Goal: Information Seeking & Learning: Learn about a topic

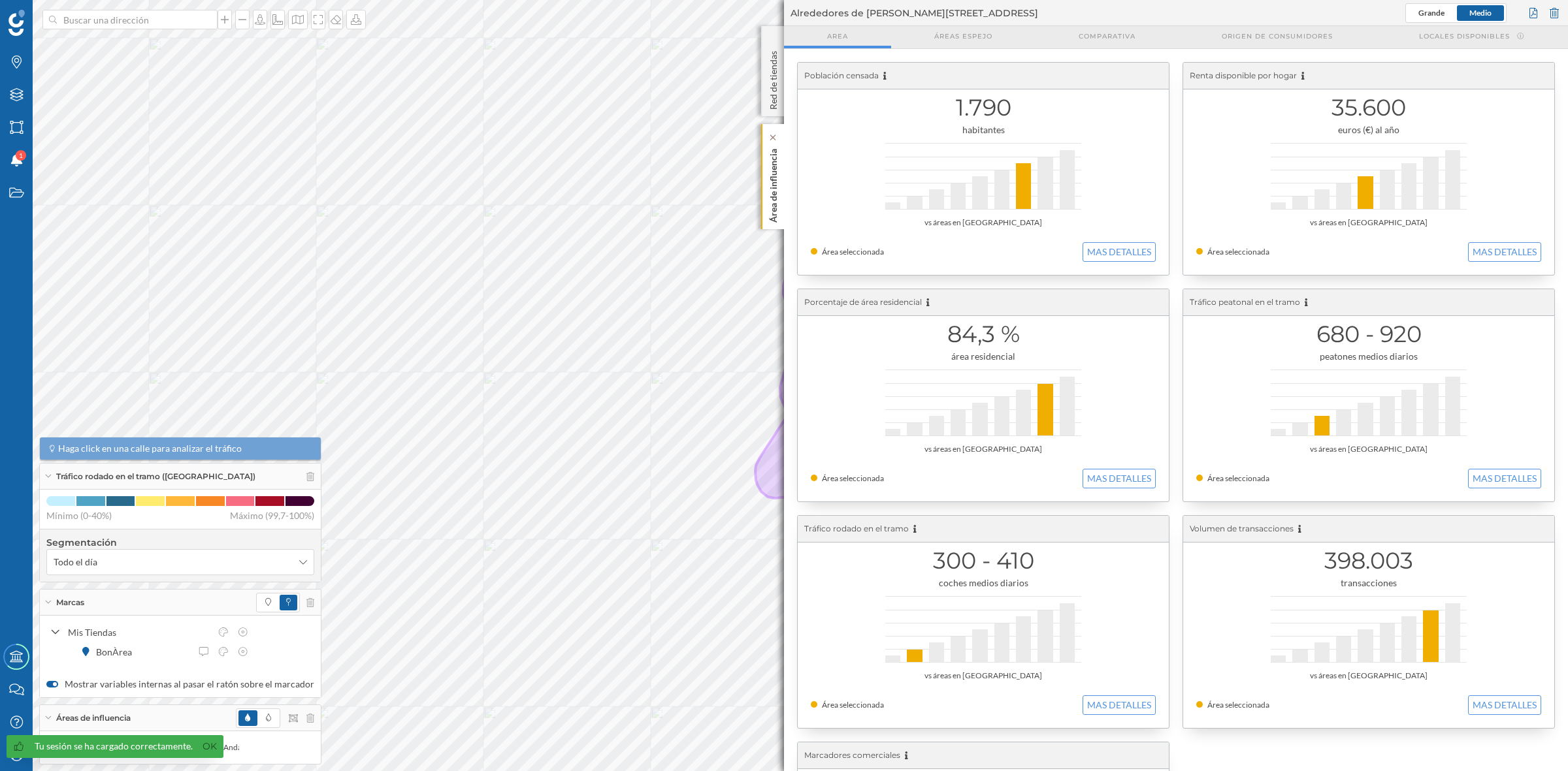
click at [779, 217] on p "Área de influencia" at bounding box center [773, 183] width 13 height 79
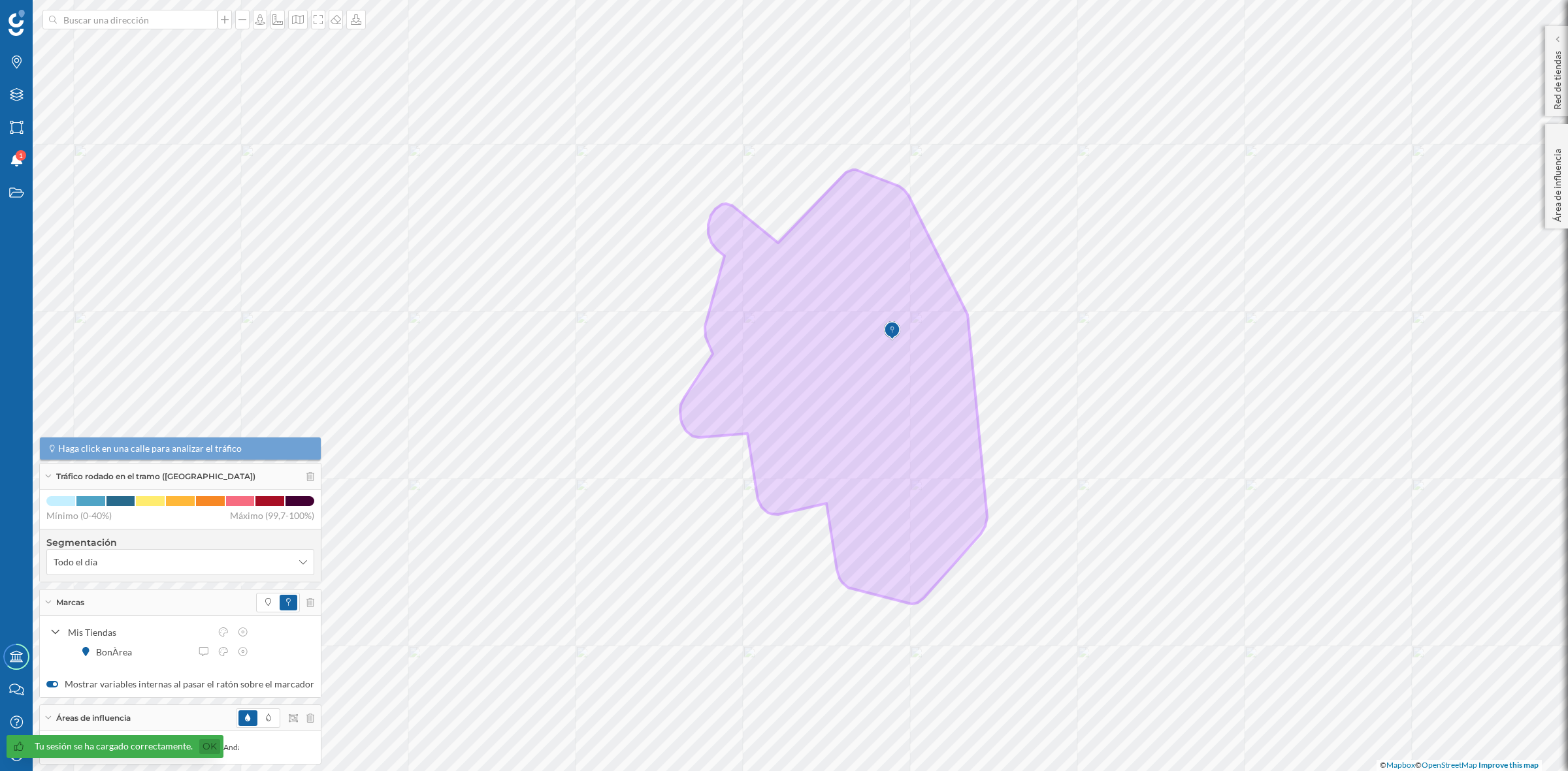
click at [209, 747] on link "Ok" at bounding box center [209, 746] width 20 height 15
click at [20, 747] on div "Mi perfil" at bounding box center [17, 755] width 33 height 33
click at [21, 89] on icon "Capas" at bounding box center [17, 94] width 17 height 13
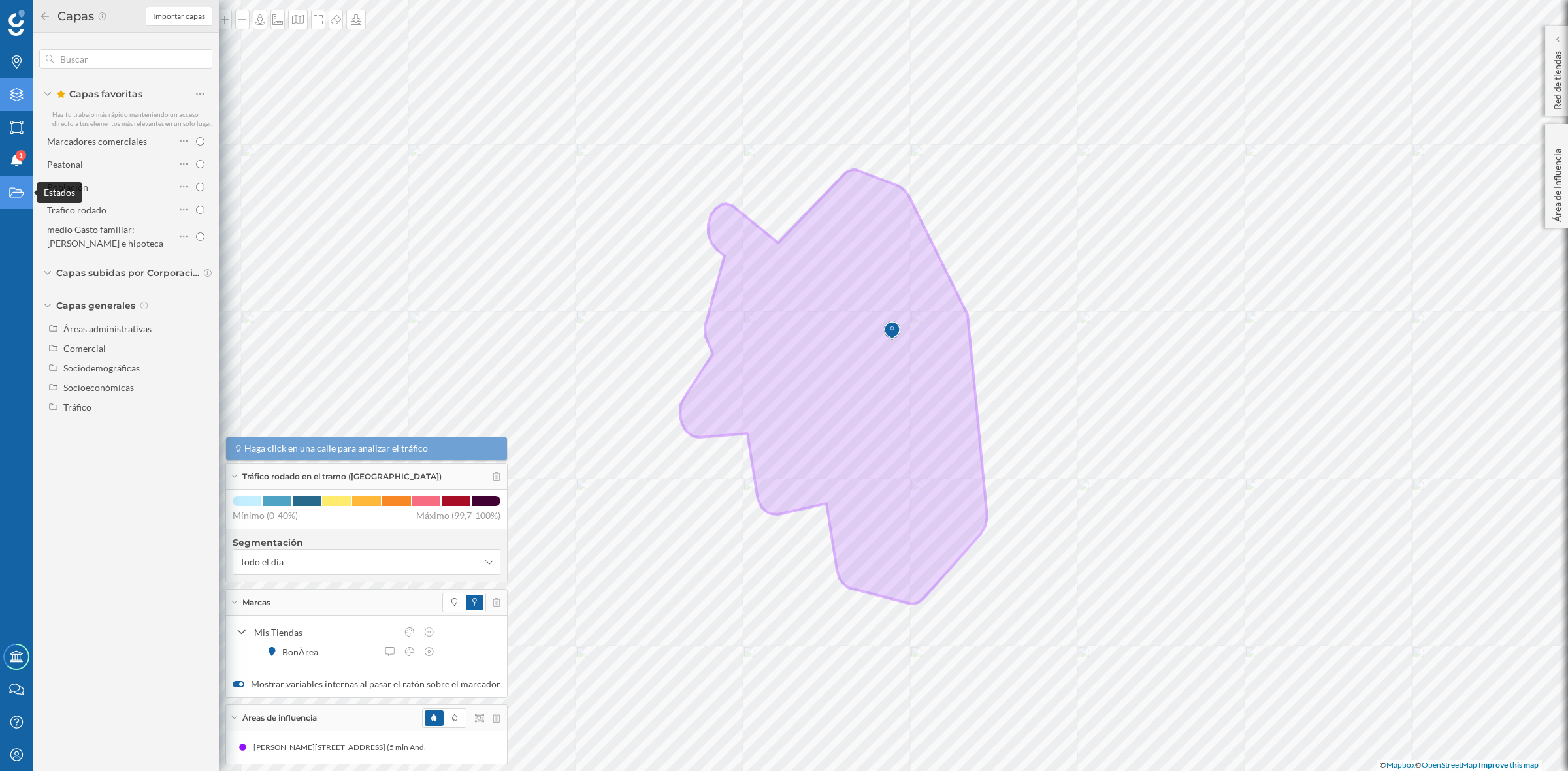
click at [17, 191] on icon "Estados" at bounding box center [17, 192] width 17 height 13
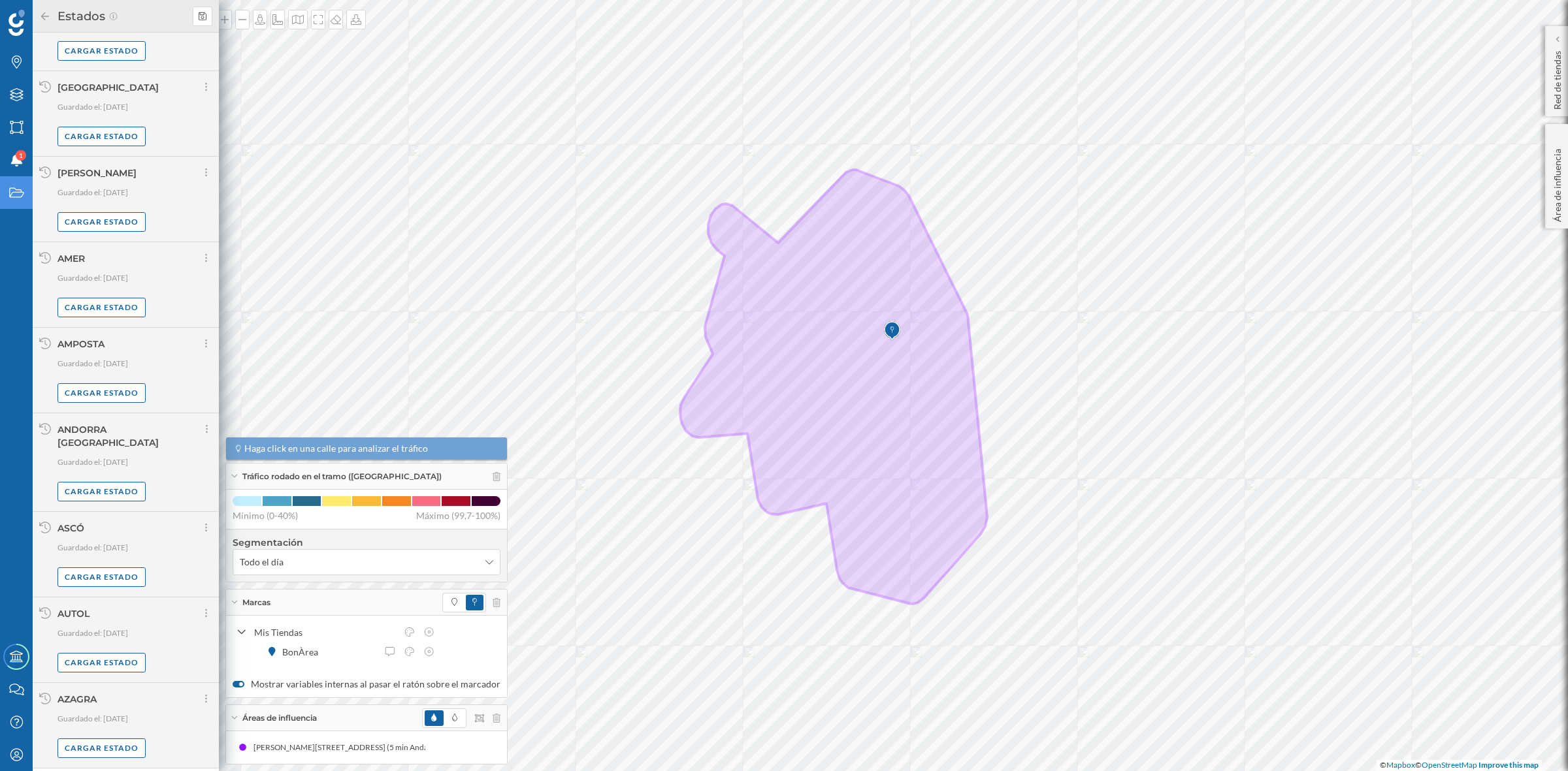
scroll to position [605, 0]
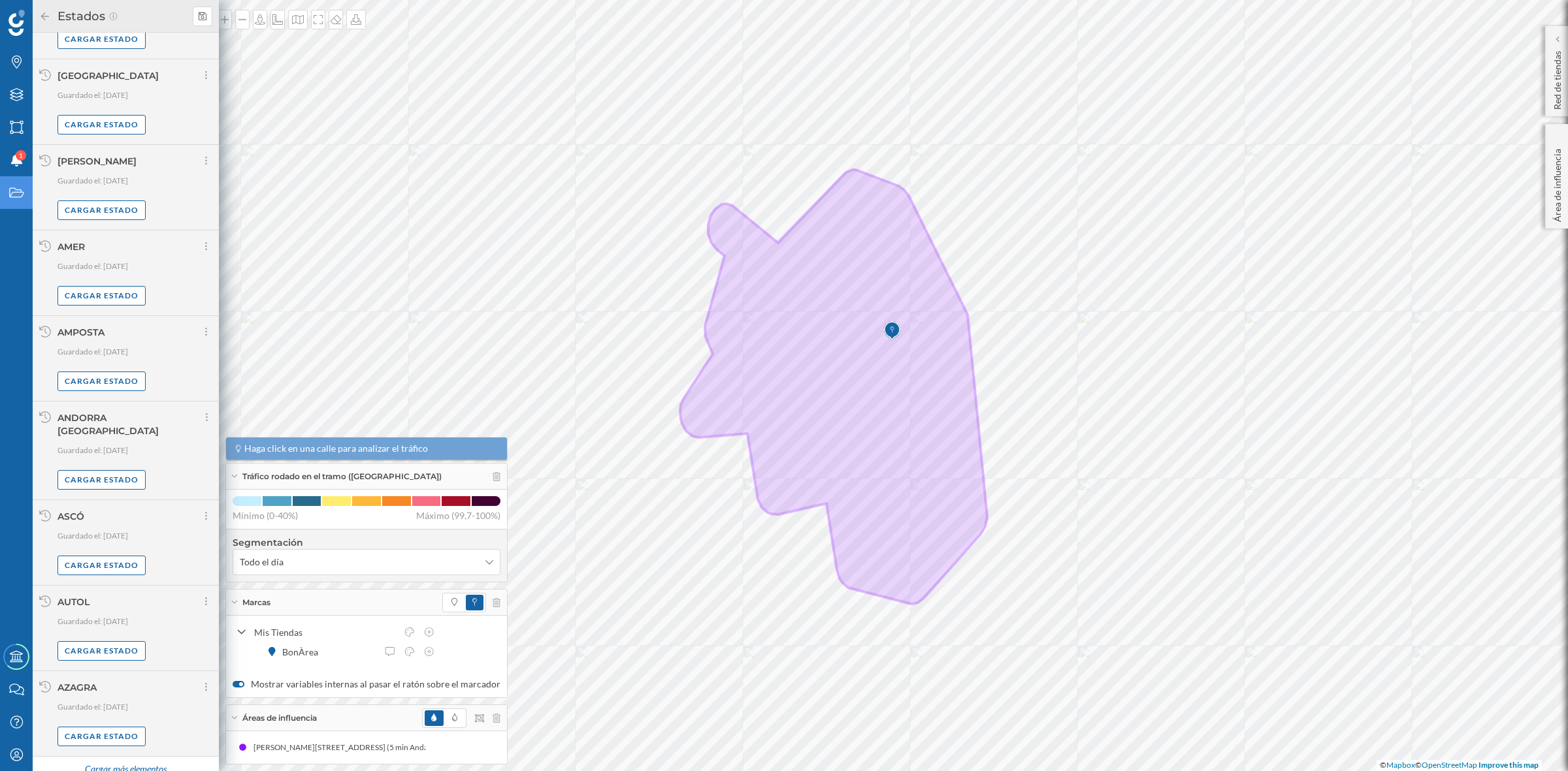
click at [98, 760] on div "Cargar más elementos" at bounding box center [125, 770] width 98 height 19
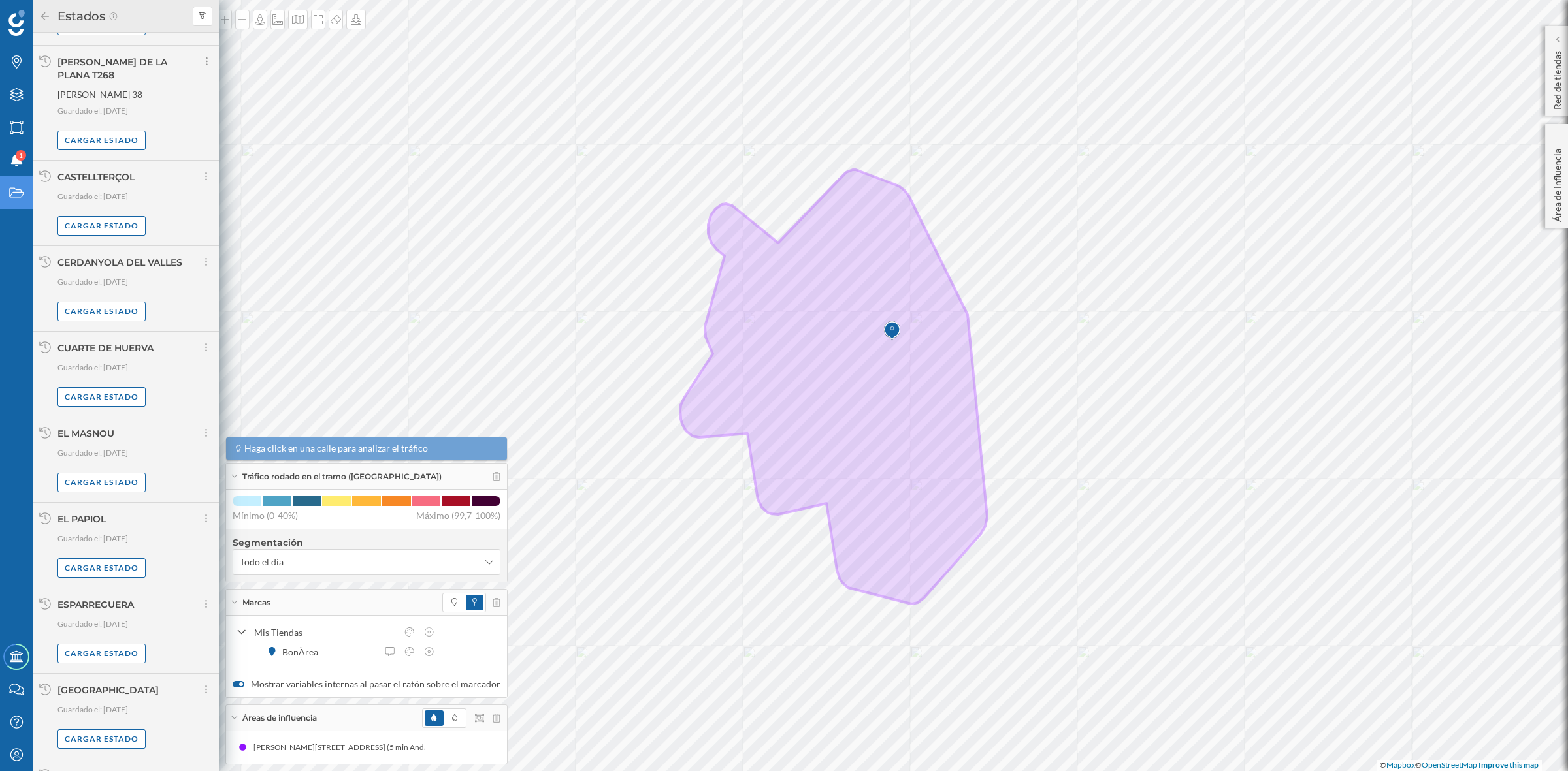
scroll to position [3349, 0]
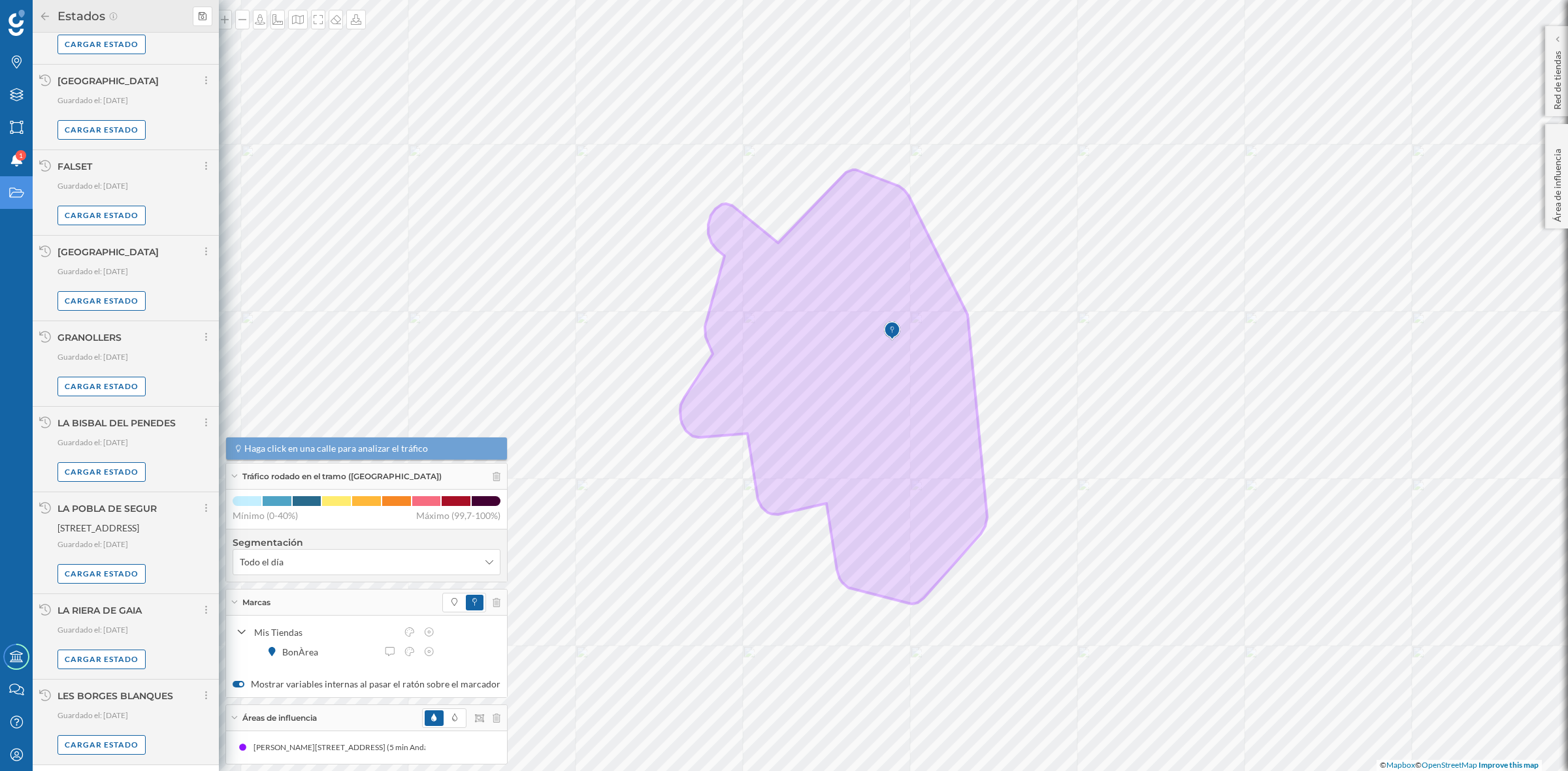
click at [106, 769] on div "Cargar más elementos" at bounding box center [125, 779] width 98 height 19
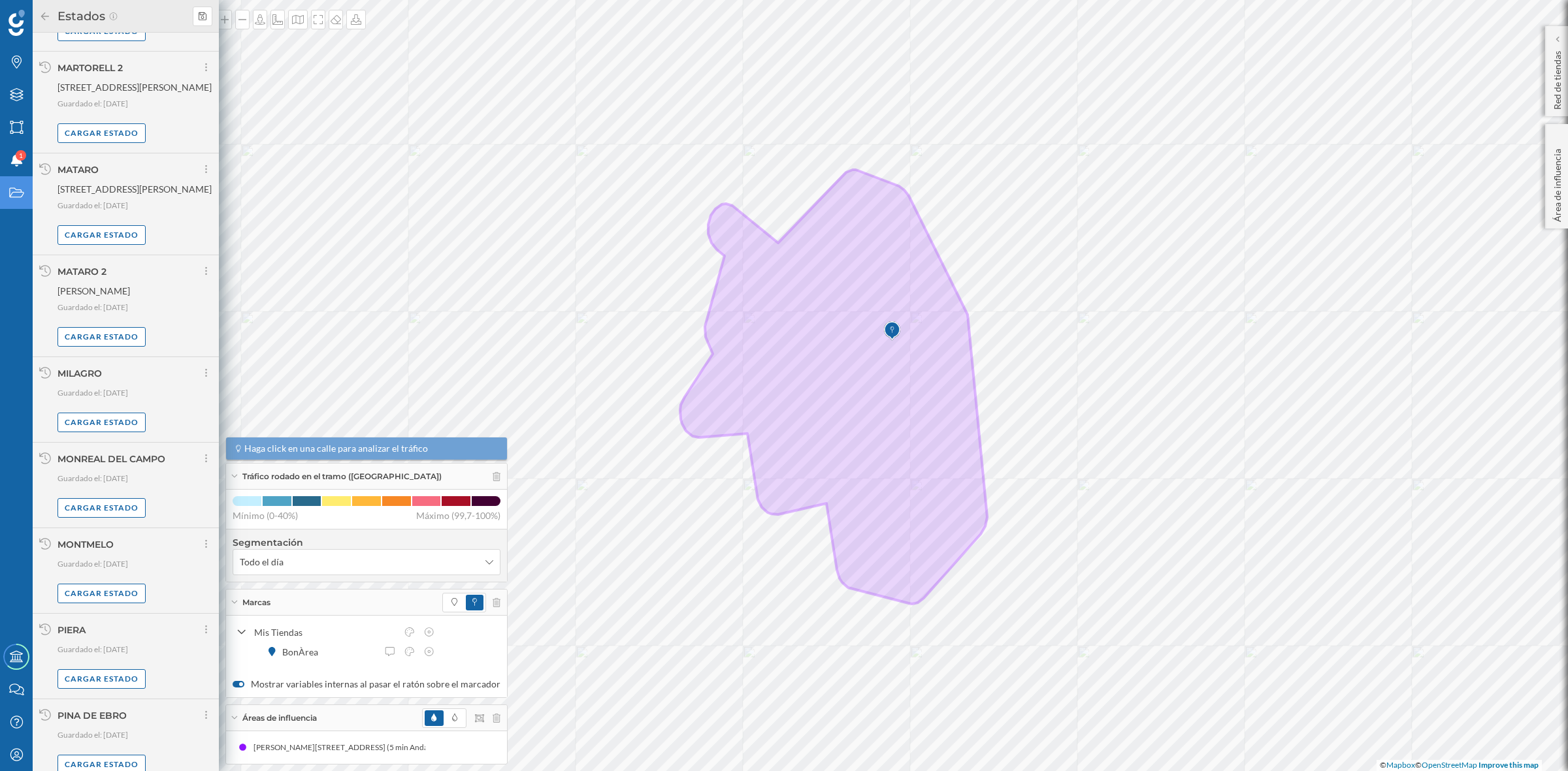
scroll to position [4700, 0]
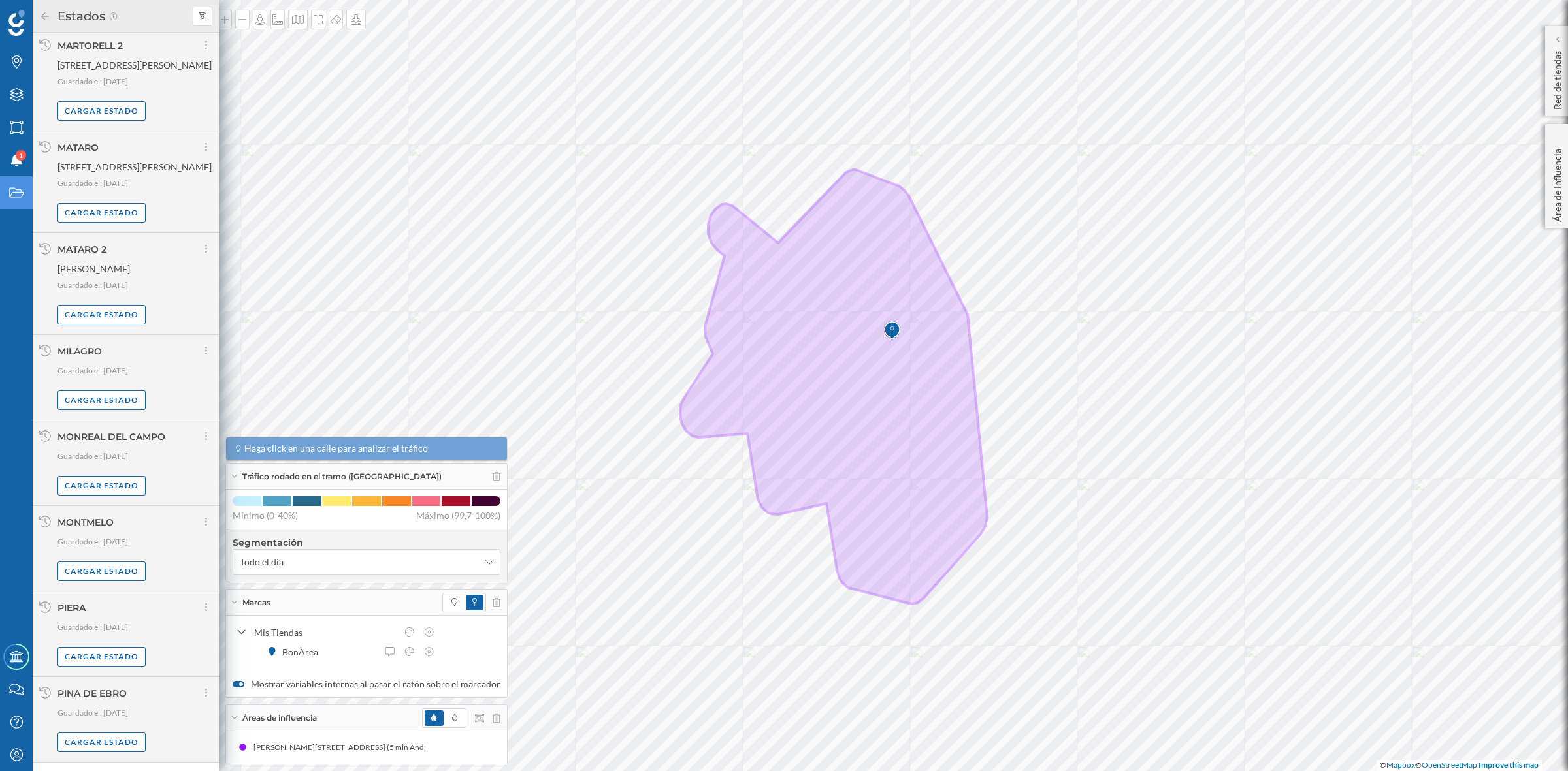
click at [85, 766] on div "Cargar más elementos" at bounding box center [125, 776] width 98 height 19
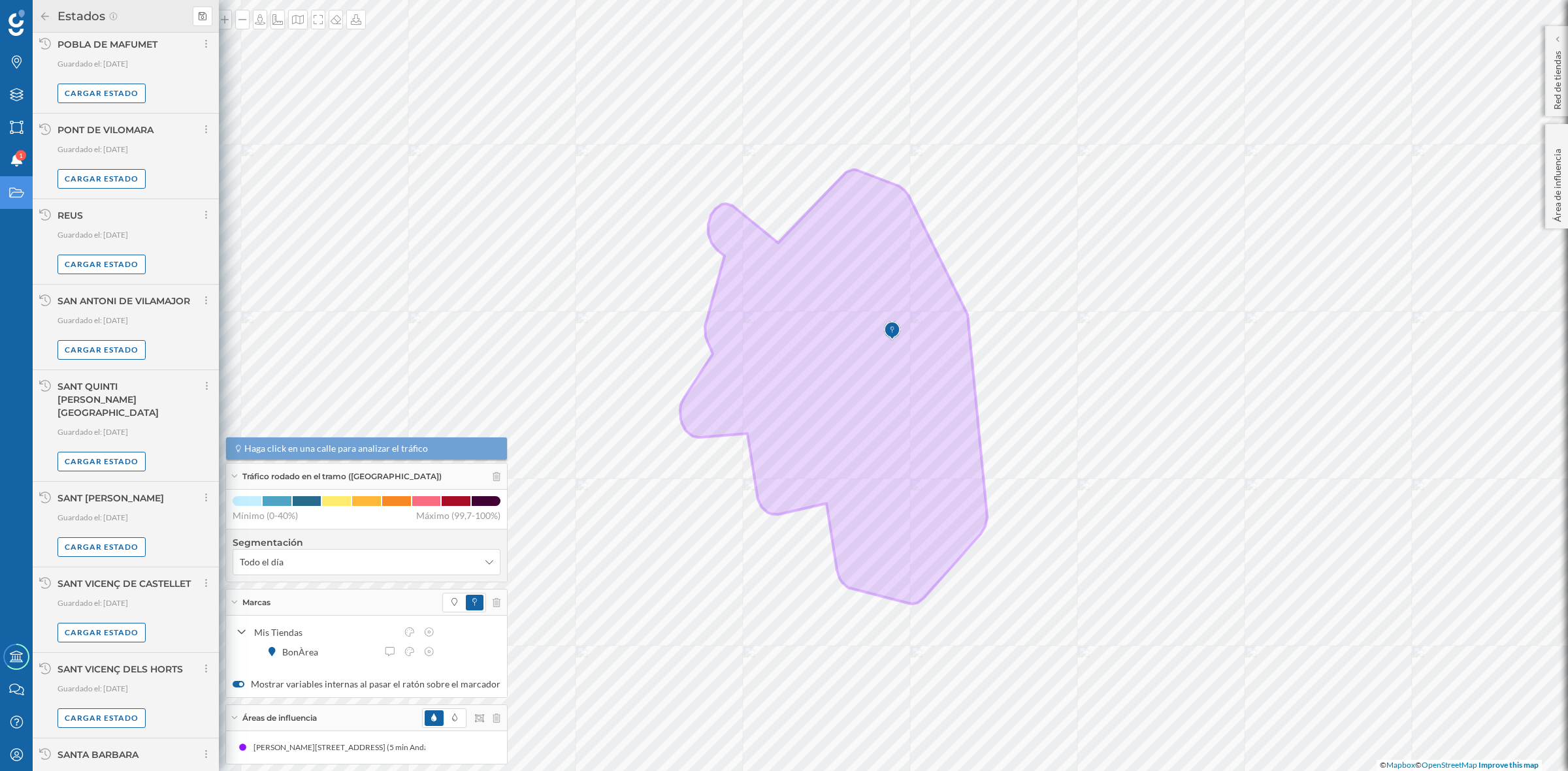
scroll to position [6039, 0]
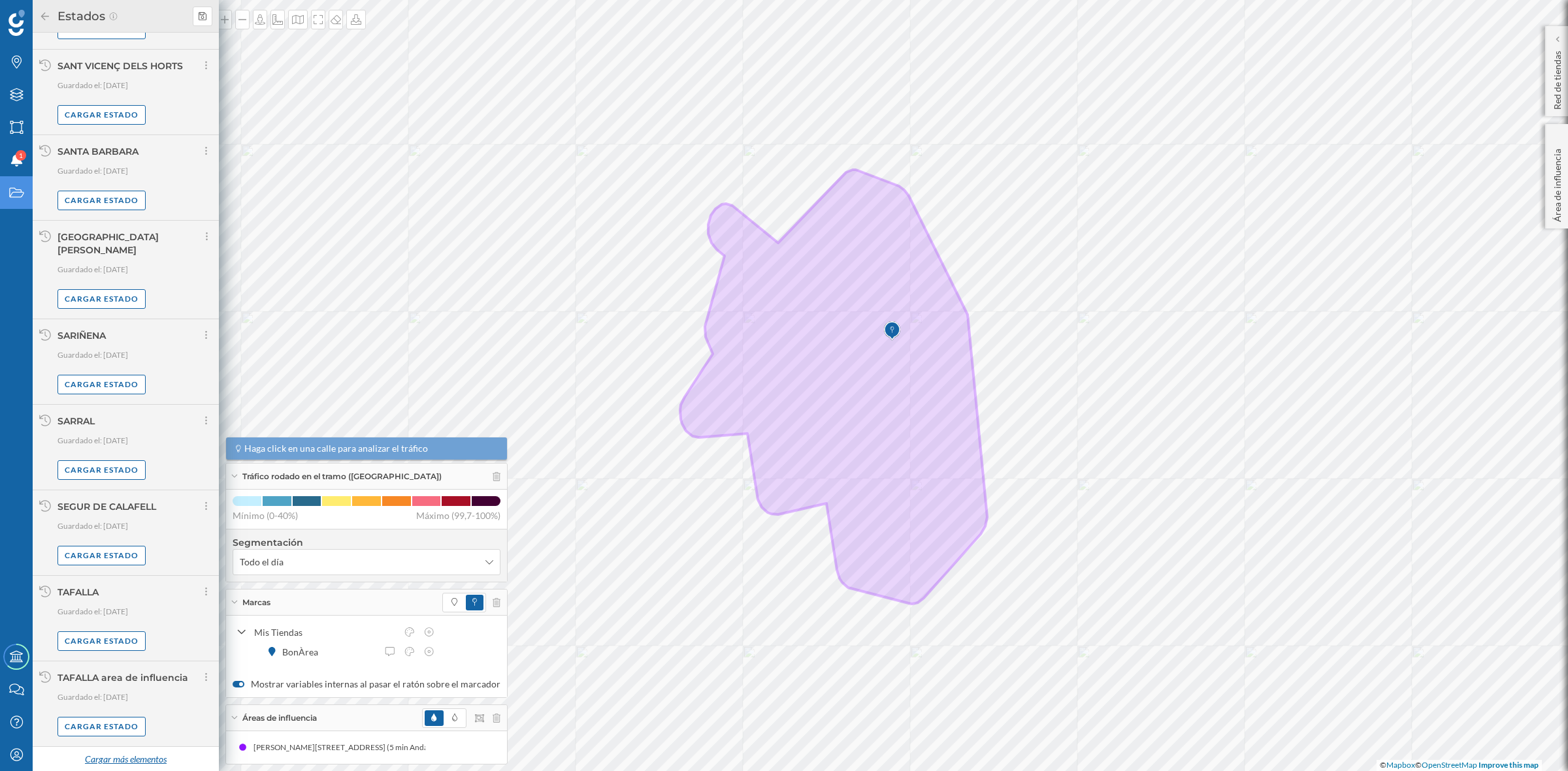
click at [116, 757] on div "Cargar más elementos" at bounding box center [125, 760] width 98 height 19
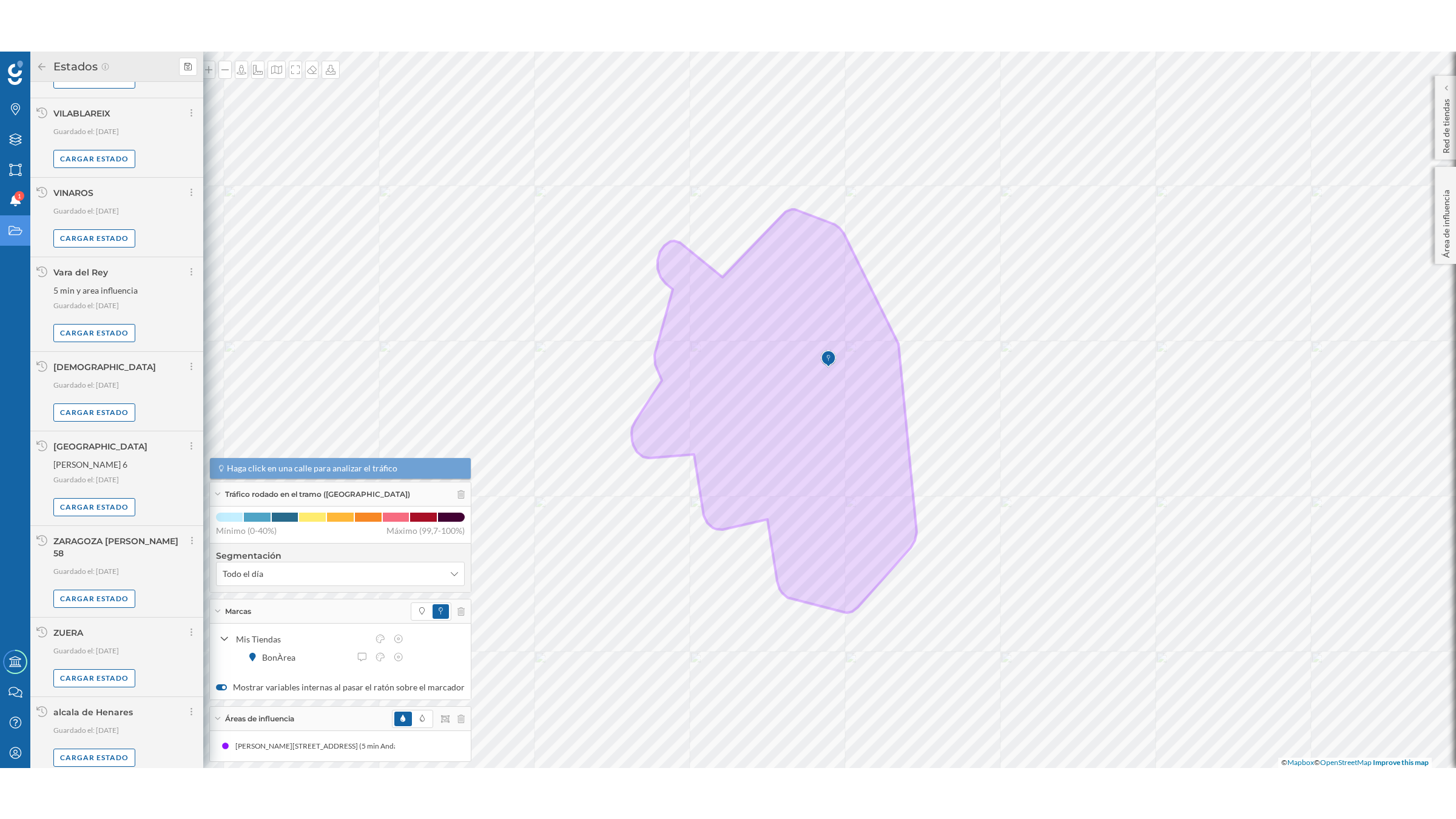
scroll to position [6690, 0]
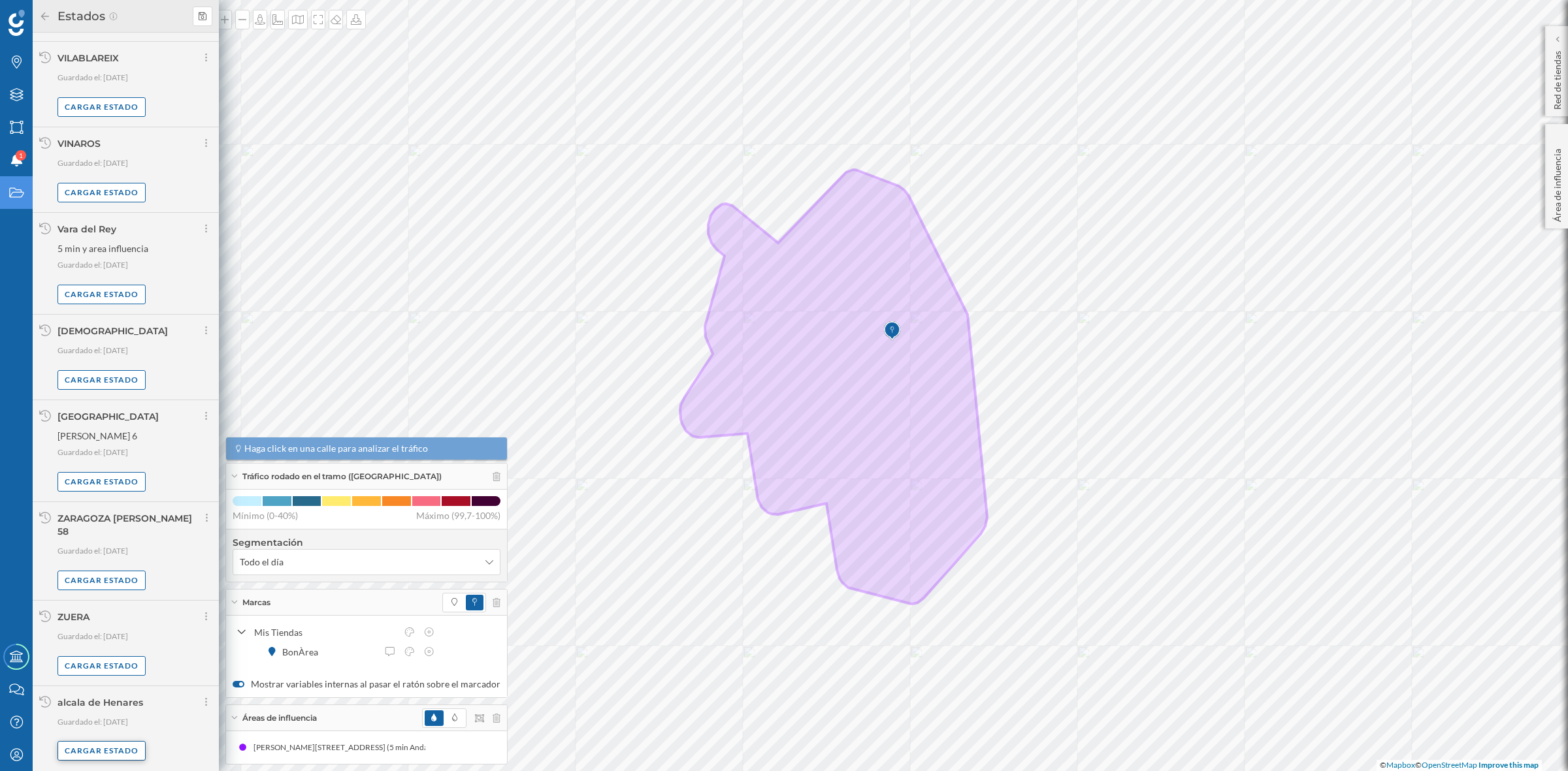
click at [106, 750] on div "Cargar estado" at bounding box center [101, 751] width 89 height 19
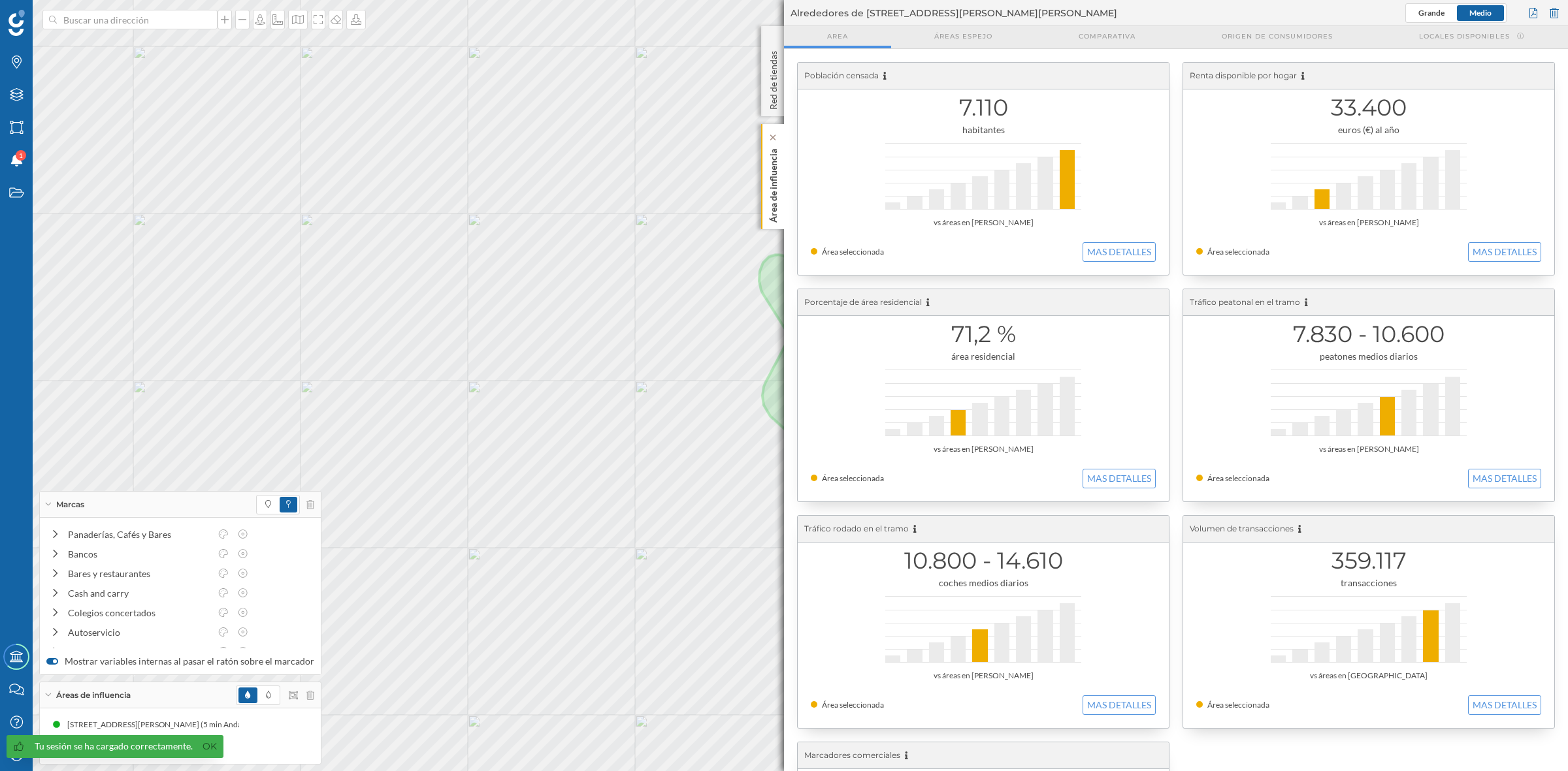
click at [778, 195] on p "Área de influencia" at bounding box center [773, 183] width 13 height 79
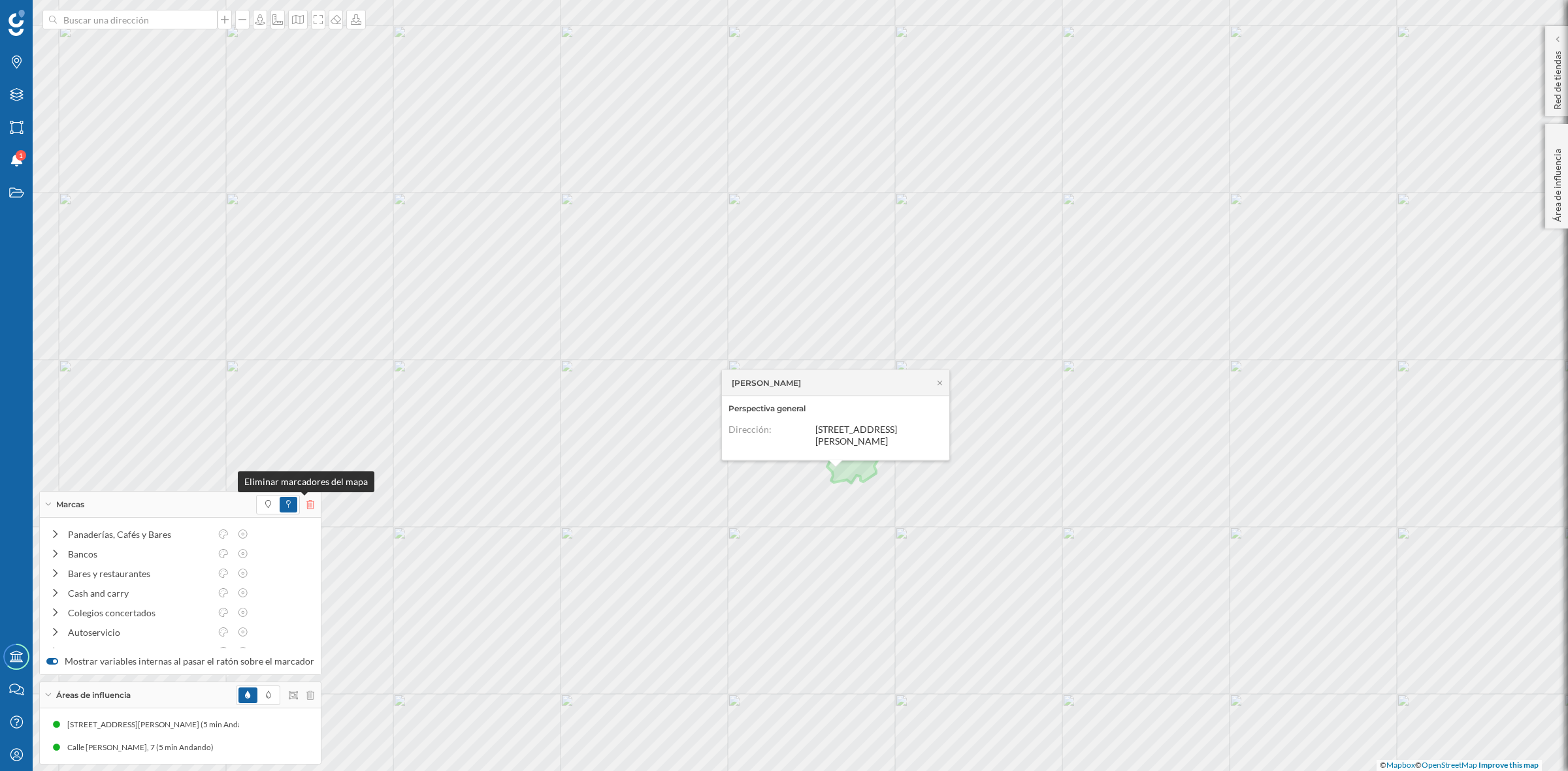
click at [307, 506] on icon at bounding box center [311, 504] width 8 height 9
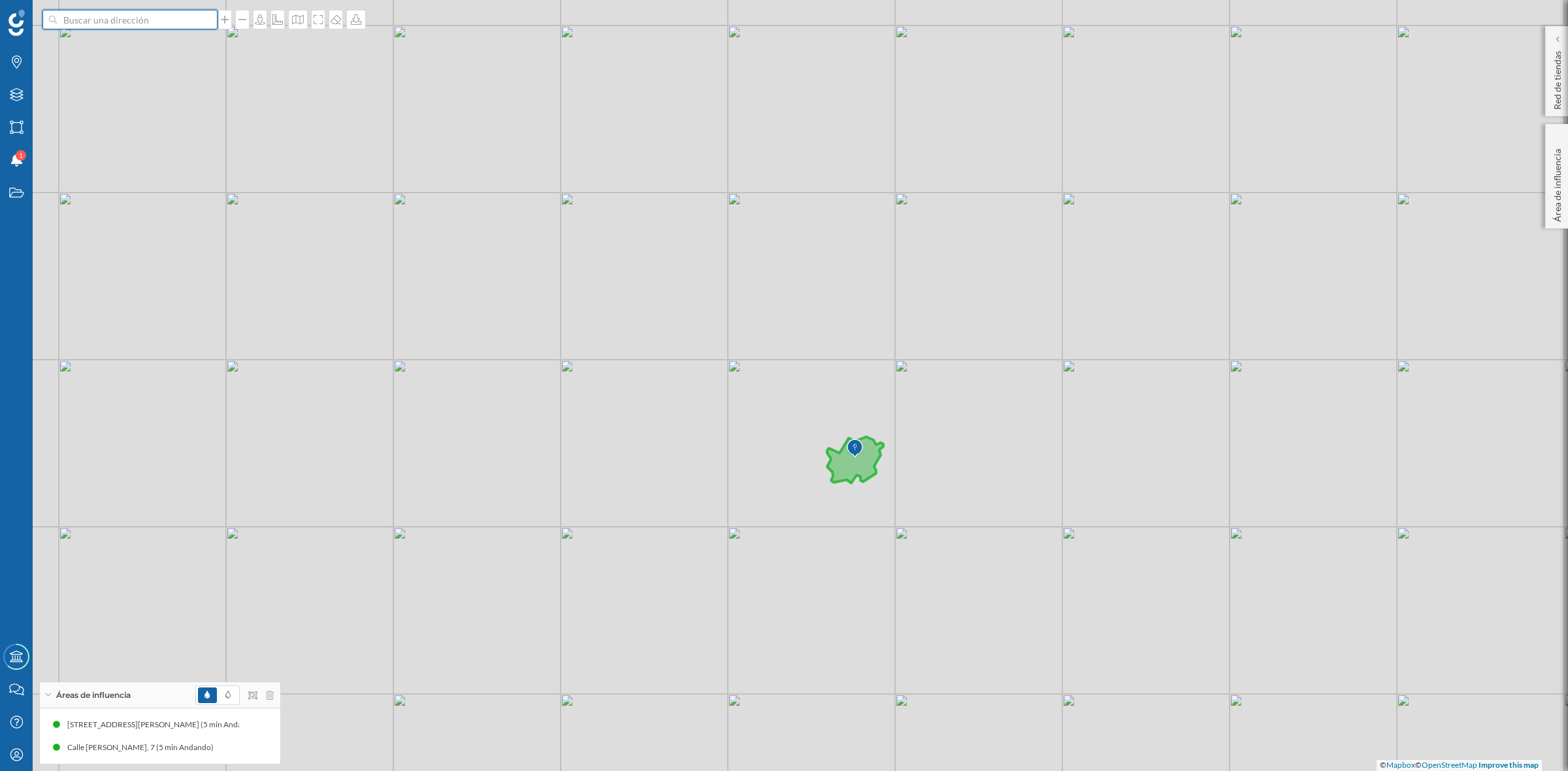
click at [138, 21] on input at bounding box center [130, 19] width 146 height 19
type input "AV DEL REI PERE I"
click at [128, 47] on b "Av. del Rei Pere I" at bounding box center [126, 42] width 120 height 11
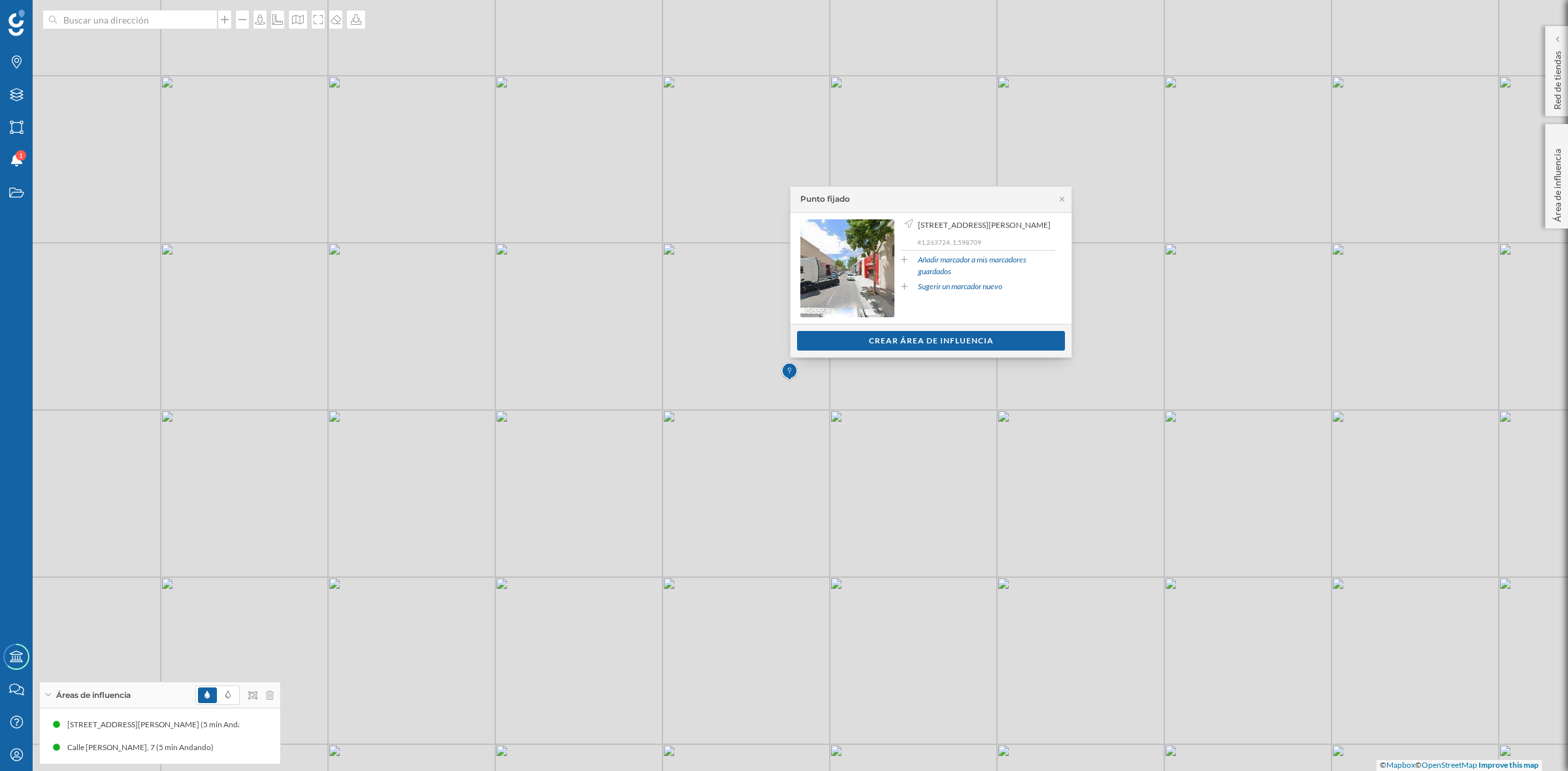
click at [1066, 198] on div "Punto fijado" at bounding box center [931, 200] width 280 height 26
click at [1061, 200] on icon at bounding box center [1062, 200] width 10 height 8
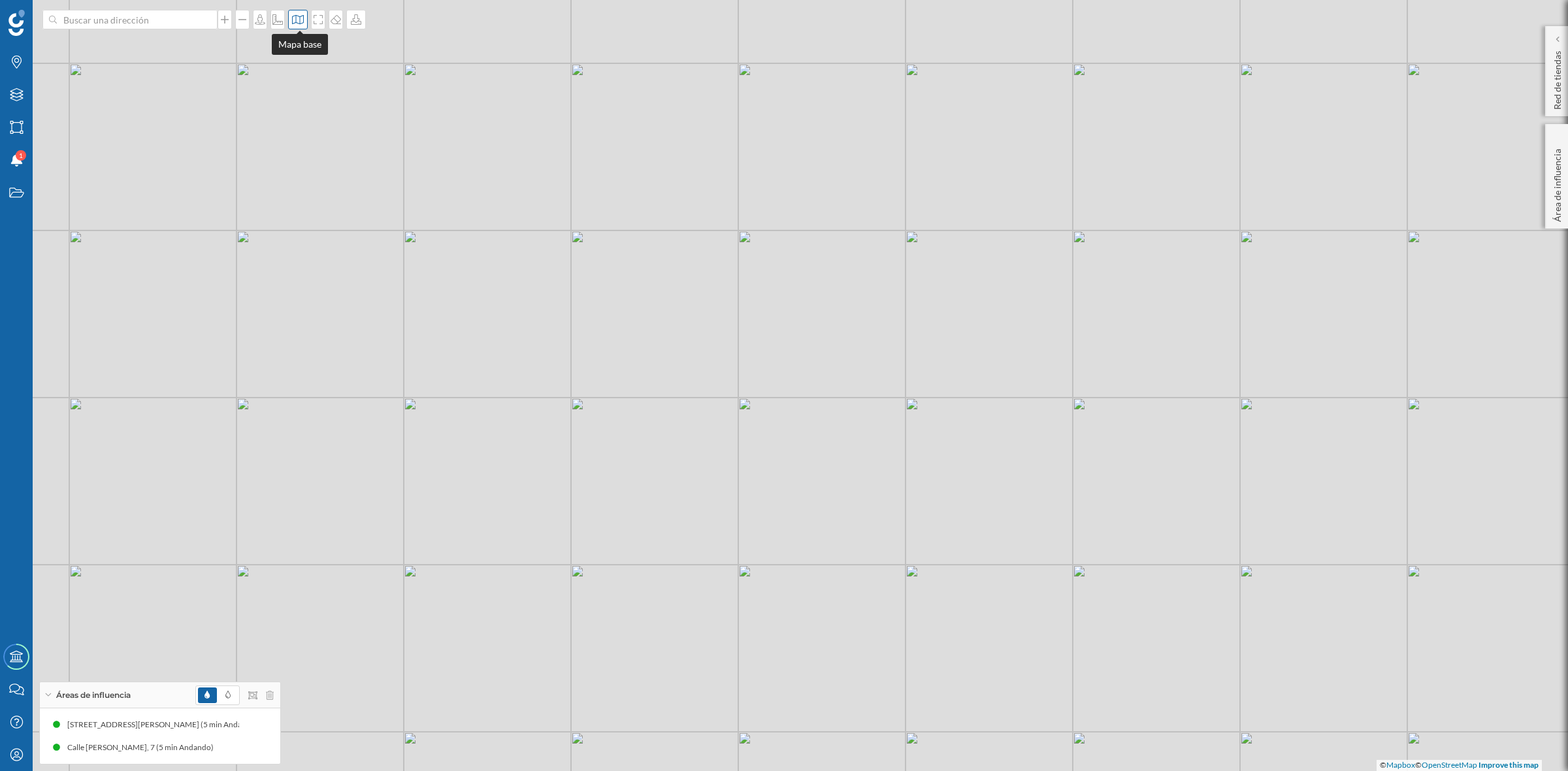
click at [302, 17] on icon at bounding box center [297, 19] width 13 height 11
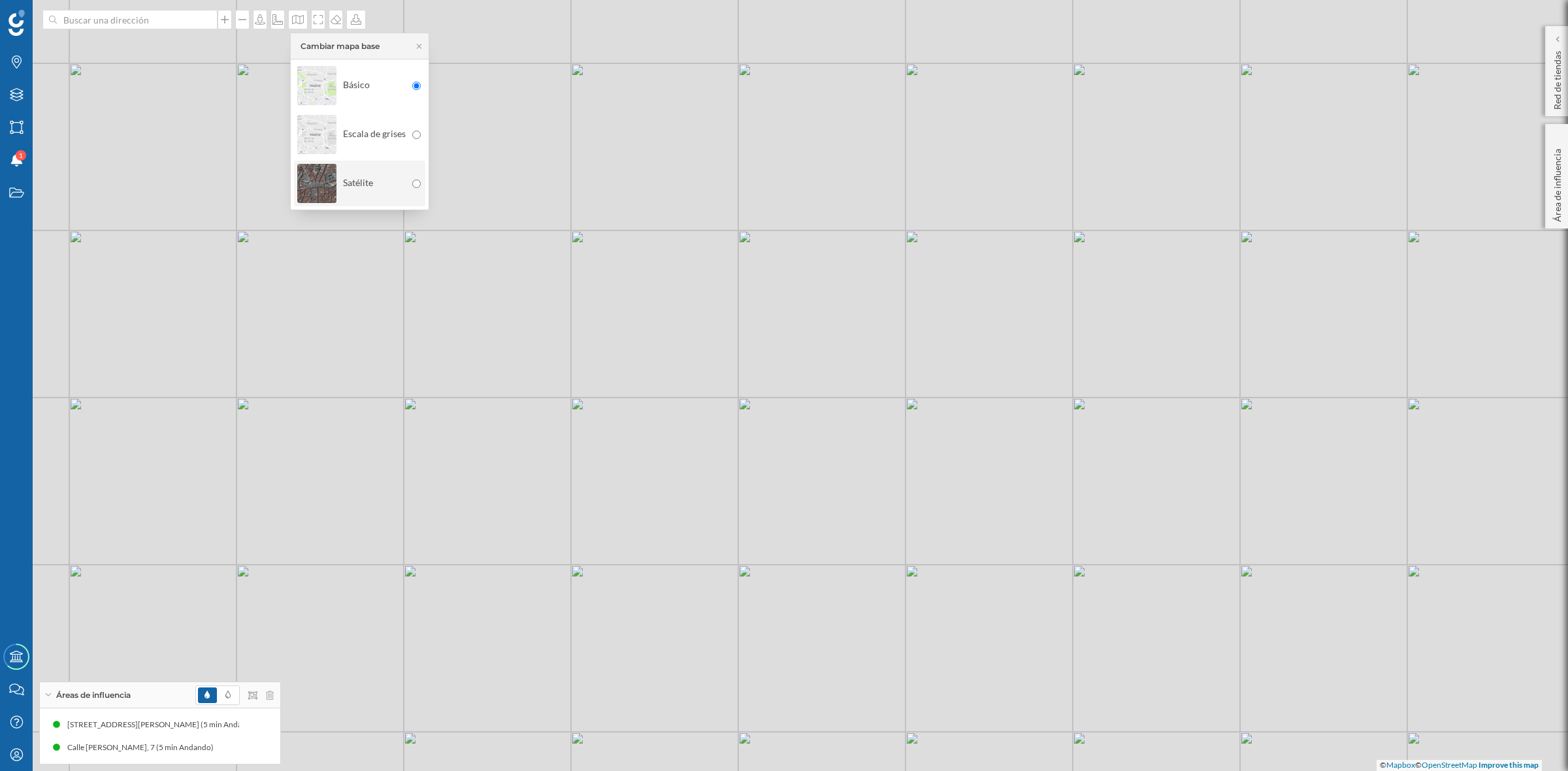
click at [311, 190] on img at bounding box center [317, 183] width 39 height 46
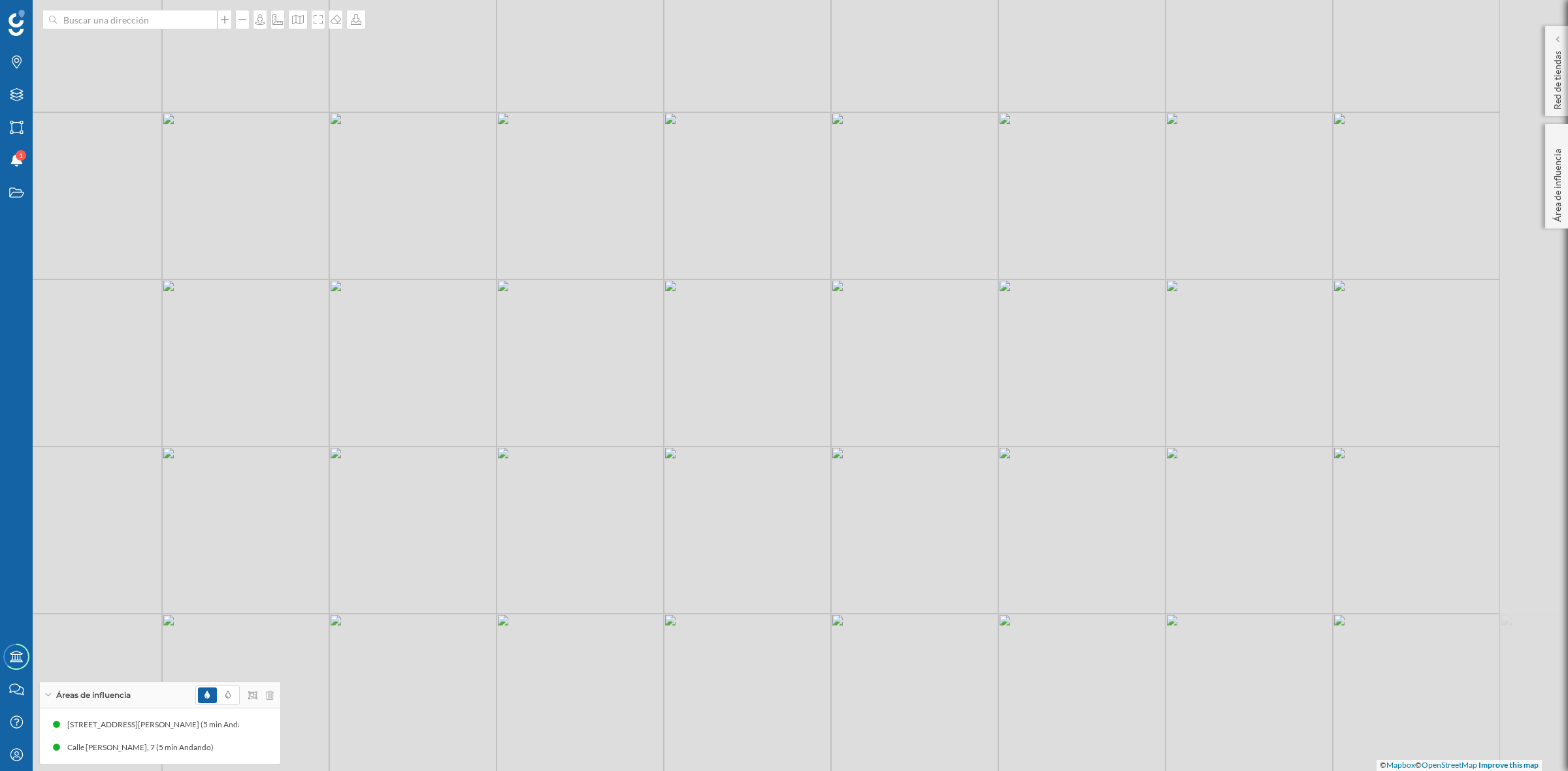
drag, startPoint x: 946, startPoint y: 566, endPoint x: 871, endPoint y: 438, distance: 148.4
click at [871, 445] on div "© Mapbox © OpenStreetMap Improve this map" at bounding box center [784, 386] width 1568 height 771
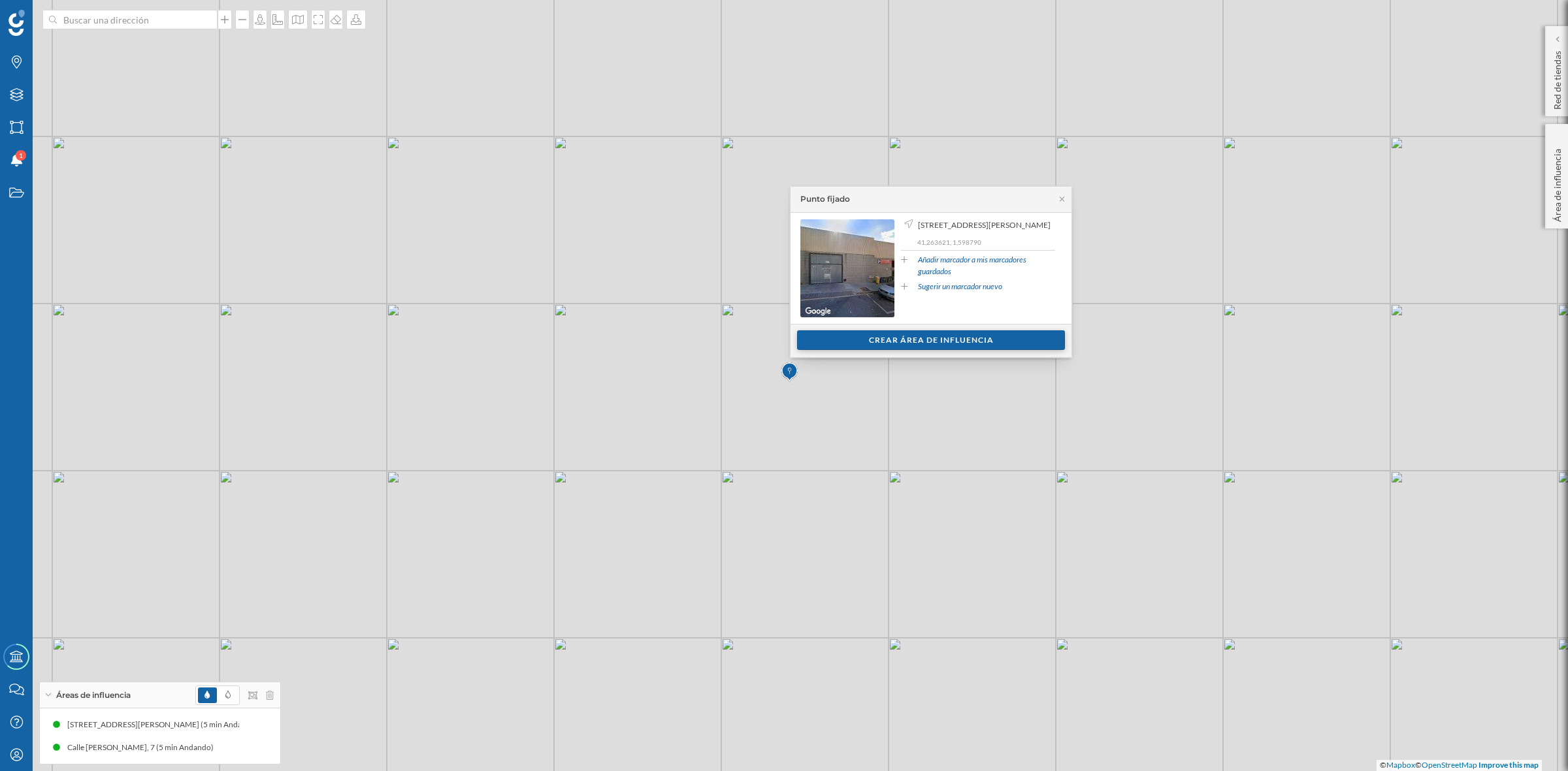
click at [902, 340] on div "Crear área de influencia" at bounding box center [930, 340] width 268 height 19
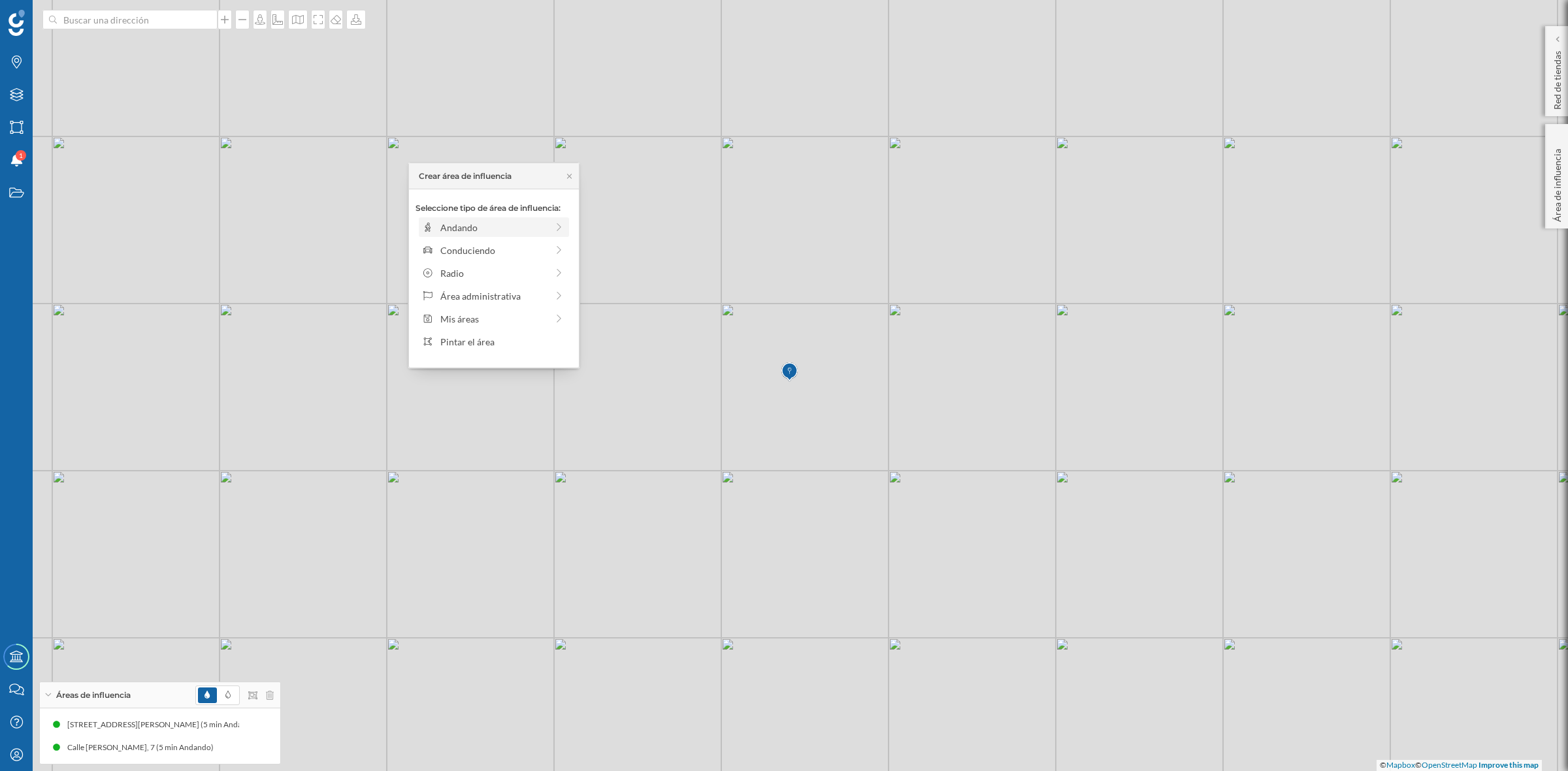
click at [452, 223] on div "Andando" at bounding box center [493, 228] width 106 height 14
drag, startPoint x: 433, startPoint y: 242, endPoint x: 452, endPoint y: 245, distance: 19.2
click at [452, 245] on div at bounding box center [452, 245] width 13 height 13
click at [465, 320] on div "Crear área de influencia" at bounding box center [494, 320] width 157 height 19
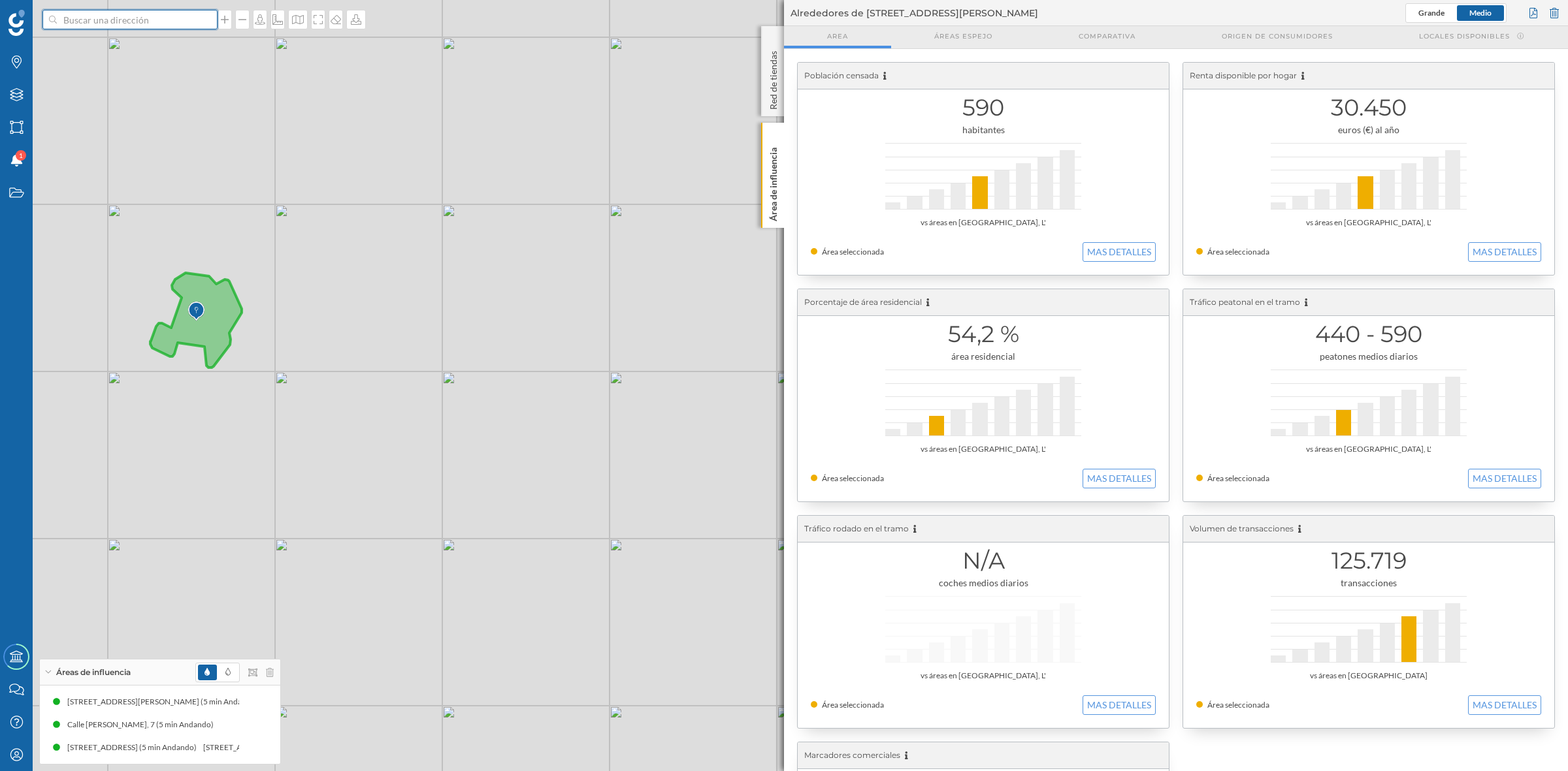
click at [150, 24] on input at bounding box center [130, 19] width 146 height 19
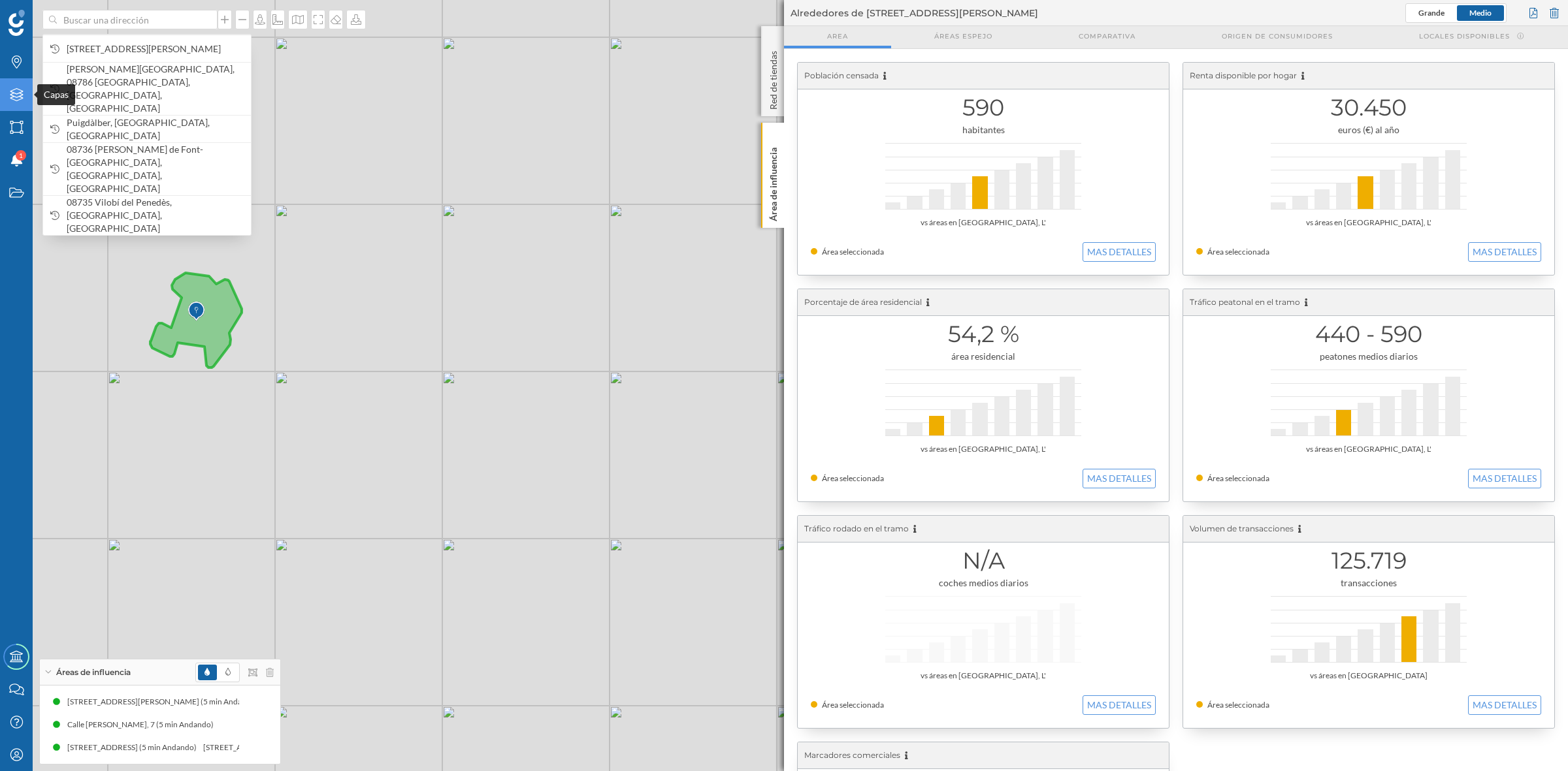
click at [11, 87] on div "Capas" at bounding box center [17, 94] width 33 height 33
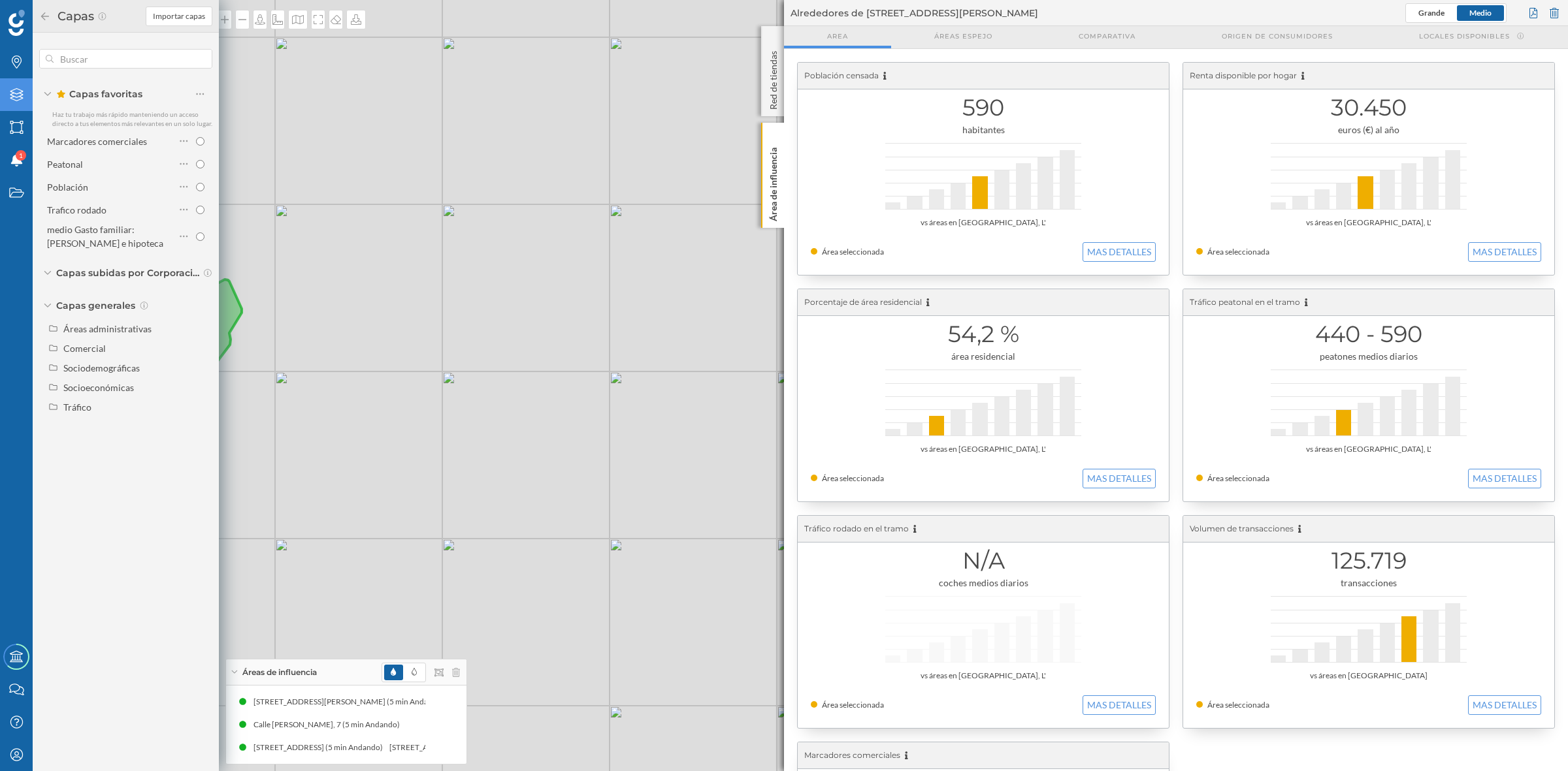
click at [446, 297] on div "© Mapbox © OpenStreetMap Improve this map" at bounding box center [784, 386] width 1568 height 771
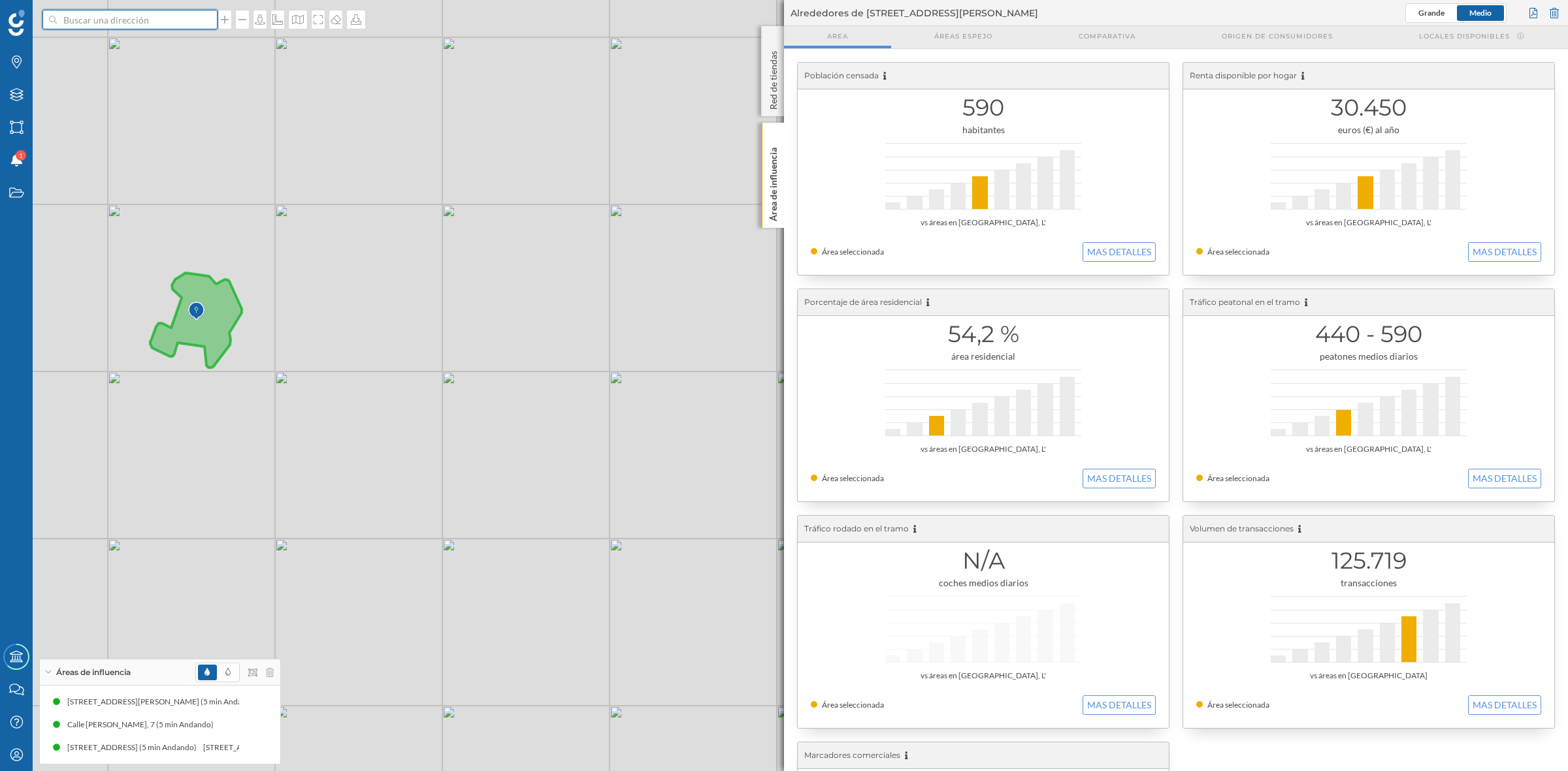
click at [152, 24] on input at bounding box center [130, 19] width 146 height 19
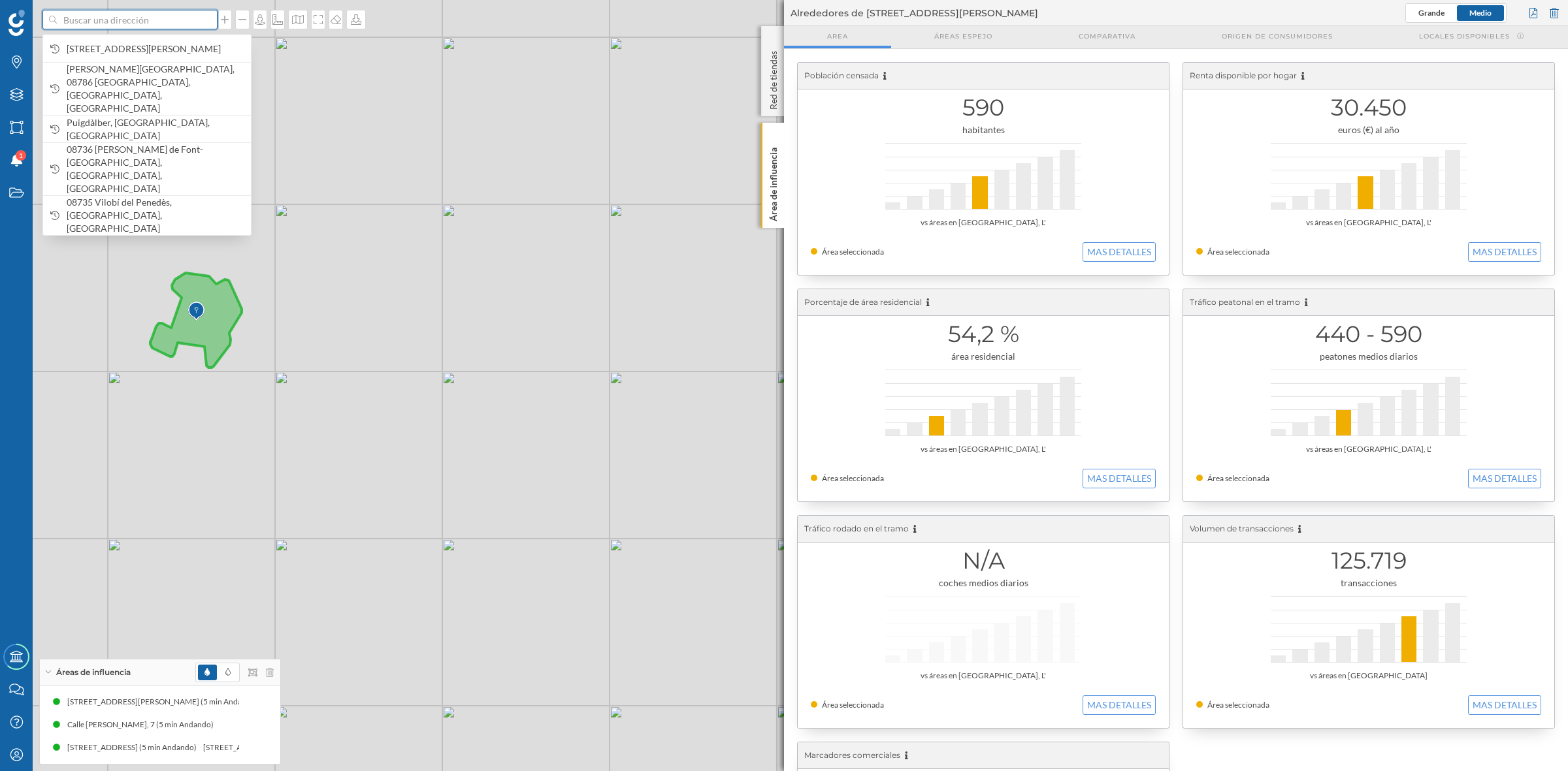
click at [152, 24] on input at bounding box center [130, 19] width 146 height 19
click at [98, 43] on span "Av. del Rei Pere I, 43720 L'Arboç, Tarragona, España" at bounding box center [155, 49] width 177 height 13
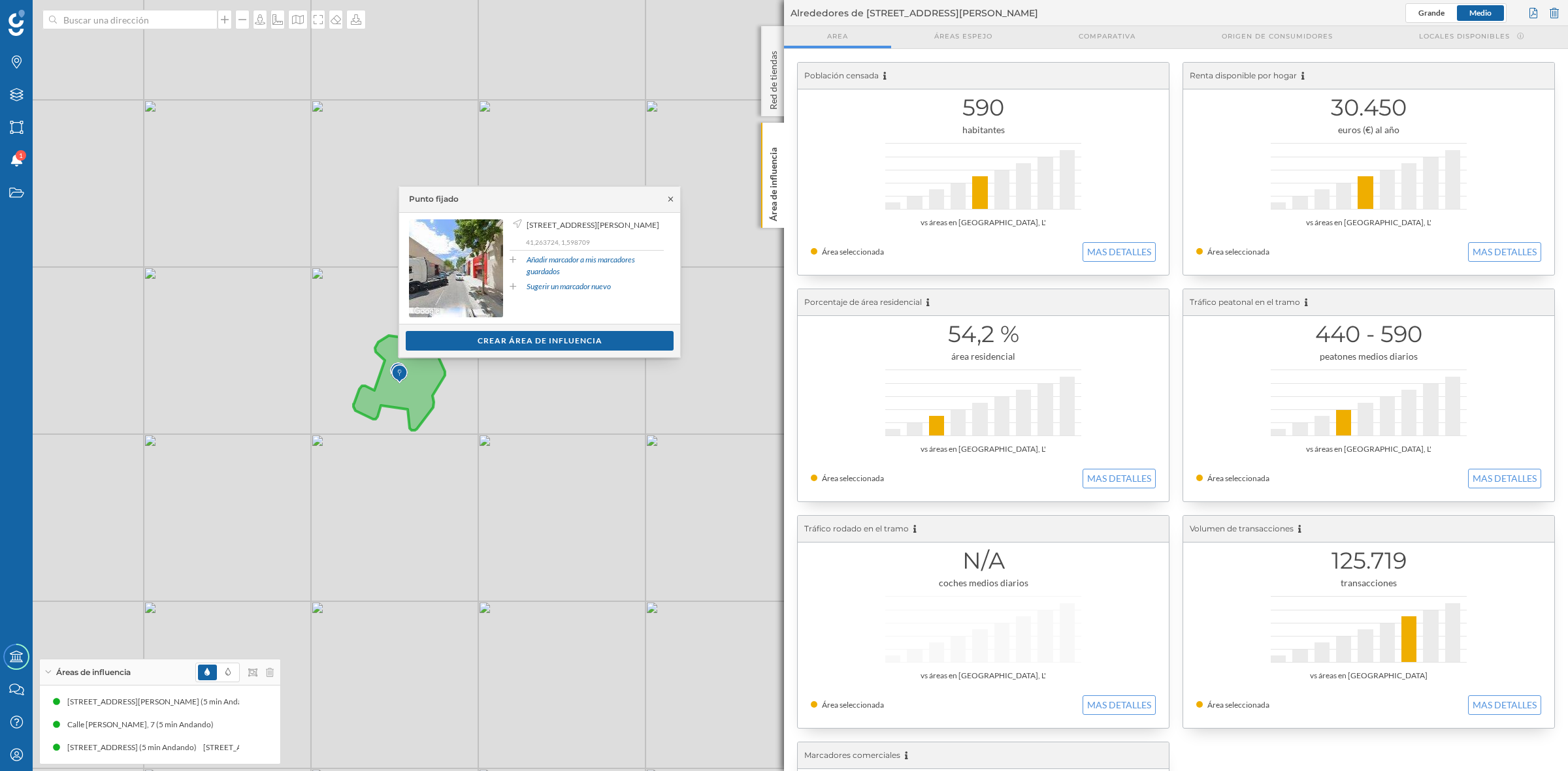
click at [674, 196] on icon at bounding box center [671, 200] width 10 height 8
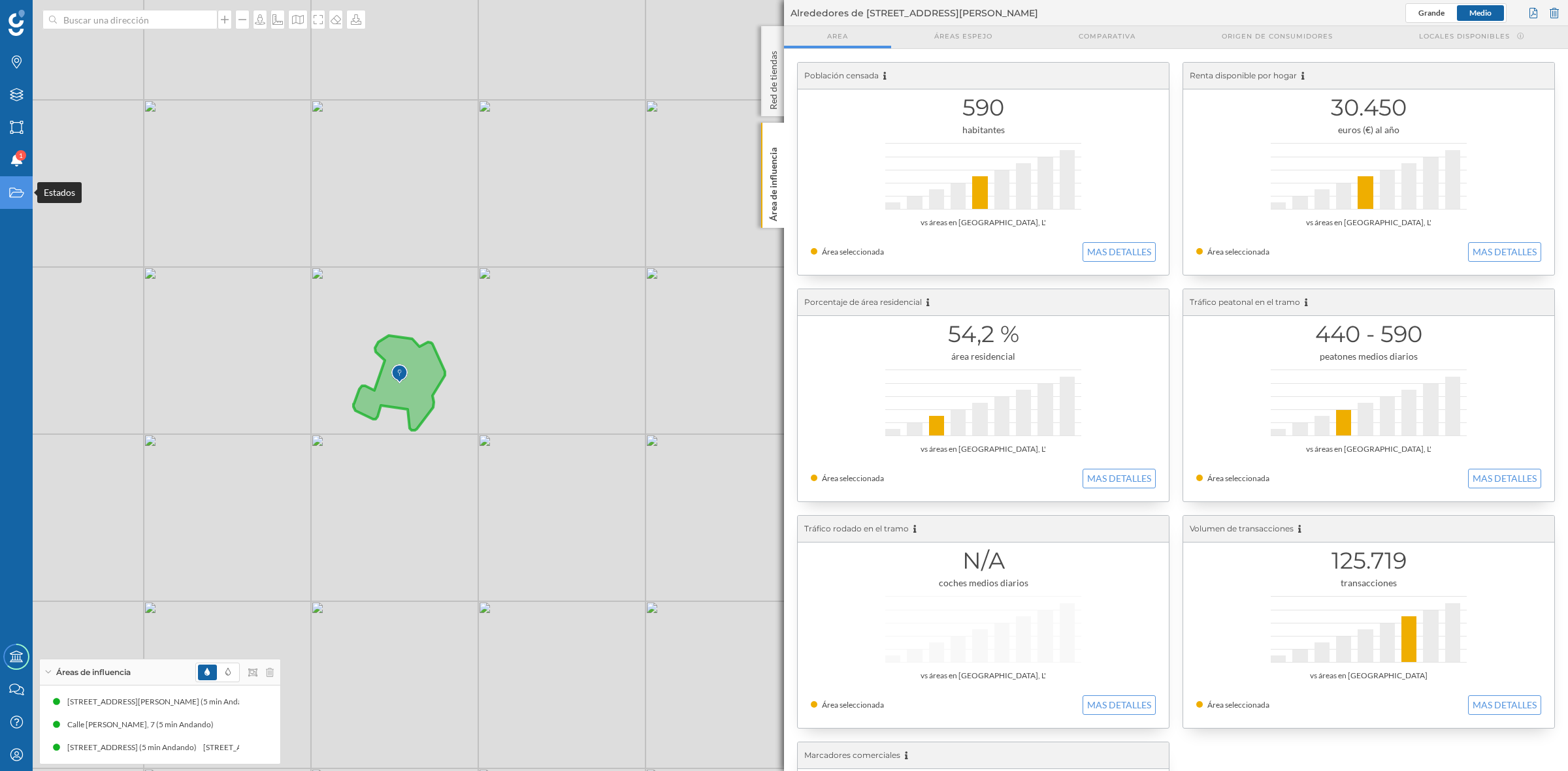
click at [21, 202] on div "Estados" at bounding box center [17, 193] width 33 height 33
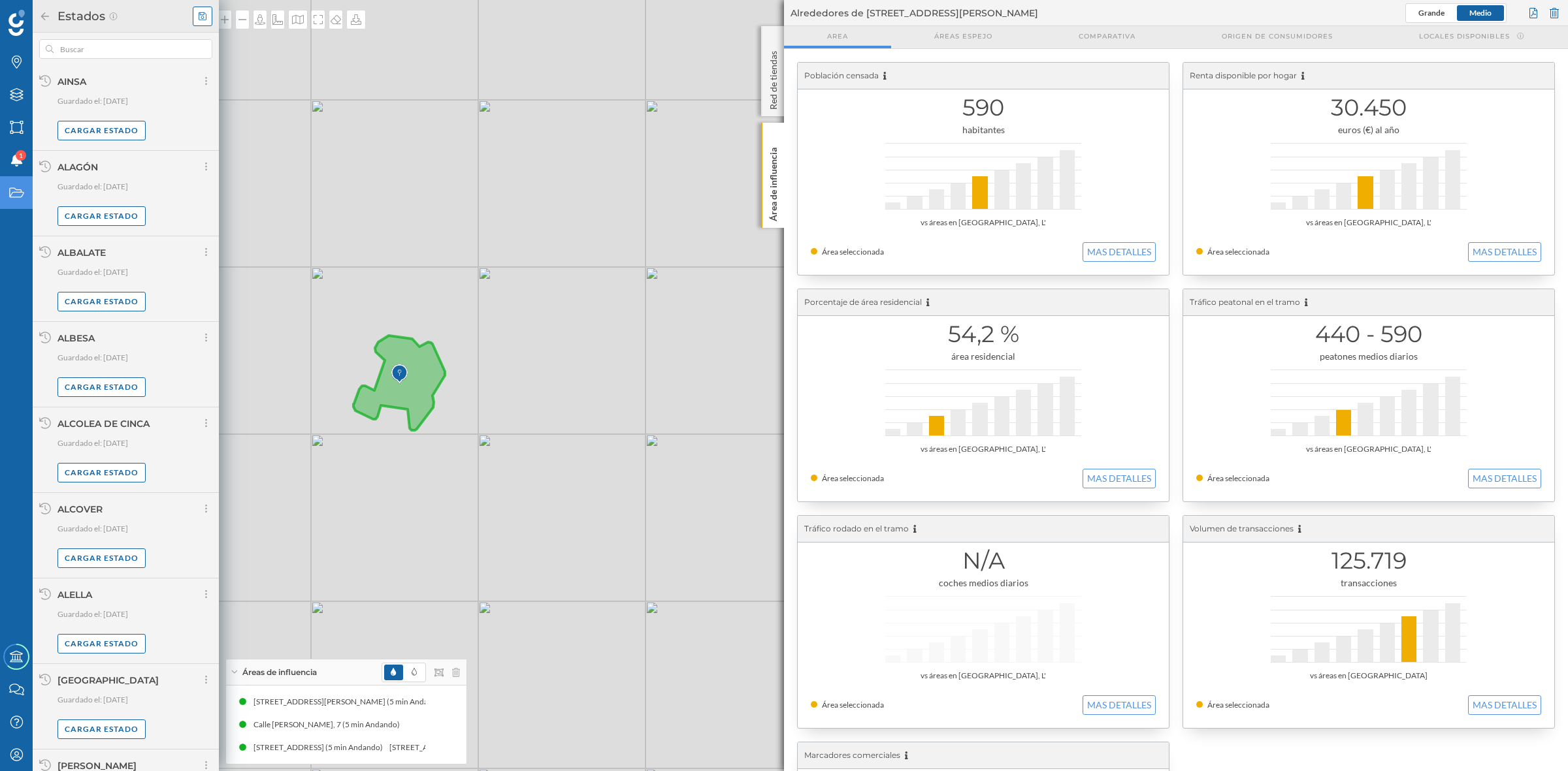
click at [201, 17] on icon at bounding box center [203, 16] width 8 height 9
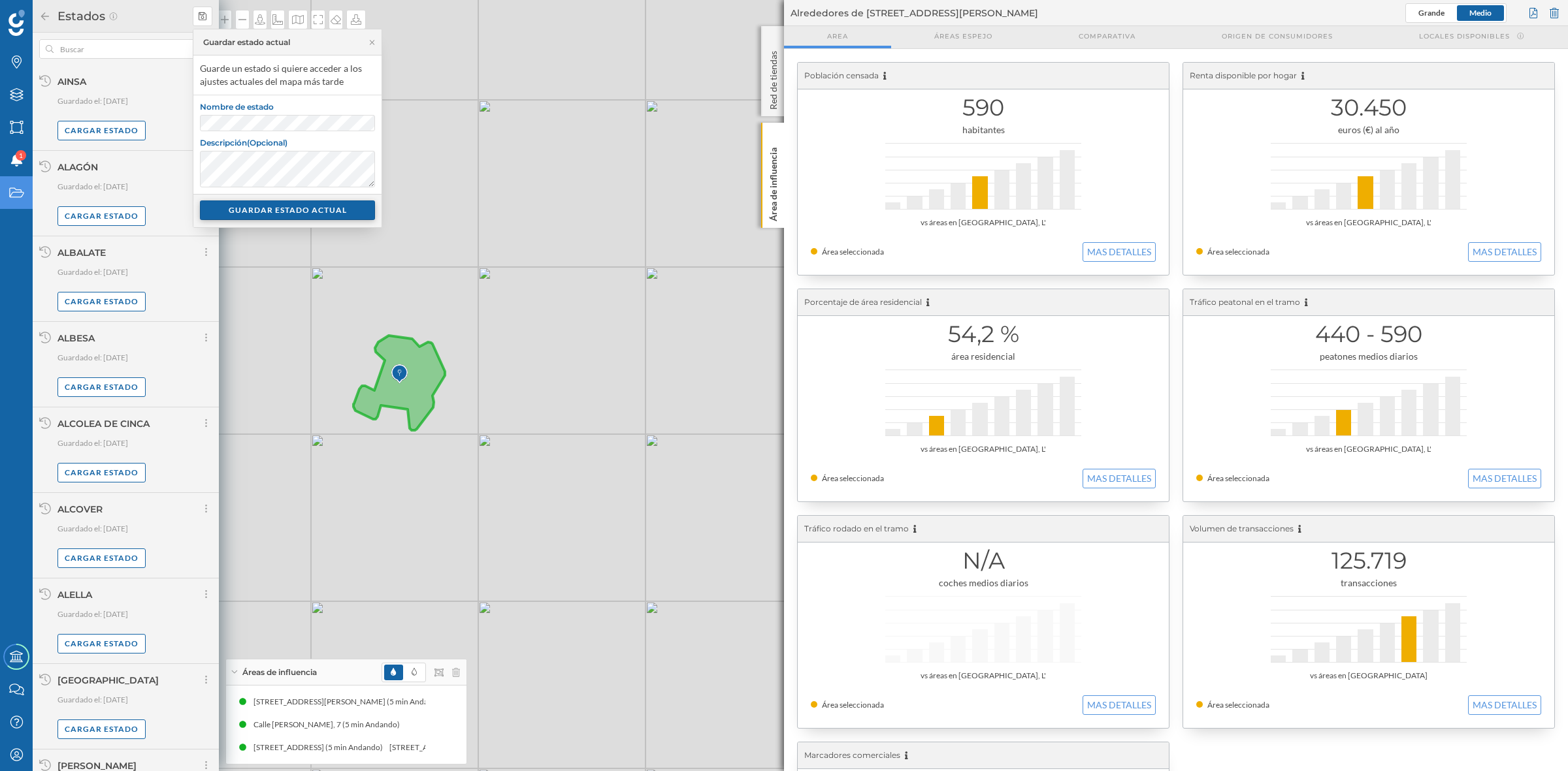
click at [258, 215] on div "GUARDAR ESTADO ACTUAL" at bounding box center [287, 210] width 175 height 19
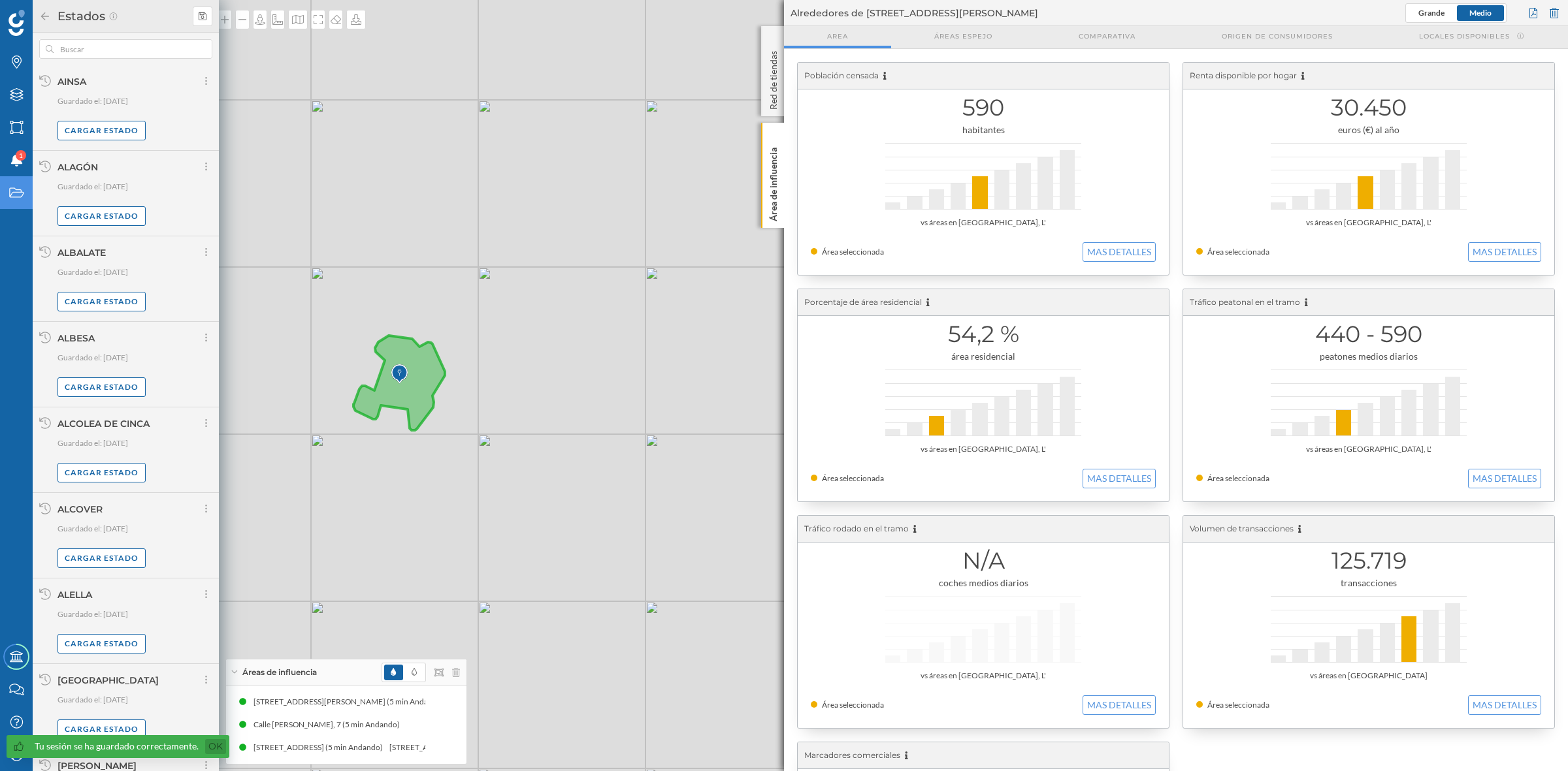
click at [209, 746] on link "Ok" at bounding box center [215, 746] width 20 height 15
click at [470, 525] on div "© Mapbox © OpenStreetMap Improve this map" at bounding box center [784, 386] width 1568 height 771
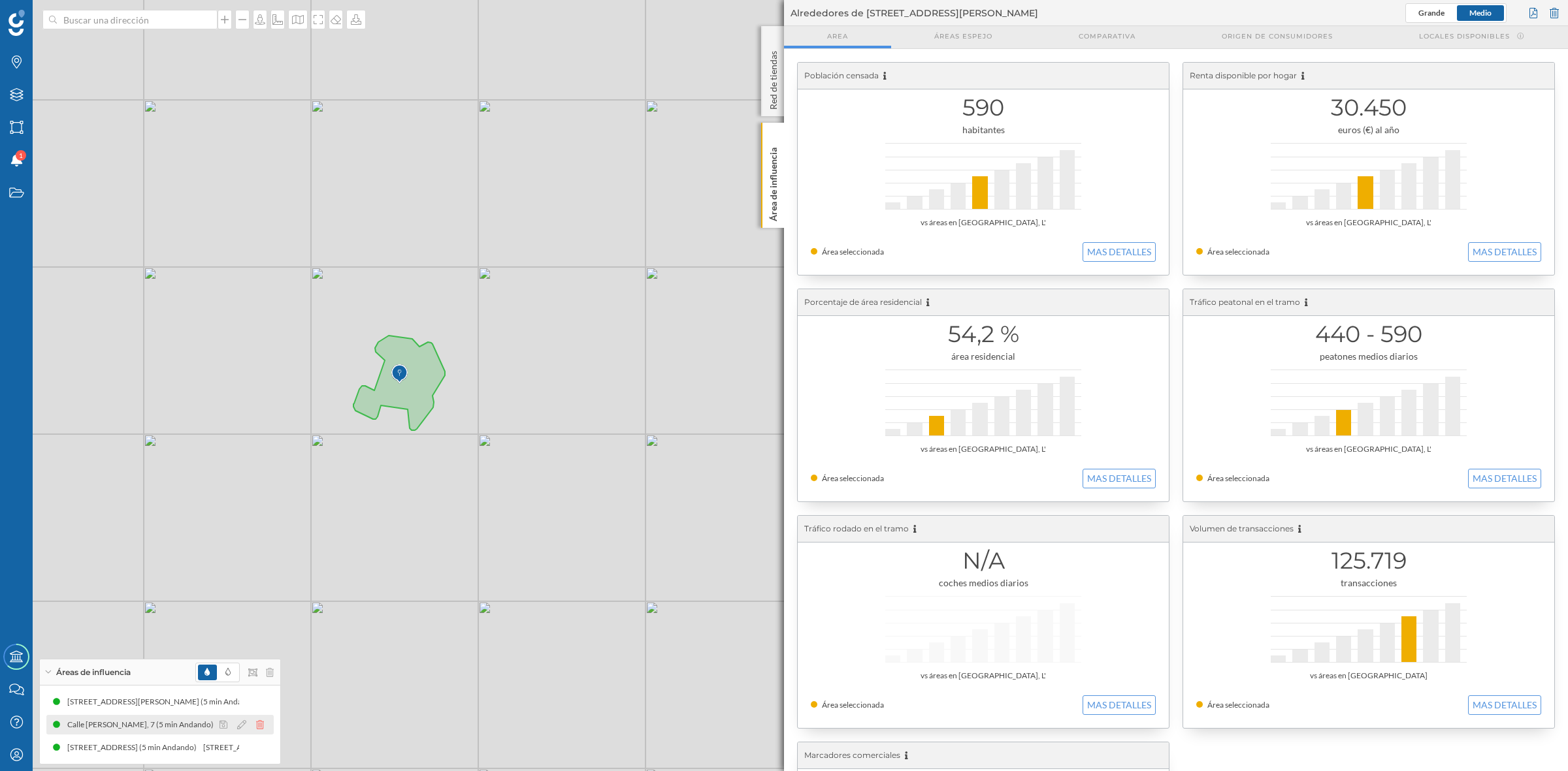
click at [261, 723] on icon at bounding box center [260, 724] width 8 height 9
click at [259, 725] on icon at bounding box center [260, 724] width 8 height 9
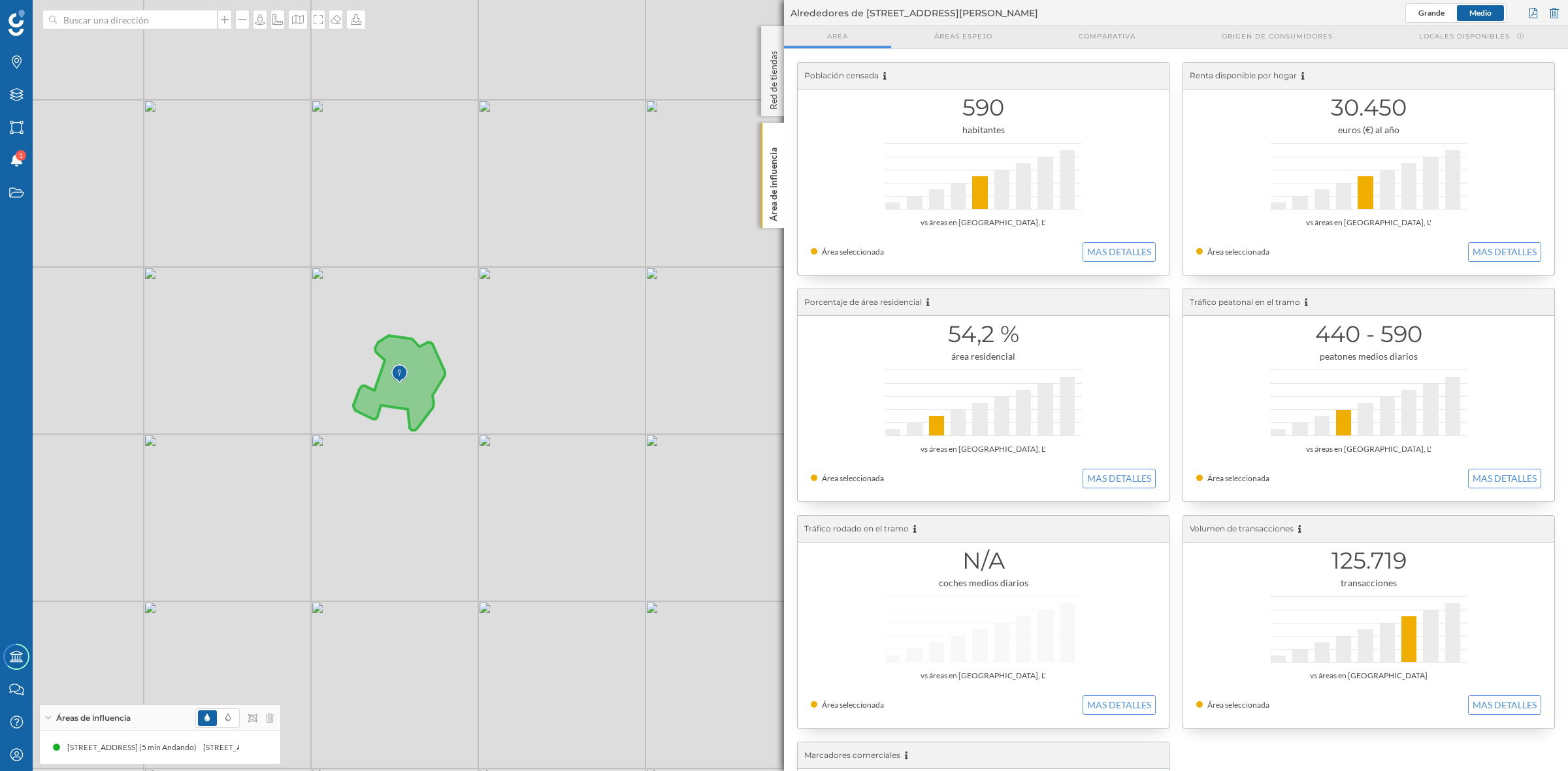
click at [671, 518] on div "© Mapbox © OpenStreetMap Improve this map" at bounding box center [784, 386] width 1568 height 771
click at [772, 198] on p "Área de influencia" at bounding box center [773, 181] width 13 height 79
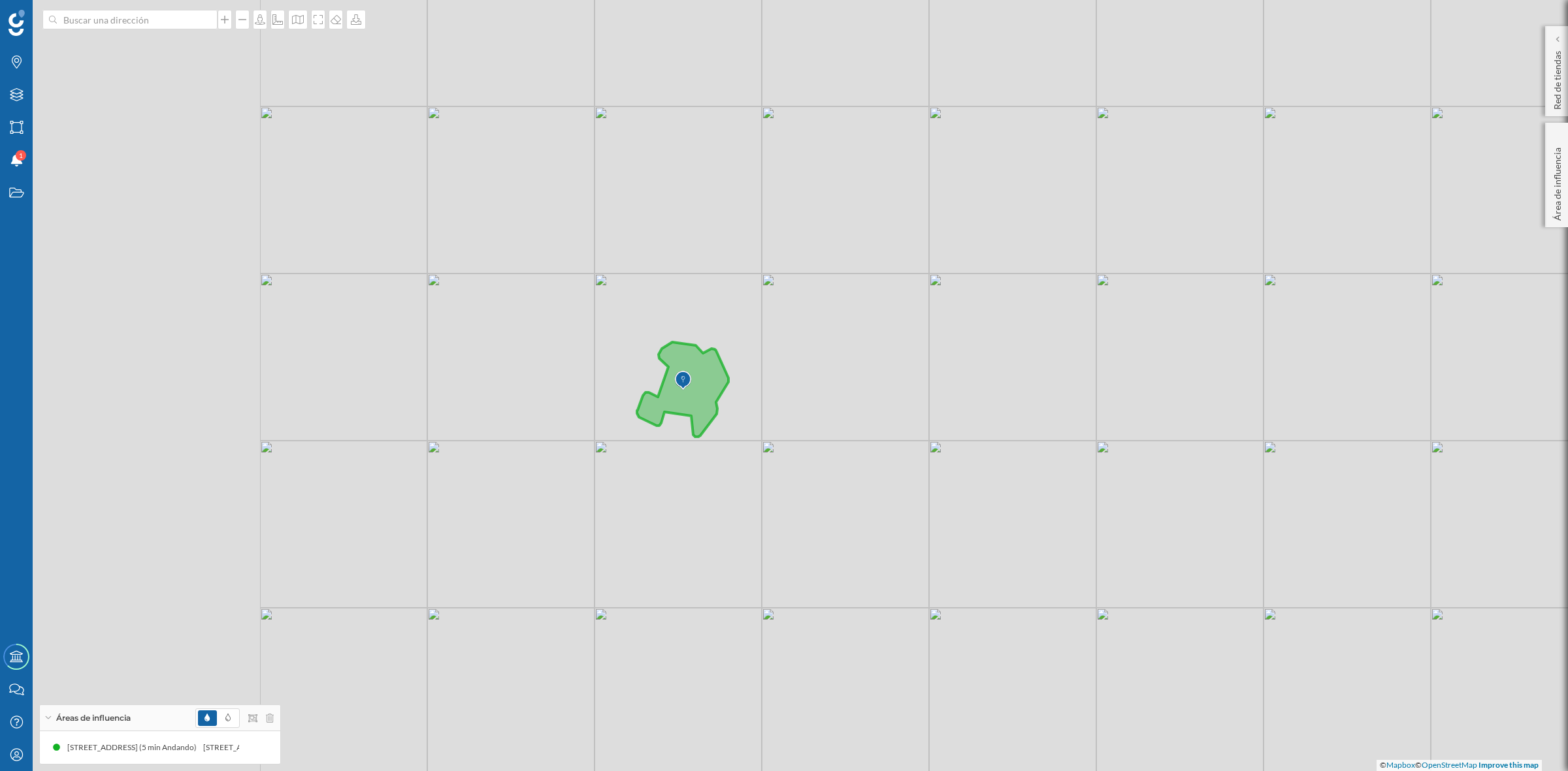
drag, startPoint x: 668, startPoint y: 359, endPoint x: 952, endPoint y: 366, distance: 284.1
click at [952, 366] on div "© Mapbox © OpenStreetMap Improve this map" at bounding box center [784, 386] width 1568 height 771
click at [303, 17] on icon at bounding box center [298, 18] width 12 height 9
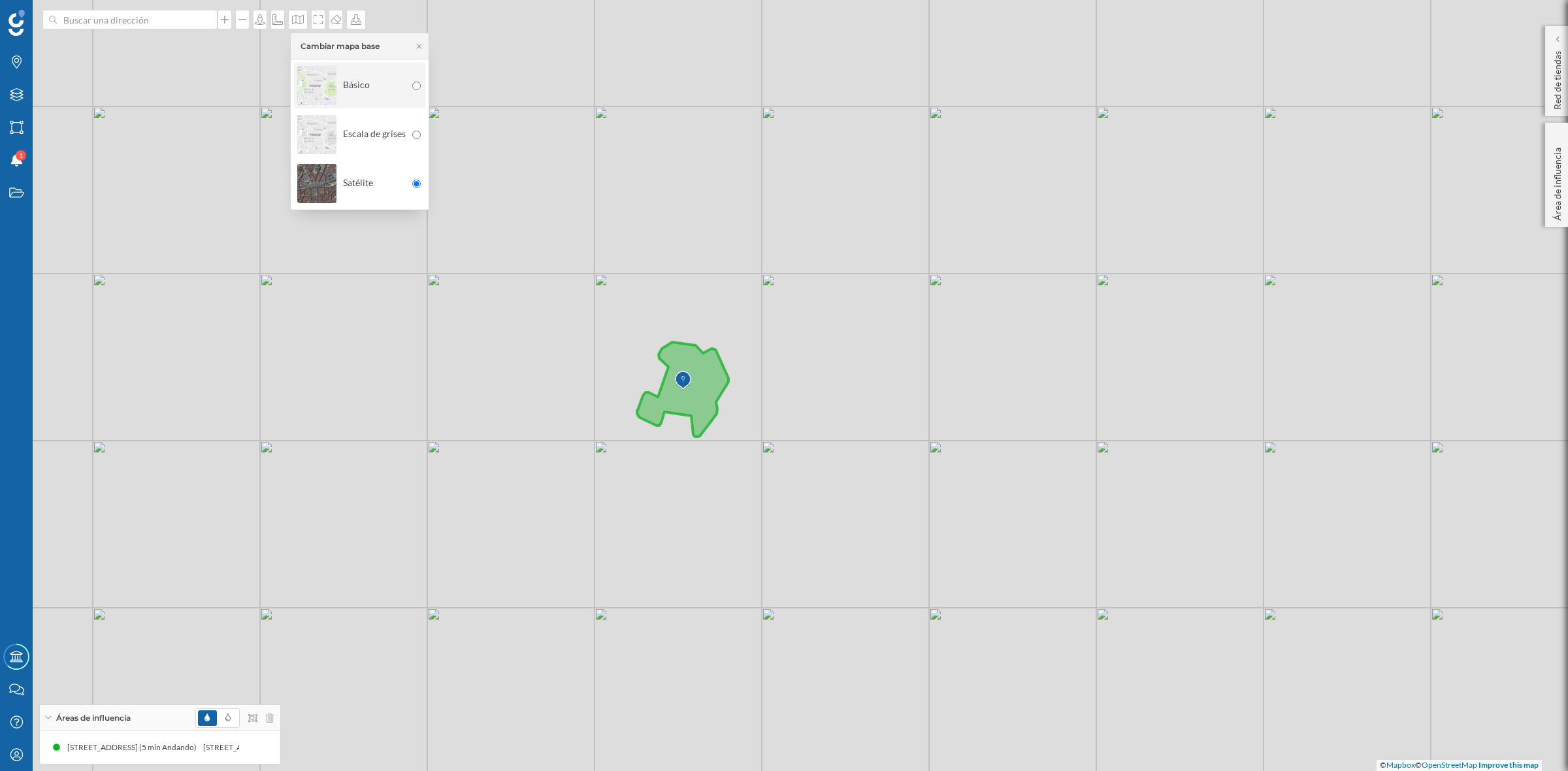
click at [313, 72] on img at bounding box center [317, 85] width 39 height 46
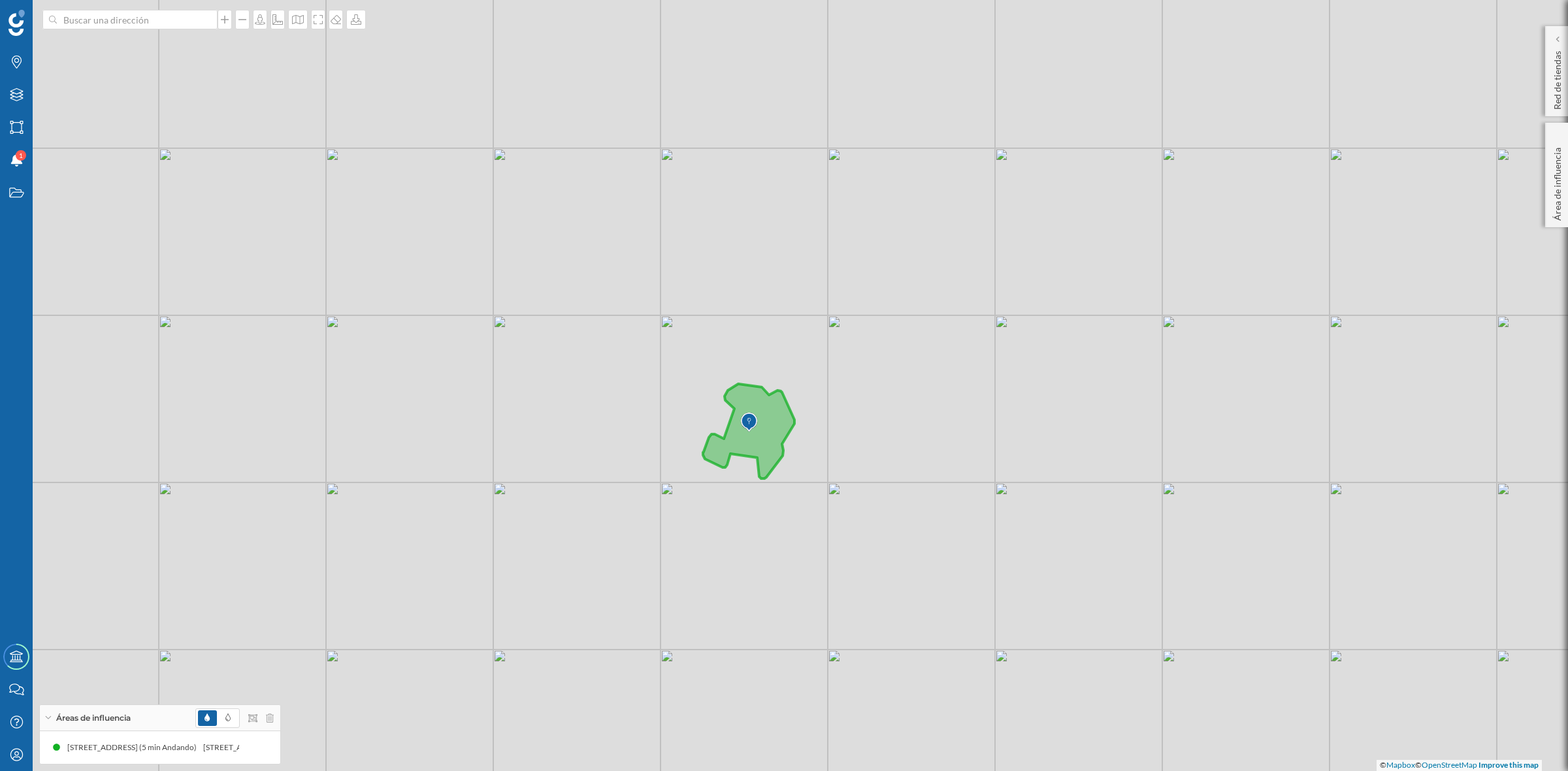
drag, startPoint x: 810, startPoint y: 377, endPoint x: 877, endPoint y: 419, distance: 79.1
click at [877, 419] on div "© Mapbox © OpenStreetMap Improve this map" at bounding box center [784, 386] width 1568 height 771
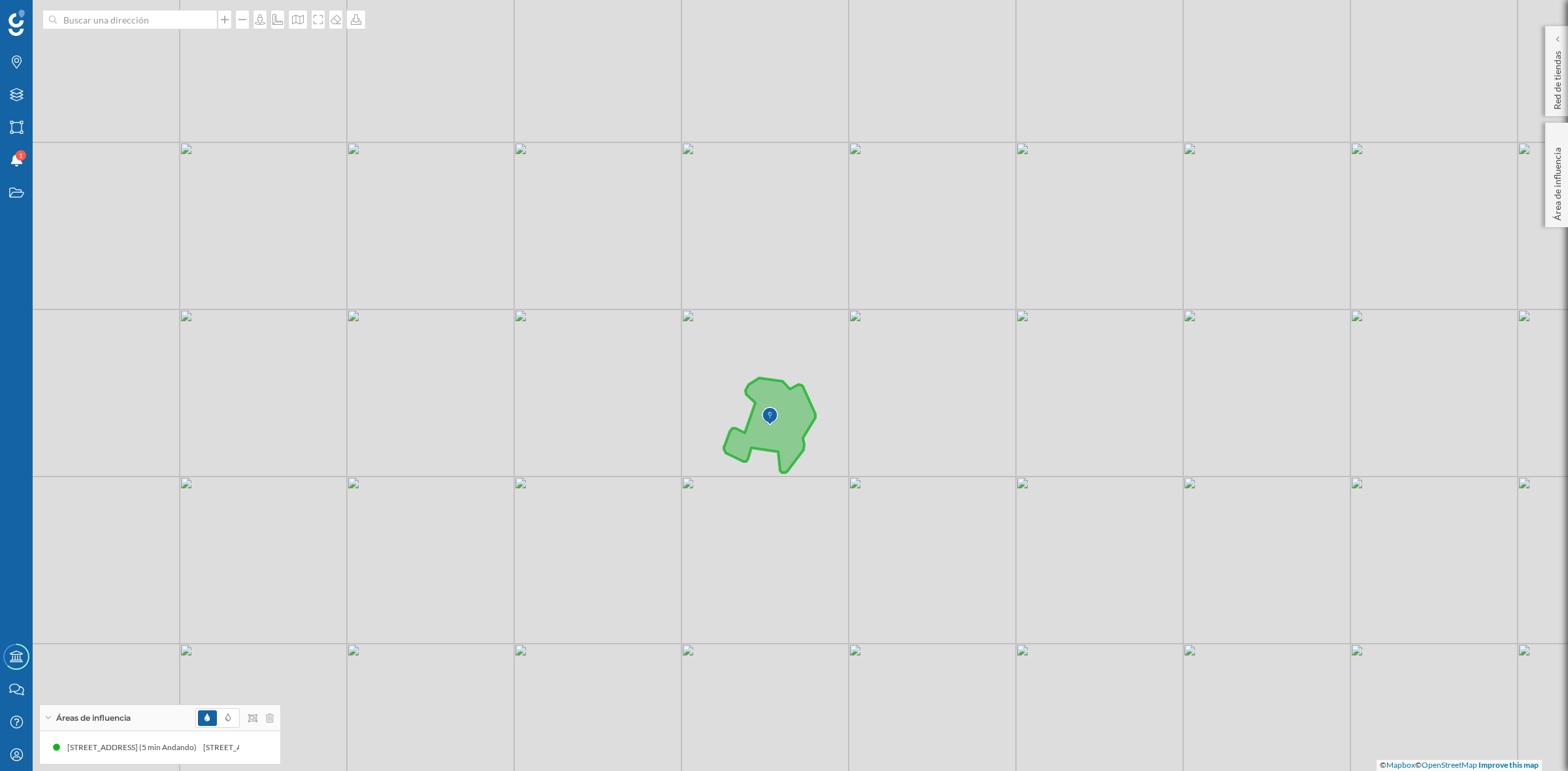
drag, startPoint x: 884, startPoint y: 410, endPoint x: 905, endPoint y: 404, distance: 21.8
click at [905, 404] on div "© Mapbox © OpenStreetMap Improve this map" at bounding box center [784, 386] width 1568 height 771
click at [323, 22] on icon at bounding box center [317, 19] width 13 height 11
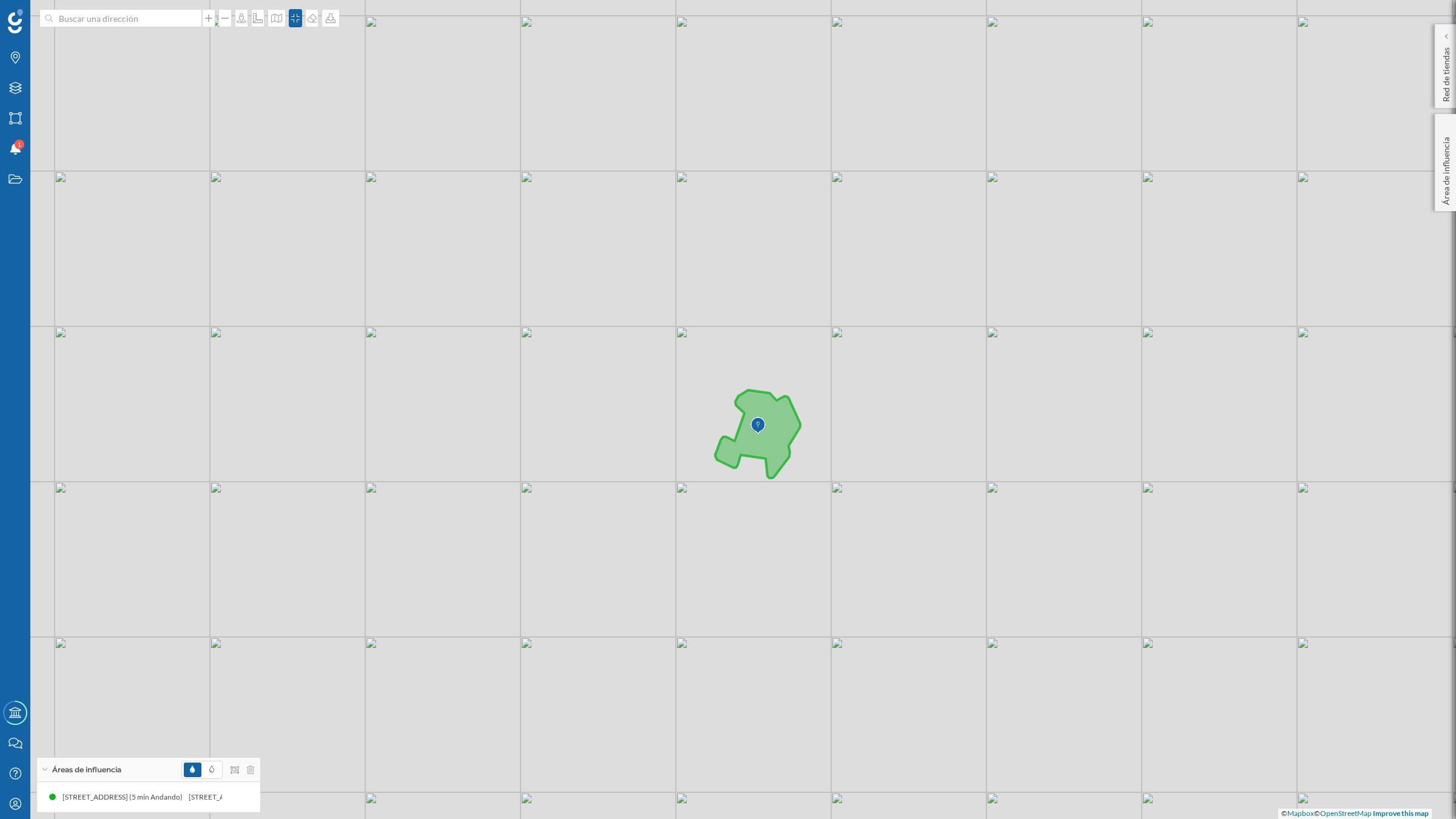
drag, startPoint x: 738, startPoint y: 561, endPoint x: 782, endPoint y: 551, distance: 45.1
click at [782, 551] on div "© Mapbox © OpenStreetMap Improve this map" at bounding box center [728, 410] width 1456 height 819
click at [207, 716] on span at bounding box center [212, 769] width 17 height 14
click at [218, 716] on div at bounding box center [228, 796] width 54 height 14
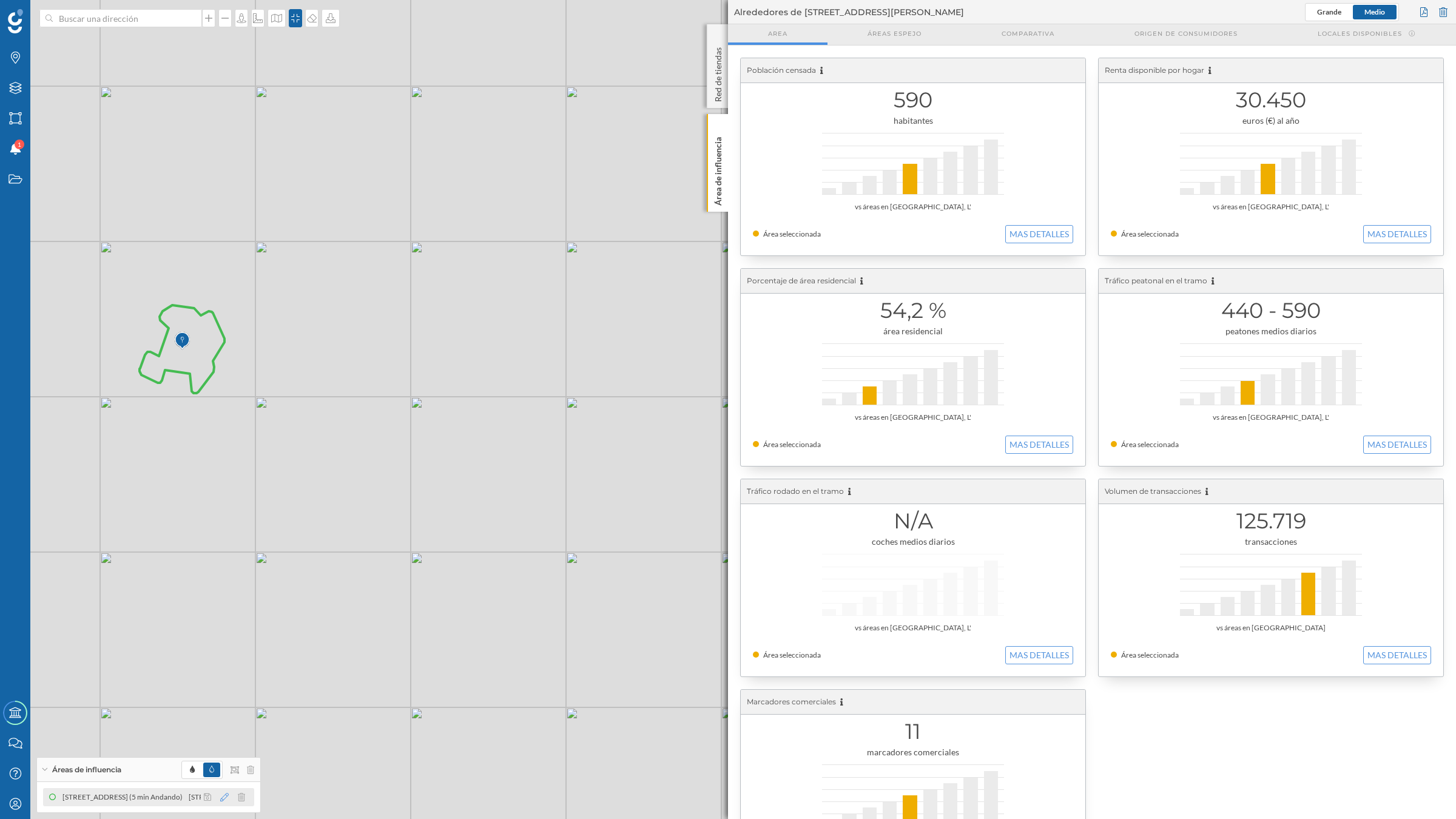
click at [226, 716] on icon at bounding box center [224, 796] width 8 height 8
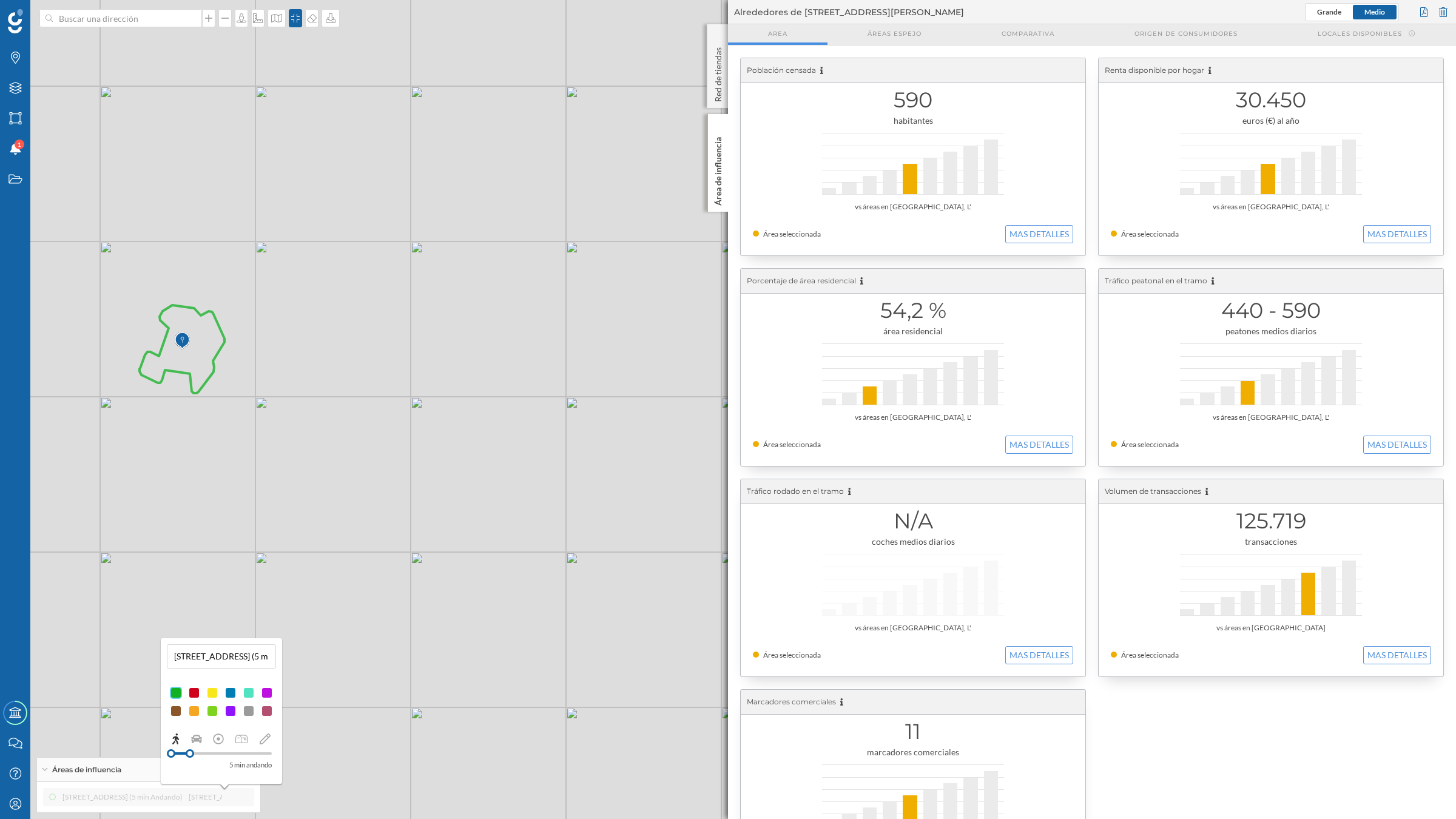
click at [232, 711] on div at bounding box center [230, 711] width 12 height 12
click at [714, 152] on p "Área de influencia" at bounding box center [718, 168] width 12 height 73
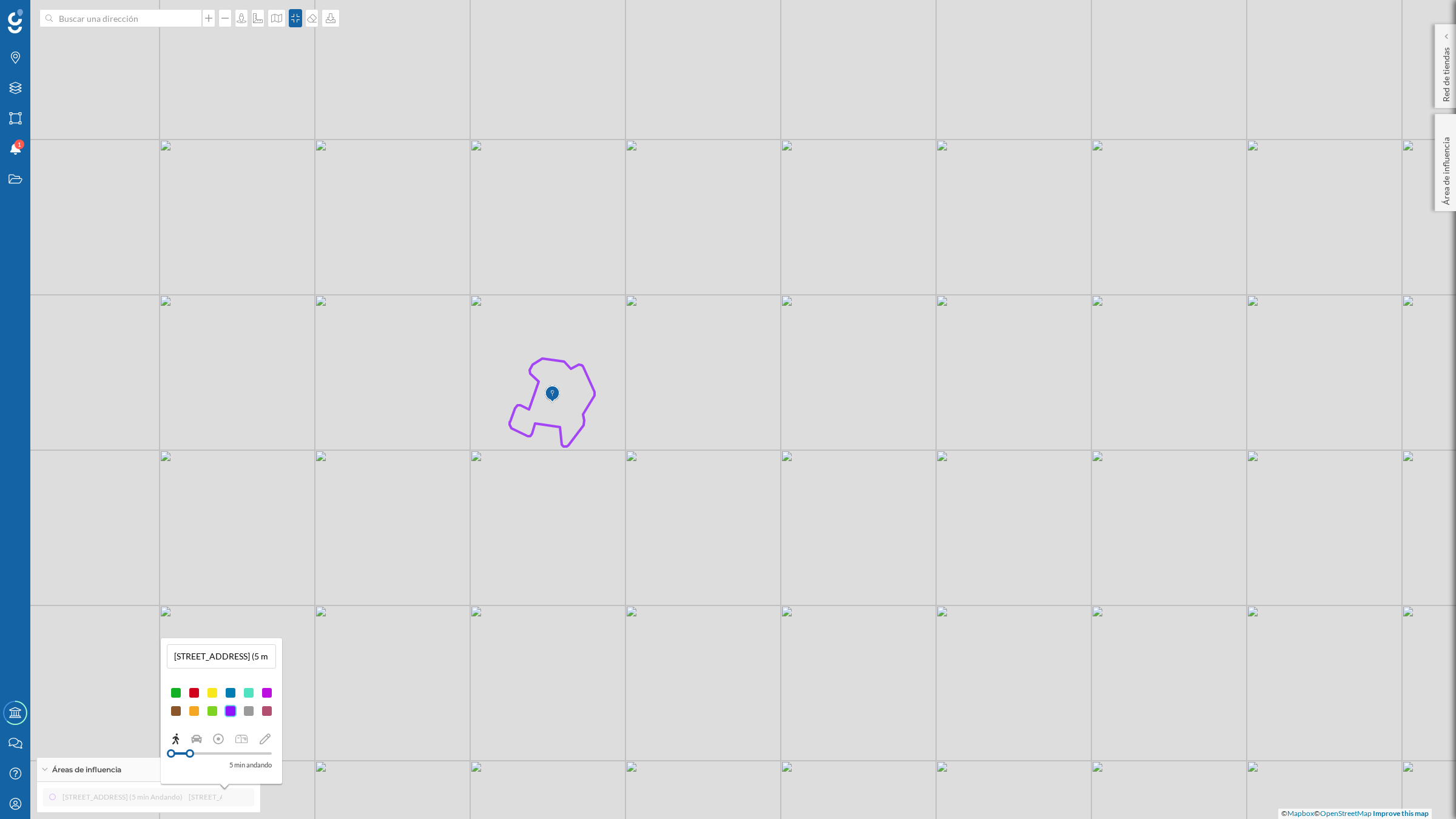
drag, startPoint x: 628, startPoint y: 425, endPoint x: 998, endPoint y: 478, distance: 373.8
click at [998, 478] on div "© Mapbox © OpenStreetMap Improve this map" at bounding box center [728, 410] width 1456 height 819
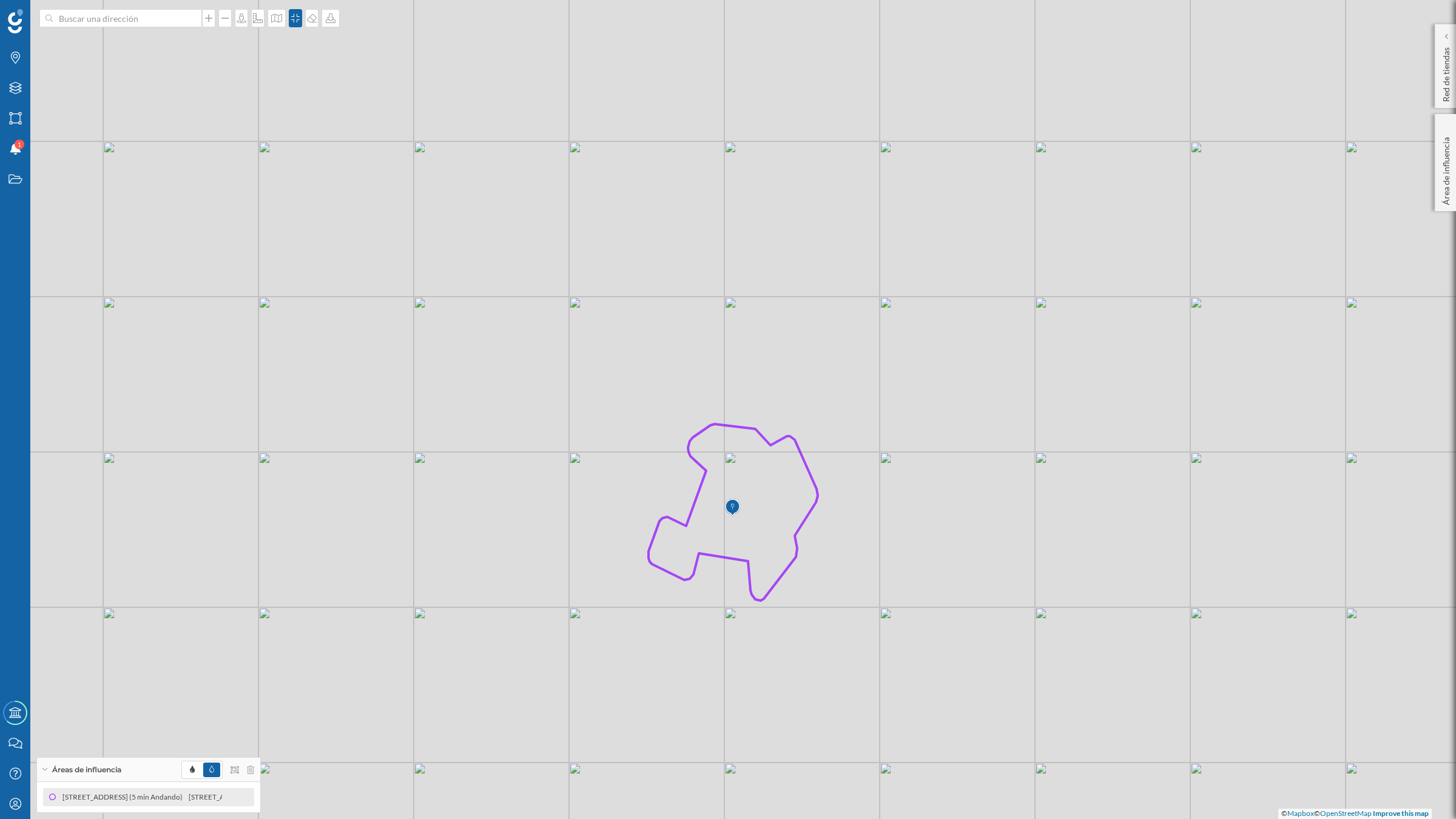
drag, startPoint x: 768, startPoint y: 441, endPoint x: 965, endPoint y: 570, distance: 235.5
click at [965, 570] on div "© Mapbox © OpenStreetMap Improve this map" at bounding box center [728, 410] width 1456 height 819
click at [11, 60] on icon "Marcas" at bounding box center [15, 57] width 15 height 12
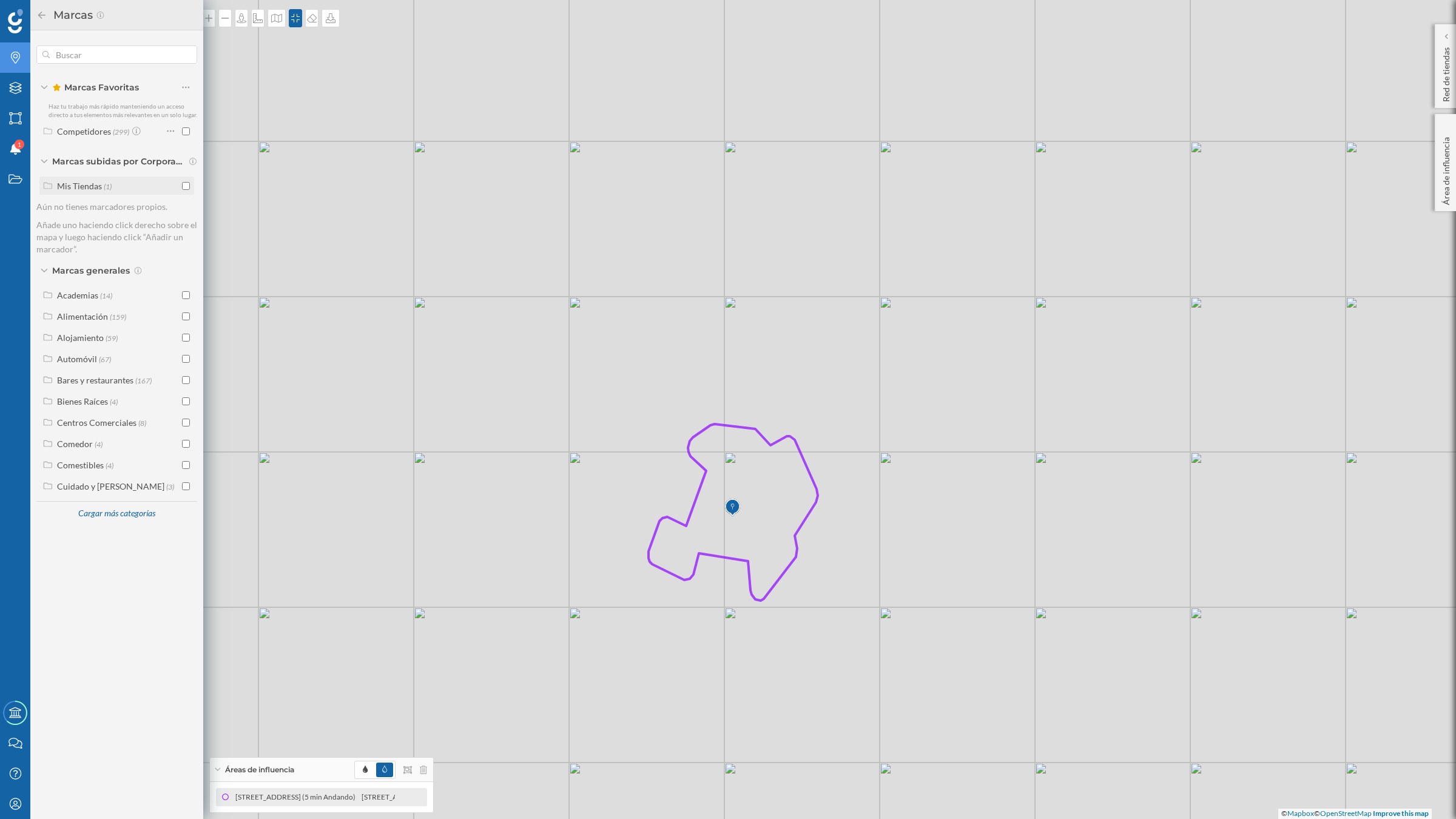
click at [187, 186] on input "checkbox" at bounding box center [185, 185] width 8 height 8
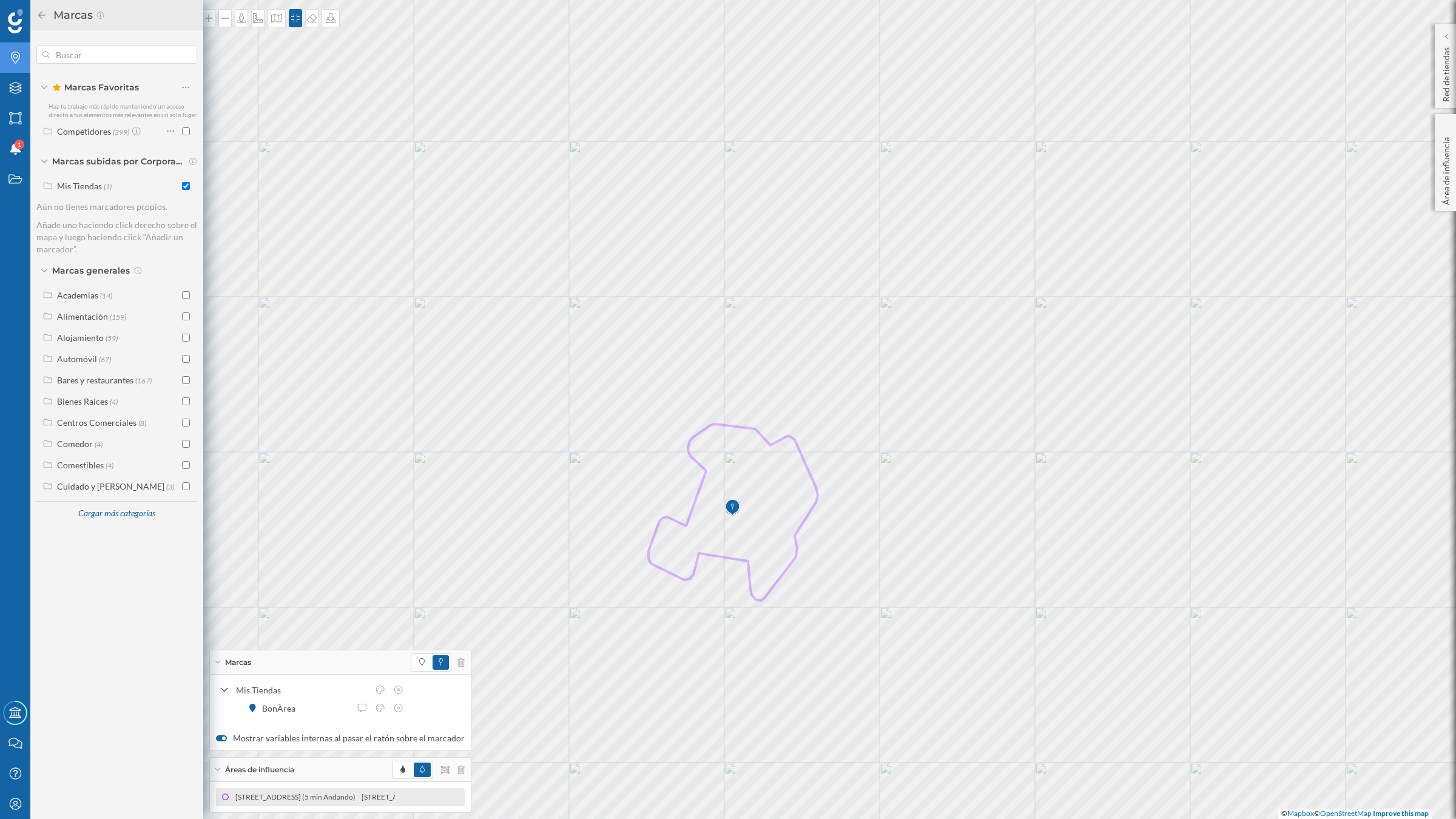
click at [187, 186] on input "checkbox" at bounding box center [185, 185] width 8 height 8
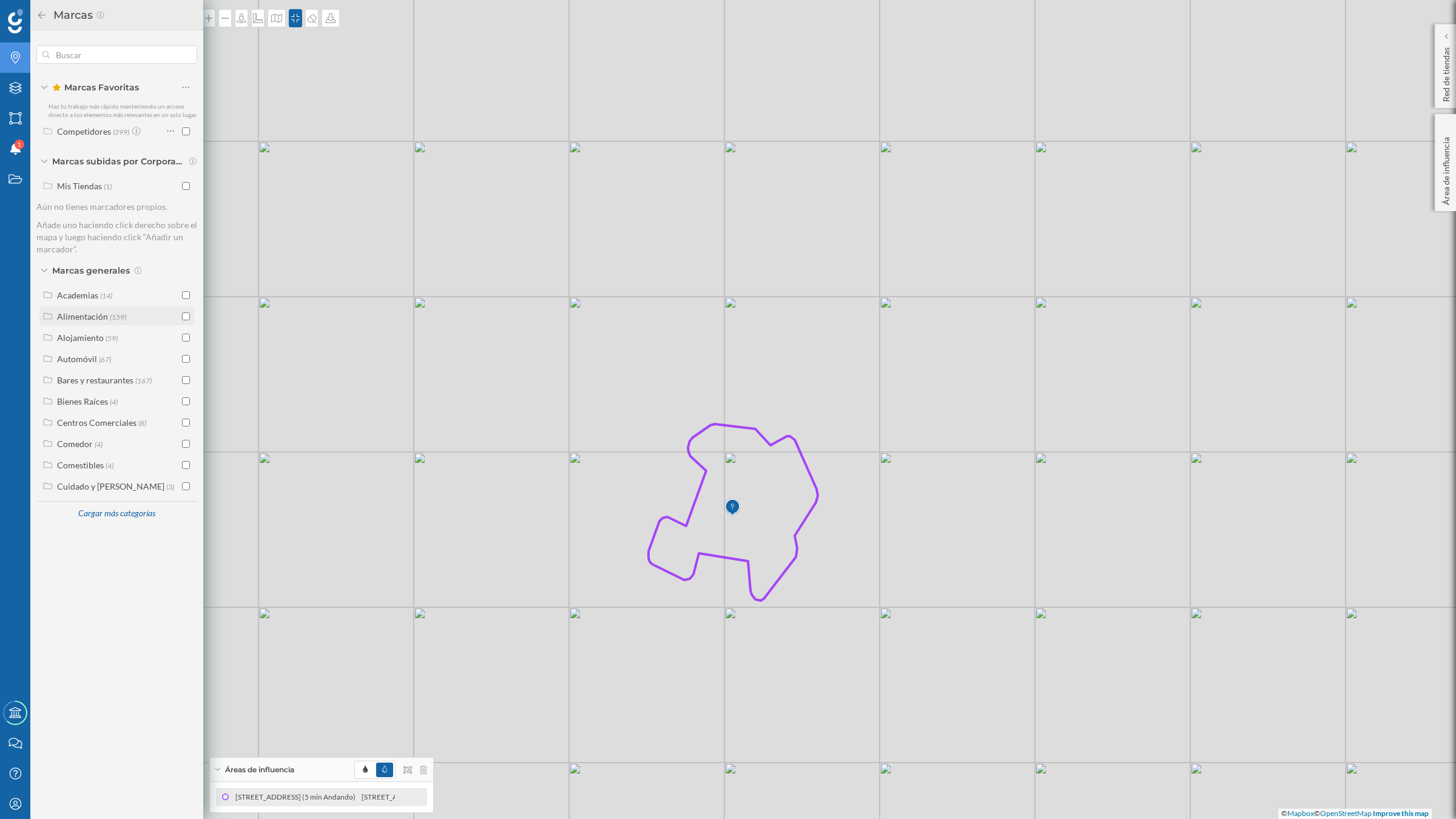
click at [185, 315] on input "checkbox" at bounding box center [185, 315] width 8 height 8
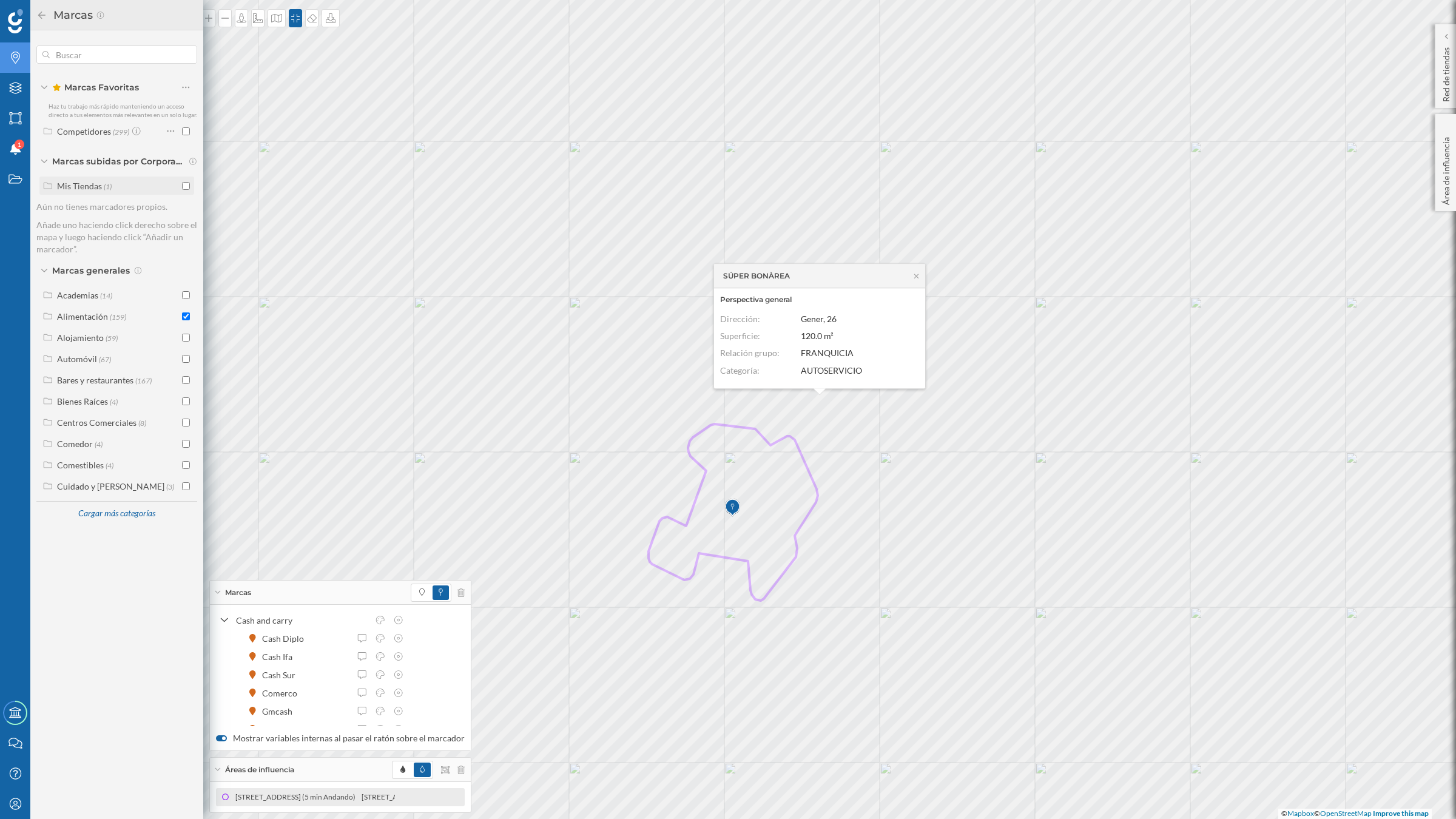
click at [185, 185] on input "checkbox" at bounding box center [185, 185] width 8 height 8
click at [916, 274] on icon at bounding box center [916, 276] width 9 height 7
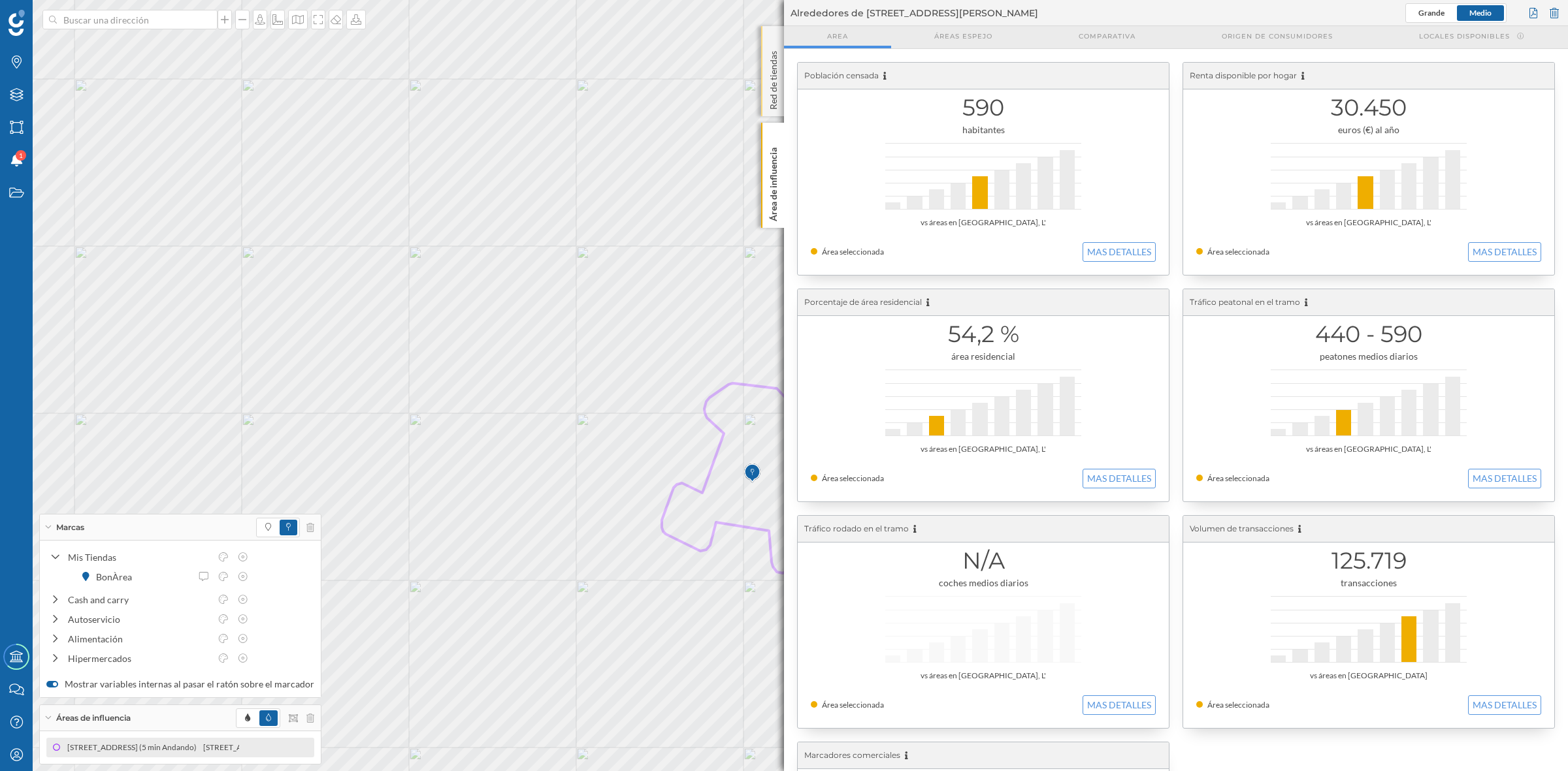
click at [775, 90] on p "Red de tiendas" at bounding box center [773, 78] width 13 height 64
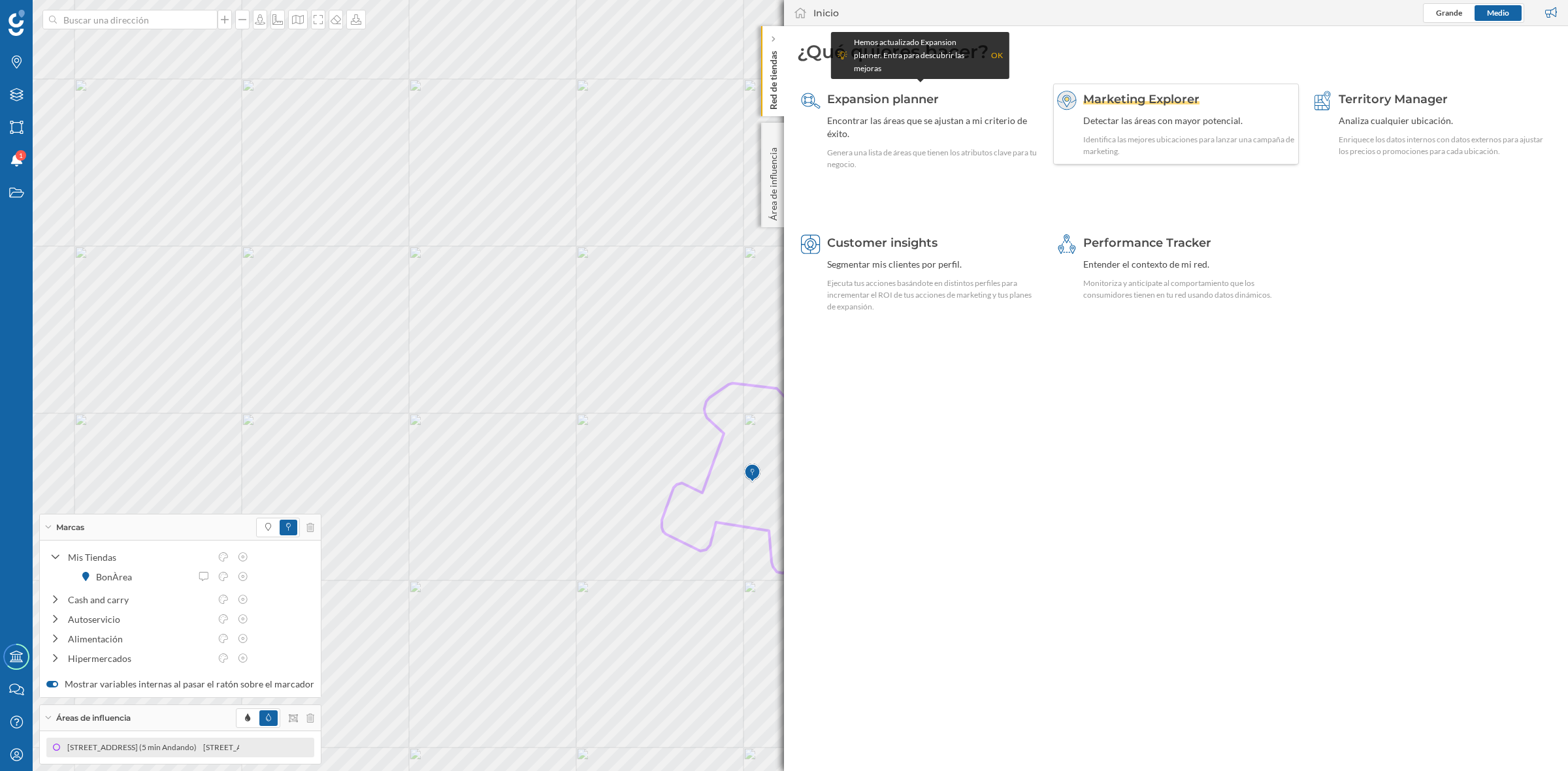
click at [1138, 123] on div "Detectar las áreas con mayor potencial." at bounding box center [1189, 120] width 212 height 13
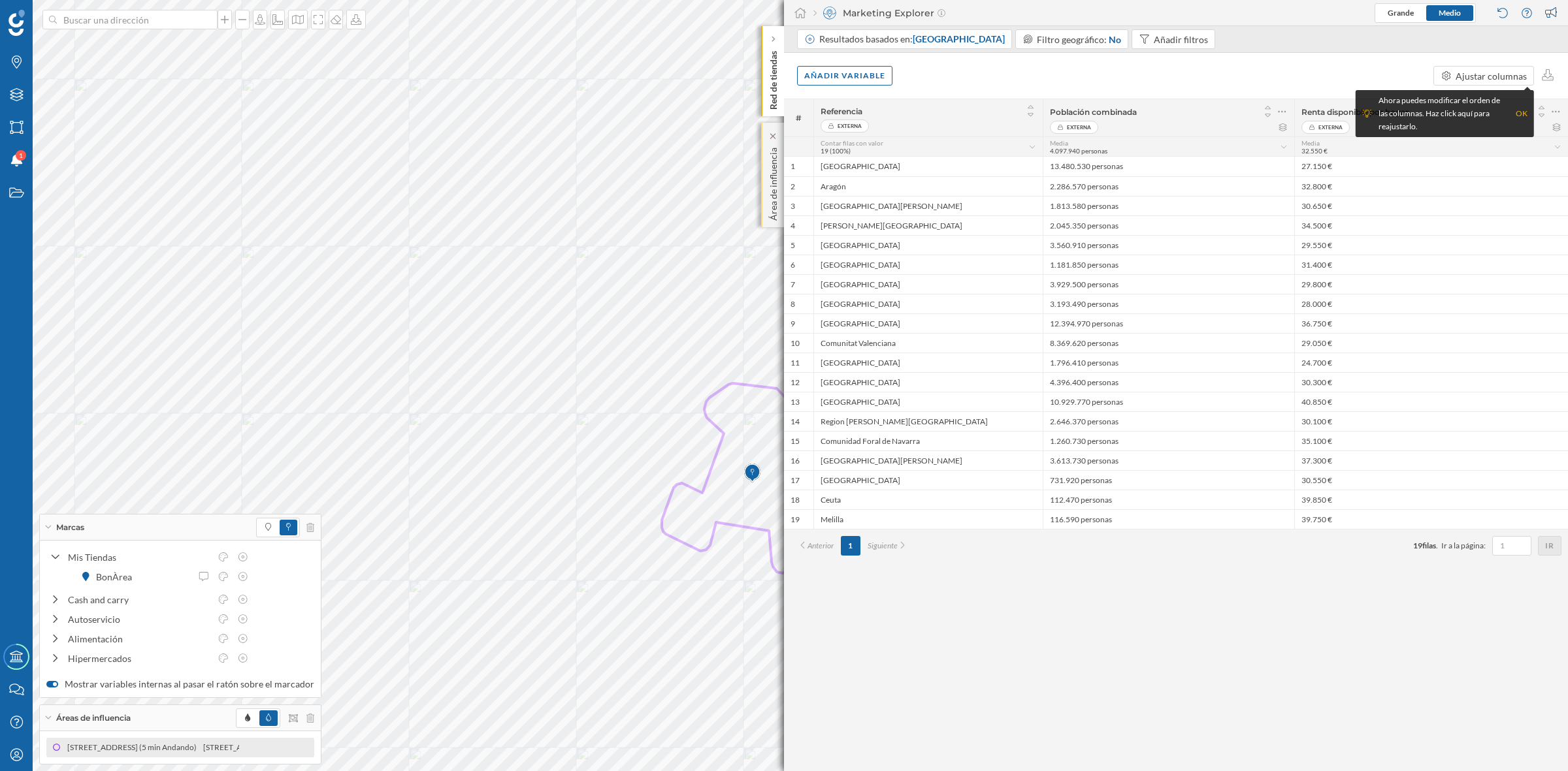
click at [771, 200] on p "Área de influencia" at bounding box center [773, 181] width 13 height 78
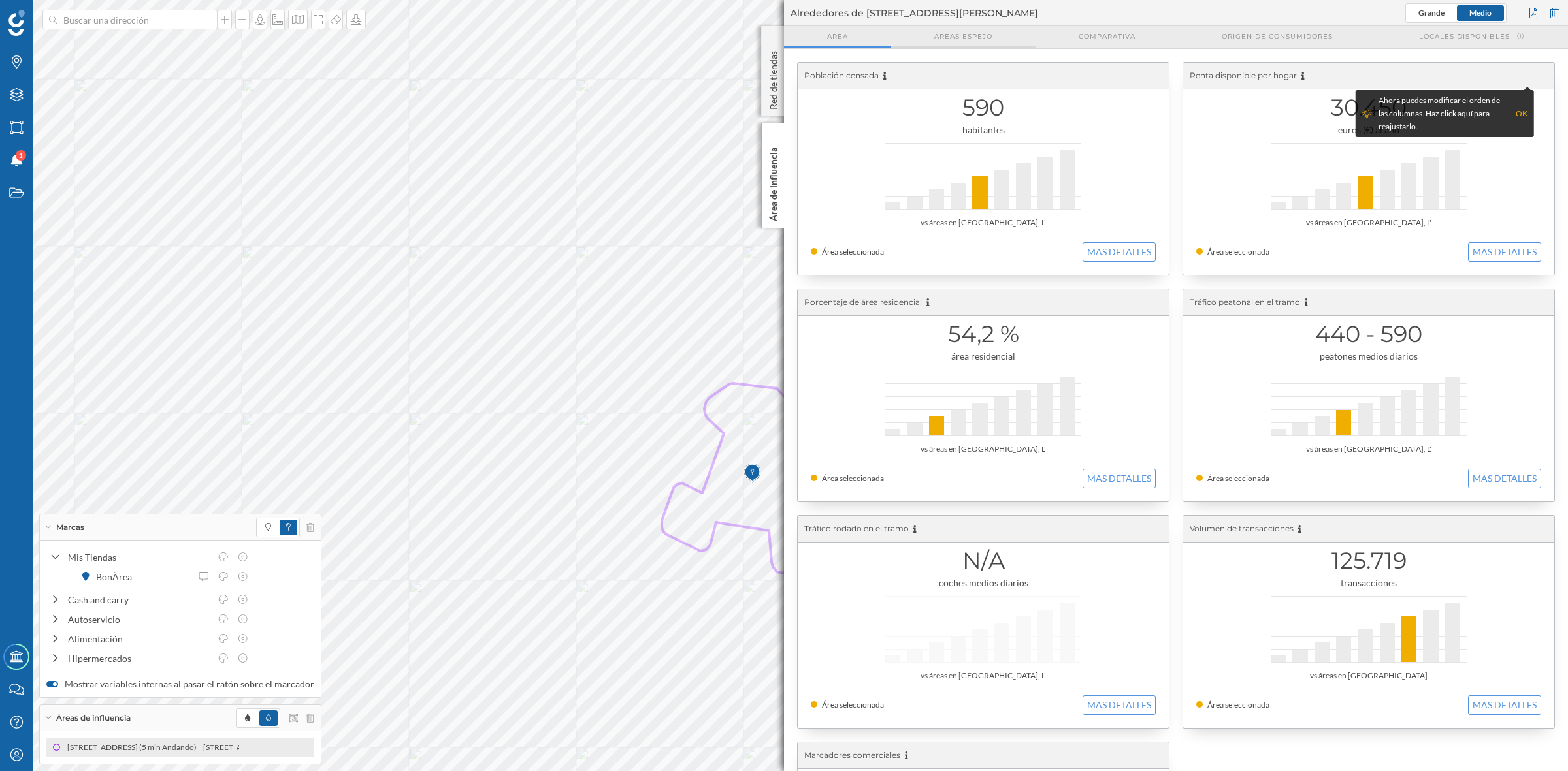
click at [953, 36] on span "Áreas espejo" at bounding box center [963, 36] width 58 height 10
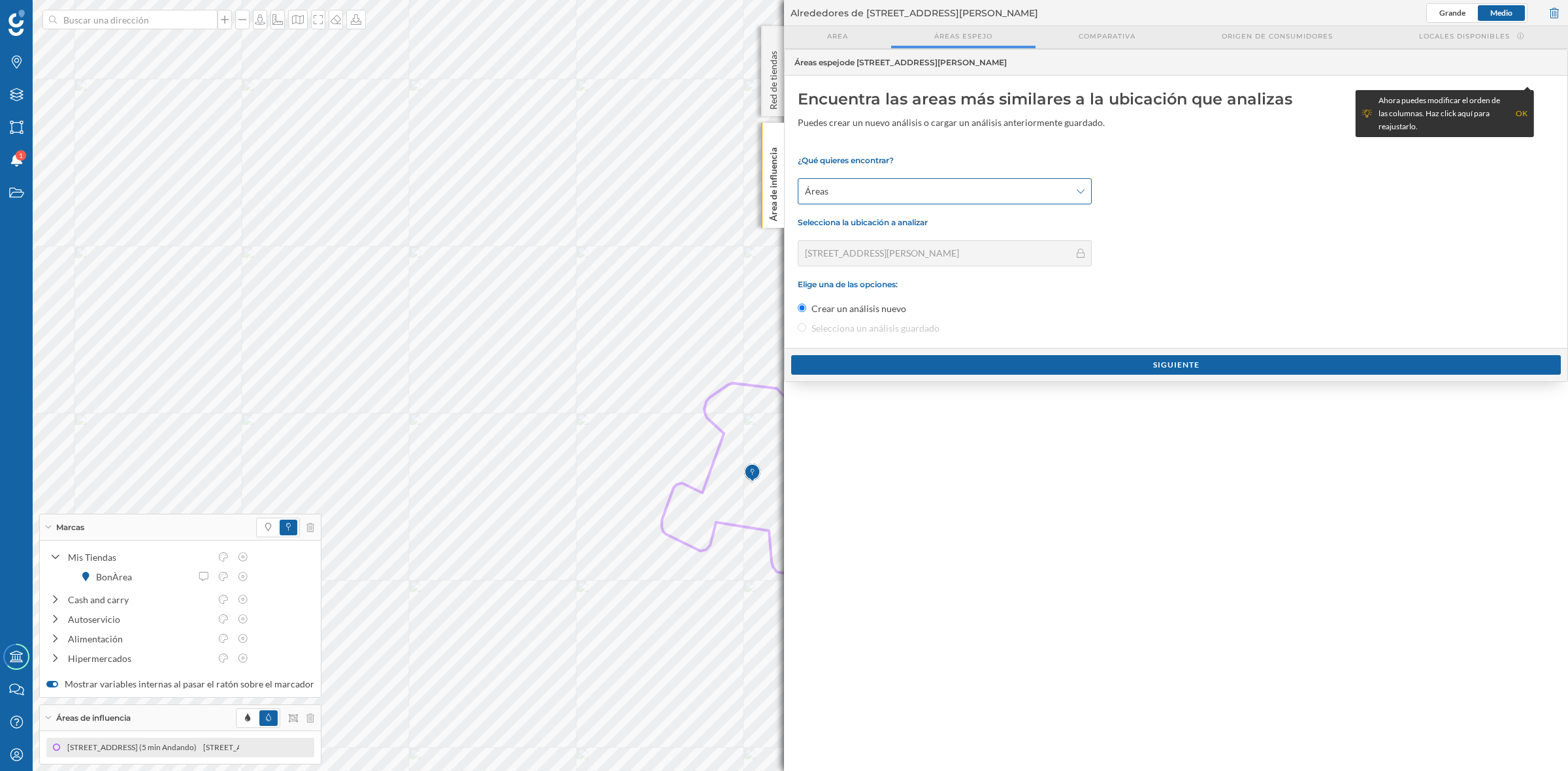
click at [942, 200] on div "Áreas" at bounding box center [945, 191] width 294 height 26
click at [1134, 39] on span "Comparativa" at bounding box center [1107, 36] width 56 height 10
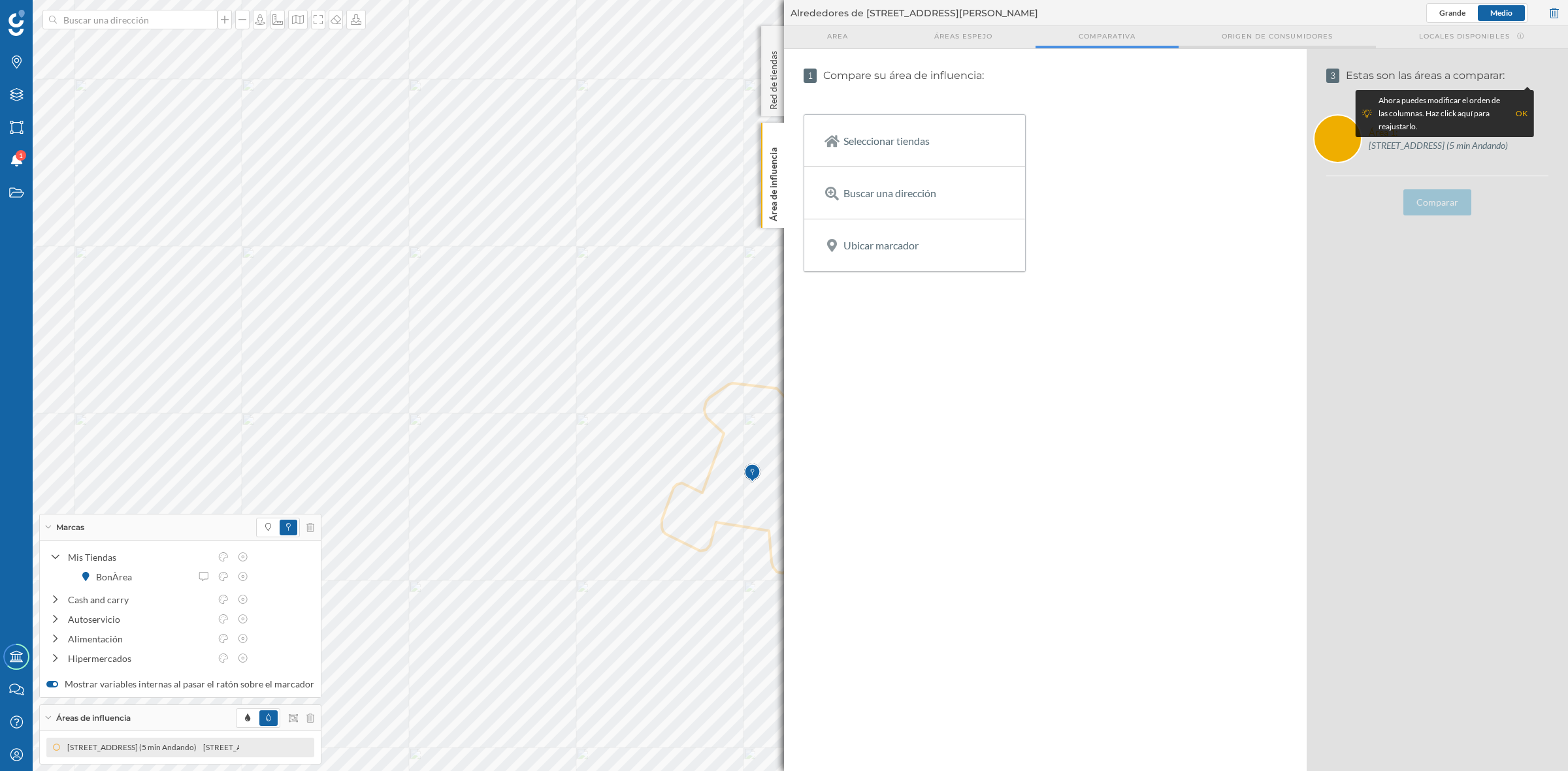
click at [1246, 38] on span "Origen de consumidores" at bounding box center [1277, 36] width 111 height 10
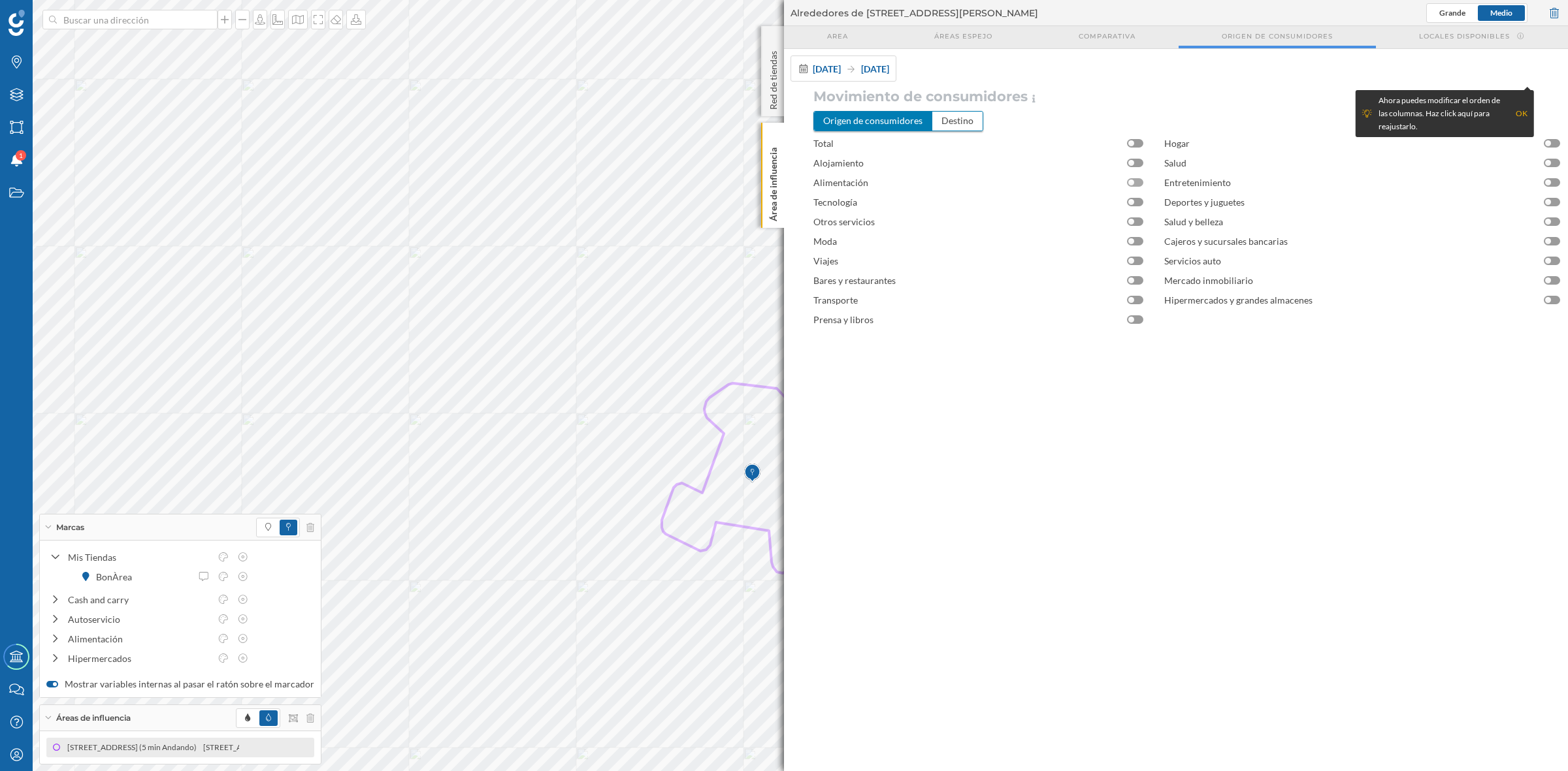
click at [1137, 184] on div at bounding box center [1135, 182] width 17 height 9
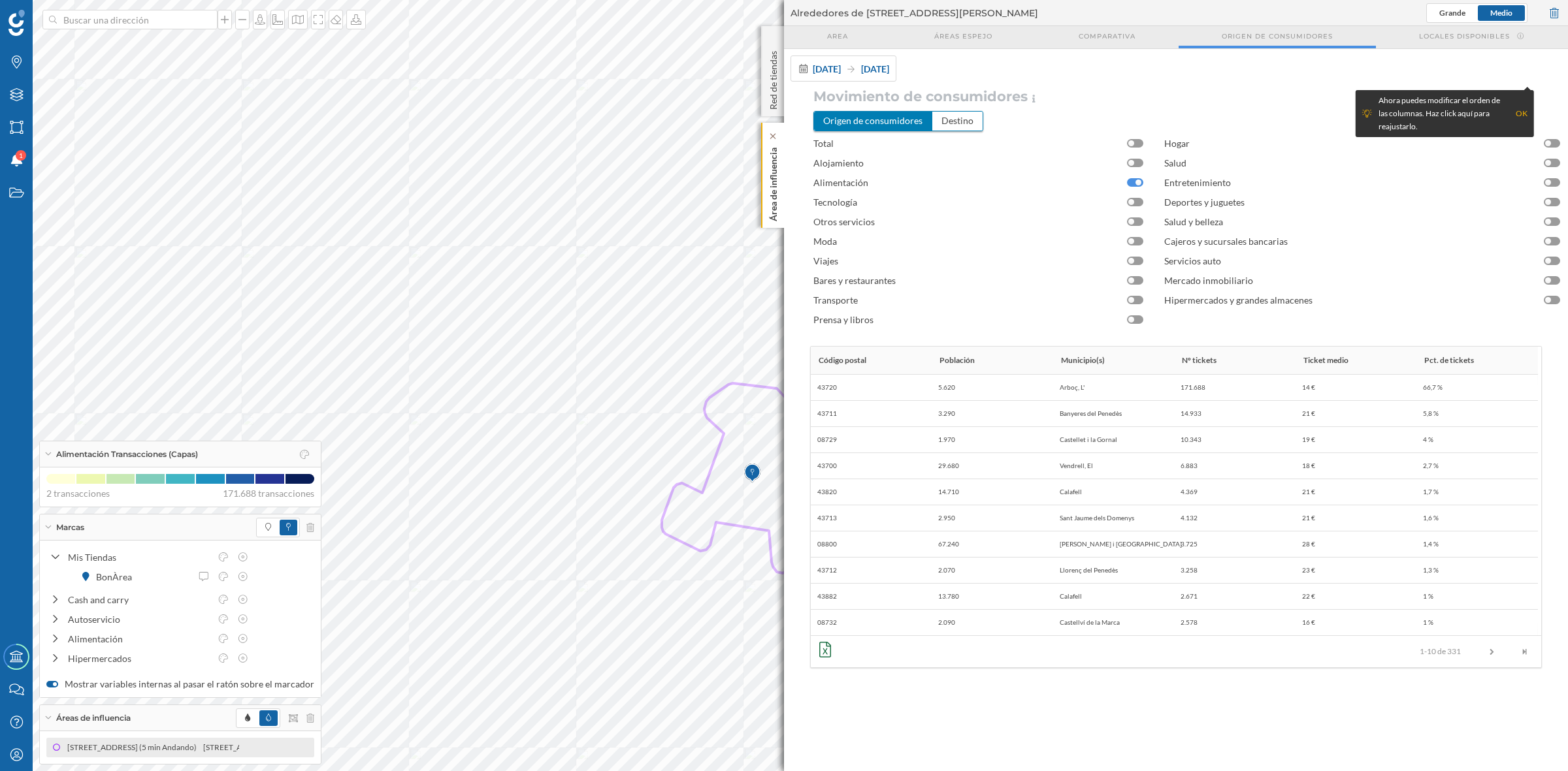
click at [777, 203] on p "Área de influencia" at bounding box center [773, 181] width 13 height 79
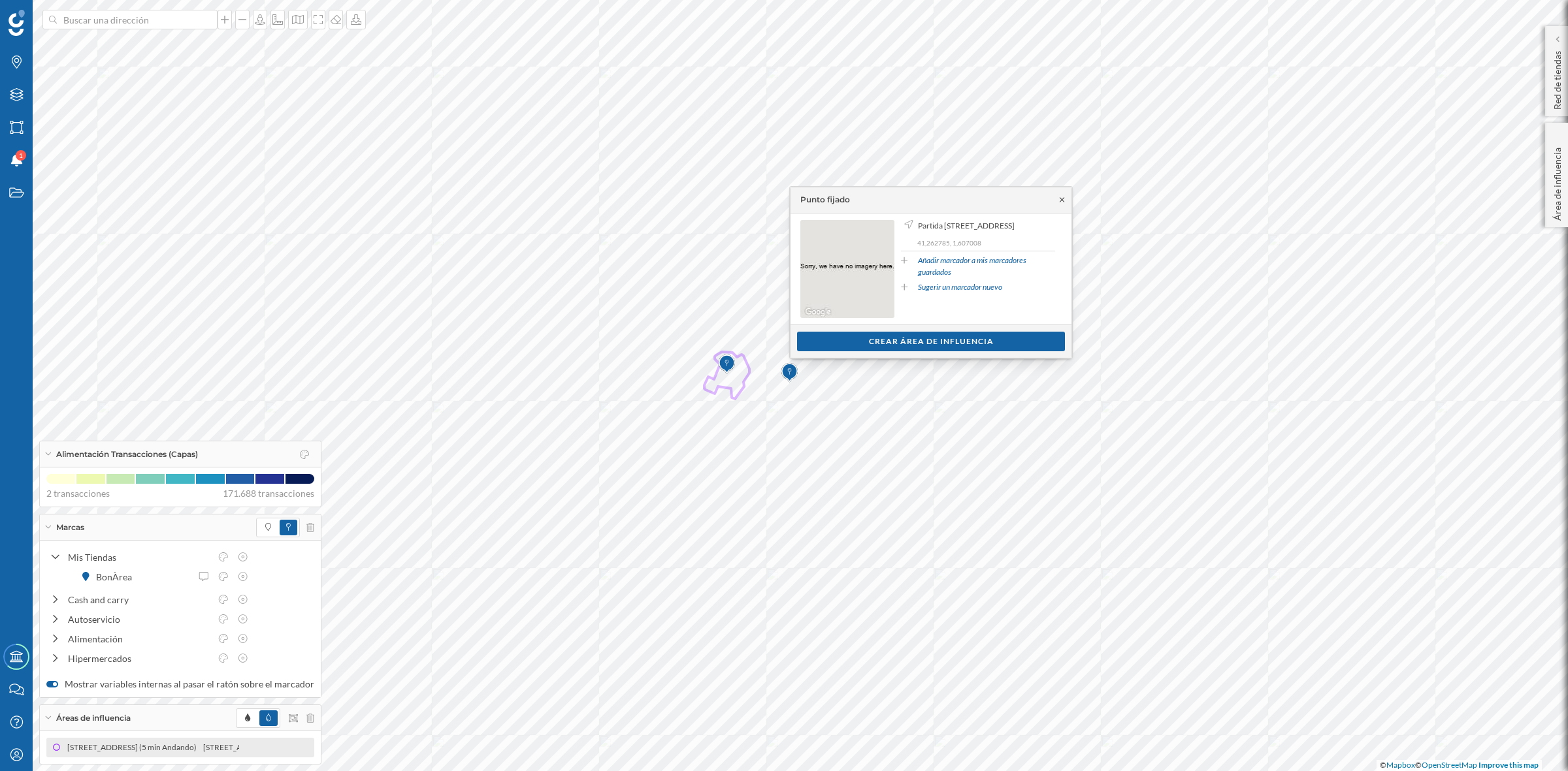
click at [1062, 198] on icon at bounding box center [1062, 200] width 10 height 8
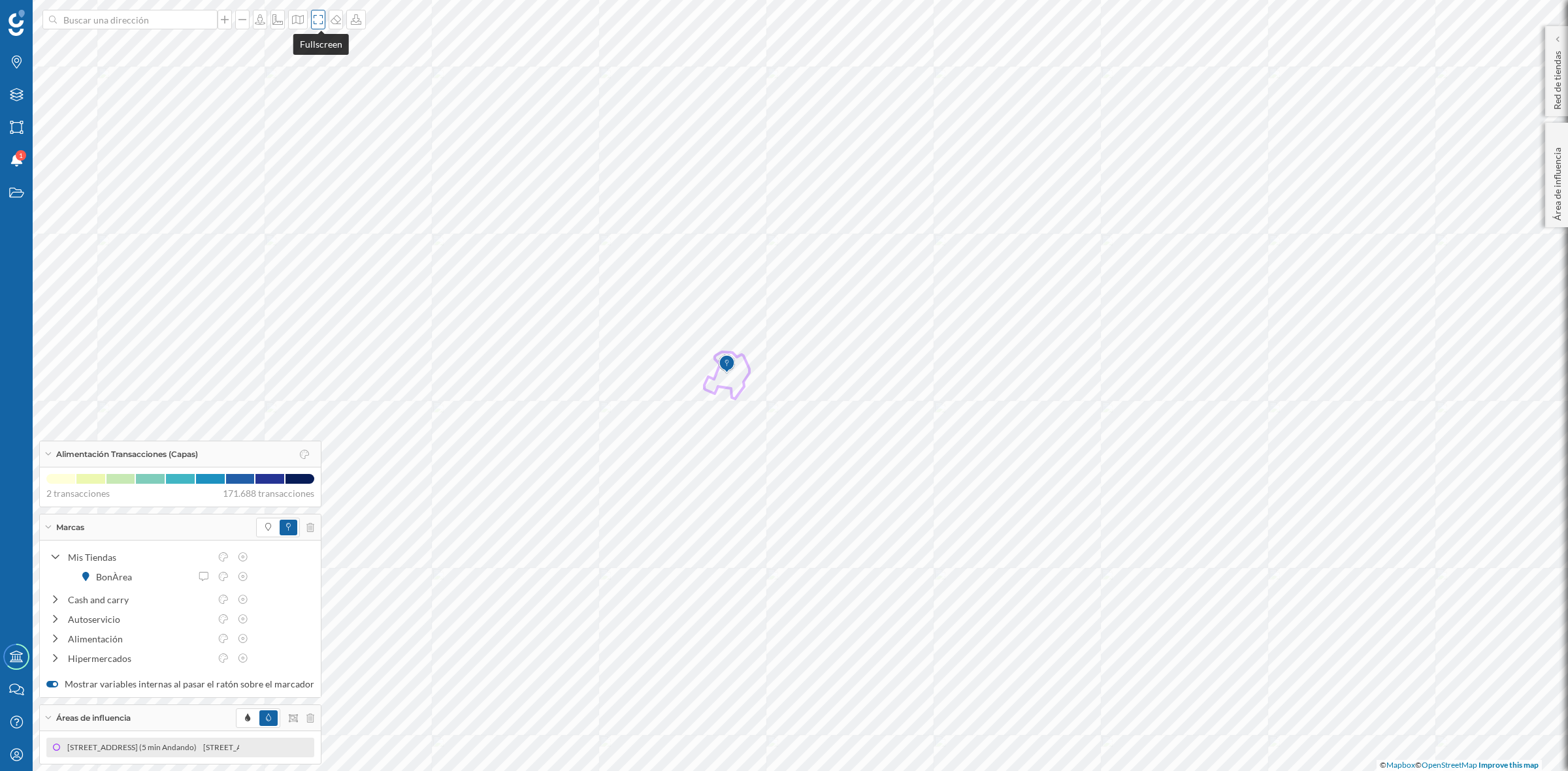
click at [321, 23] on icon at bounding box center [317, 18] width 9 height 9
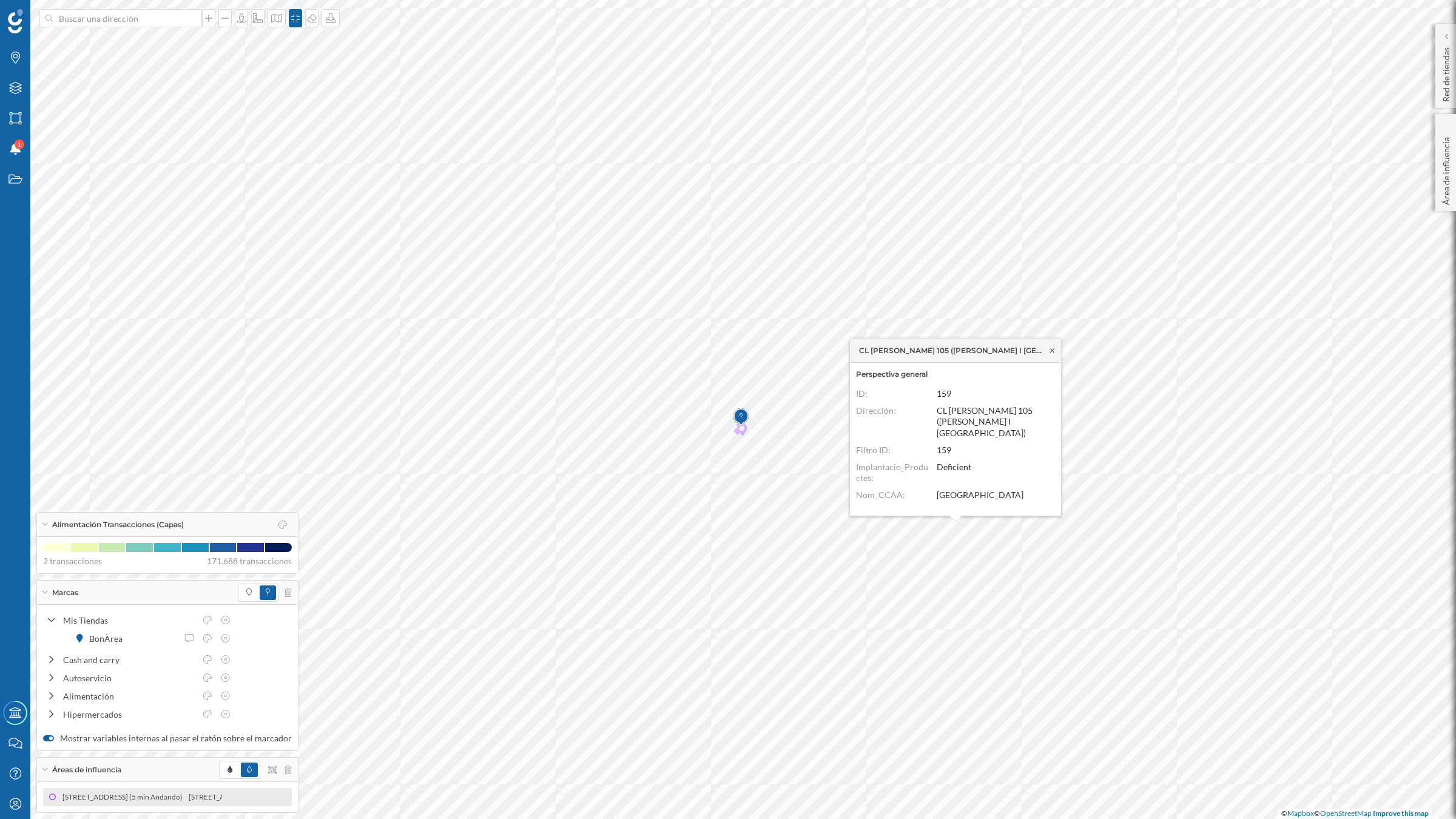
click at [1052, 351] on icon at bounding box center [1053, 351] width 9 height 7
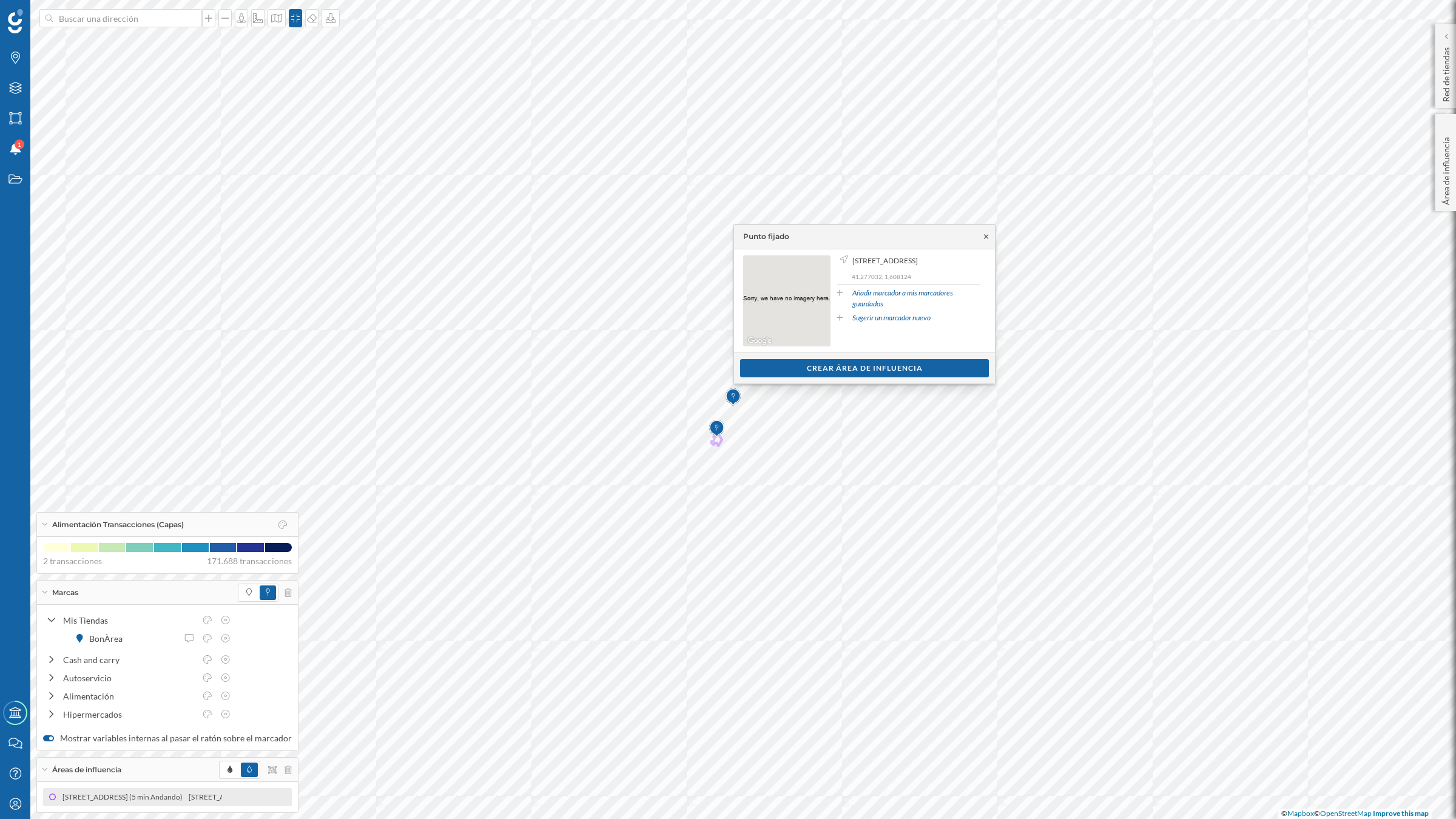
click at [986, 237] on icon at bounding box center [986, 237] width 5 height 5
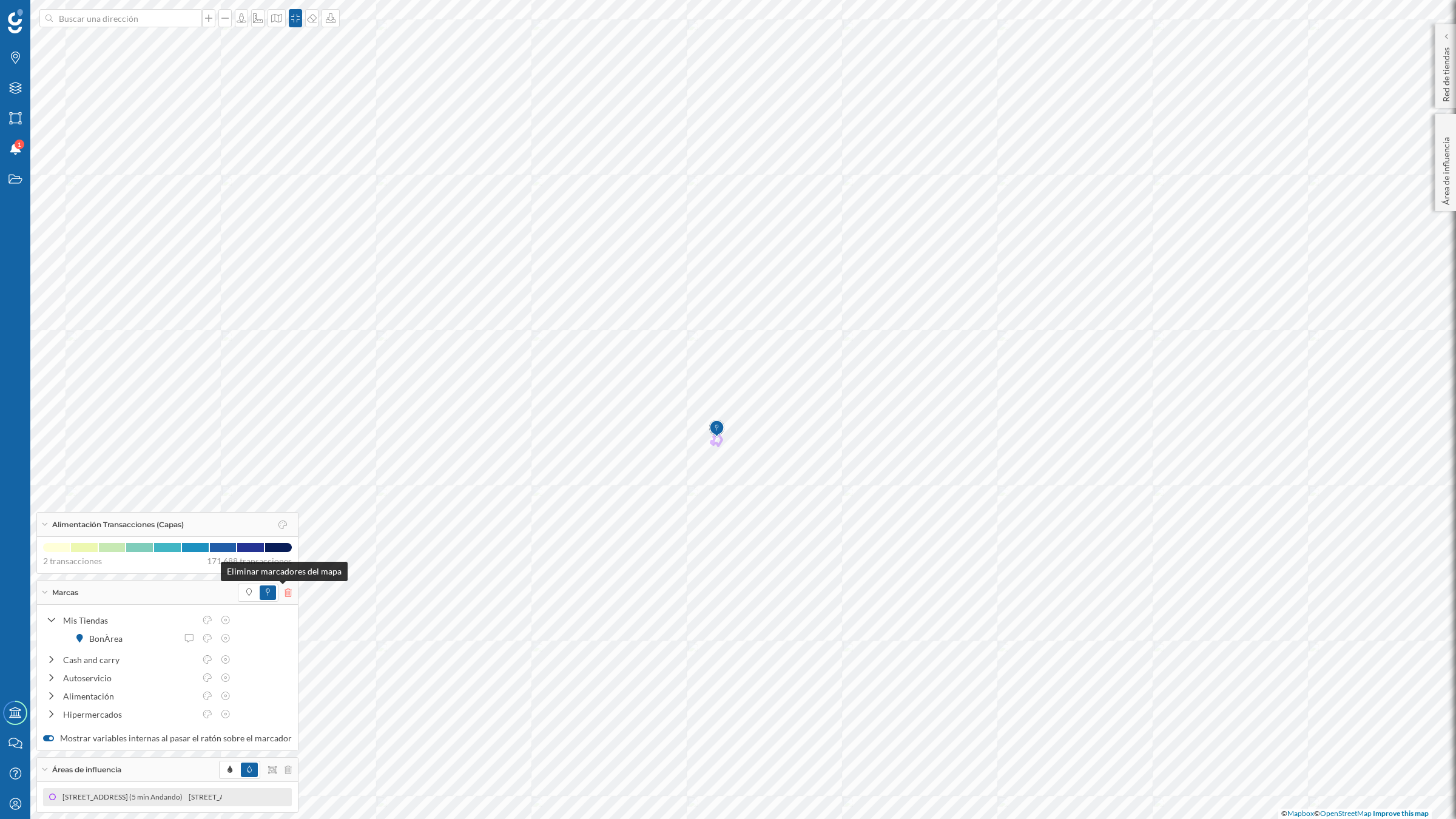
click at [285, 595] on icon at bounding box center [288, 592] width 7 height 8
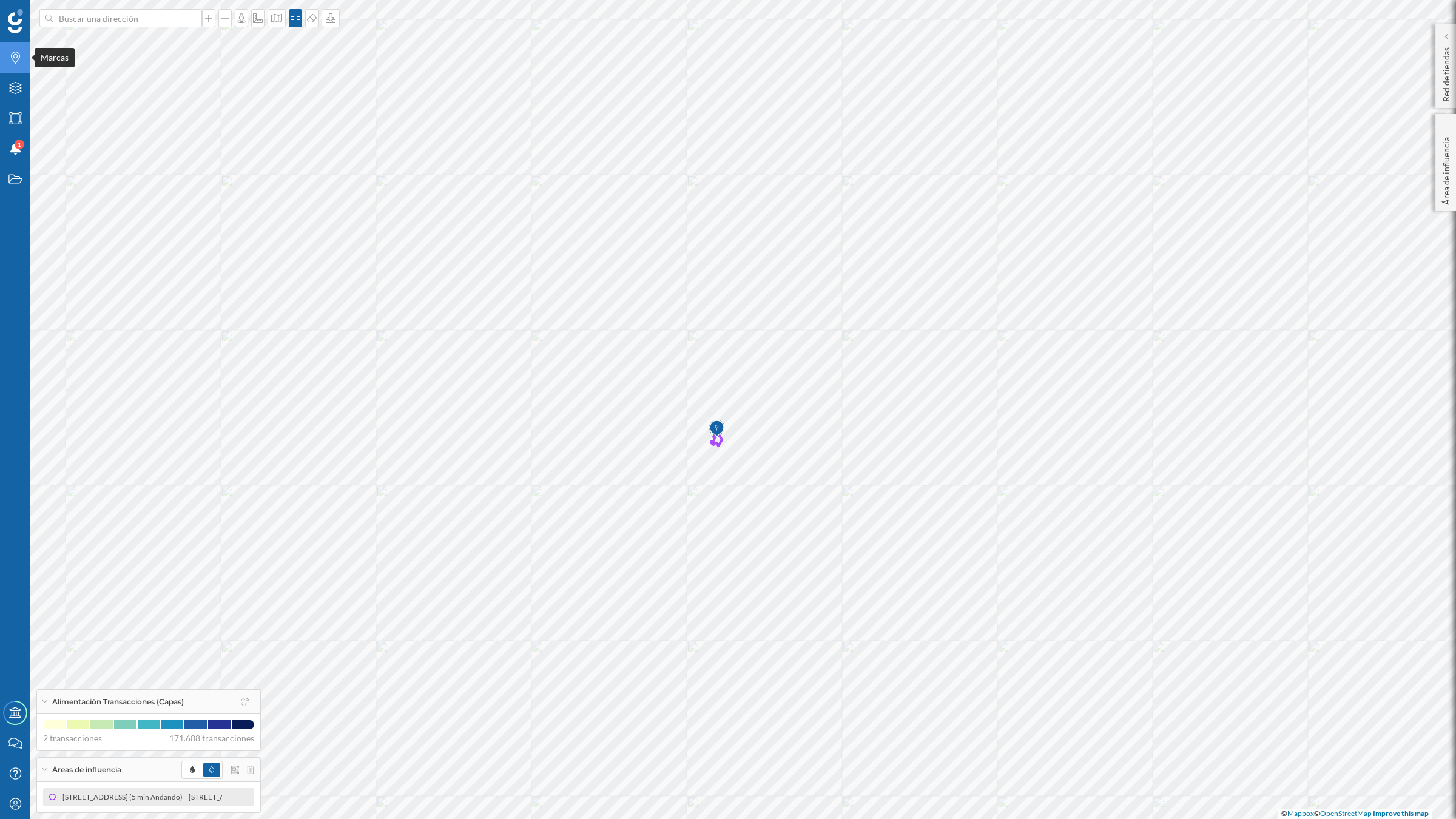
click at [16, 50] on div "Marcas" at bounding box center [15, 58] width 31 height 31
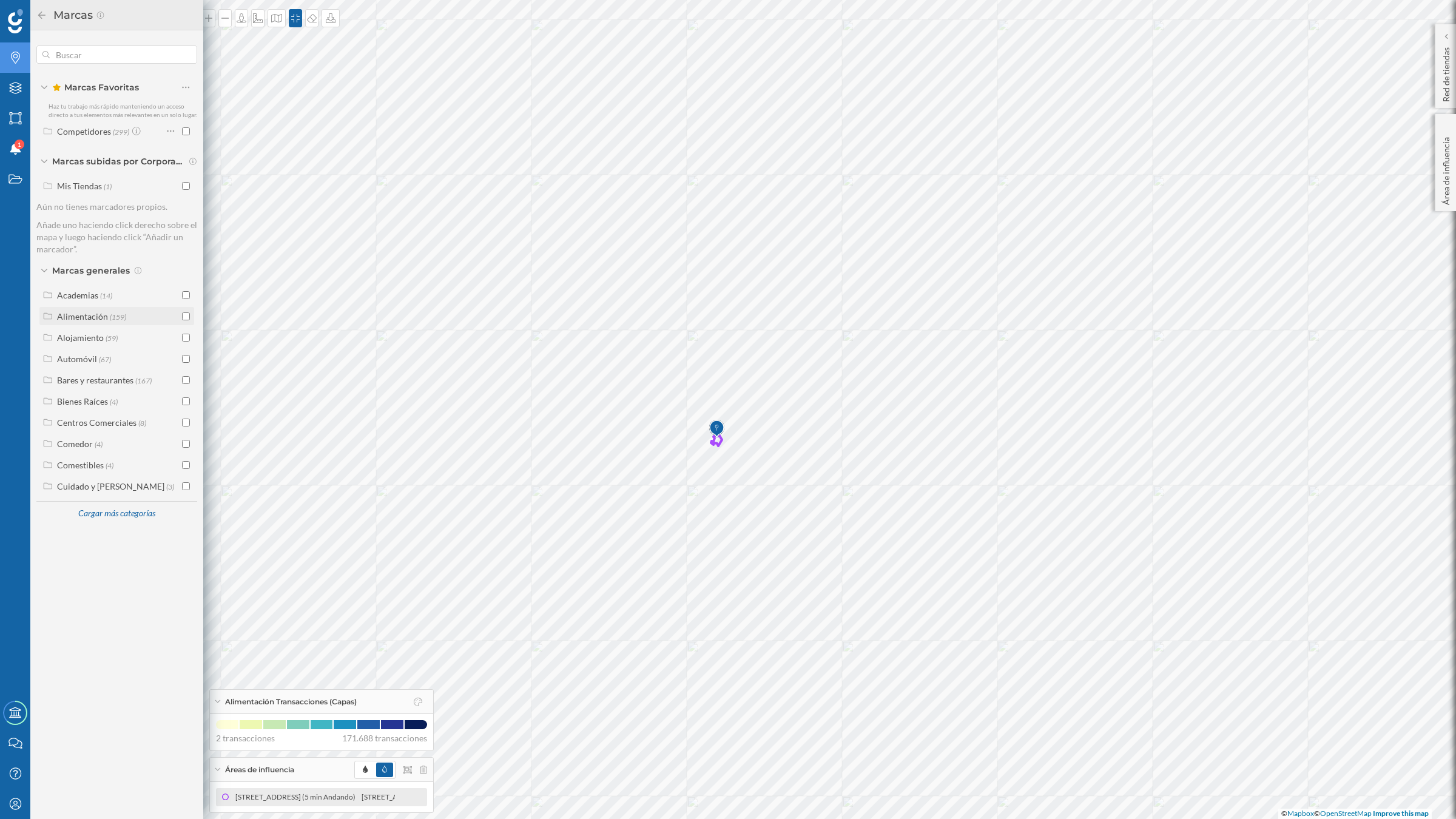
click at [184, 315] on input "checkbox" at bounding box center [185, 315] width 8 height 8
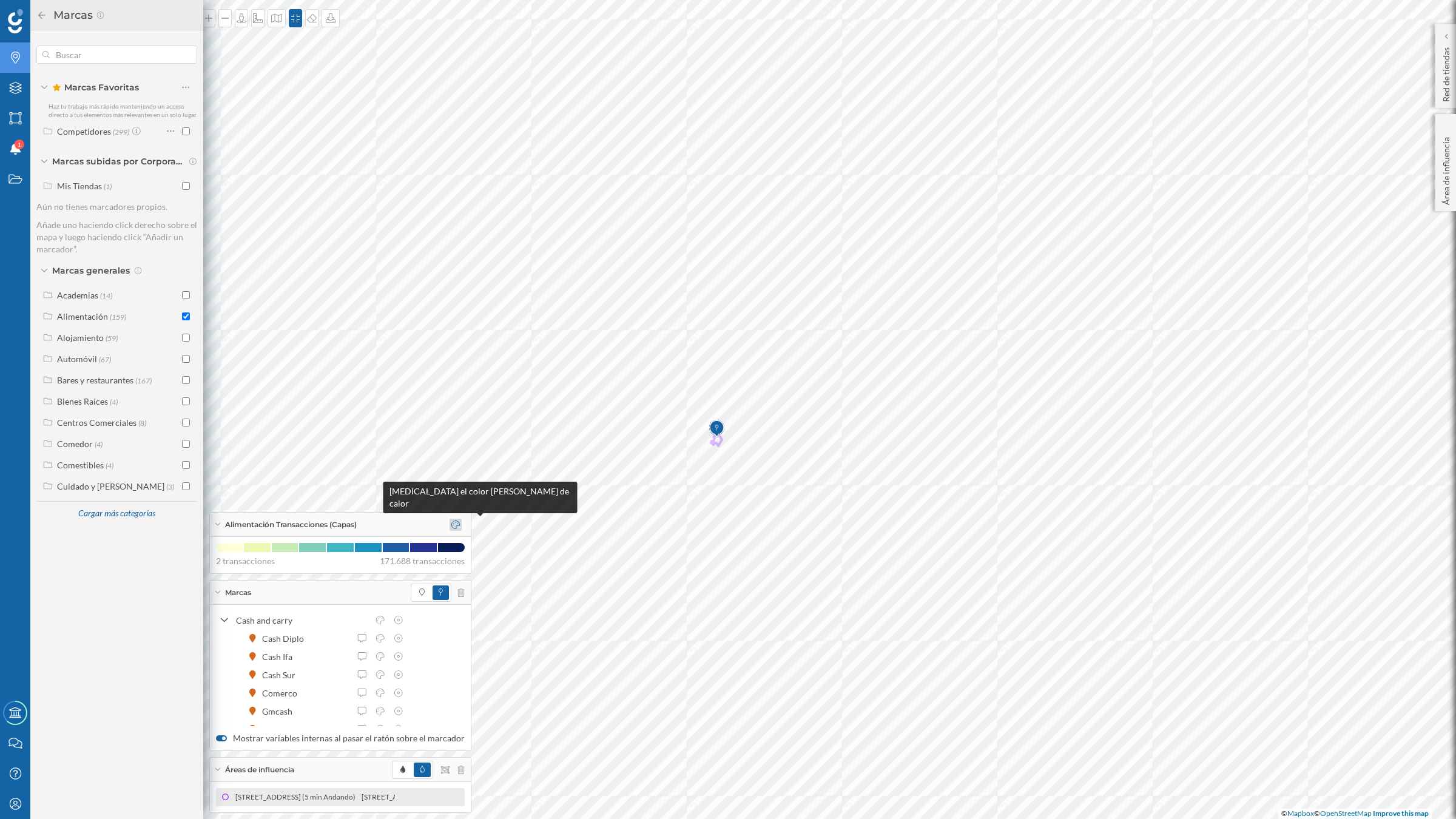
click at [451, 525] on icon at bounding box center [455, 524] width 8 height 8
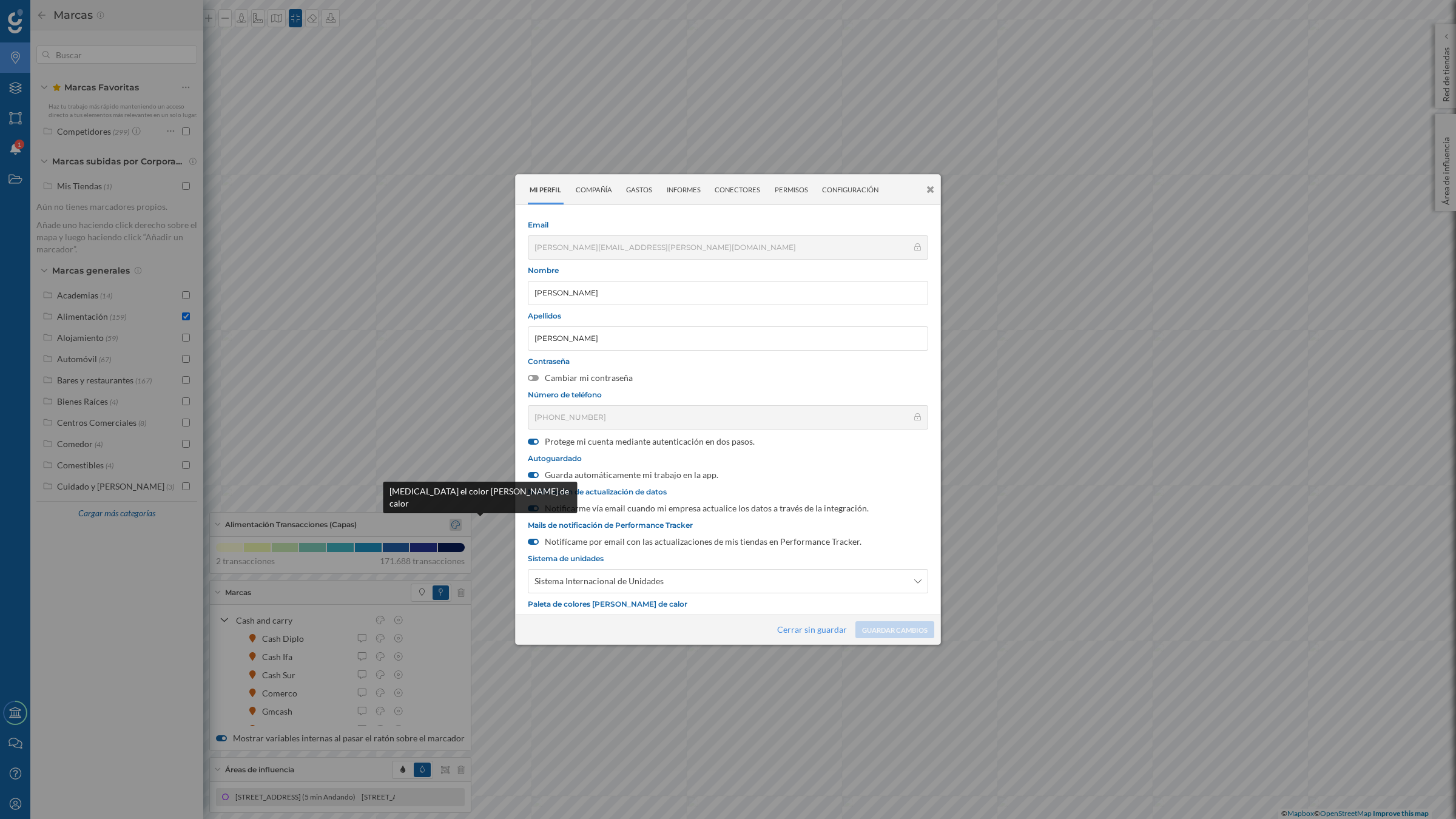
scroll to position [36, 0]
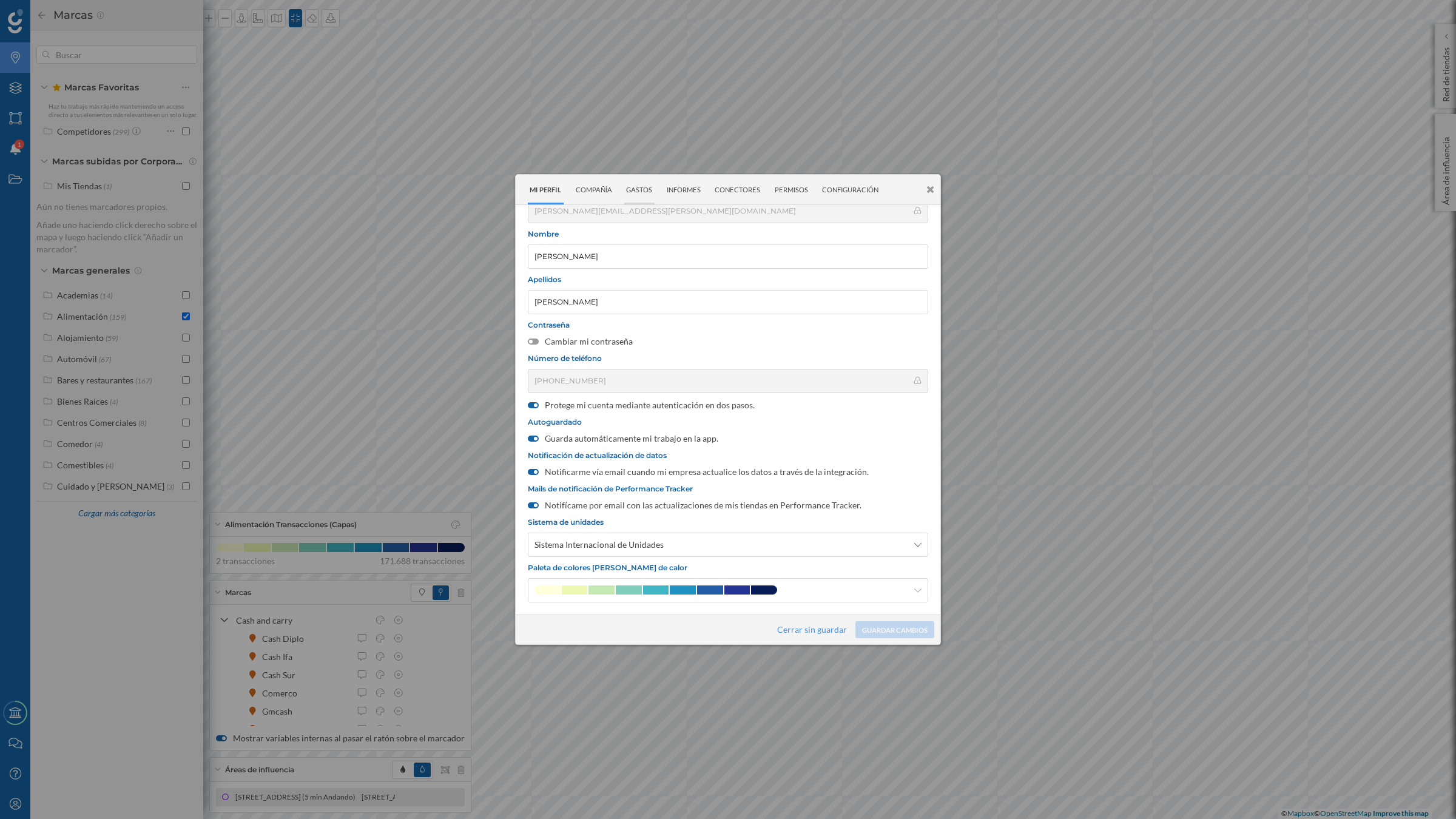
click at [638, 190] on div "Gastos" at bounding box center [639, 189] width 31 height 30
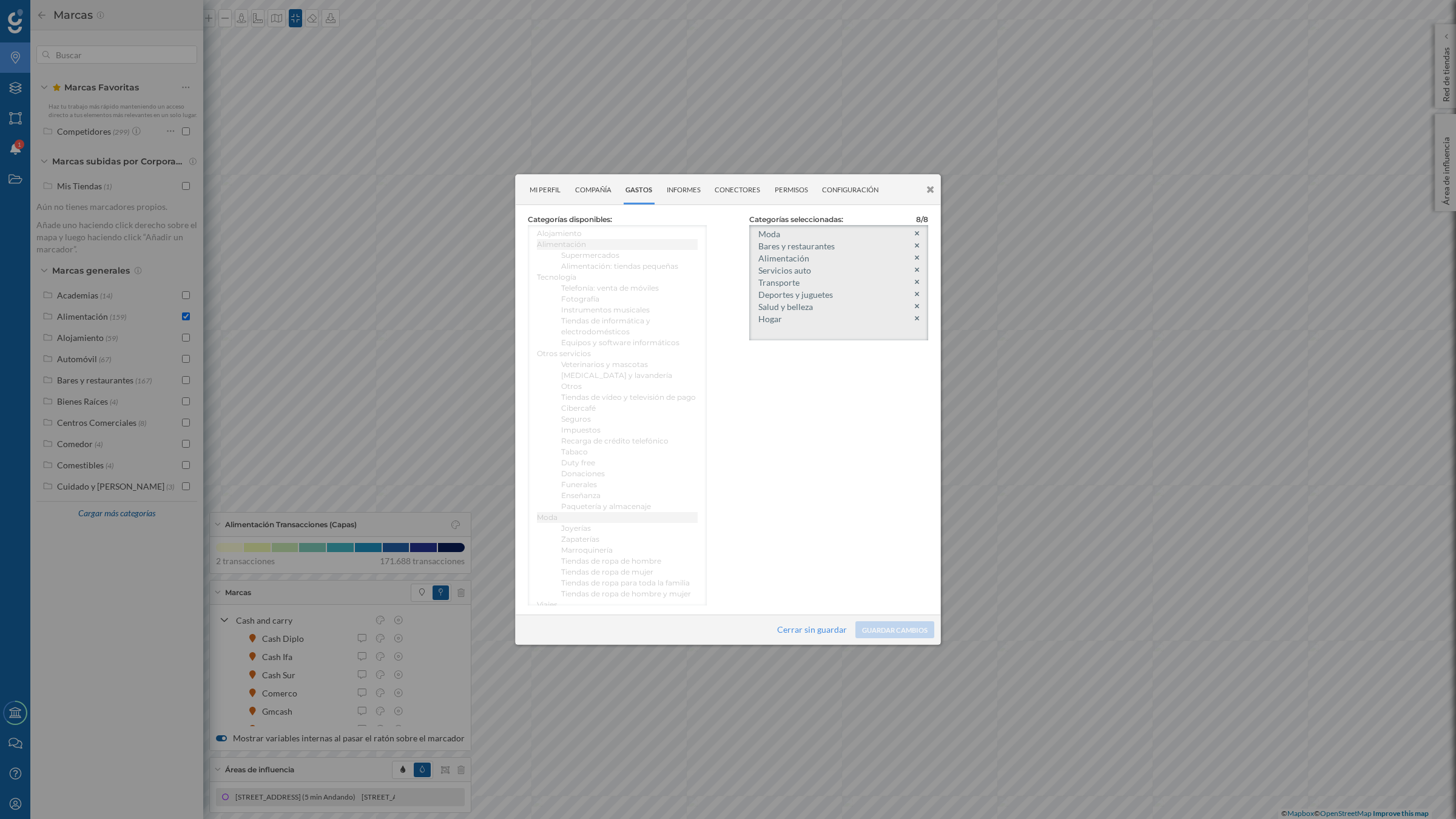
click at [929, 187] on icon at bounding box center [930, 189] width 8 height 10
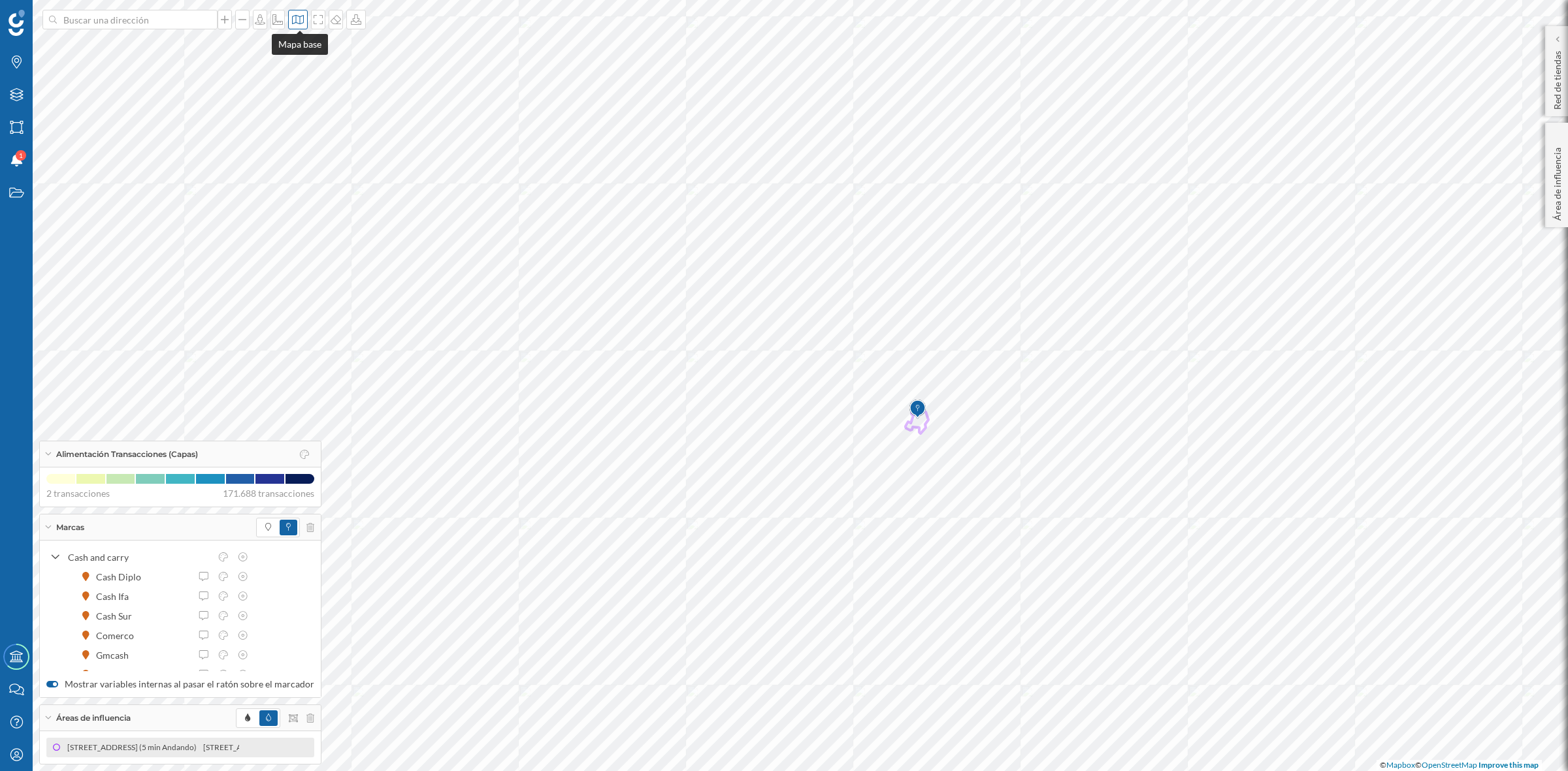
click at [301, 17] on icon at bounding box center [298, 18] width 12 height 9
click at [328, 195] on img at bounding box center [317, 183] width 39 height 46
click at [318, 18] on icon at bounding box center [317, 19] width 13 height 11
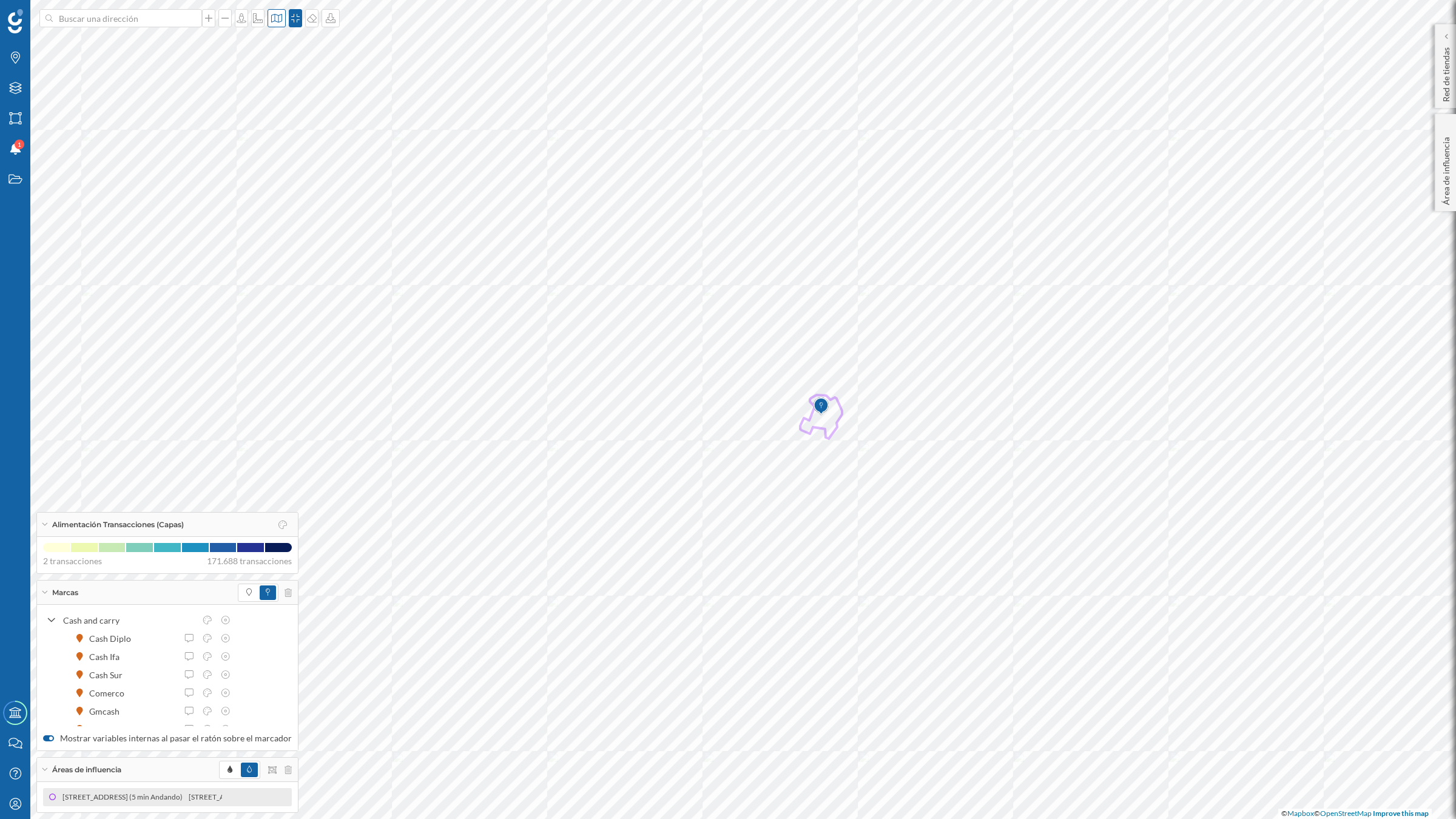
click at [281, 17] on icon at bounding box center [276, 18] width 12 height 10
click at [291, 82] on img at bounding box center [294, 79] width 36 height 42
click at [273, 19] on icon at bounding box center [277, 17] width 11 height 8
click at [293, 73] on img at bounding box center [294, 79] width 36 height 42
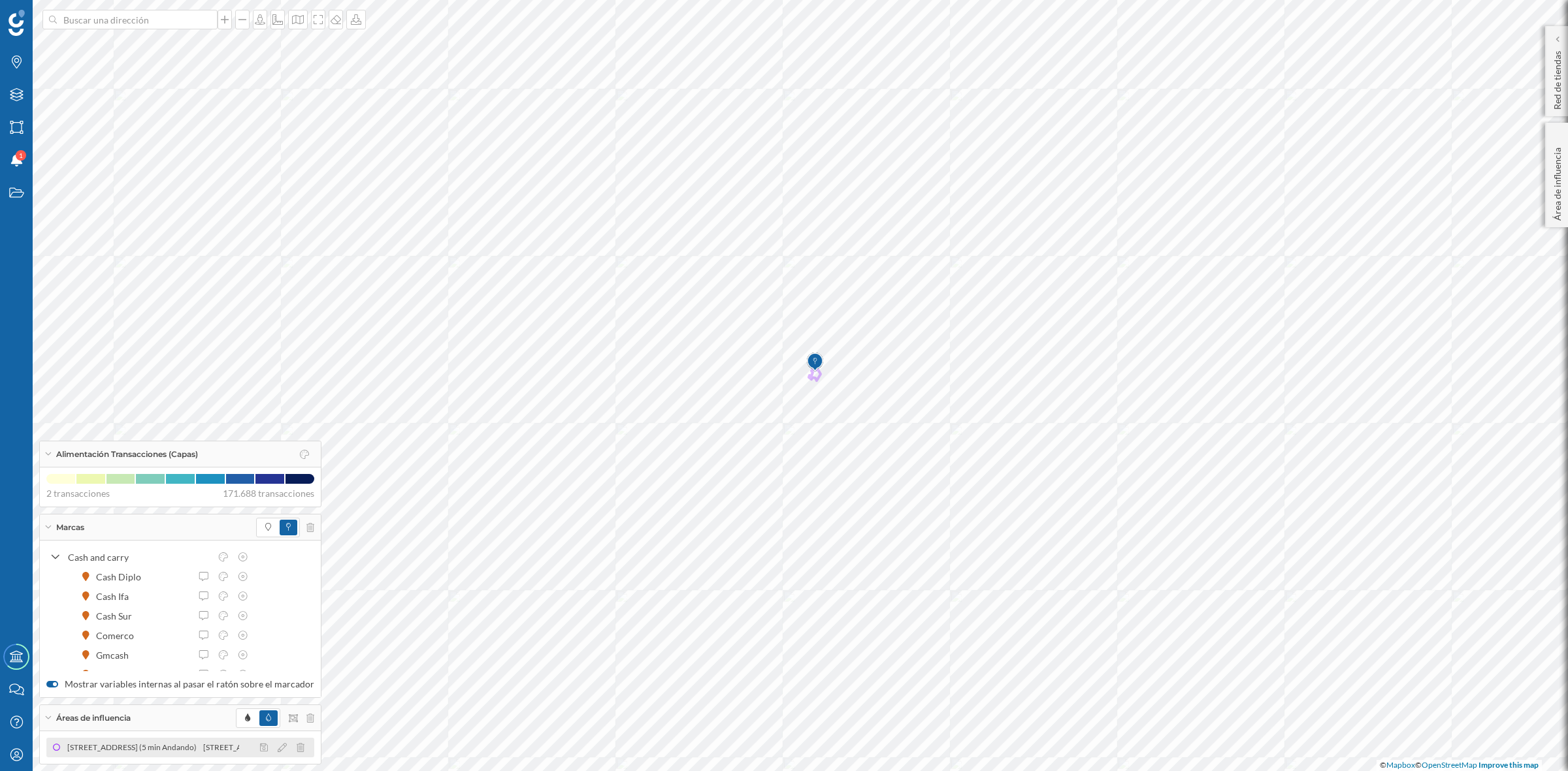
click at [160, 745] on div "[STREET_ADDRESS] (5 min Andando)" at bounding box center [132, 747] width 136 height 13
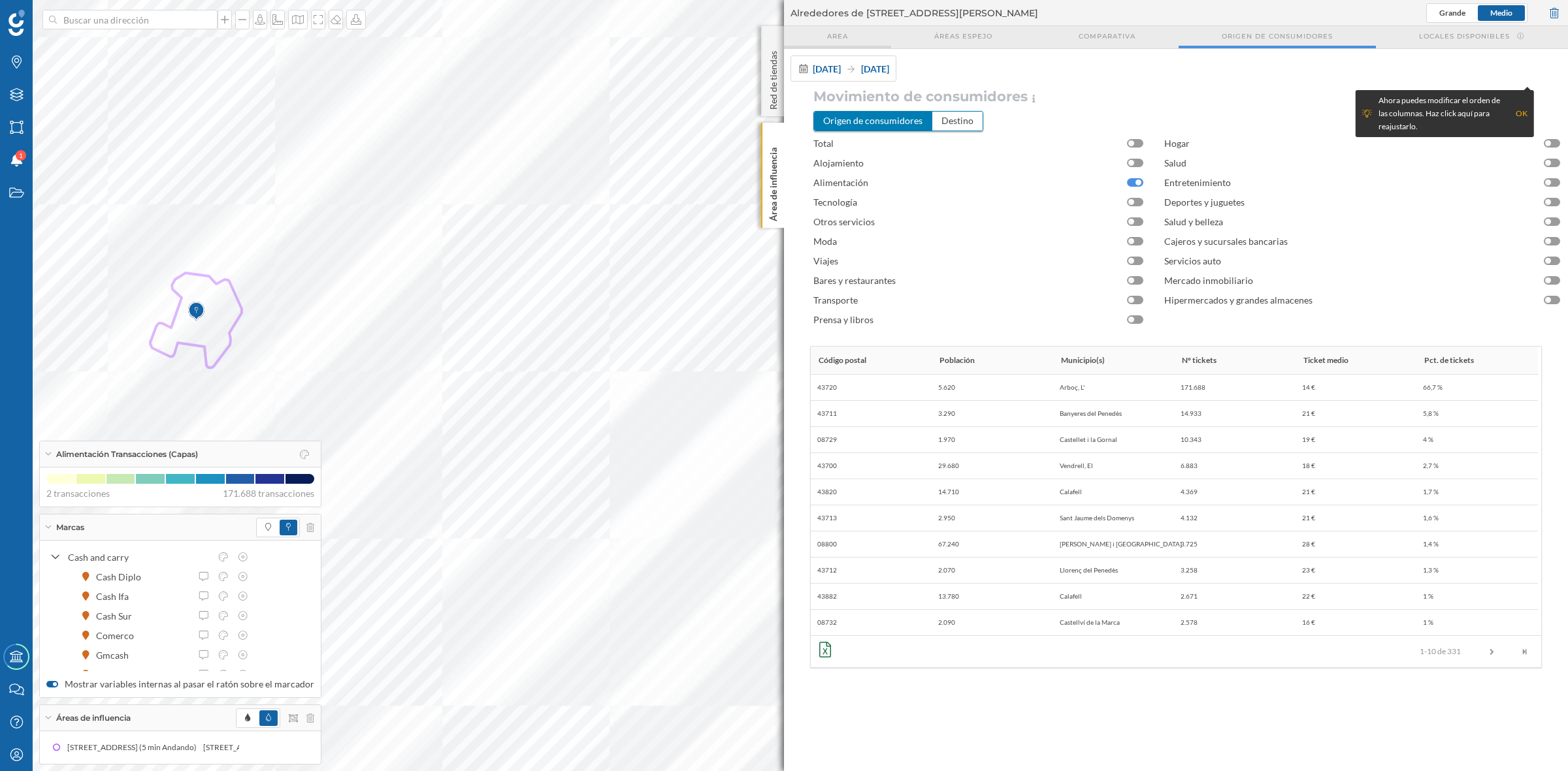
click at [825, 37] on div "Area" at bounding box center [838, 37] width 107 height 22
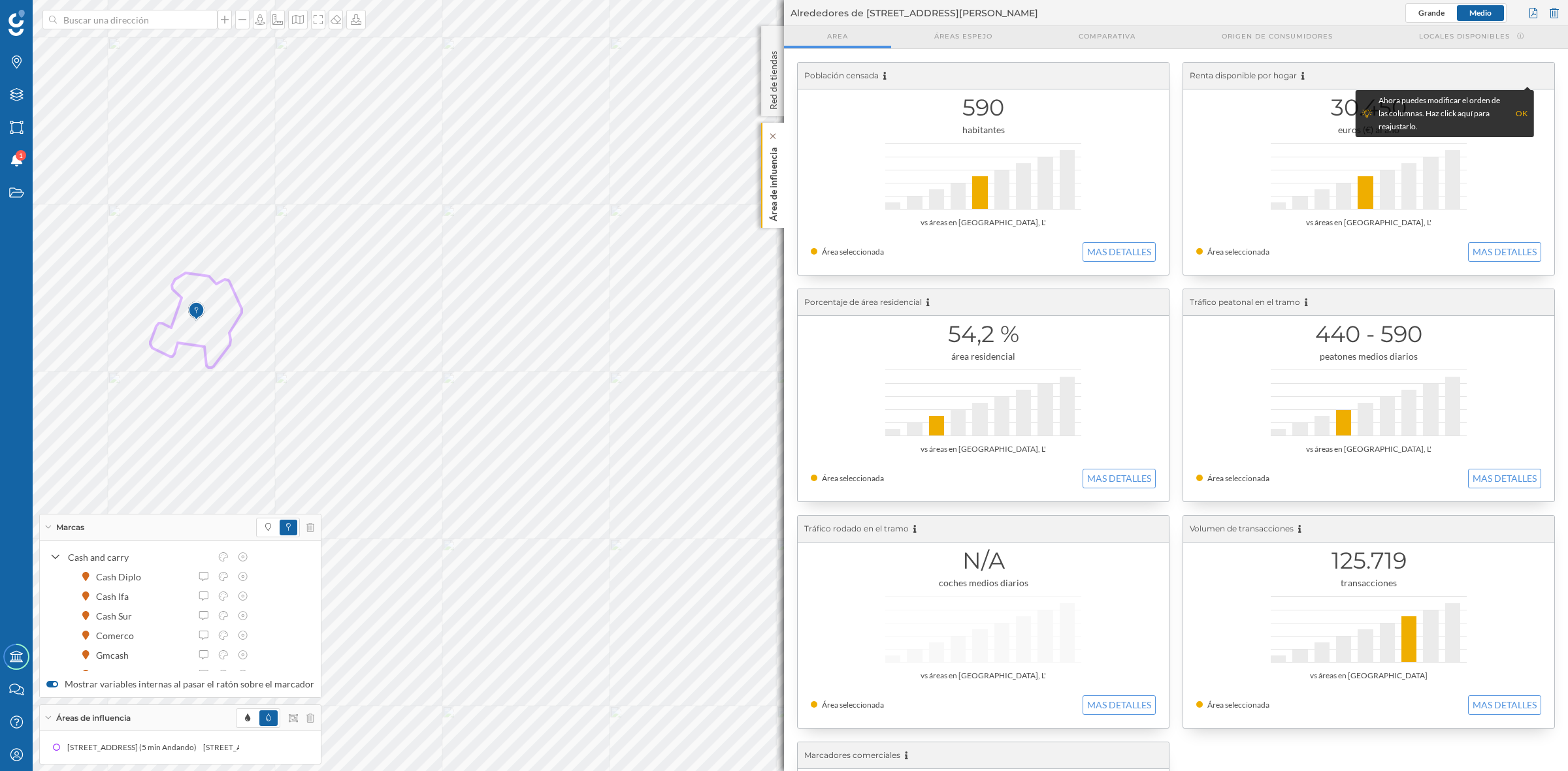
click at [768, 177] on p "Área de influencia" at bounding box center [773, 181] width 13 height 79
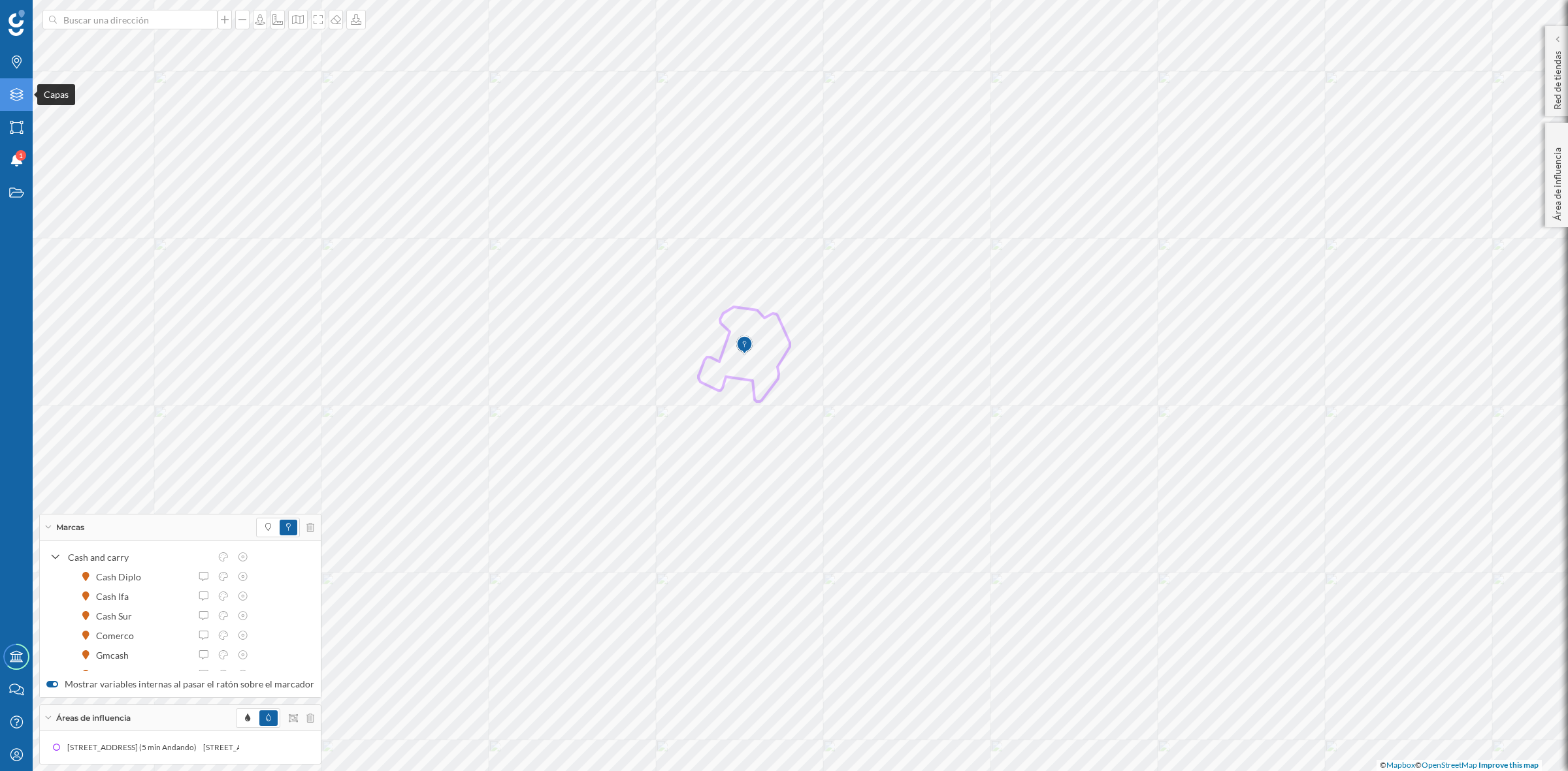
click at [9, 92] on icon "Capas" at bounding box center [17, 94] width 17 height 13
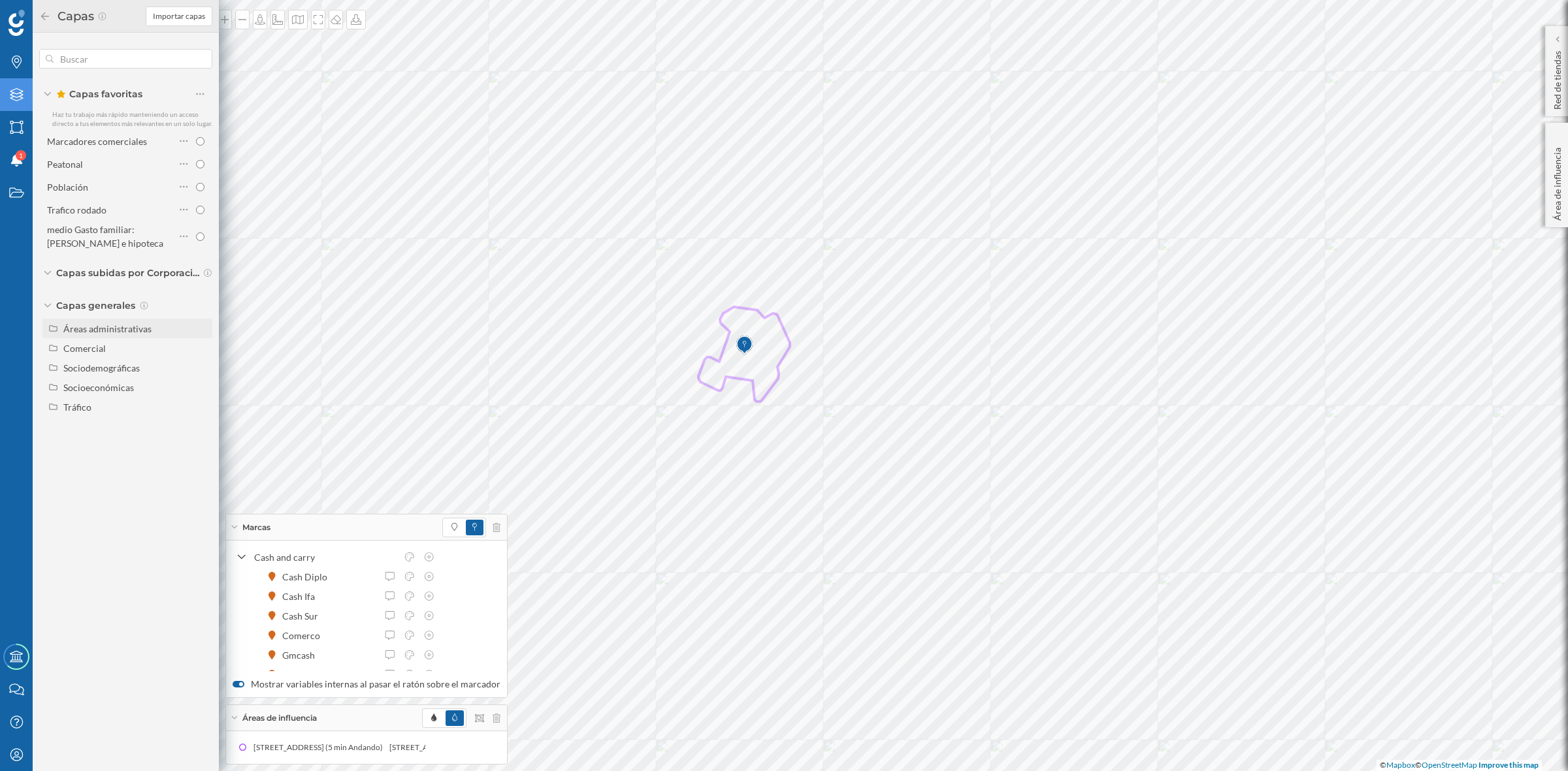
click at [83, 332] on div "Áreas administrativas" at bounding box center [107, 328] width 89 height 11
click at [202, 389] on input "Municipio" at bounding box center [204, 387] width 9 height 9
radio input "true"
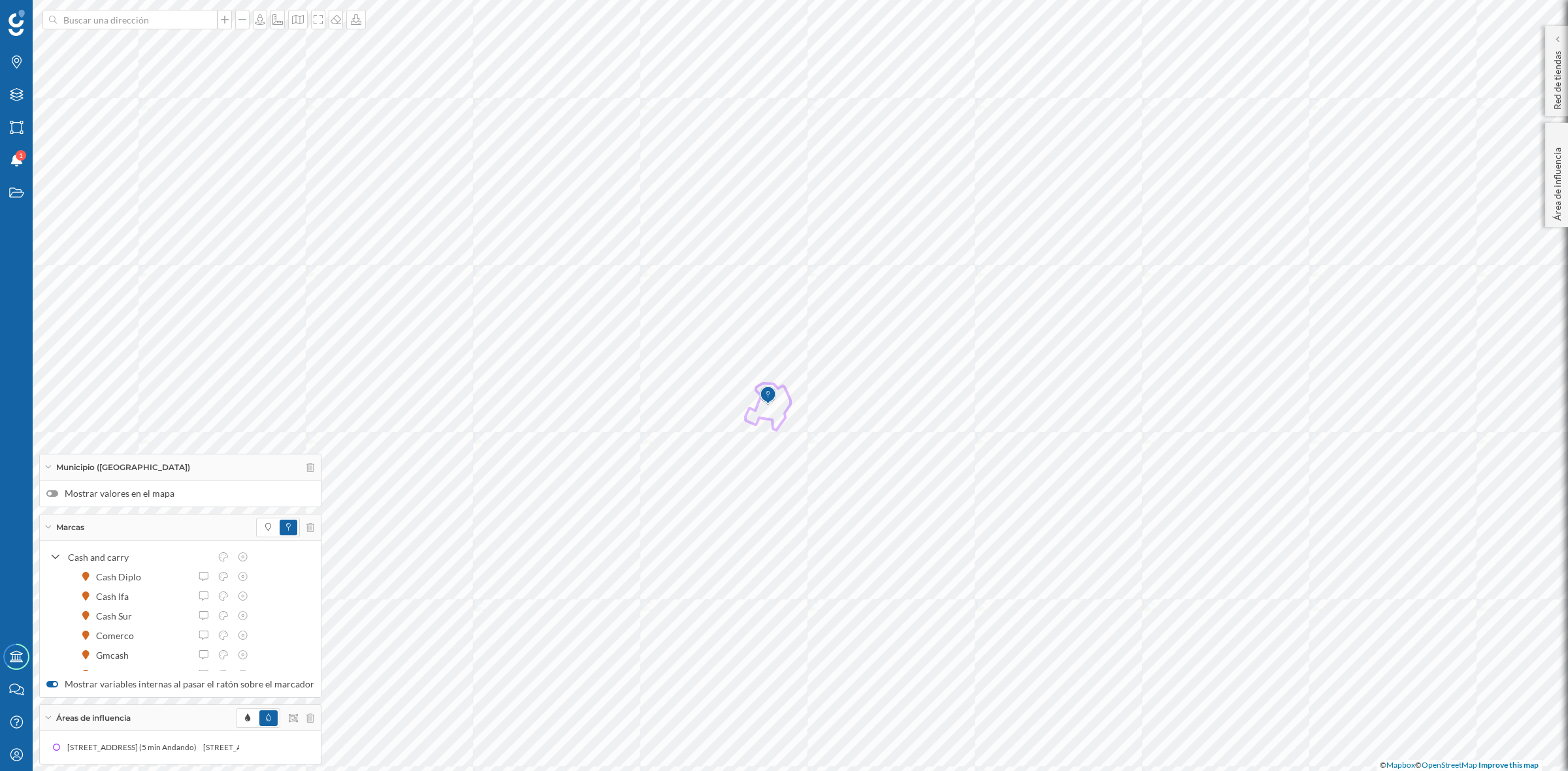
click at [54, 491] on div at bounding box center [53, 494] width 12 height 7
click at [0, 0] on input "Mostrar valores en el mapa" at bounding box center [0, 0] width 0 height 0
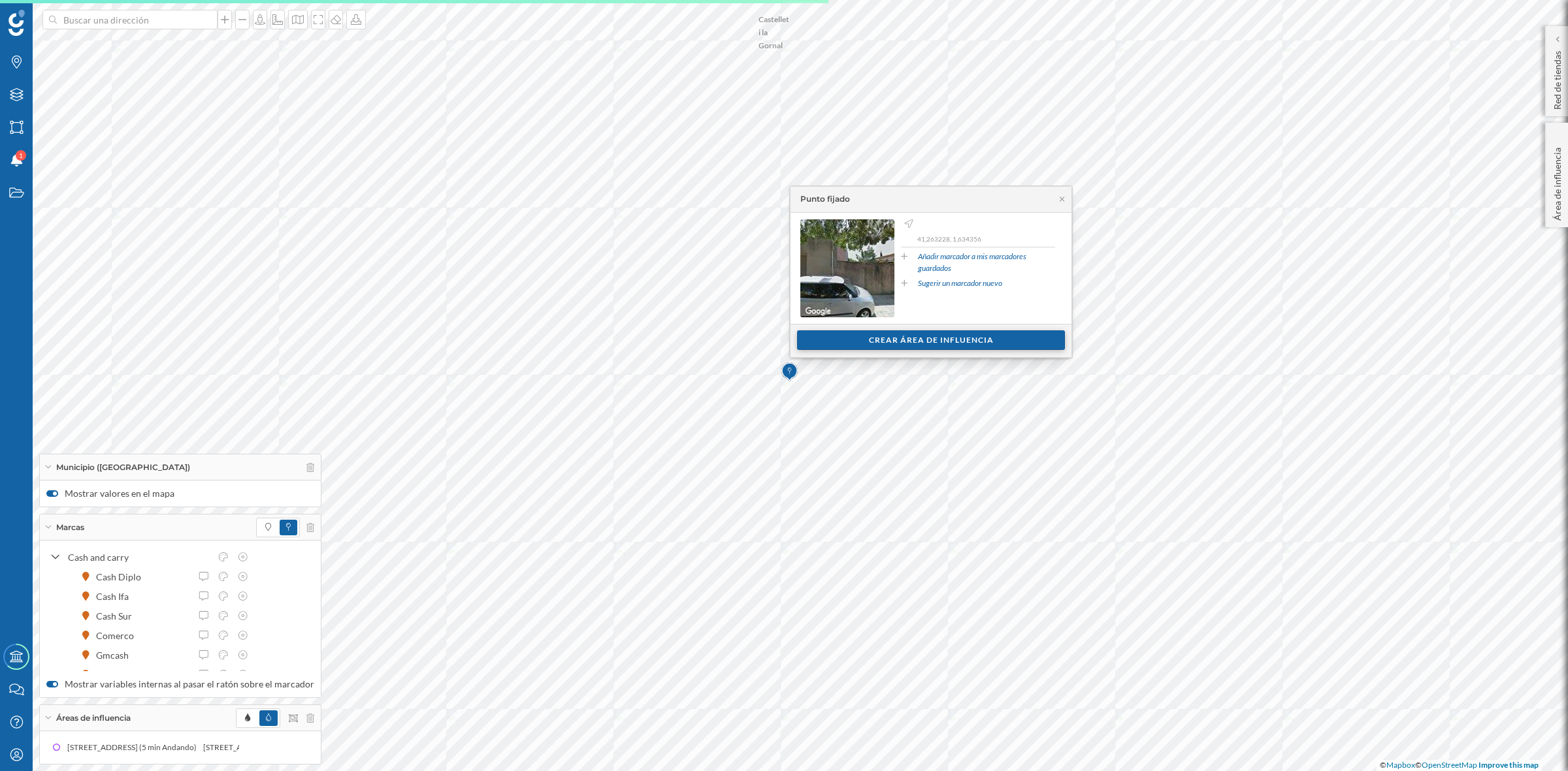
click at [938, 342] on div "Crear área de influencia" at bounding box center [930, 340] width 268 height 19
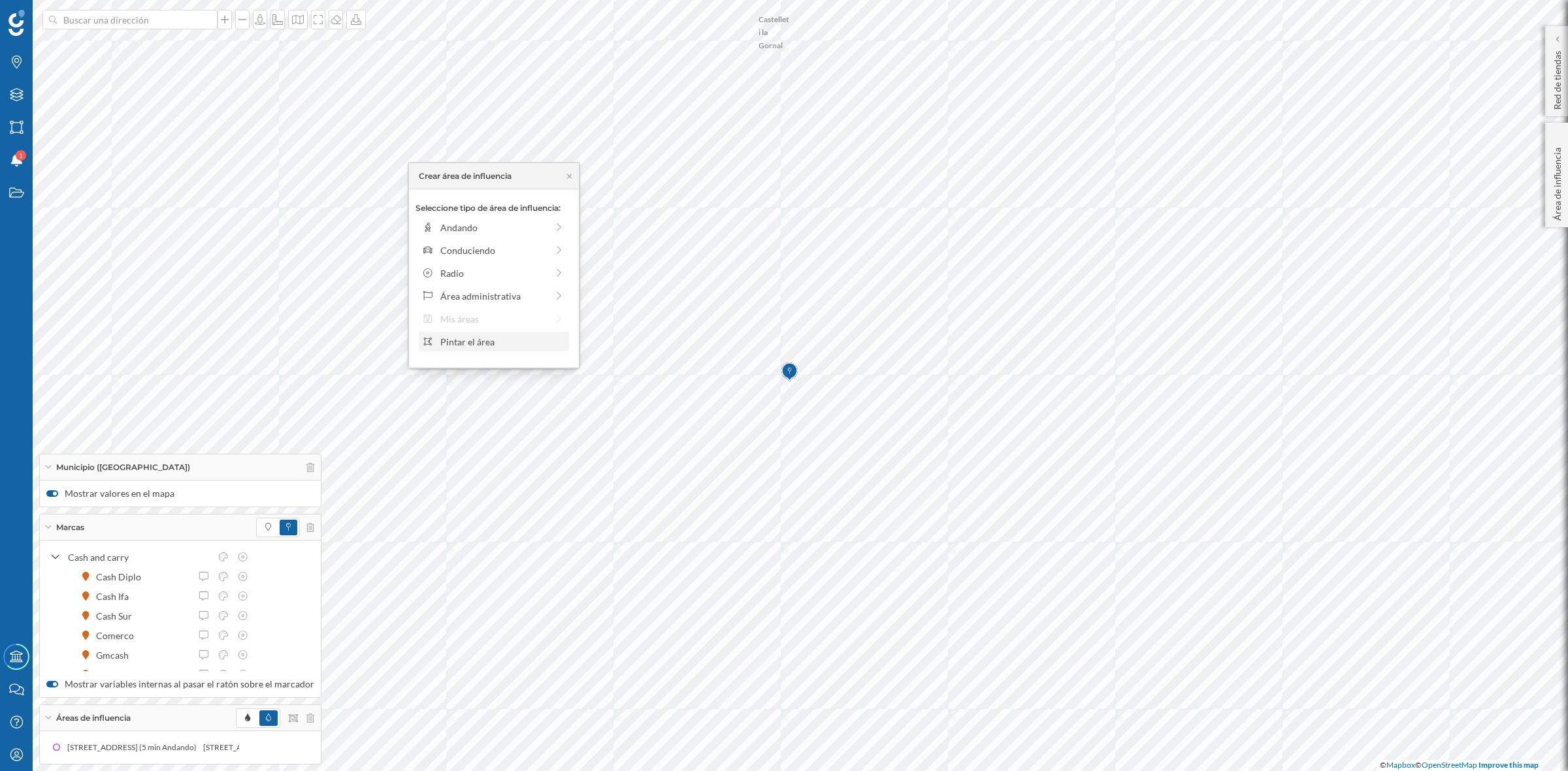
click at [492, 347] on div "Pintar el área" at bounding box center [503, 342] width 125 height 14
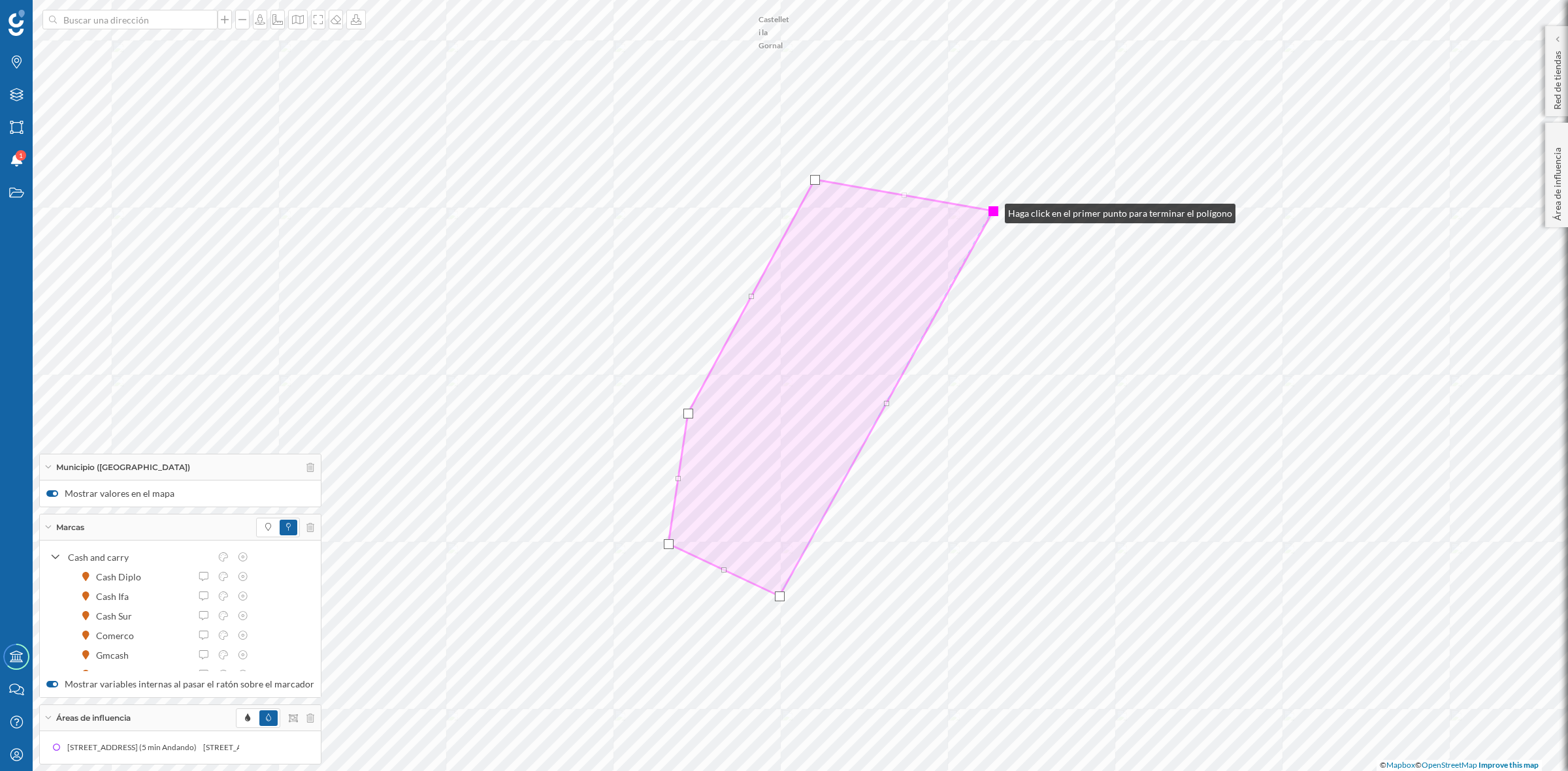
click at [991, 210] on div at bounding box center [993, 211] width 10 height 10
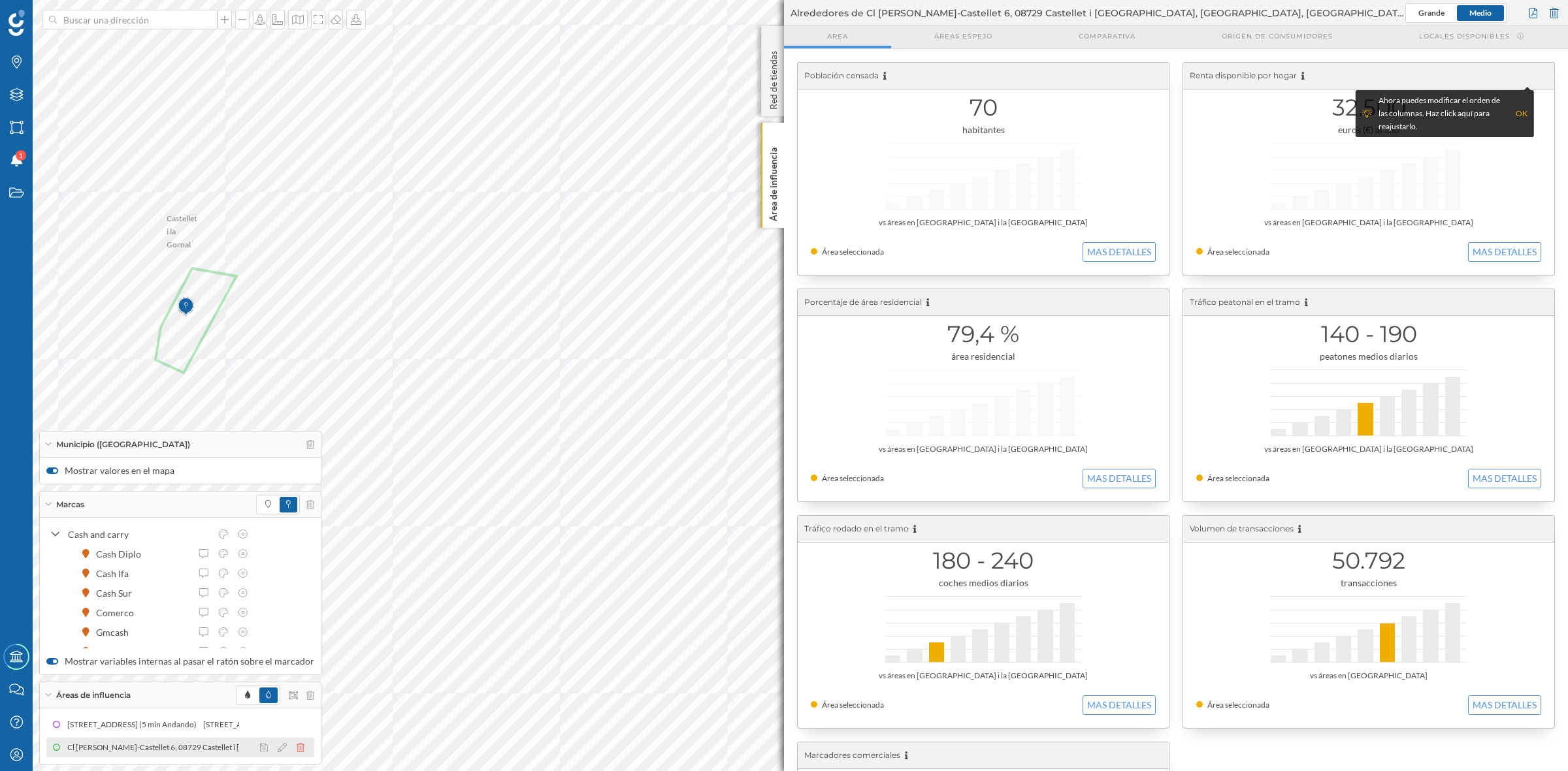
click at [298, 749] on icon at bounding box center [301, 747] width 8 height 9
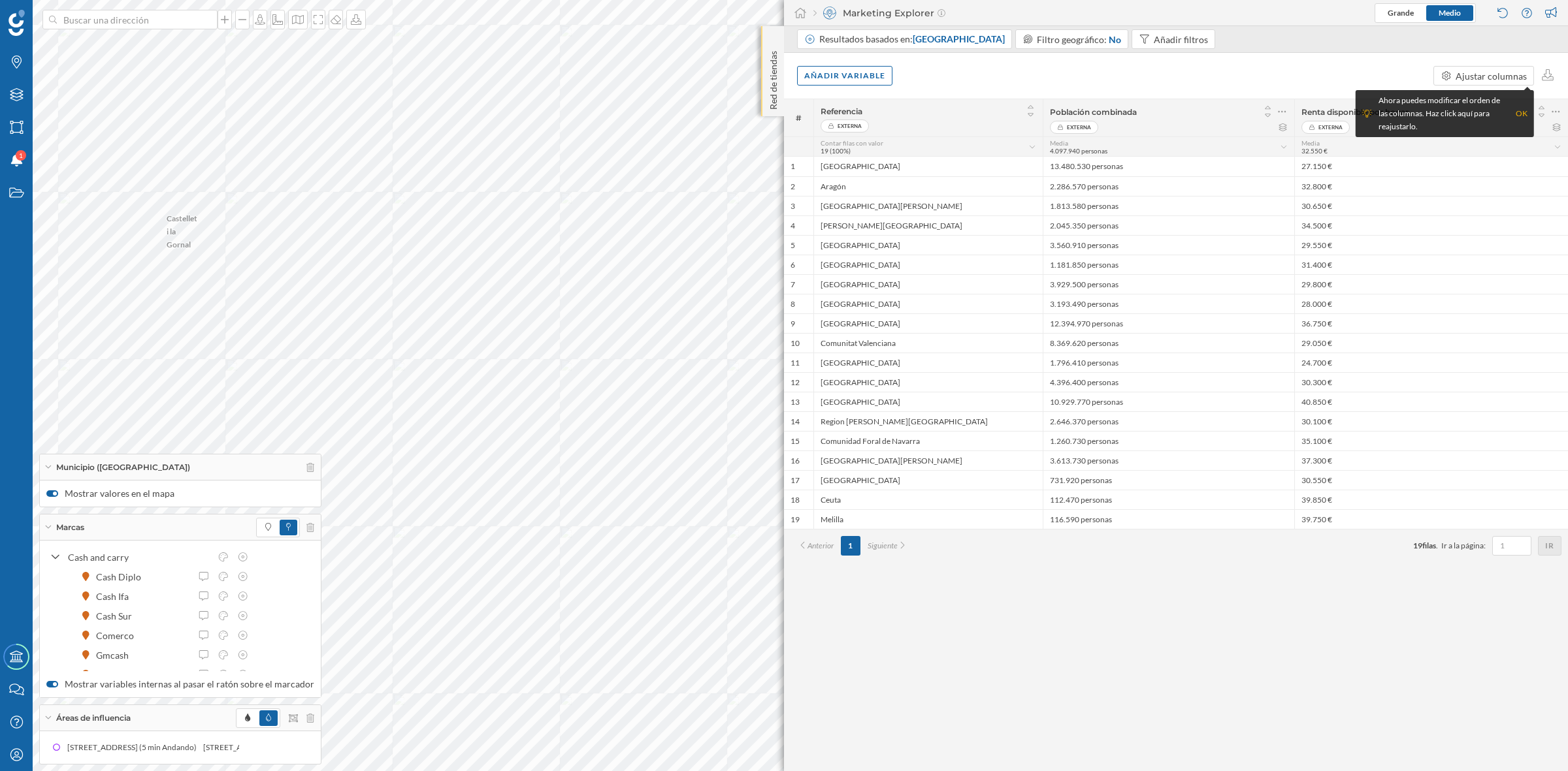
click at [769, 101] on p "Red de tiendas" at bounding box center [773, 78] width 13 height 64
click at [769, 34] on div at bounding box center [773, 39] width 13 height 13
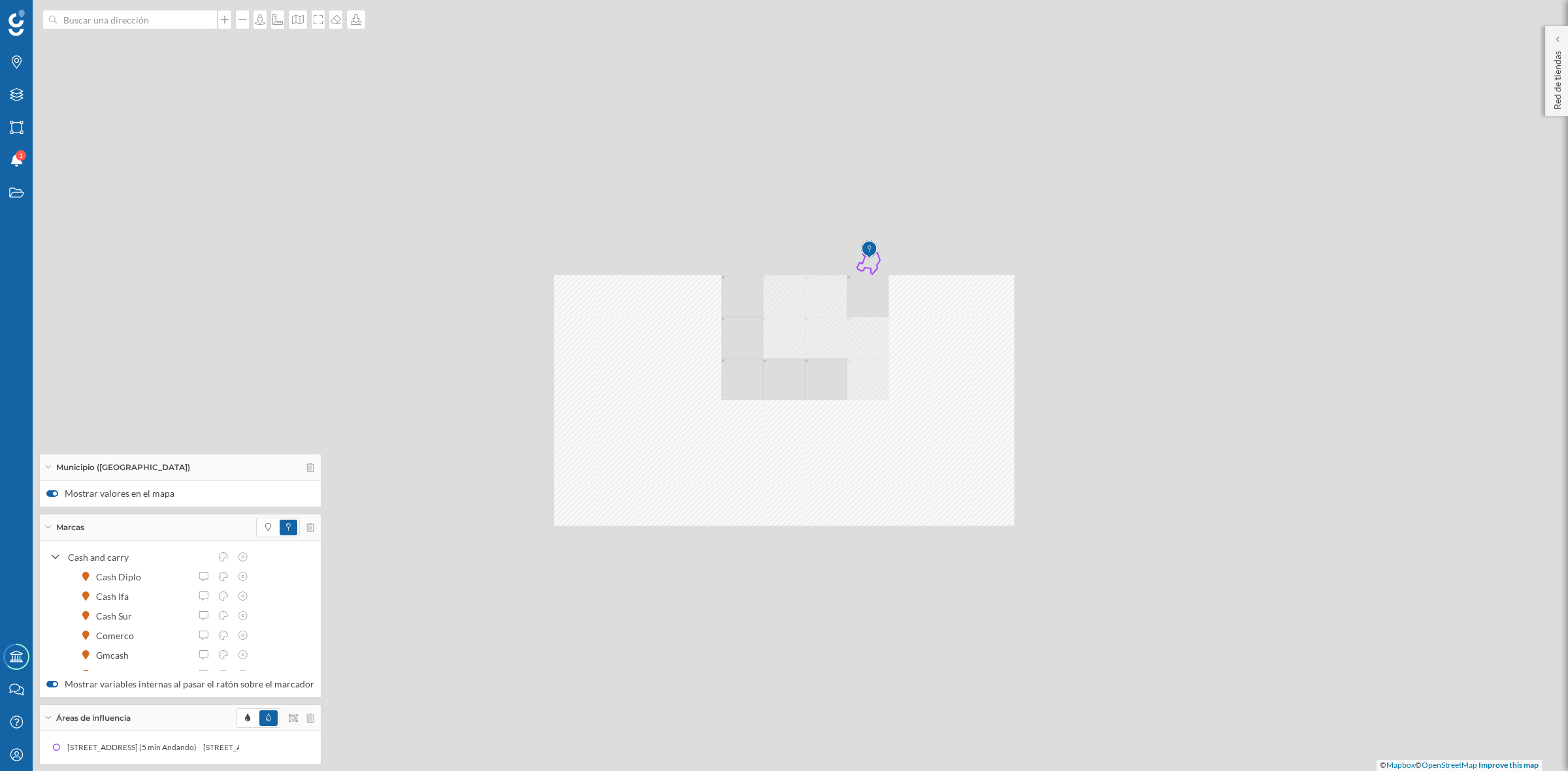
drag, startPoint x: 811, startPoint y: 372, endPoint x: 802, endPoint y: 468, distance: 96.4
click at [802, 468] on div "© Mapbox © OpenStreetMap Improve this map" at bounding box center [784, 386] width 1568 height 771
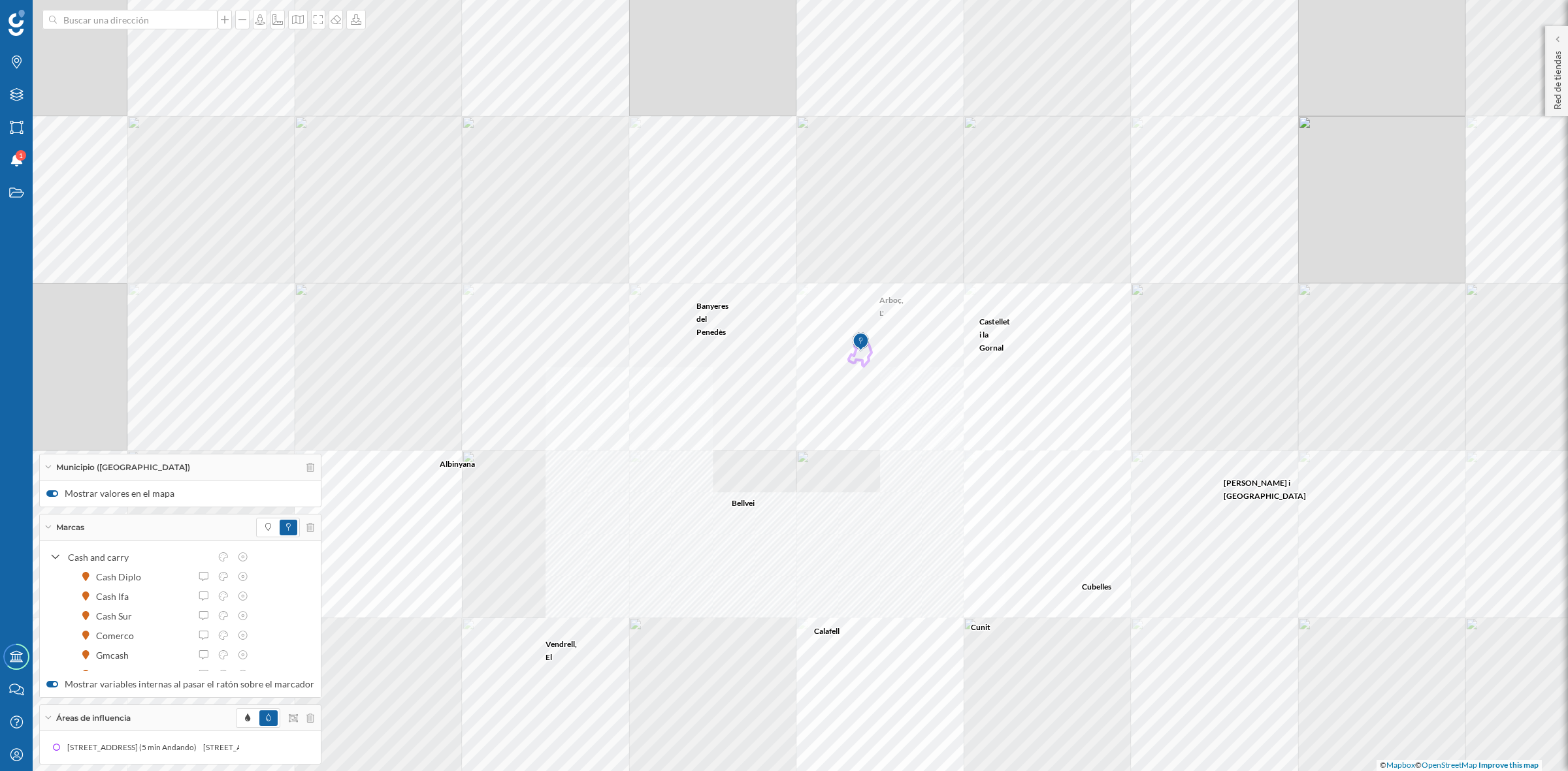
click at [861, 354] on img at bounding box center [860, 342] width 17 height 26
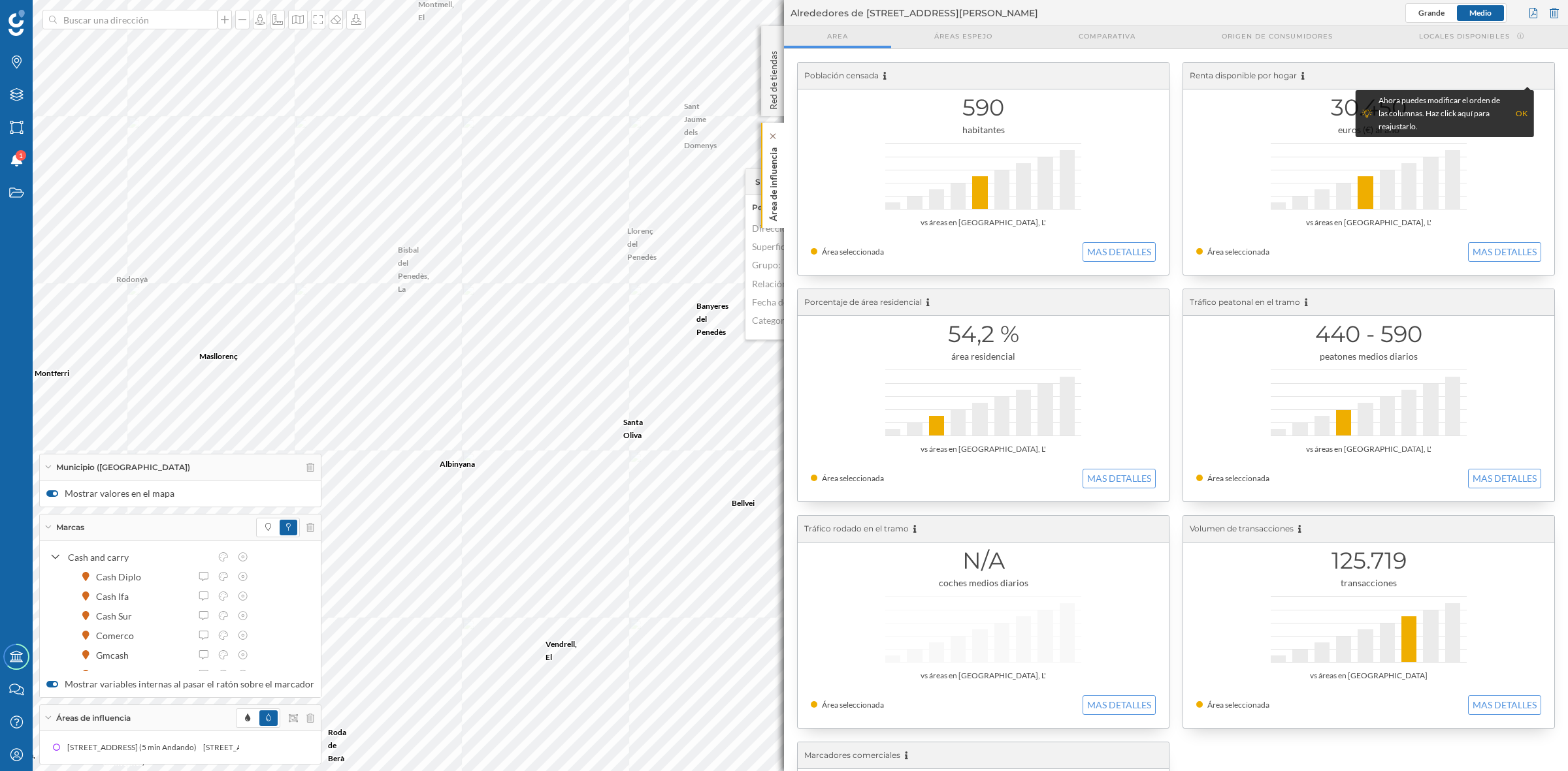
click at [776, 181] on p "Área de influencia" at bounding box center [773, 181] width 13 height 79
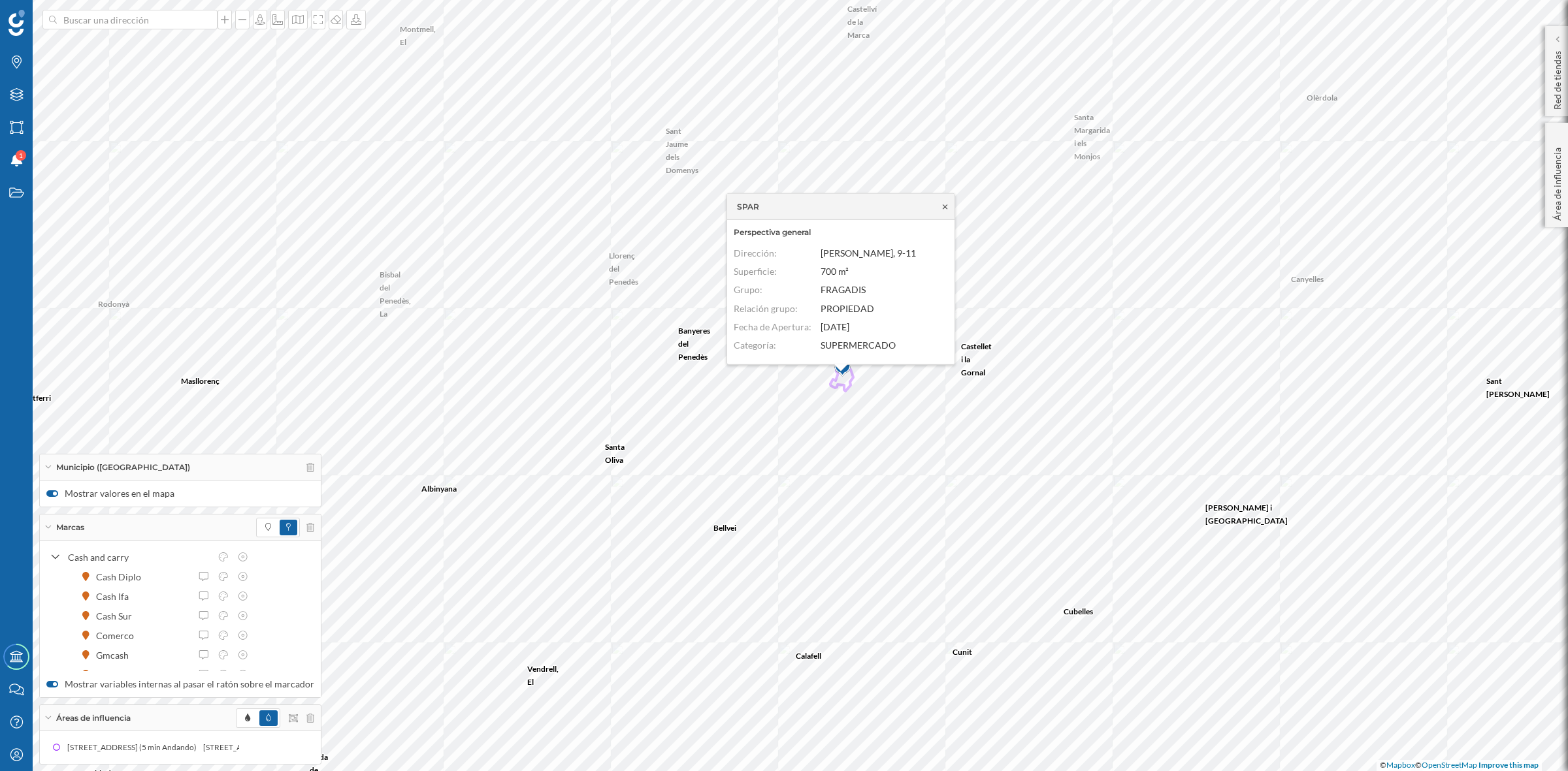
click at [946, 203] on icon at bounding box center [945, 206] width 10 height 8
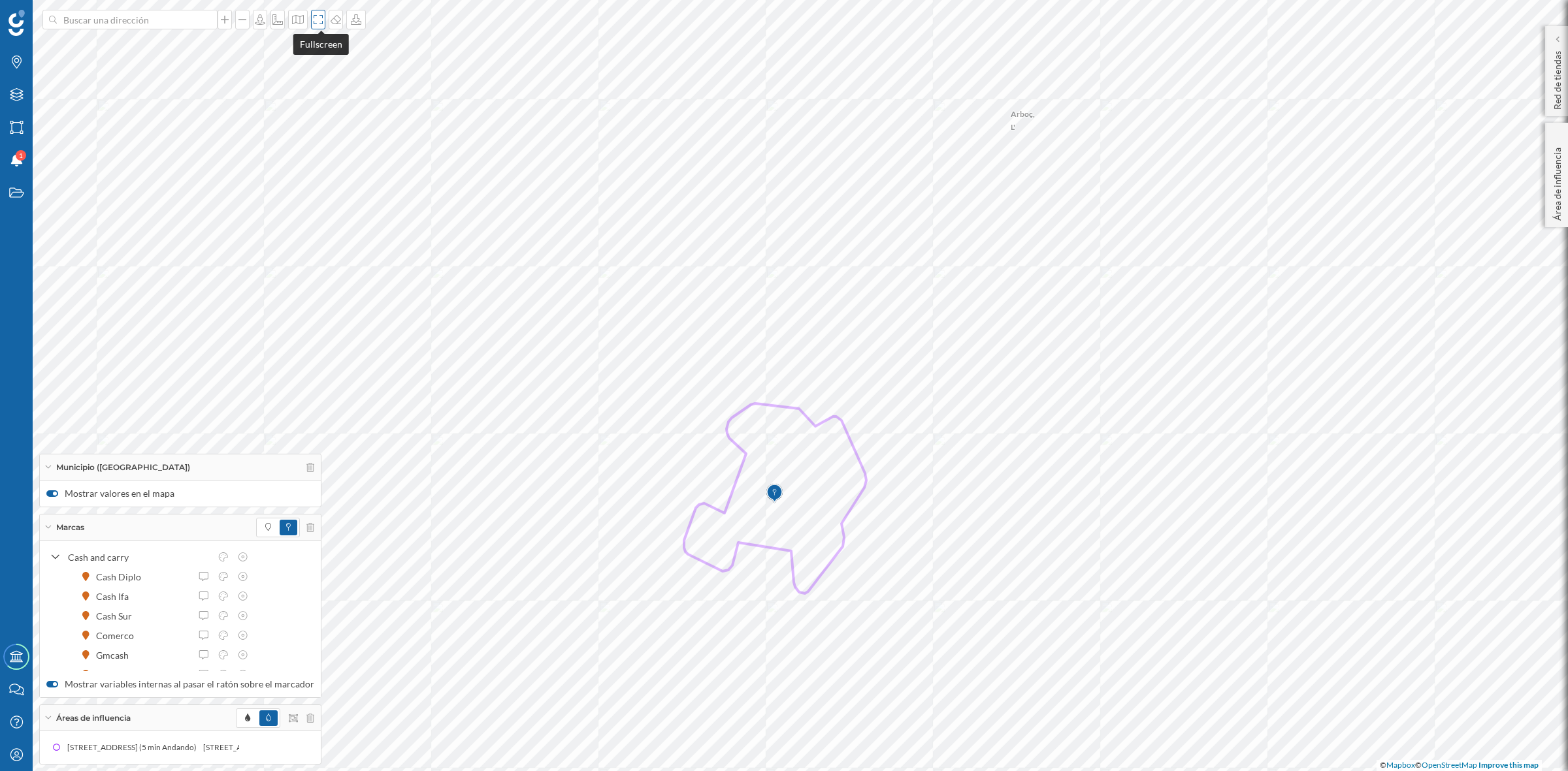
click at [318, 17] on icon at bounding box center [317, 19] width 13 height 11
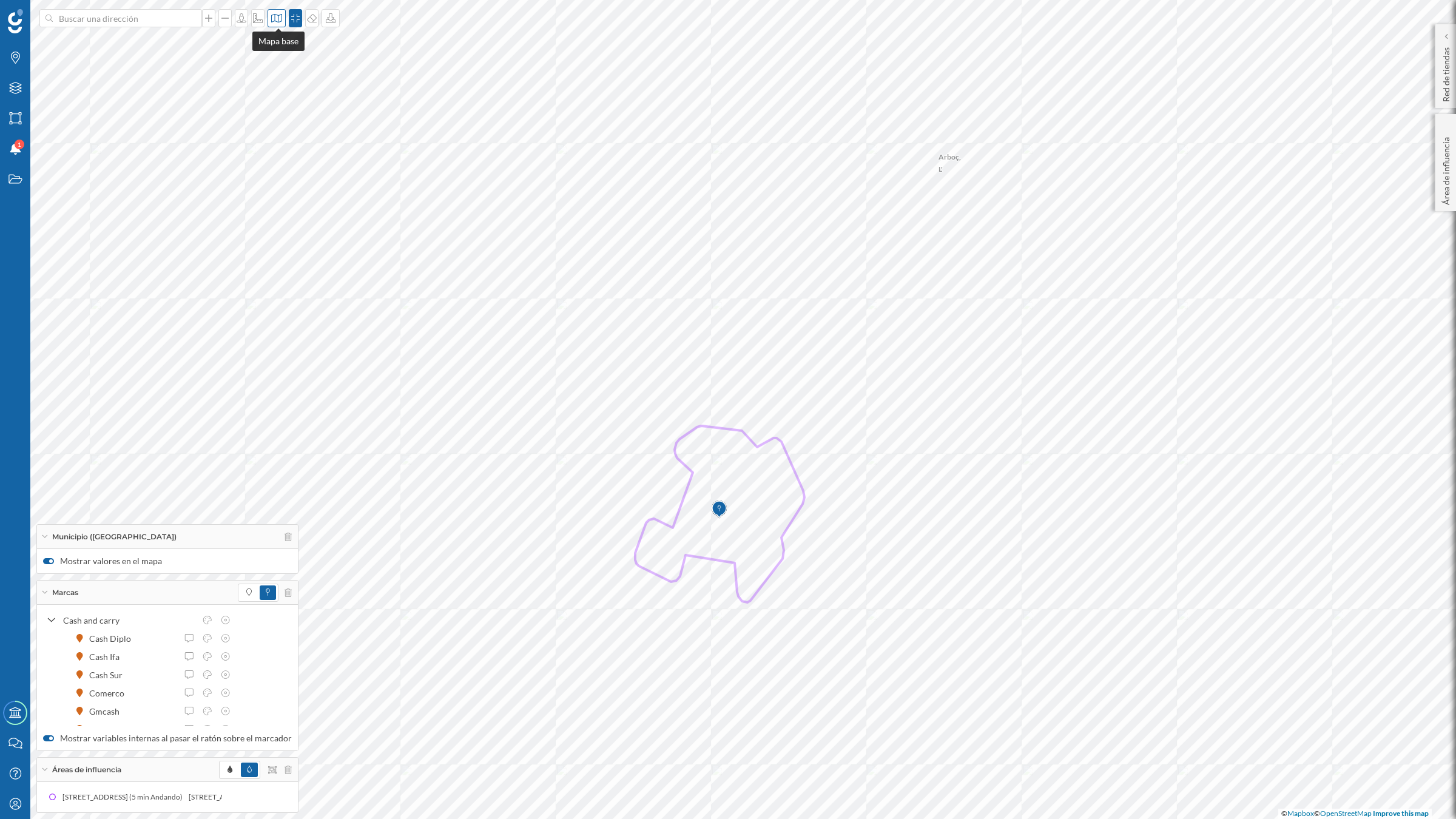
click at [278, 14] on icon at bounding box center [276, 18] width 12 height 10
click at [293, 174] on img at bounding box center [294, 170] width 36 height 42
click at [285, 532] on icon at bounding box center [288, 536] width 7 height 8
click at [285, 590] on icon at bounding box center [288, 592] width 7 height 8
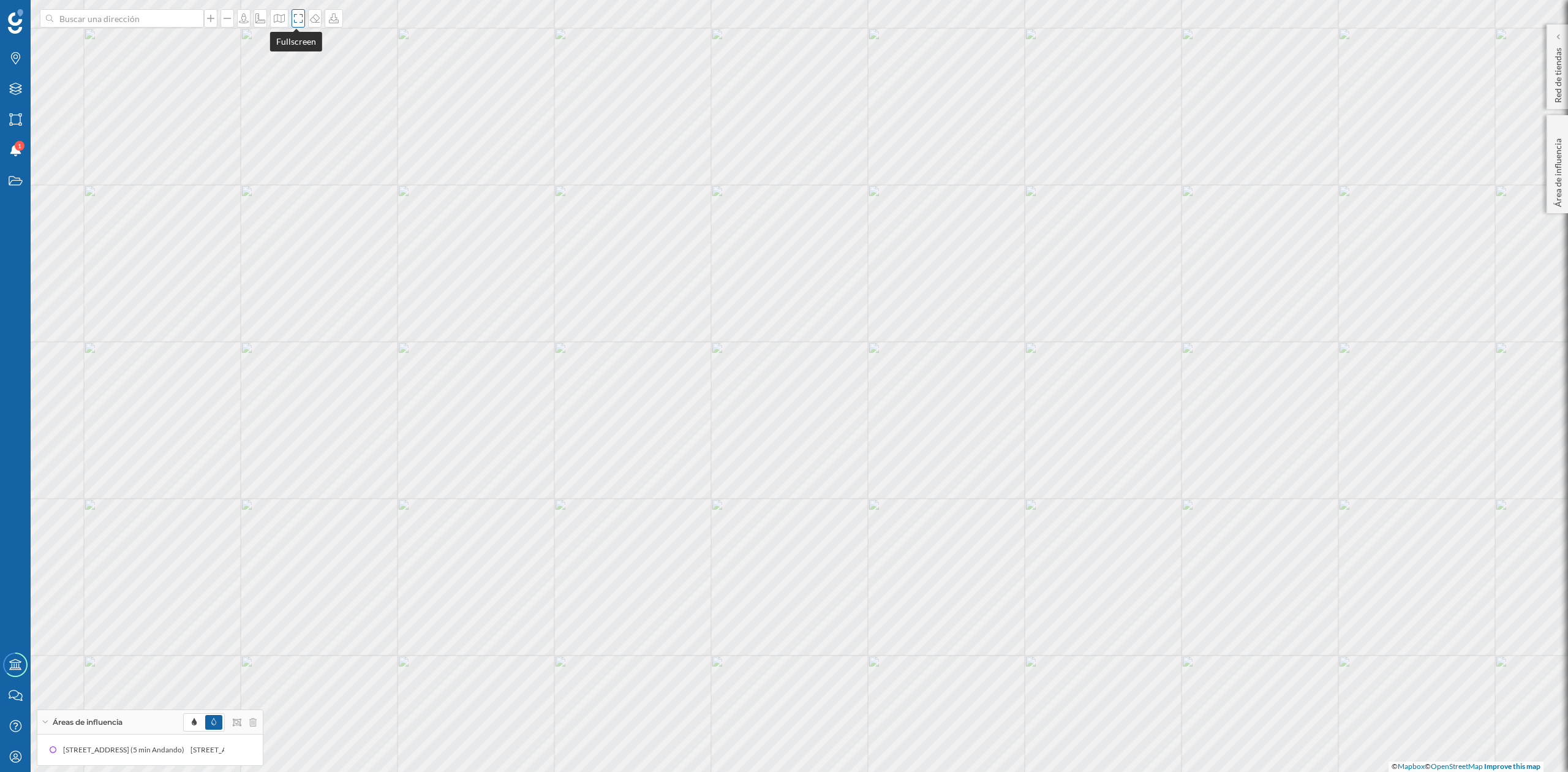
click at [292, 17] on icon at bounding box center [298, 18] width 12 height 10
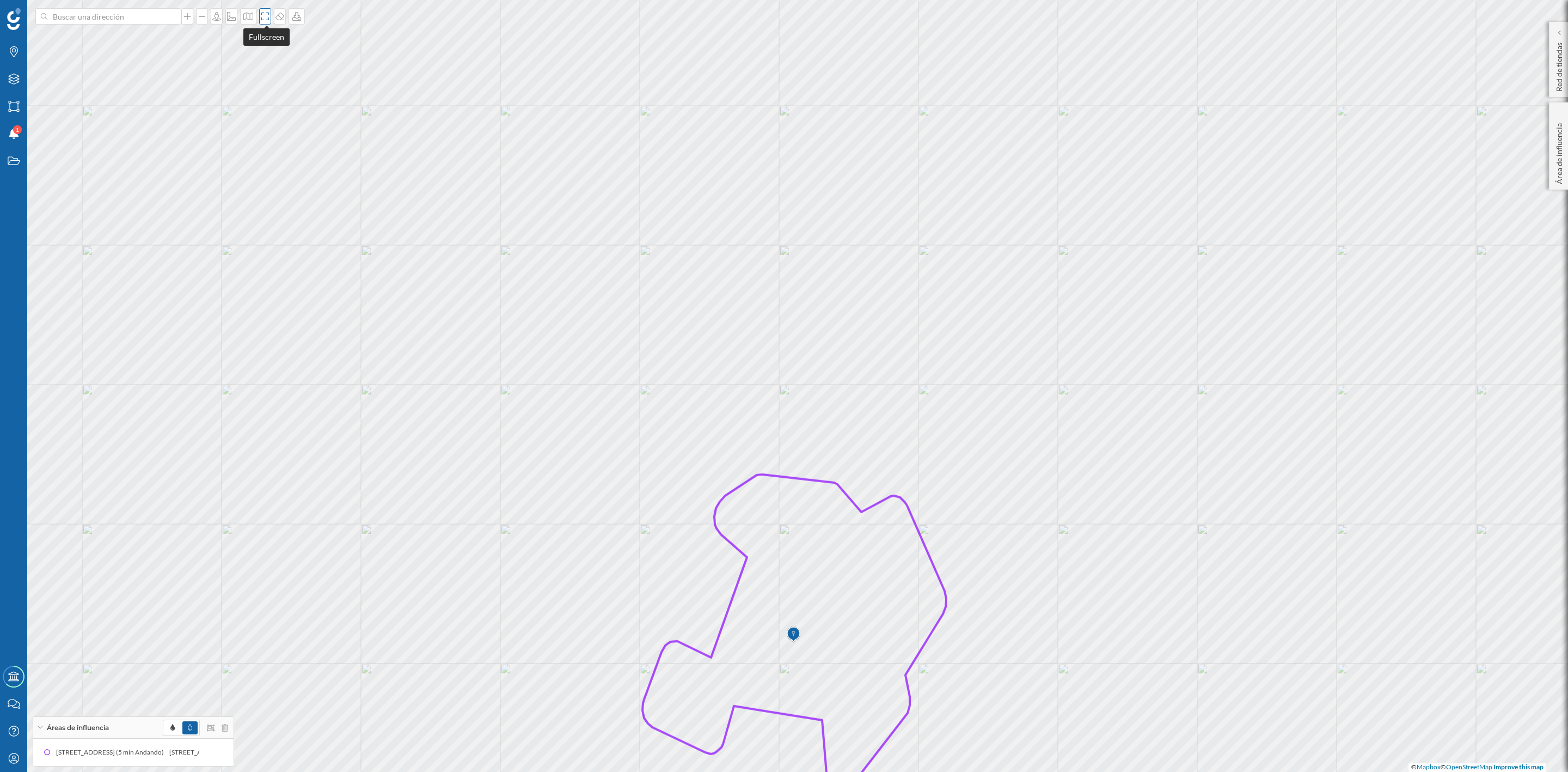
click at [269, 19] on icon at bounding box center [265, 16] width 11 height 9
click at [98, 11] on input at bounding box center [108, 16] width 122 height 16
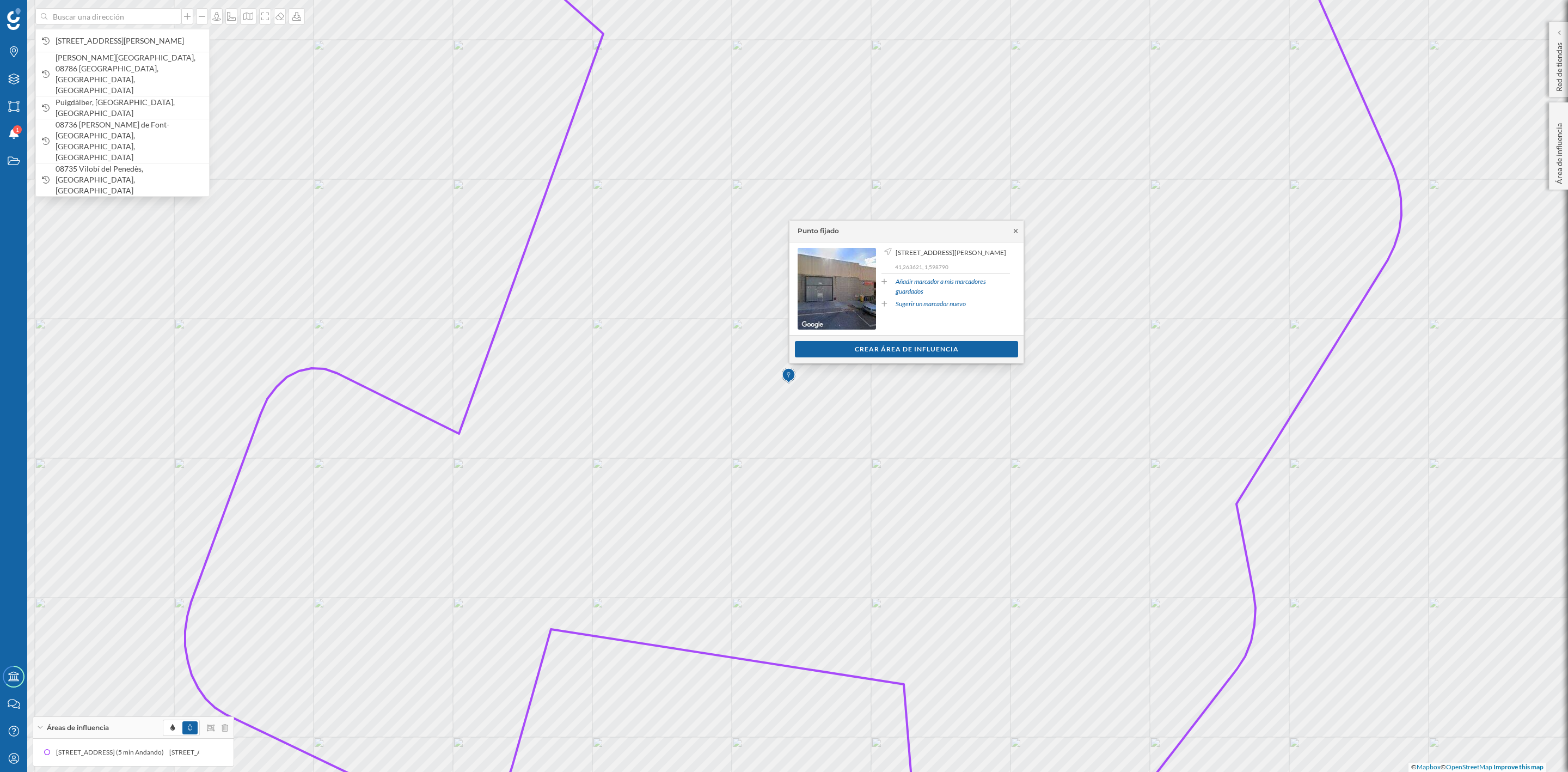
click at [1013, 227] on icon at bounding box center [1015, 231] width 8 height 6
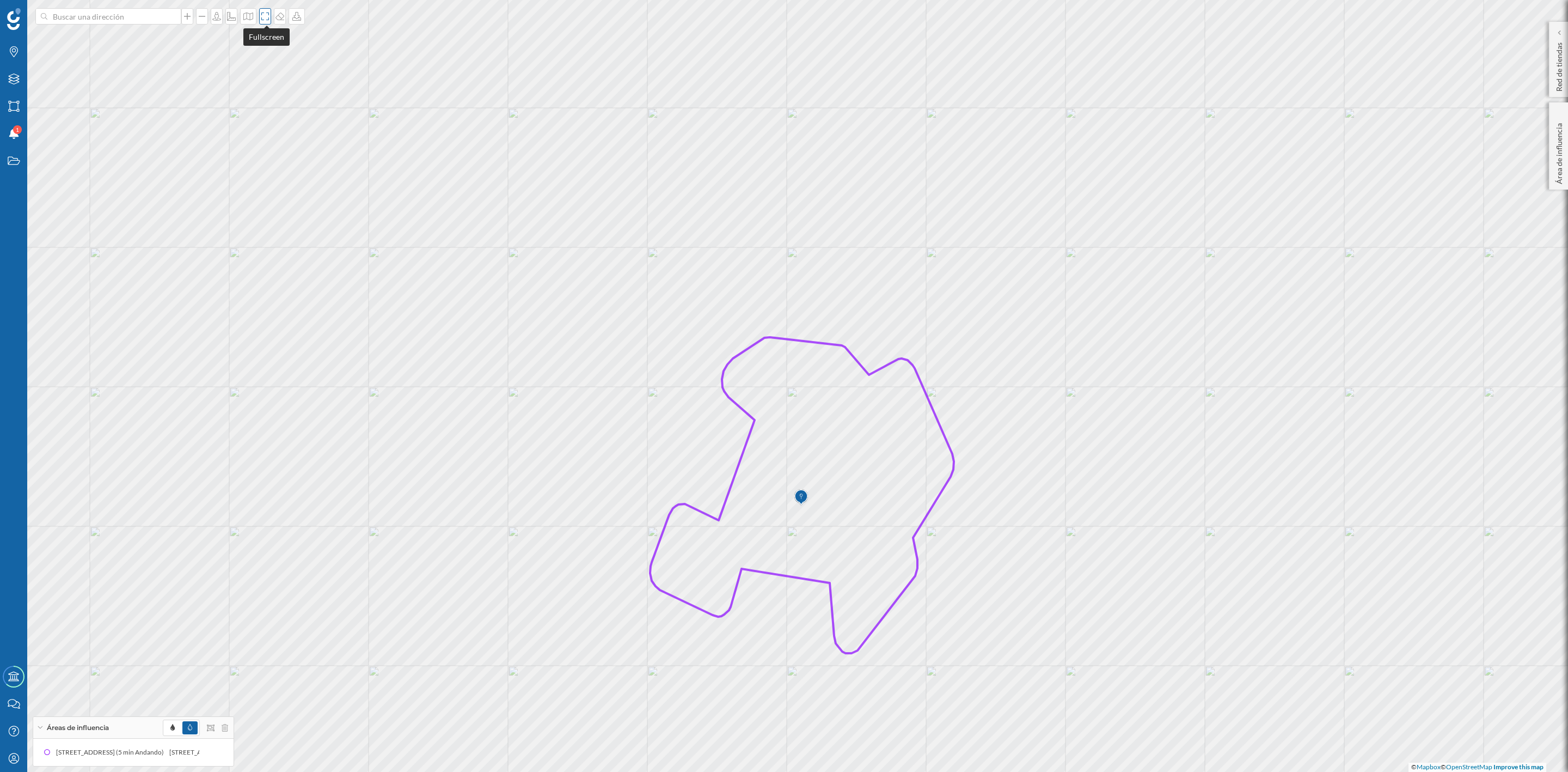
click at [266, 12] on icon at bounding box center [265, 16] width 11 height 9
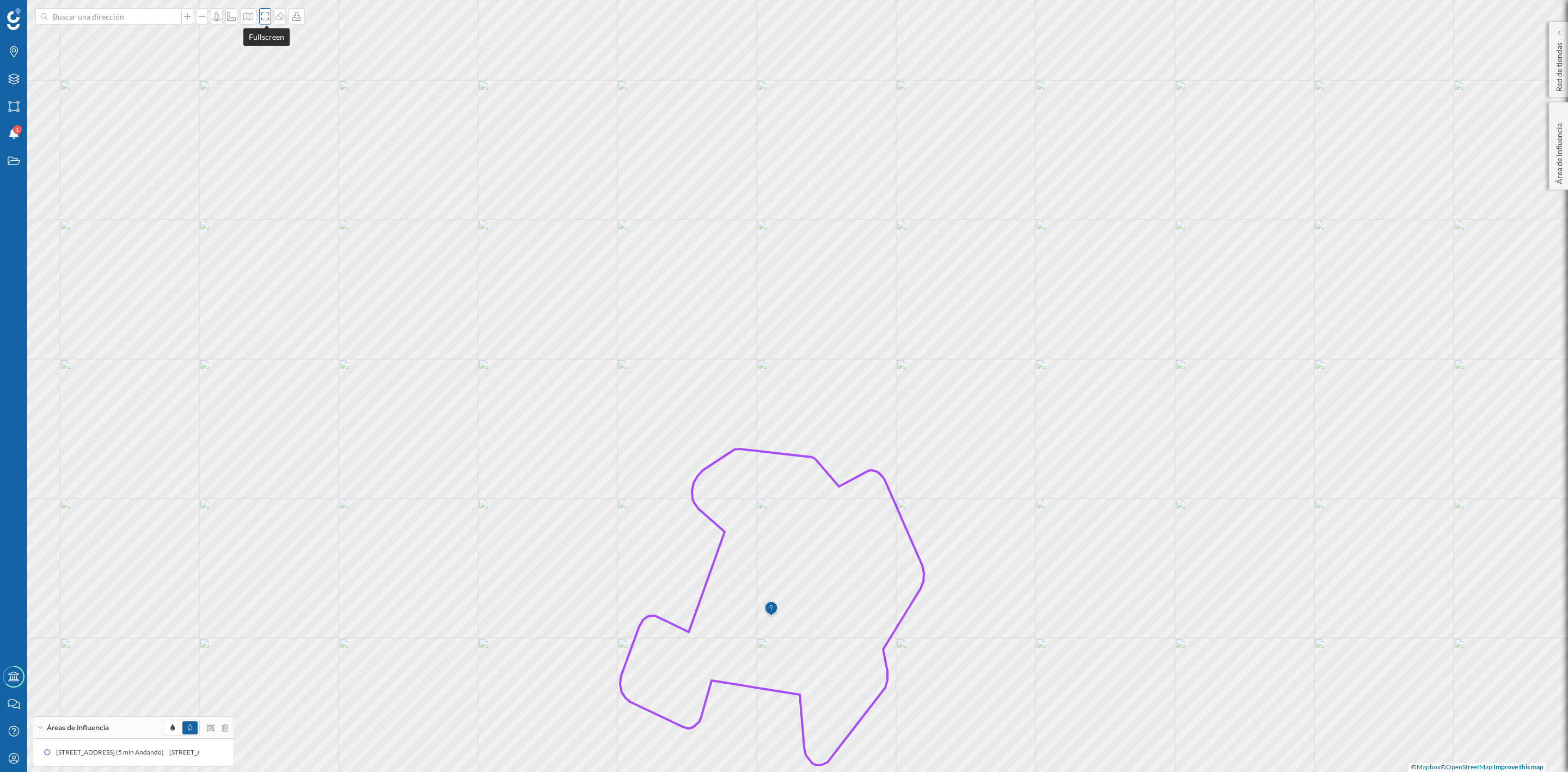
click at [268, 18] on icon at bounding box center [265, 16] width 11 height 9
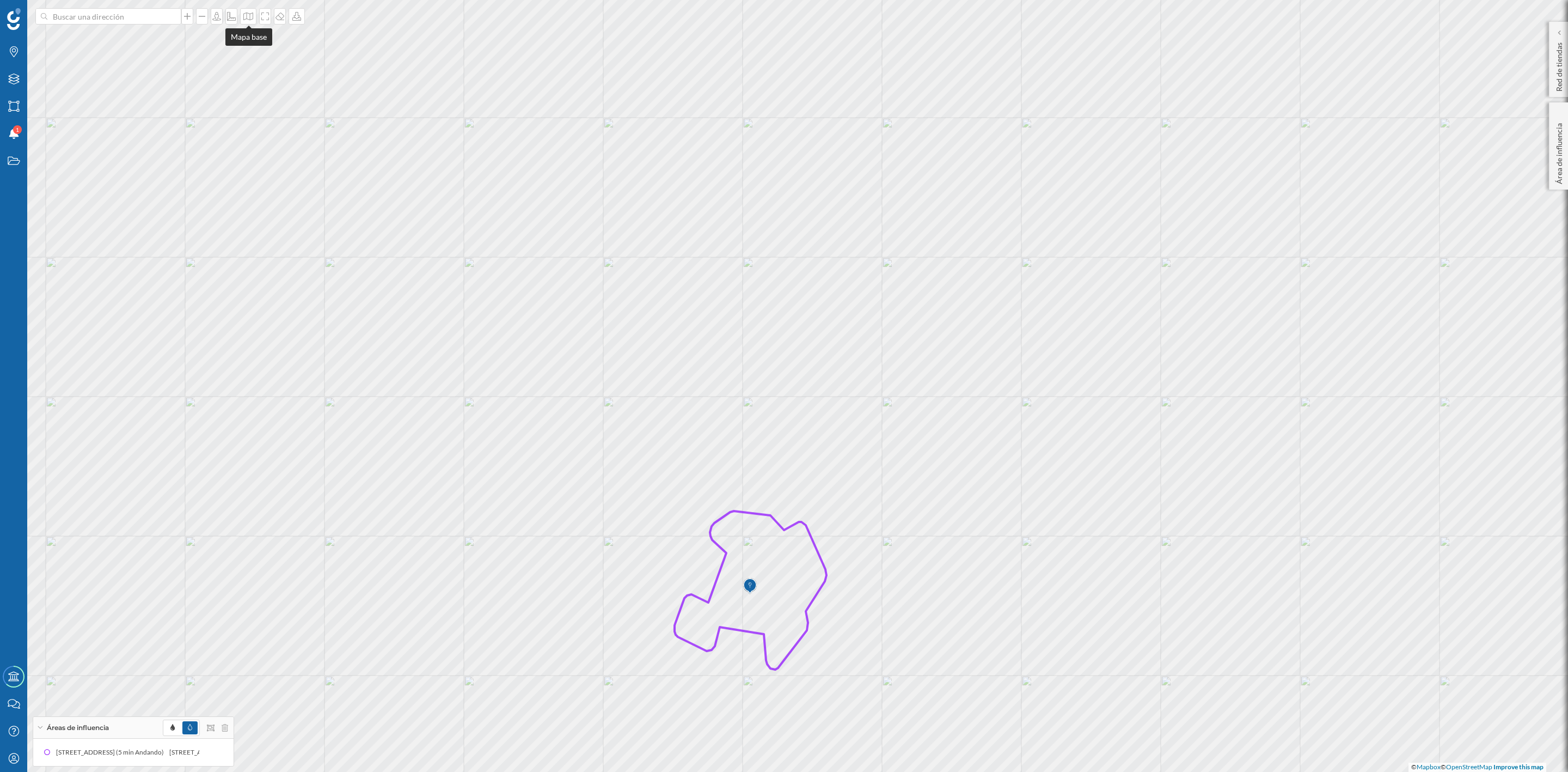
click at [239, 9] on div at bounding box center [171, 16] width 272 height 16
click at [251, 21] on div at bounding box center [248, 16] width 16 height 16
click at [262, 72] on img at bounding box center [263, 71] width 32 height 38
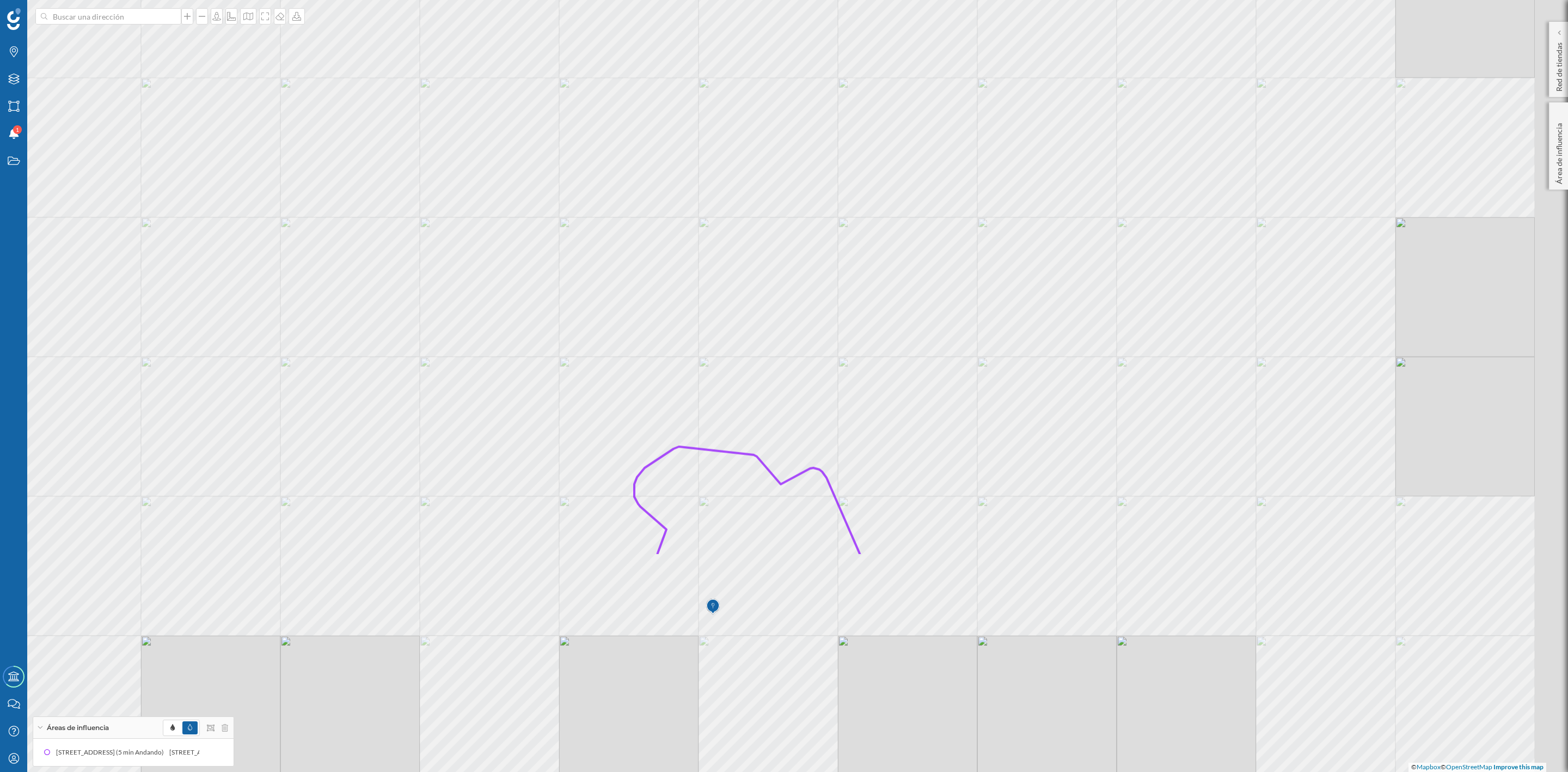
click at [442, 0] on html "Marcas Capas Áreas Notificaciones 1 Estados Academy Contacta con nosotros Centr…" at bounding box center [784, 386] width 1568 height 772
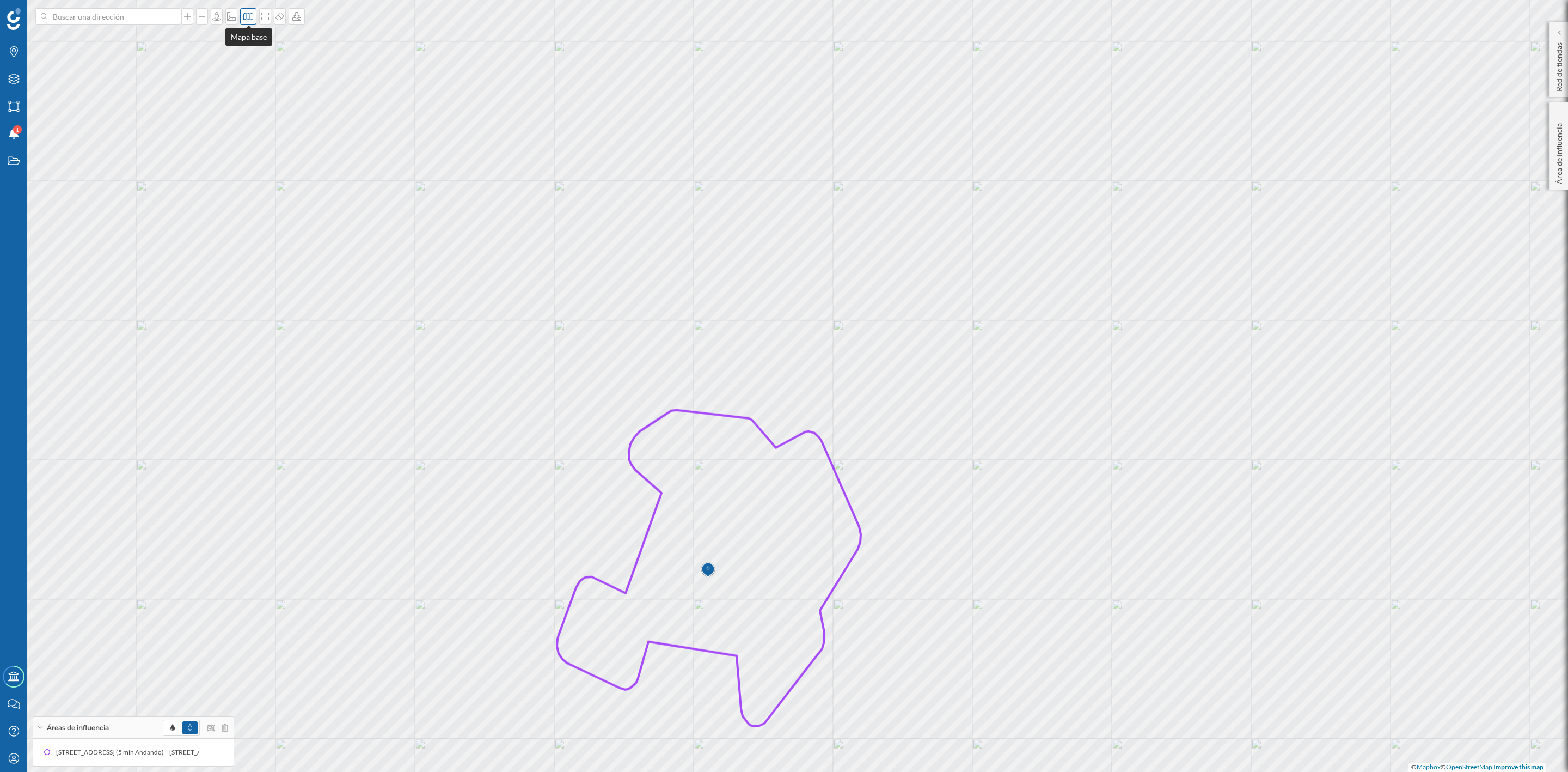
click at [250, 20] on icon at bounding box center [248, 16] width 11 height 9
click at [277, 167] on img at bounding box center [263, 153] width 32 height 38
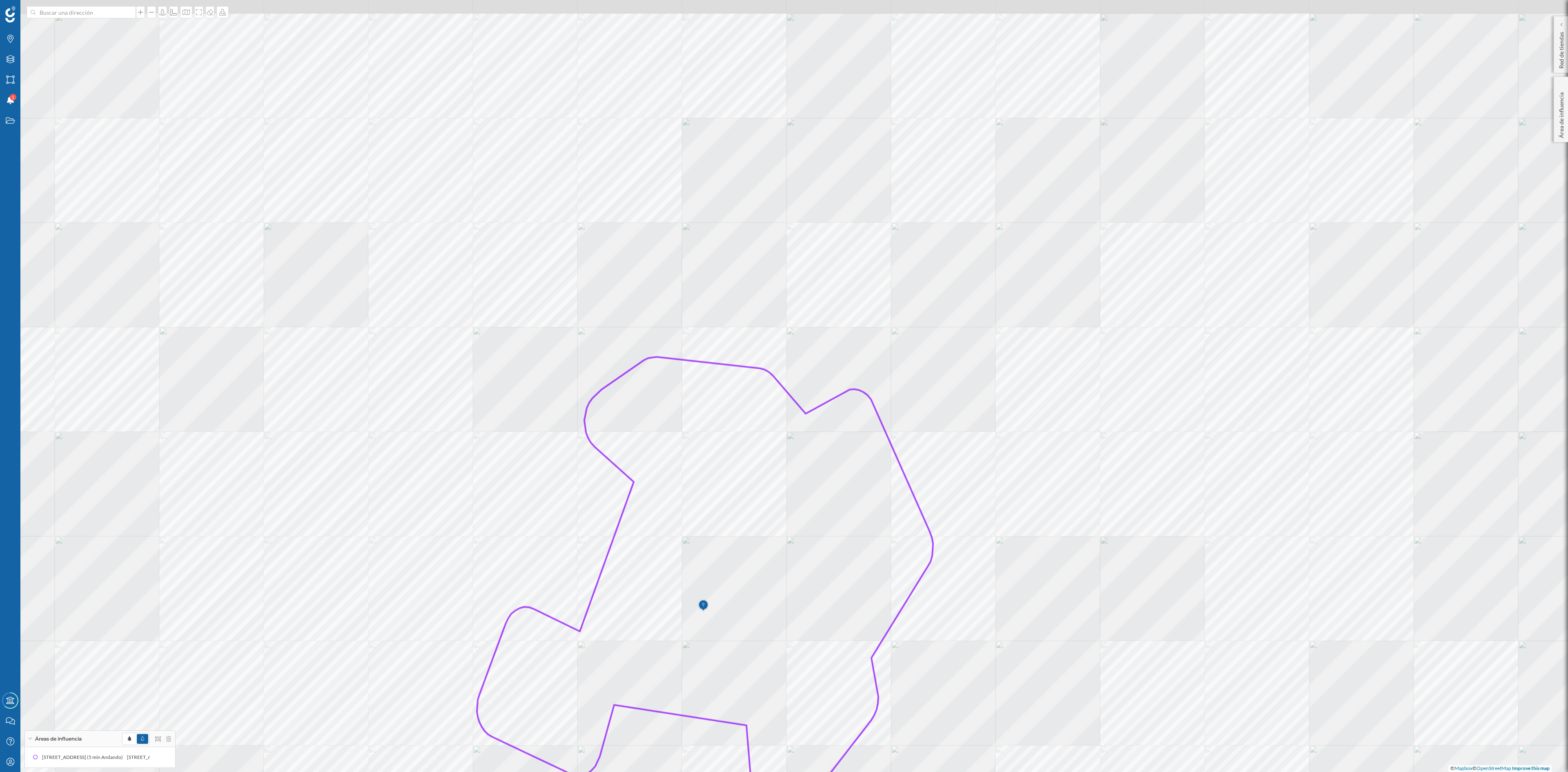
click at [27, 504] on div at bounding box center [27, 504] width 0 height 0
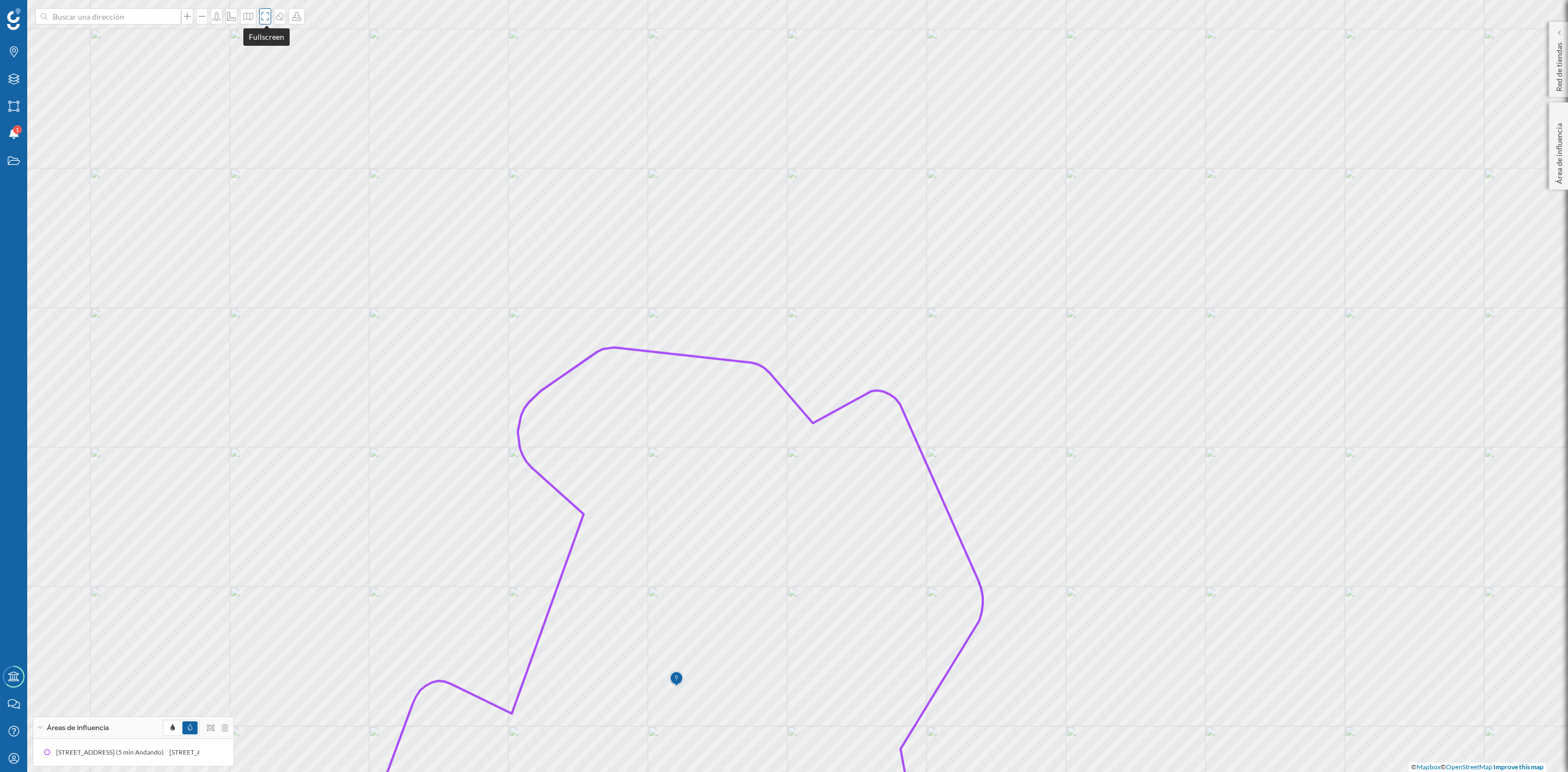
click at [265, 11] on div at bounding box center [265, 16] width 12 height 16
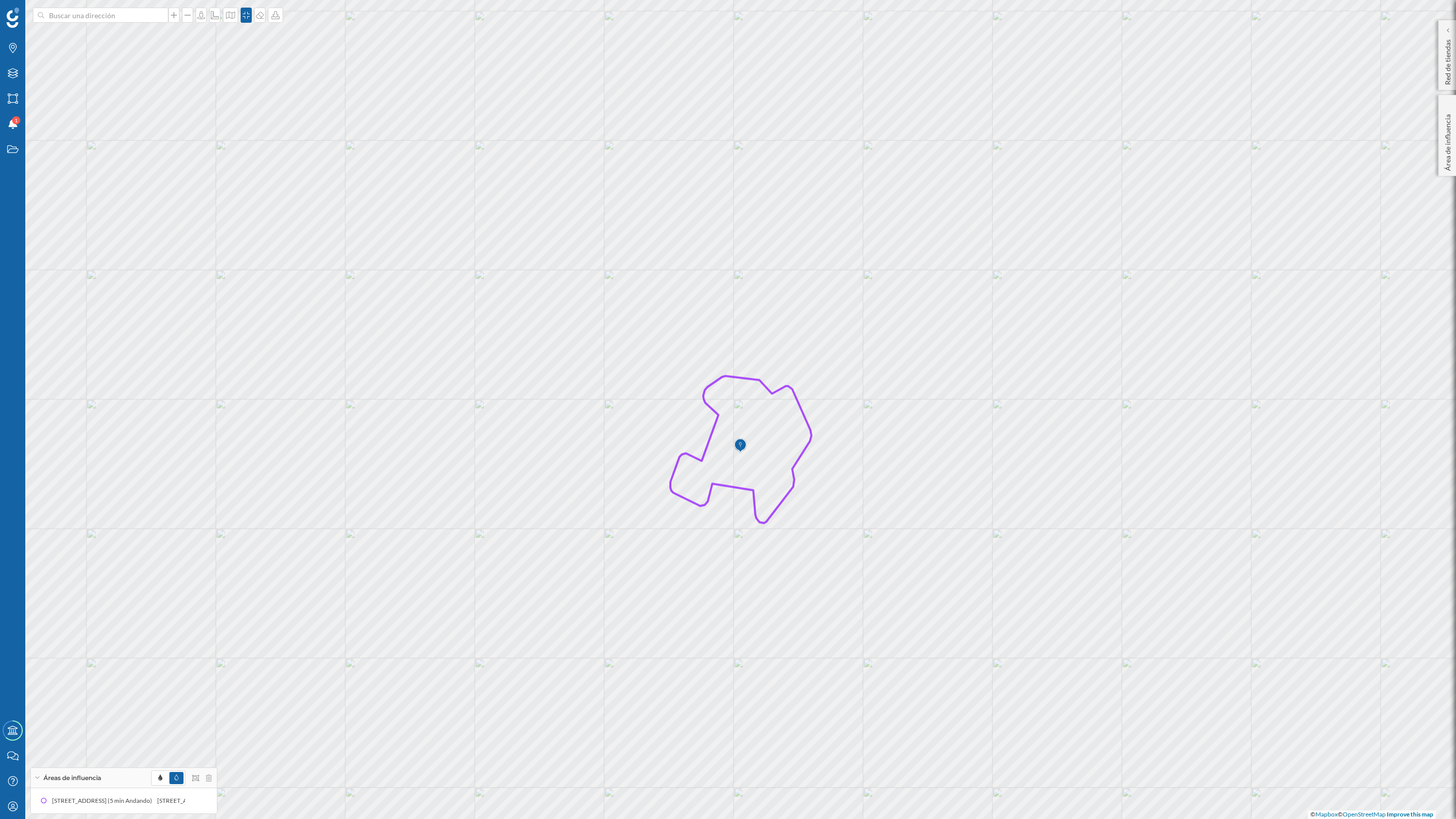
click at [1057, 423] on div "© Mapbox © OpenStreetMap Improve this map" at bounding box center [728, 409] width 1456 height 819
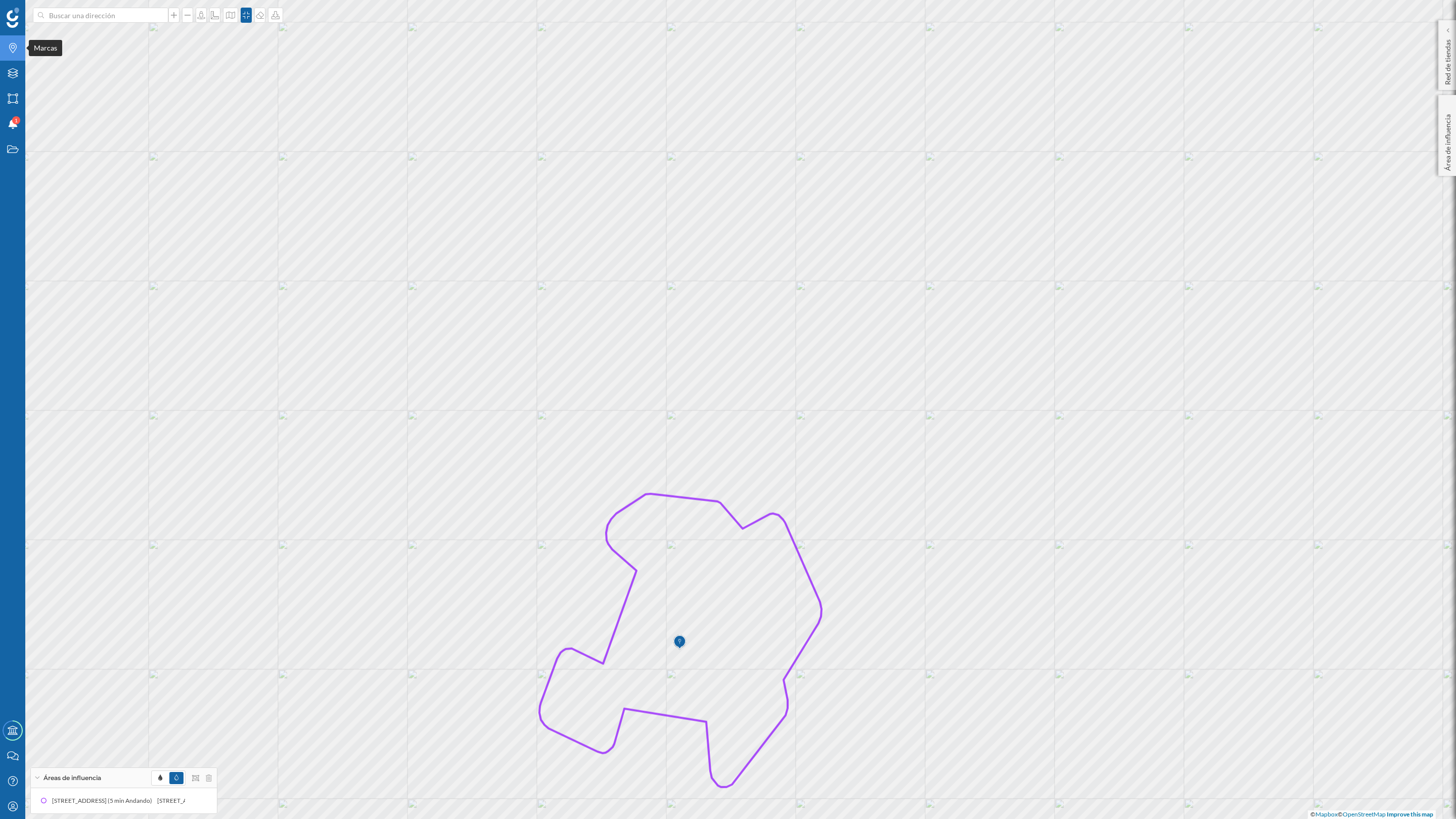
click at [8, 49] on icon "Marcas" at bounding box center [13, 47] width 13 height 10
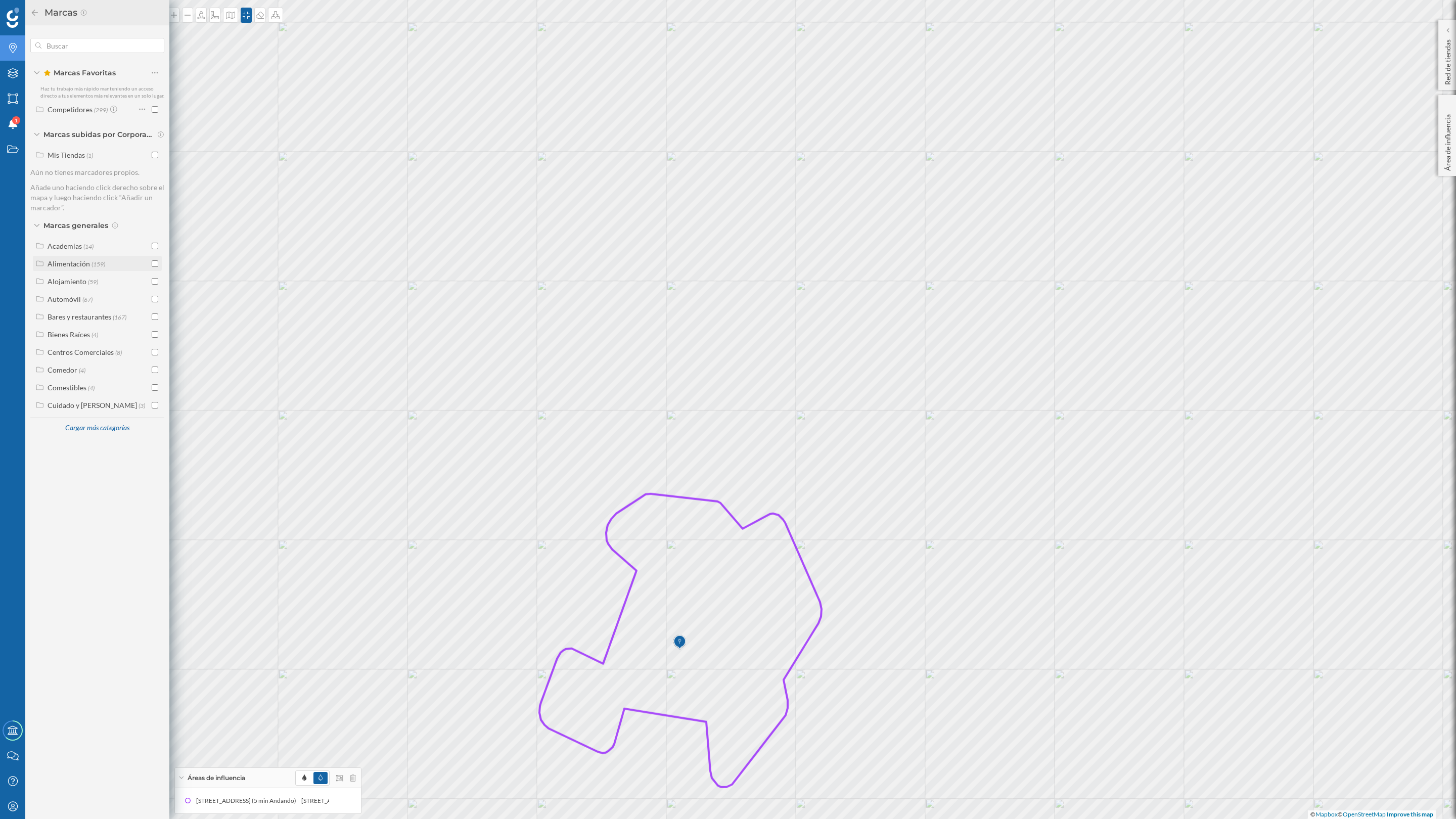
click at [155, 263] on input "checkbox" at bounding box center [154, 263] width 7 height 7
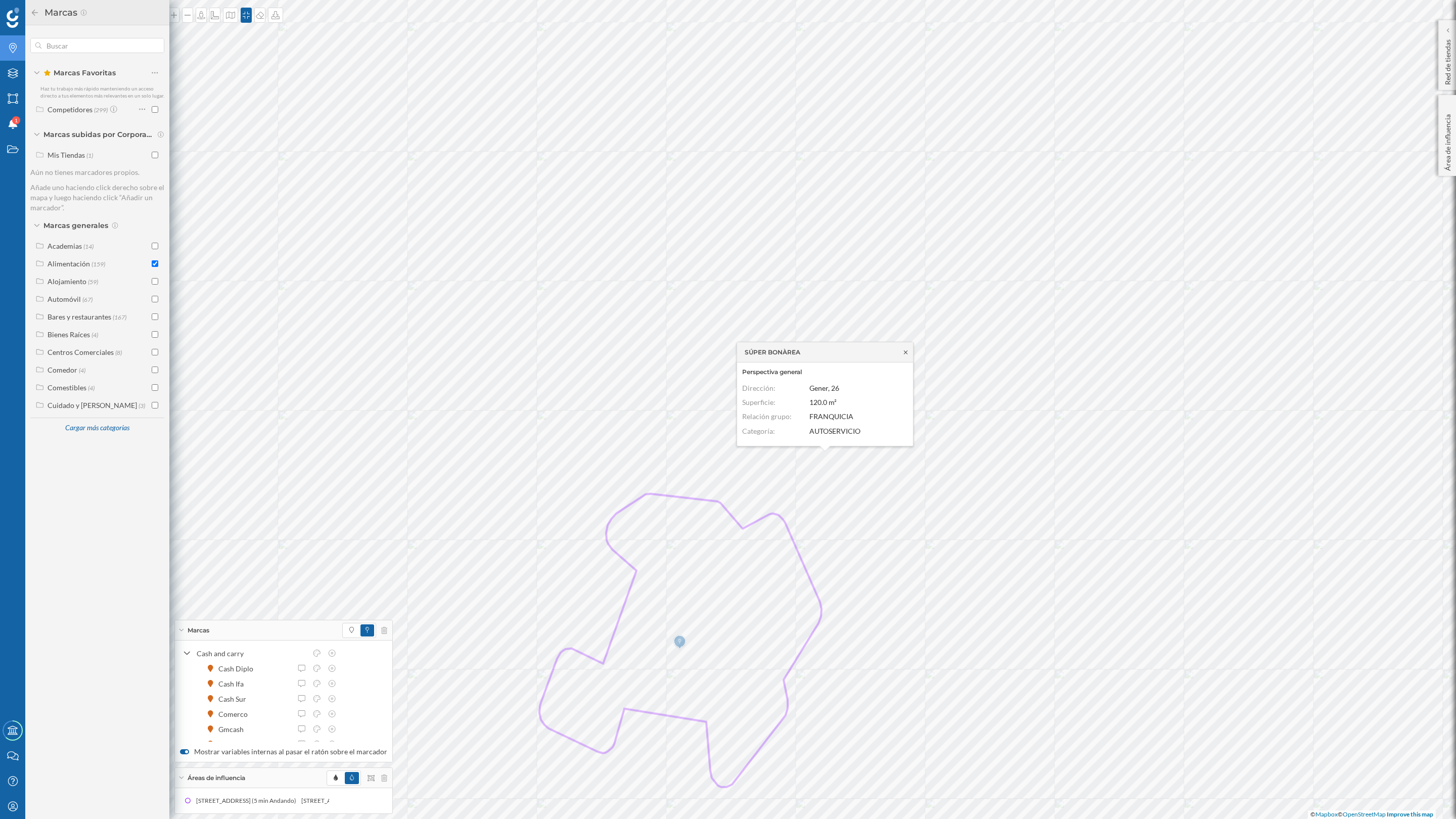
click at [902, 350] on icon at bounding box center [906, 353] width 8 height 6
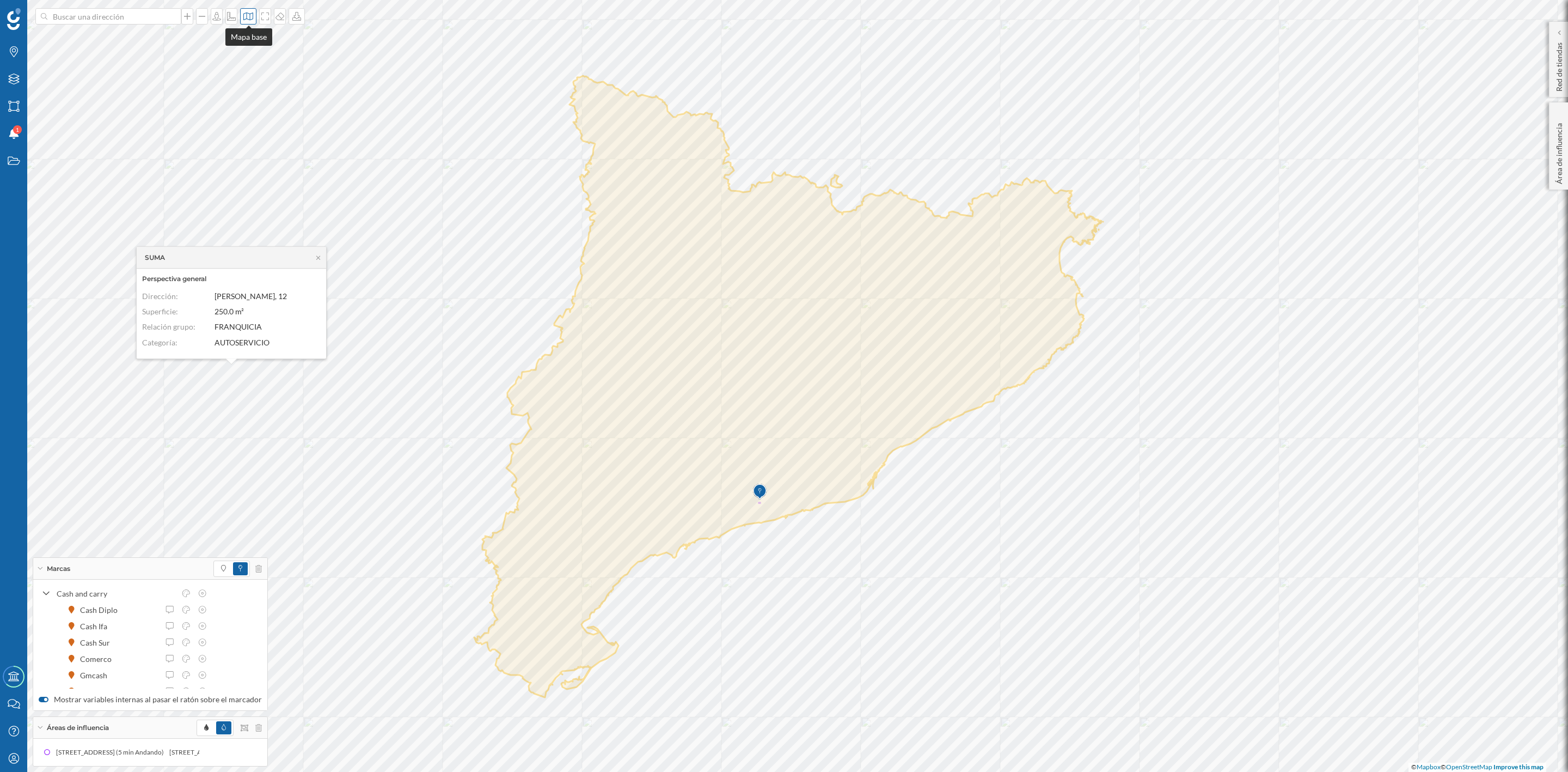
click at [247, 21] on div at bounding box center [248, 16] width 16 height 16
click at [253, 72] on img at bounding box center [263, 71] width 32 height 38
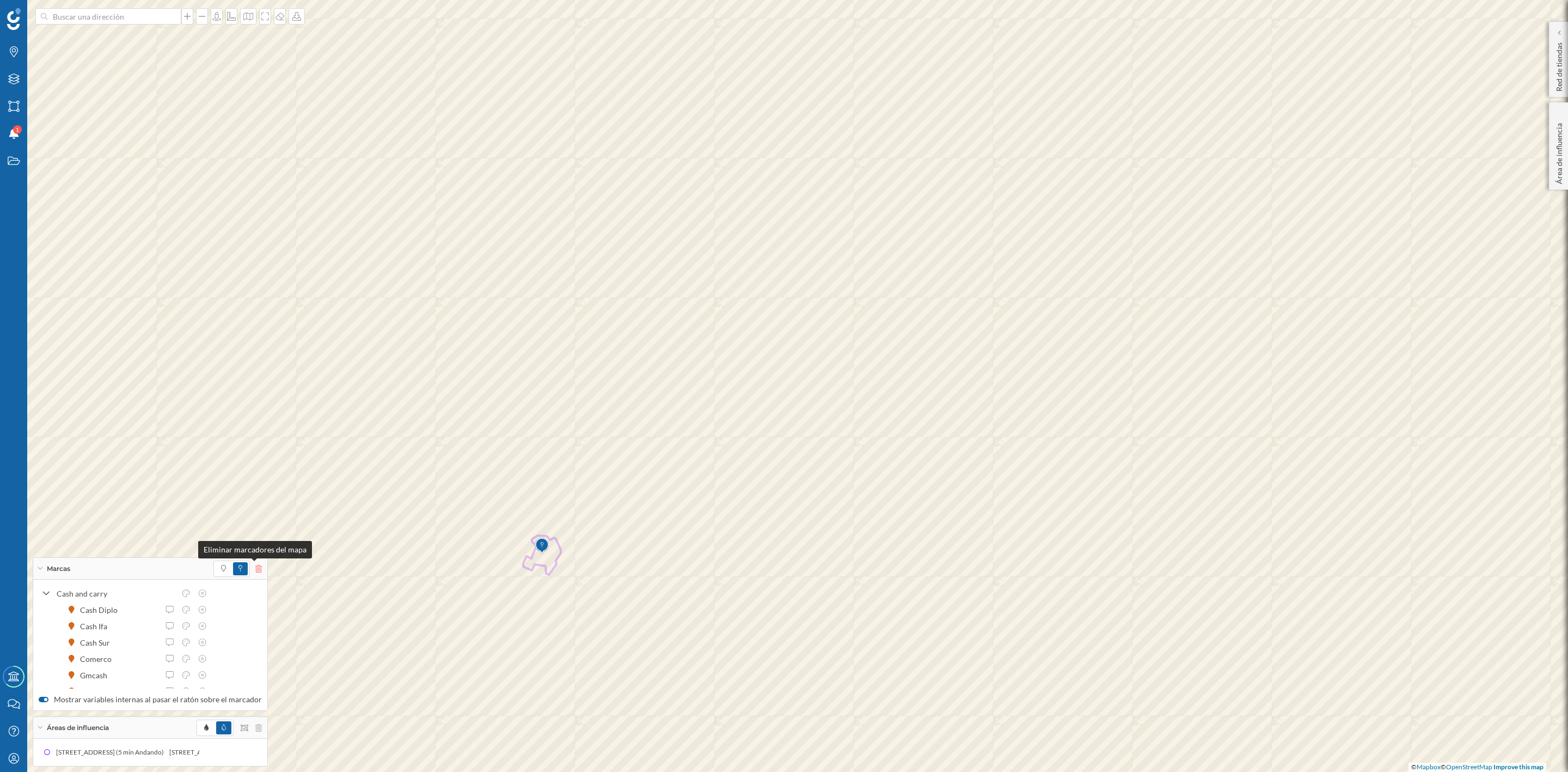
click at [256, 567] on icon at bounding box center [259, 568] width 6 height 7
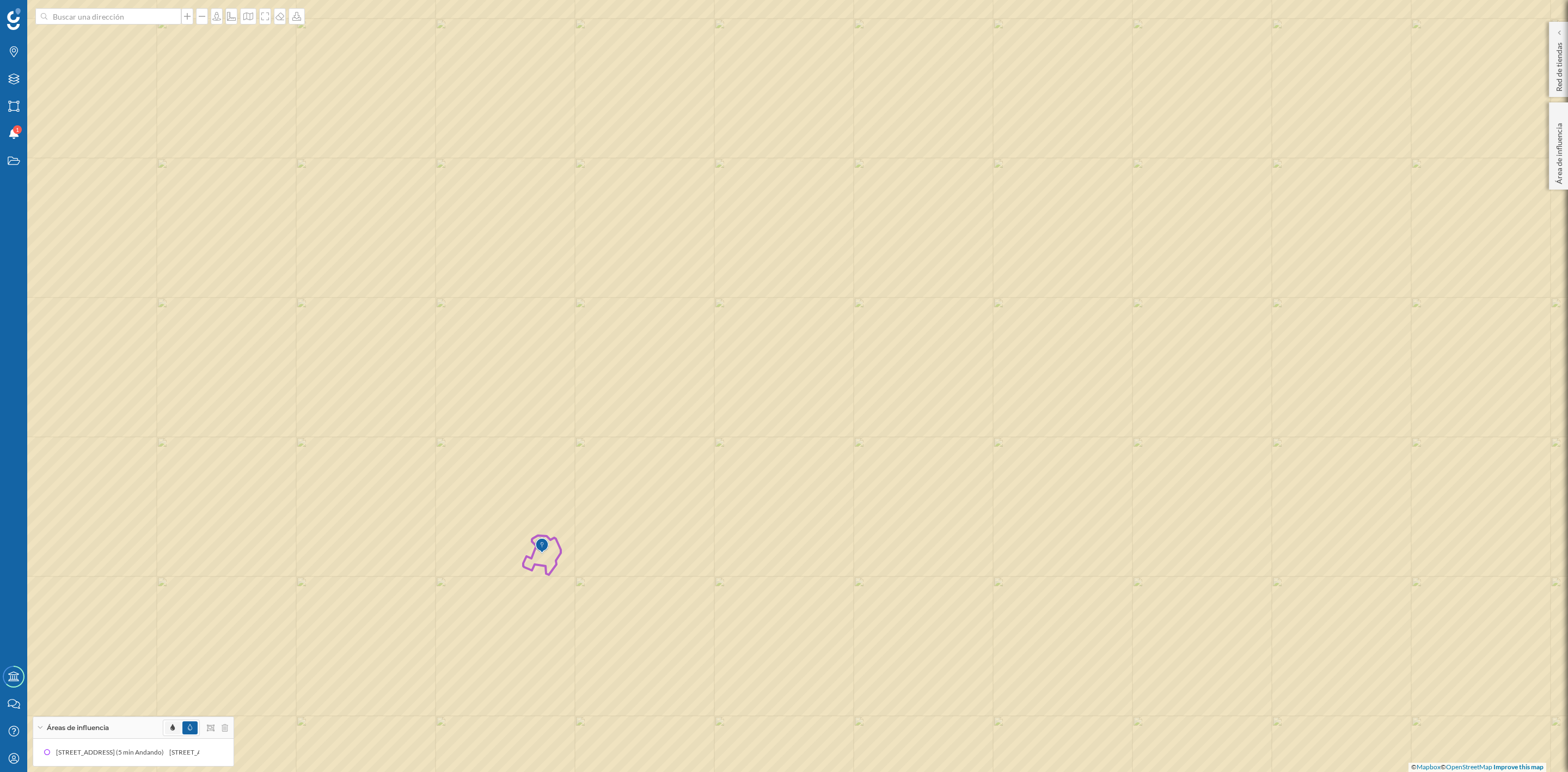
click at [167, 724] on span at bounding box center [172, 727] width 15 height 13
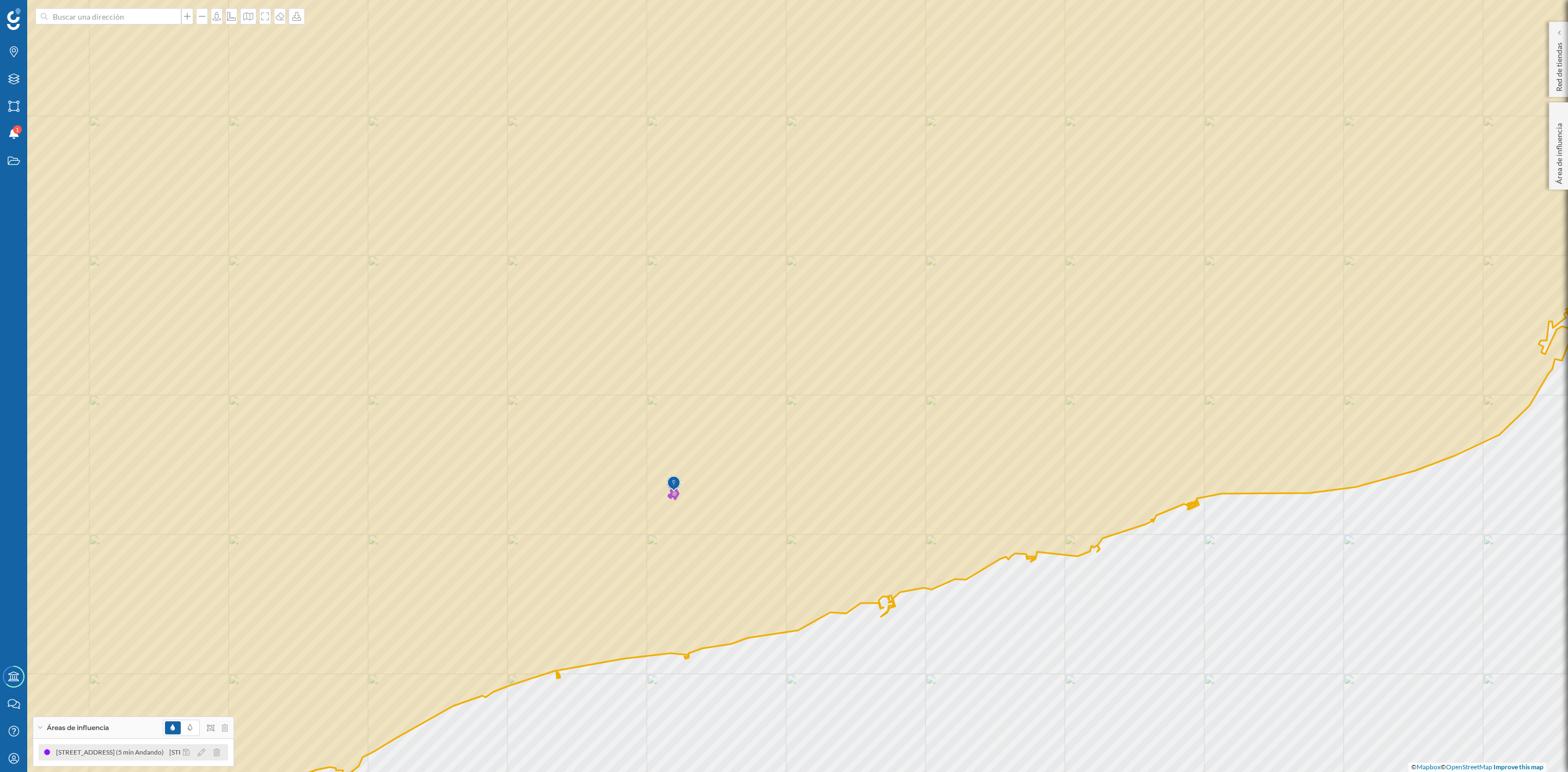
click at [121, 755] on div "[STREET_ADDRESS] (5 min Andando)" at bounding box center [113, 752] width 114 height 11
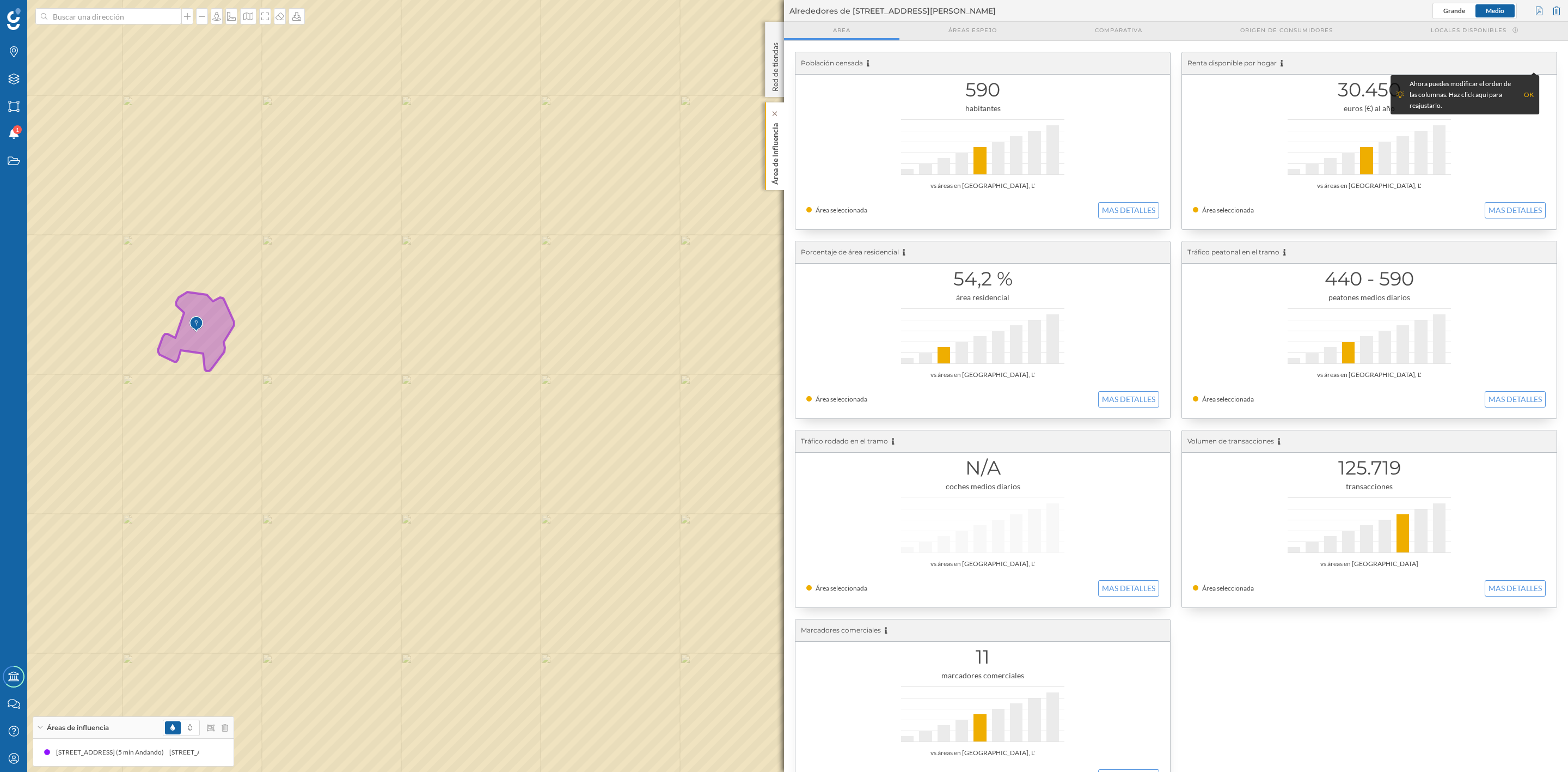
click at [774, 164] on p "Área de influencia" at bounding box center [775, 151] width 11 height 66
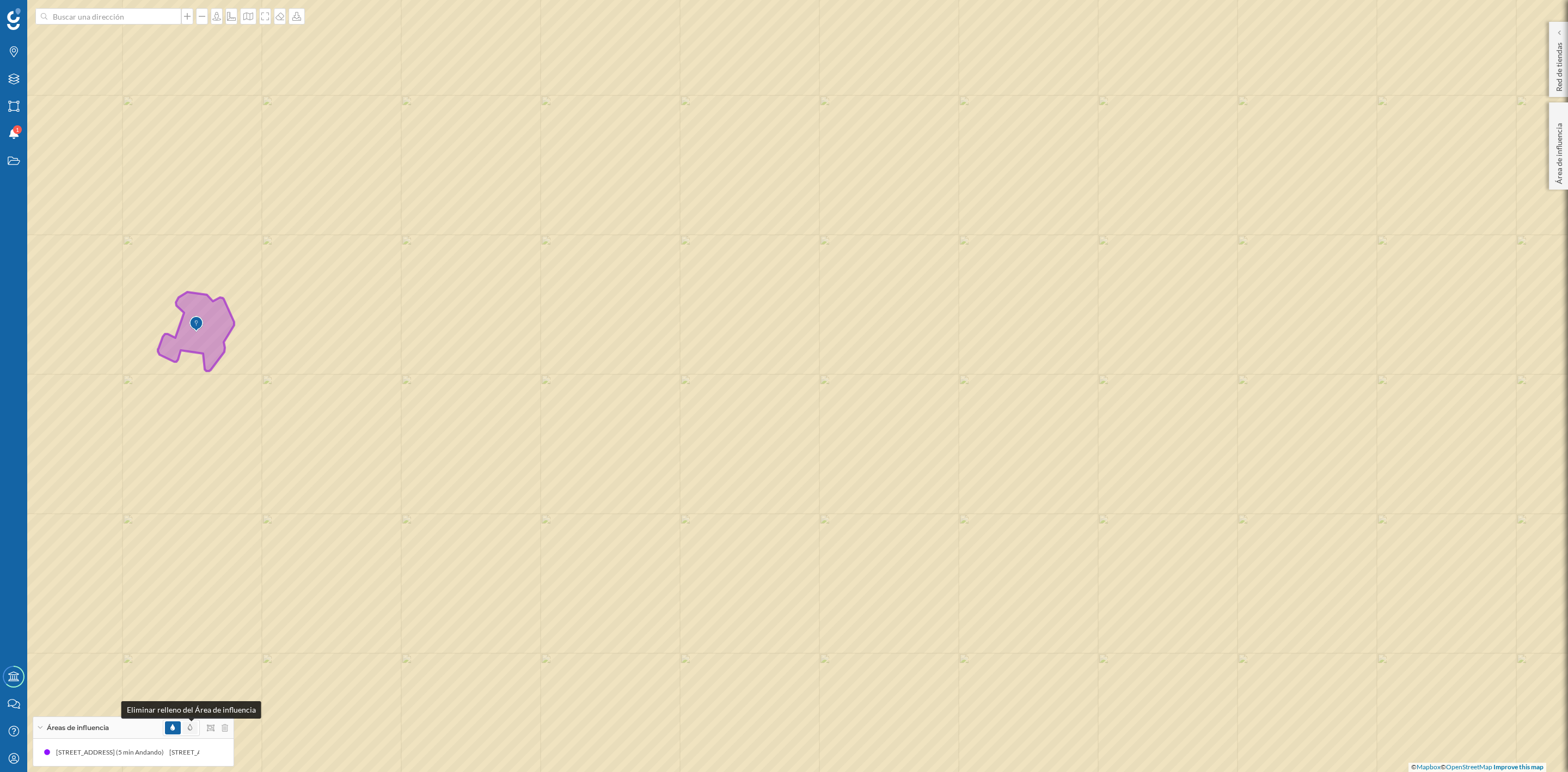
click at [190, 718] on div at bounding box center [191, 719] width 6 height 2
click at [189, 732] on span at bounding box center [190, 727] width 15 height 13
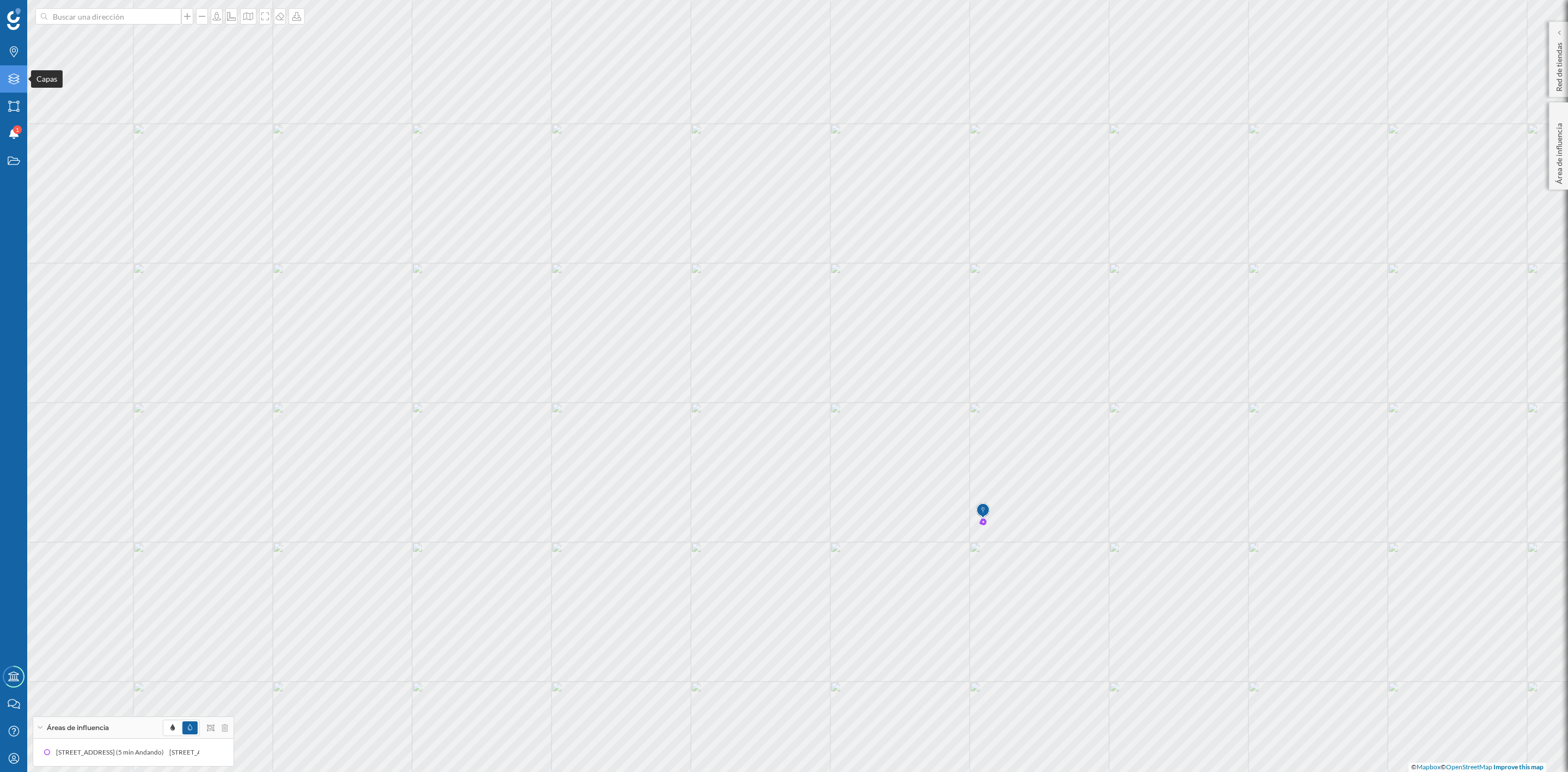
click at [15, 75] on icon "Capas" at bounding box center [14, 79] width 14 height 11
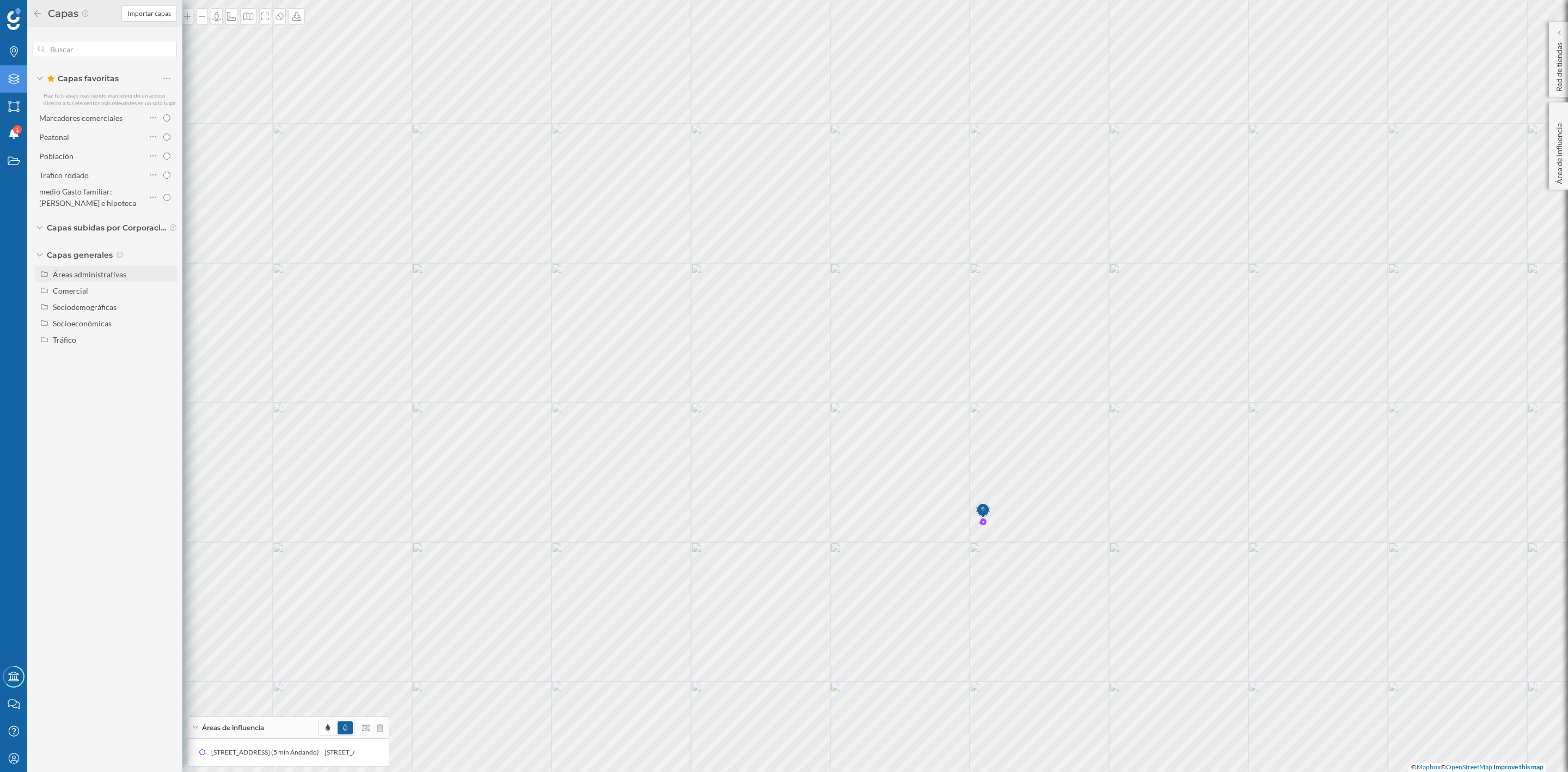
click at [97, 274] on div "Áreas administrativas" at bounding box center [89, 274] width 74 height 9
click at [170, 323] on input "Municipio" at bounding box center [170, 323] width 7 height 7
radio input "true"
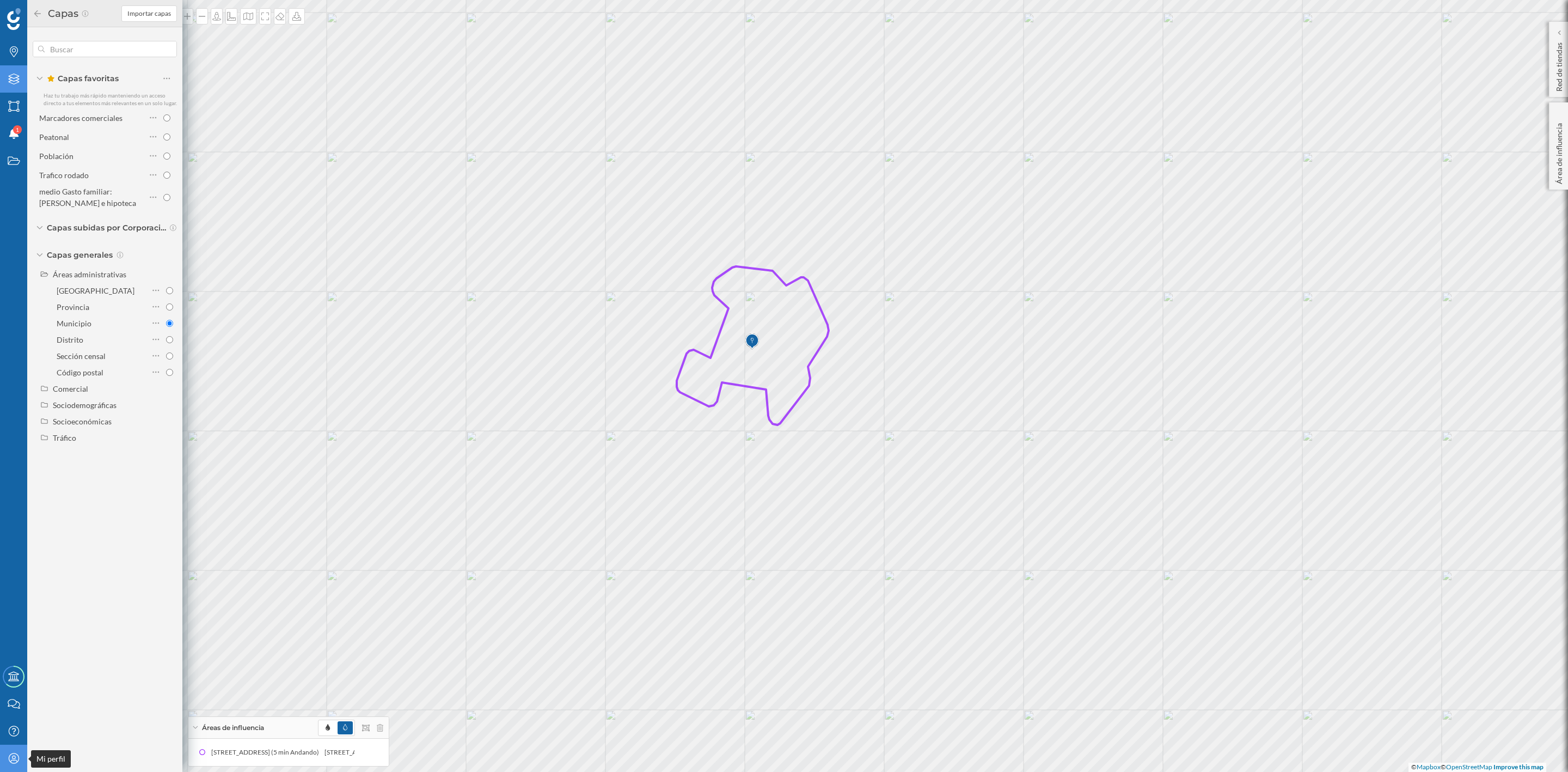
click at [7, 757] on icon "Mi perfil" at bounding box center [14, 757] width 14 height 11
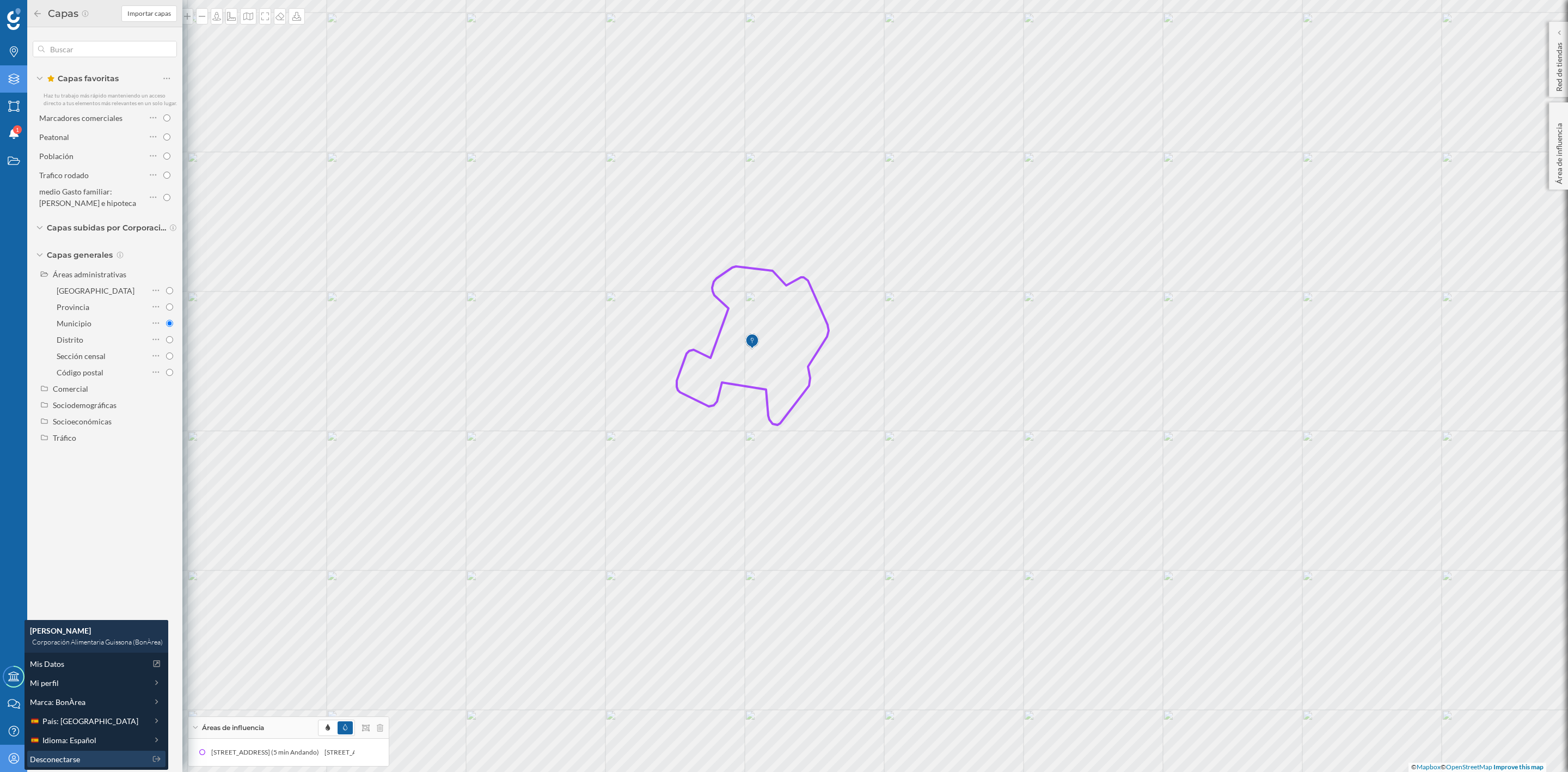
click at [72, 760] on span "Desconectarse" at bounding box center [55, 759] width 50 height 11
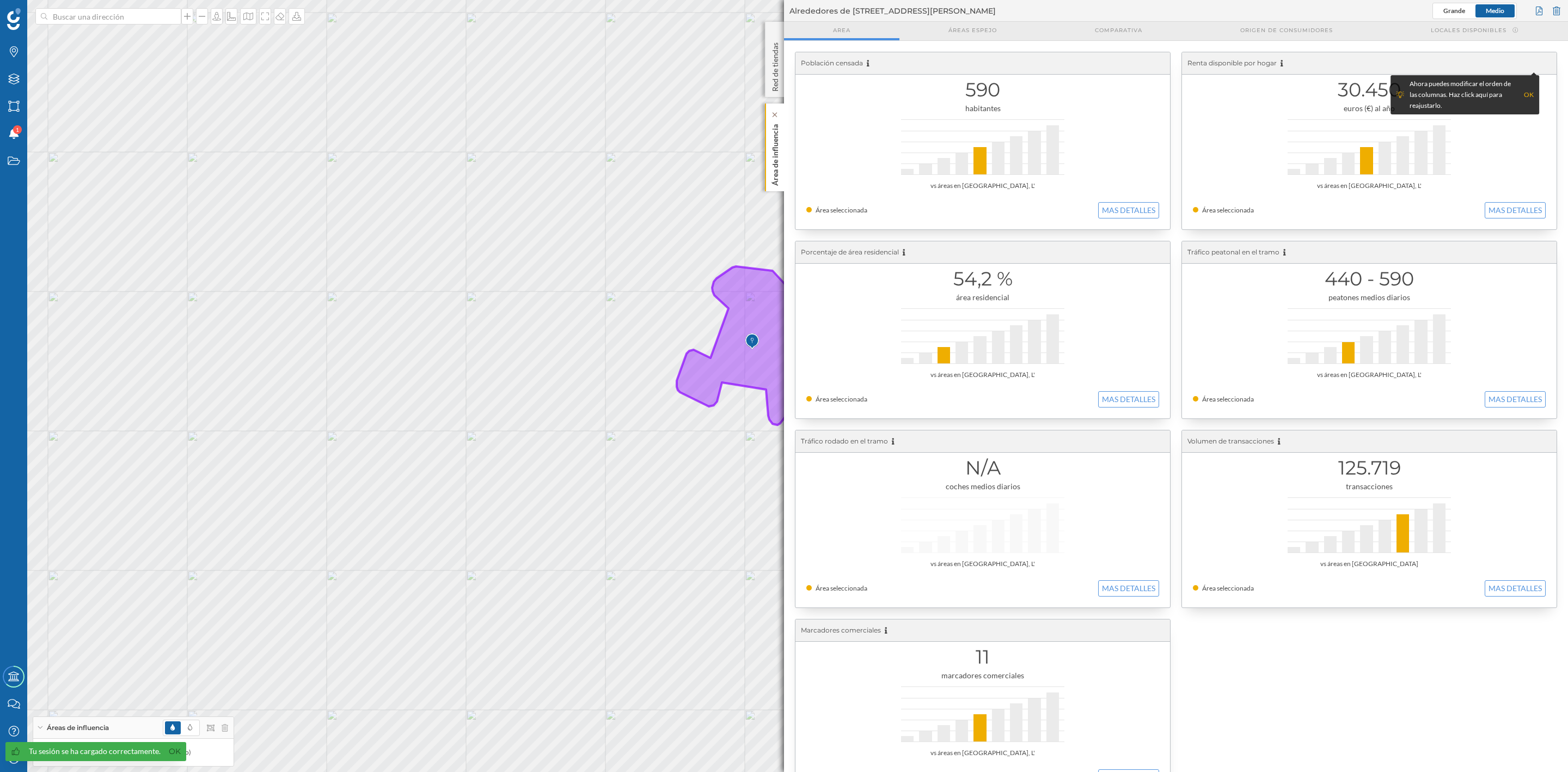
click at [768, 151] on div "Área de influencia" at bounding box center [774, 147] width 19 height 88
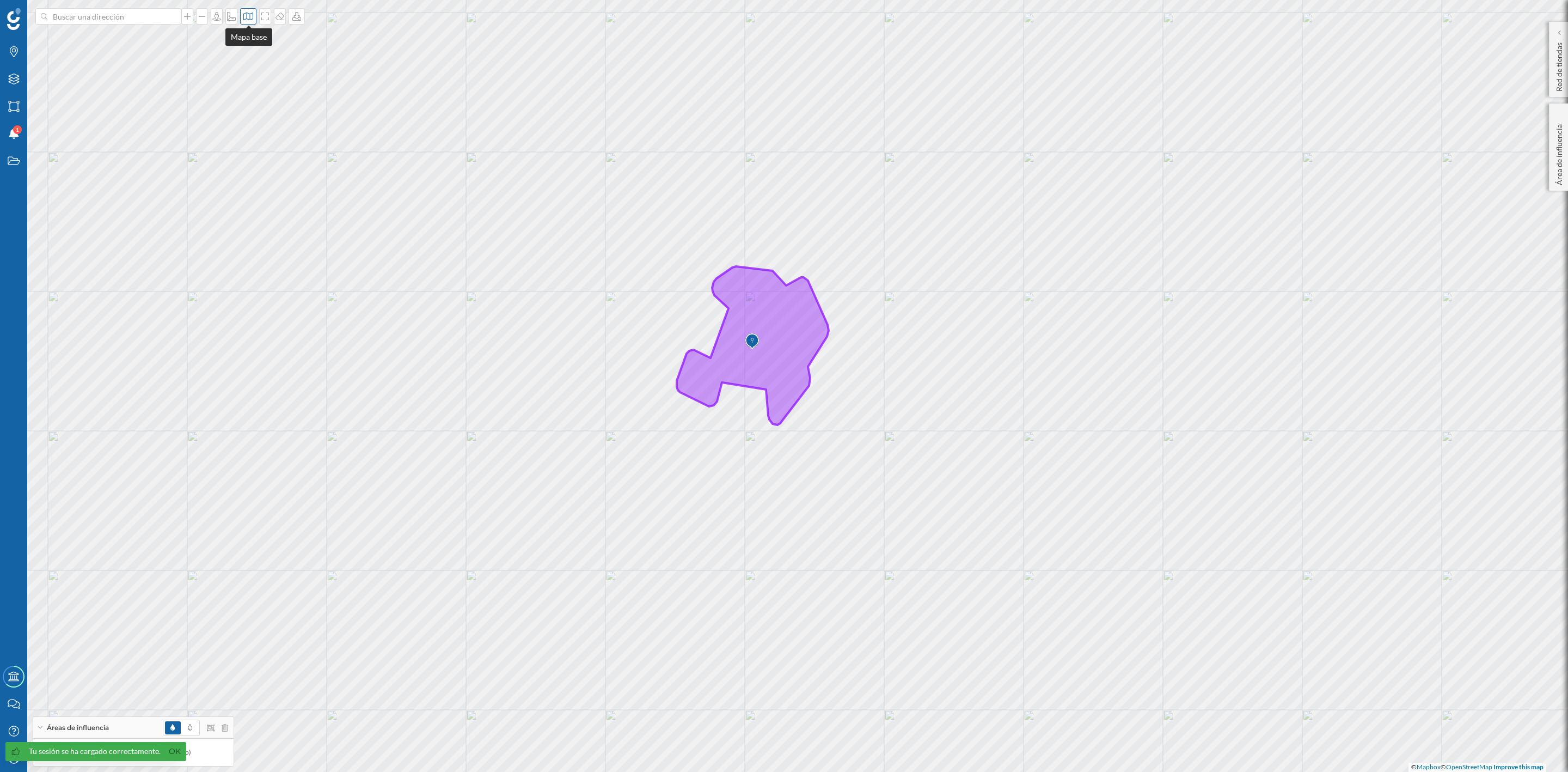
click at [249, 14] on icon at bounding box center [248, 16] width 11 height 9
click at [268, 140] on img at bounding box center [263, 153] width 32 height 38
click at [189, 731] on span at bounding box center [189, 727] width 4 height 10
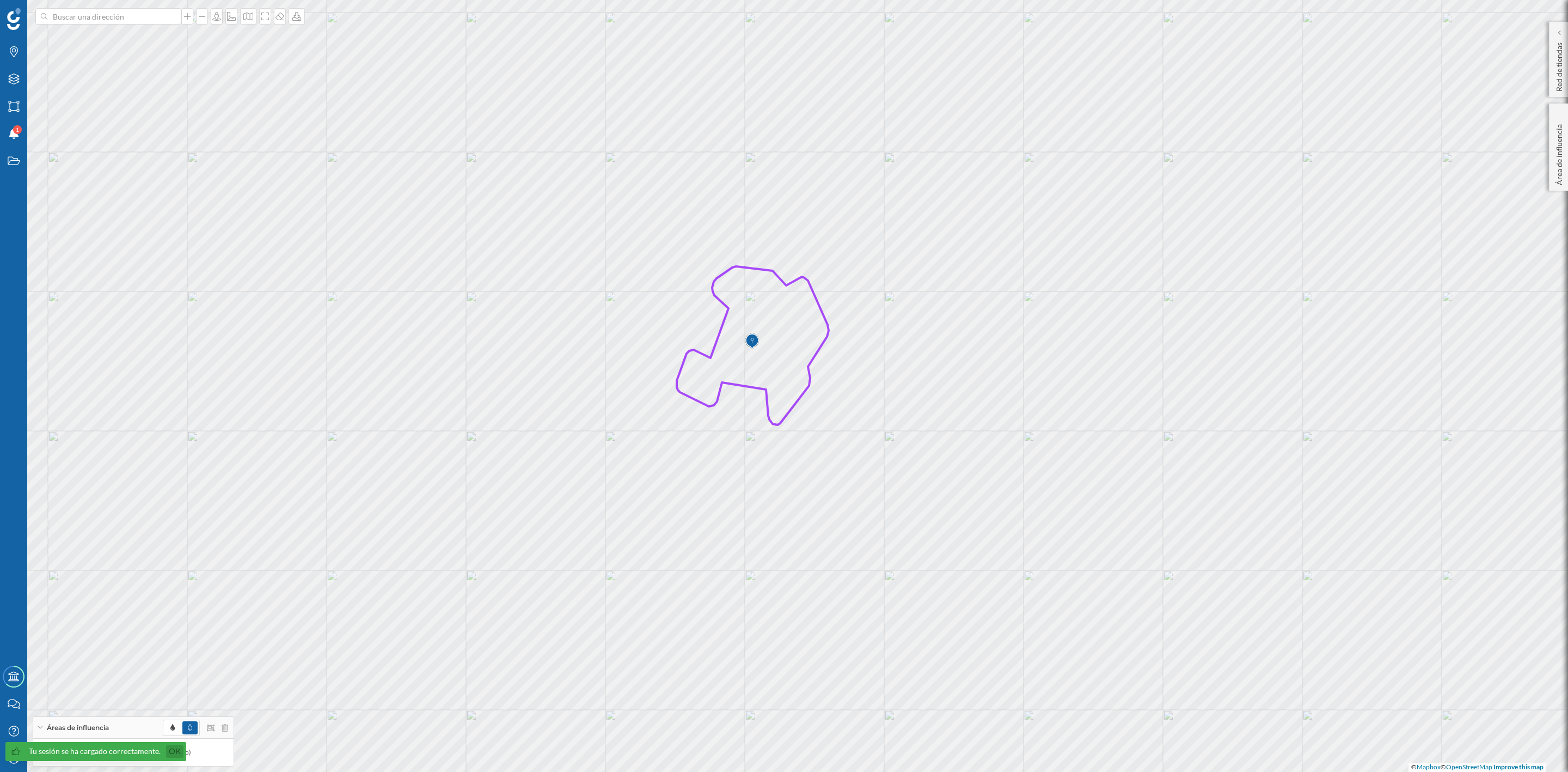
click at [173, 748] on link "Ok" at bounding box center [174, 751] width 17 height 12
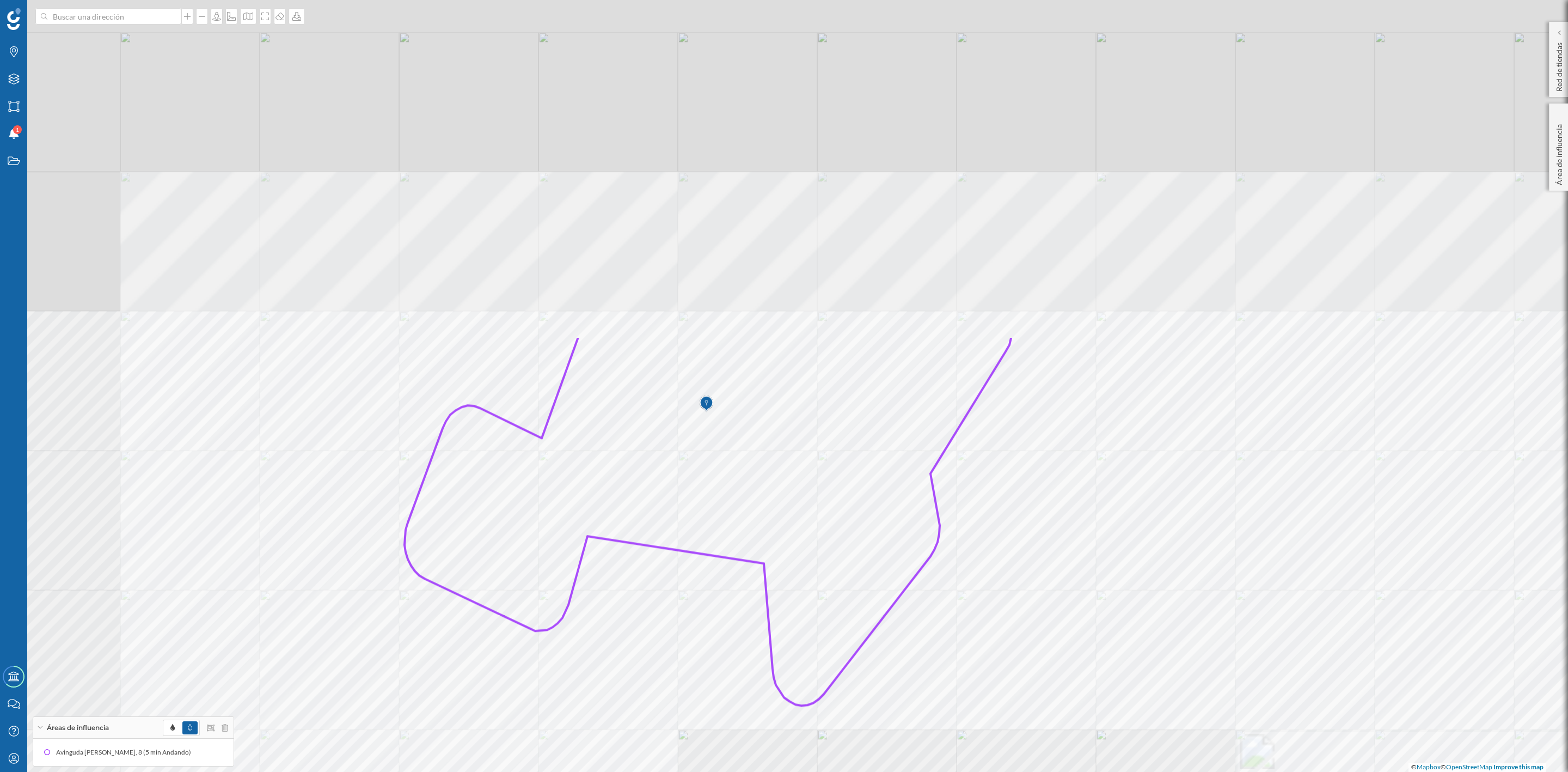
click at [1043, 771] on html "Marcas Capas Áreas Notificaciones 1 Estados Academy Contacta con nosotros Centr…" at bounding box center [784, 386] width 1568 height 772
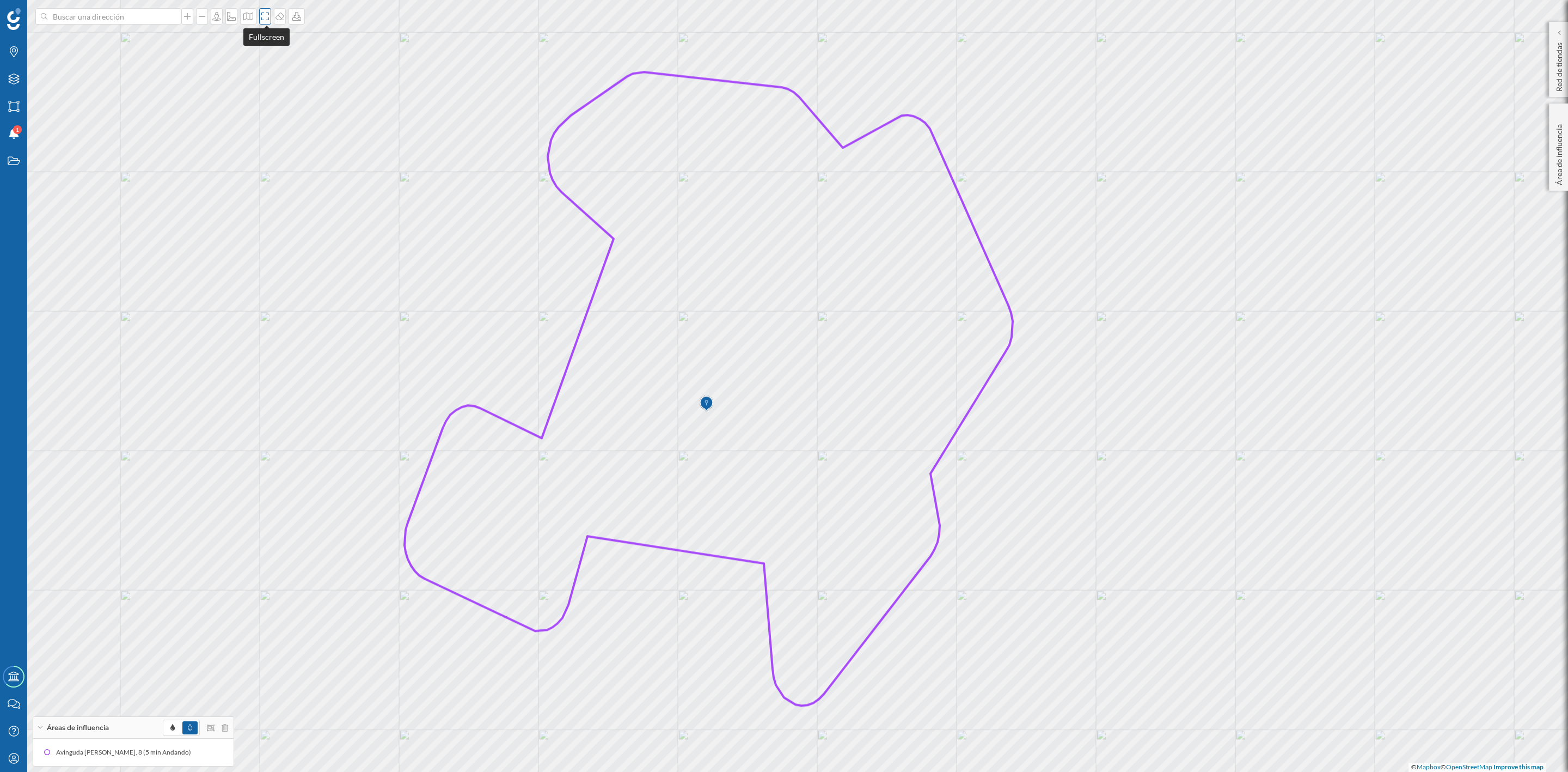
click at [266, 13] on icon at bounding box center [265, 16] width 11 height 9
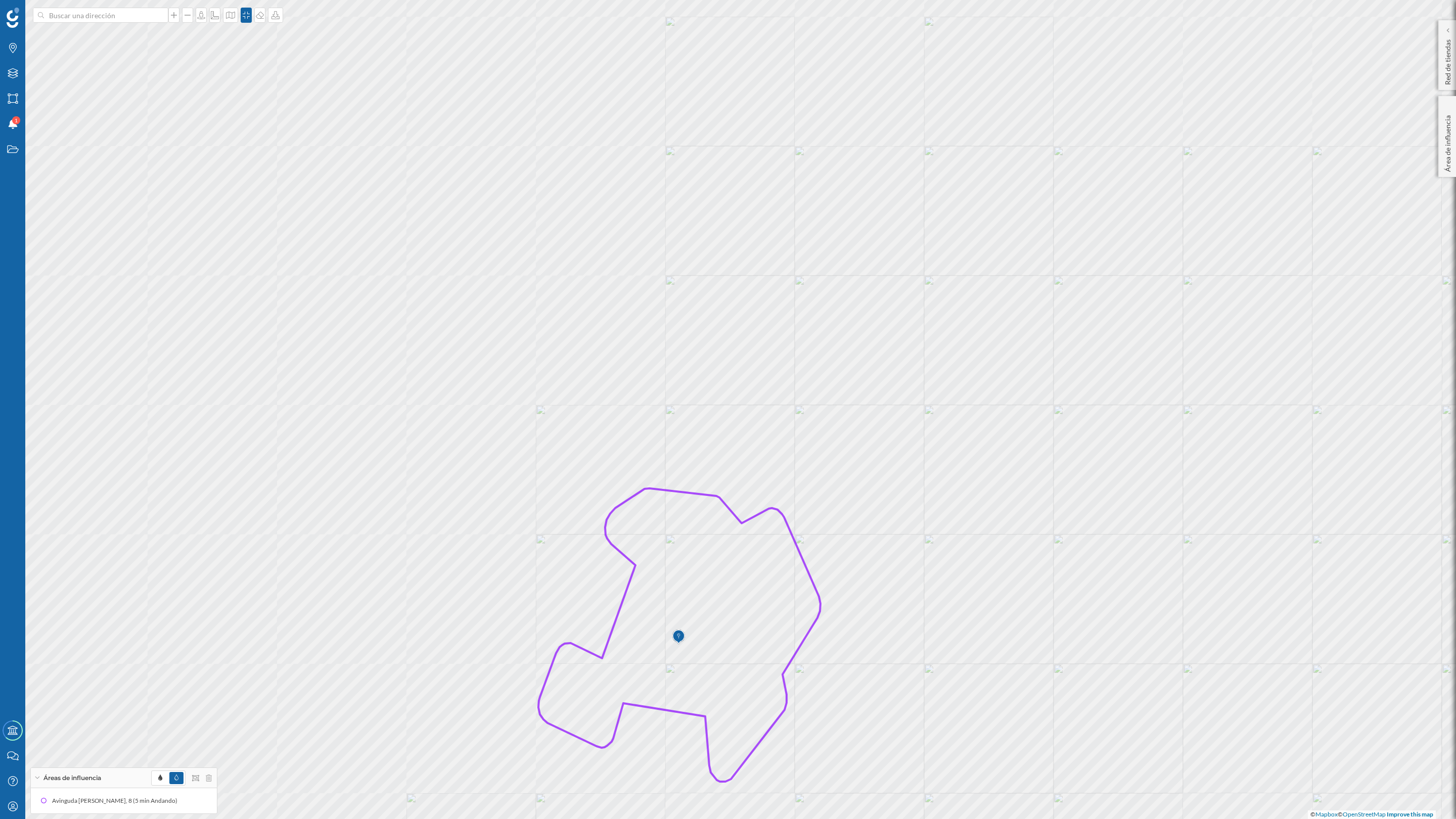
click at [75, 716] on div "Avinguda [PERSON_NAME], 8 (5 min Andando)" at bounding box center [117, 800] width 130 height 10
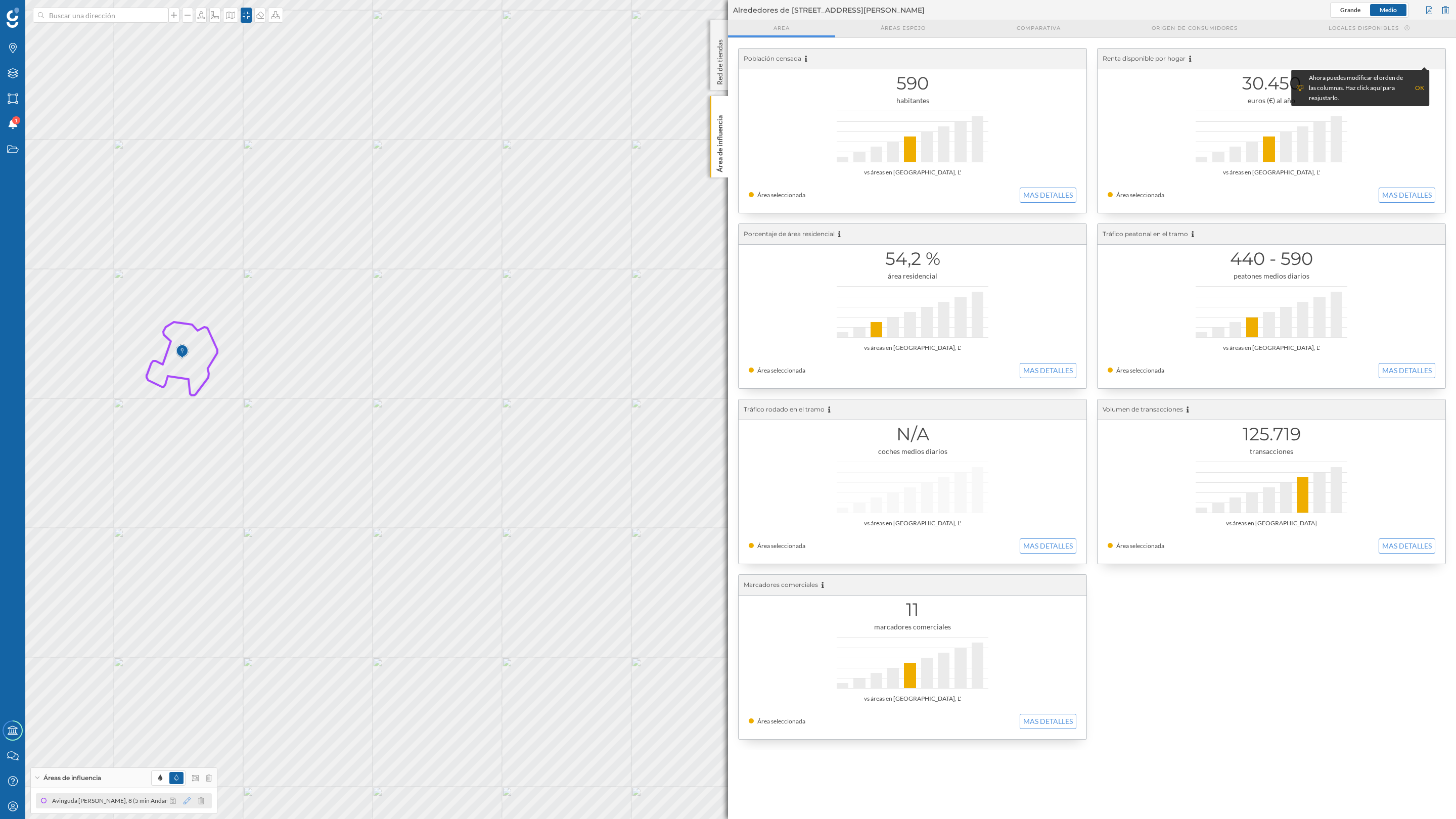
click at [185, 716] on icon at bounding box center [187, 800] width 7 height 7
click at [178, 714] on div at bounding box center [176, 714] width 10 height 10
click at [717, 140] on p "Área de influencia" at bounding box center [720, 142] width 10 height 61
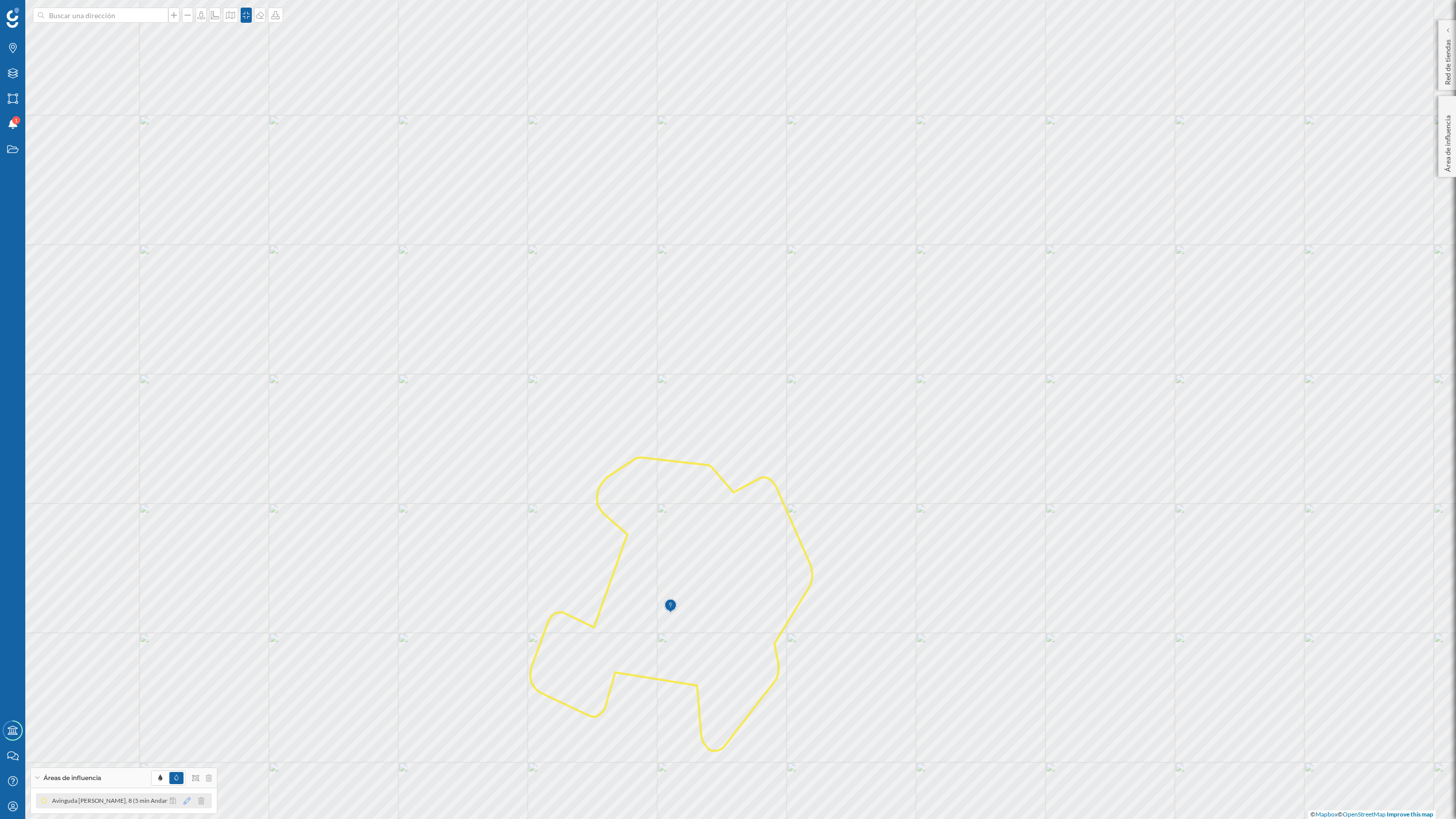
click at [185, 716] on icon at bounding box center [187, 800] width 7 height 7
click at [188, 716] on div at bounding box center [191, 729] width 10 height 10
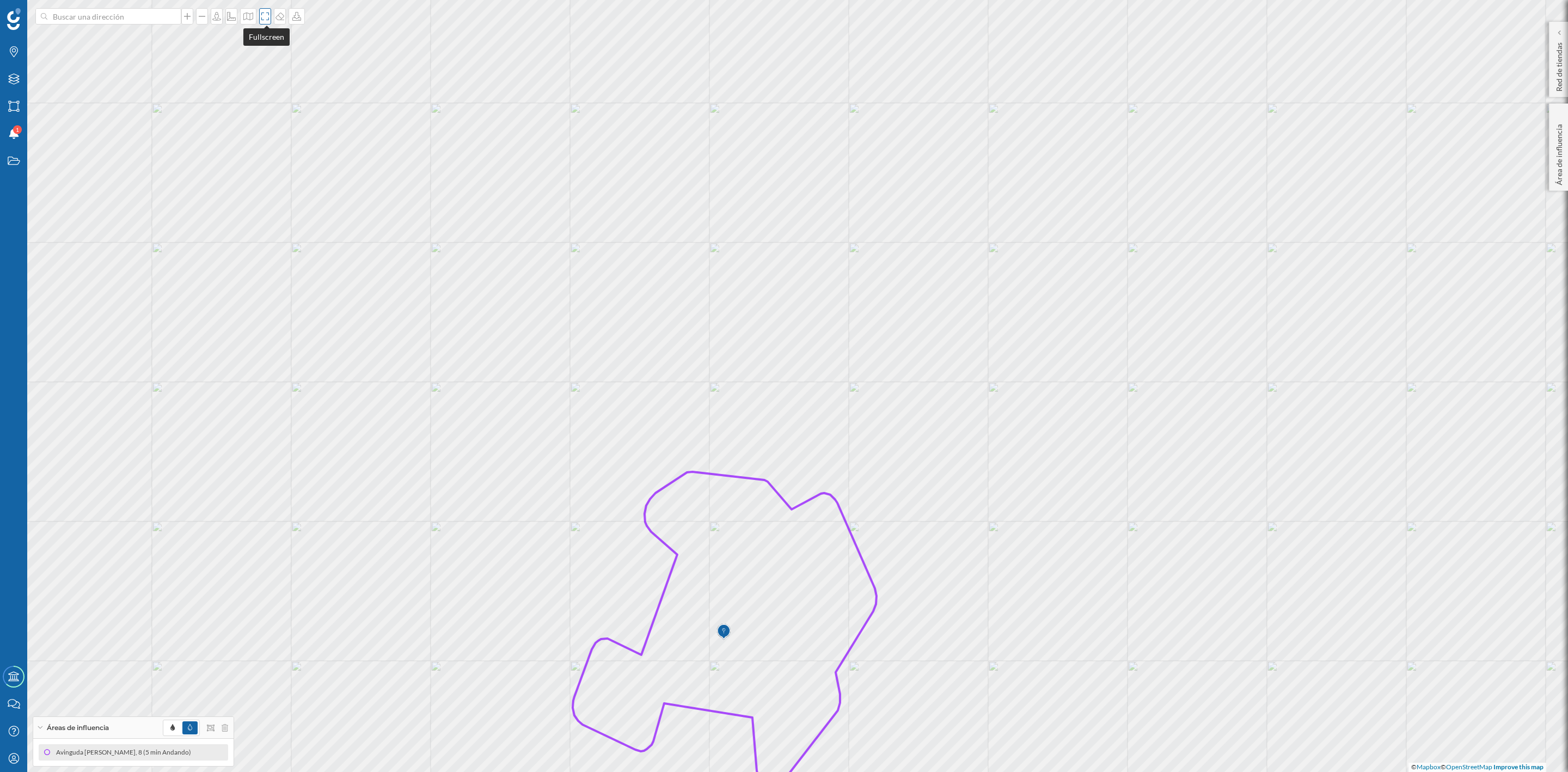
click at [265, 15] on icon at bounding box center [265, 16] width 11 height 9
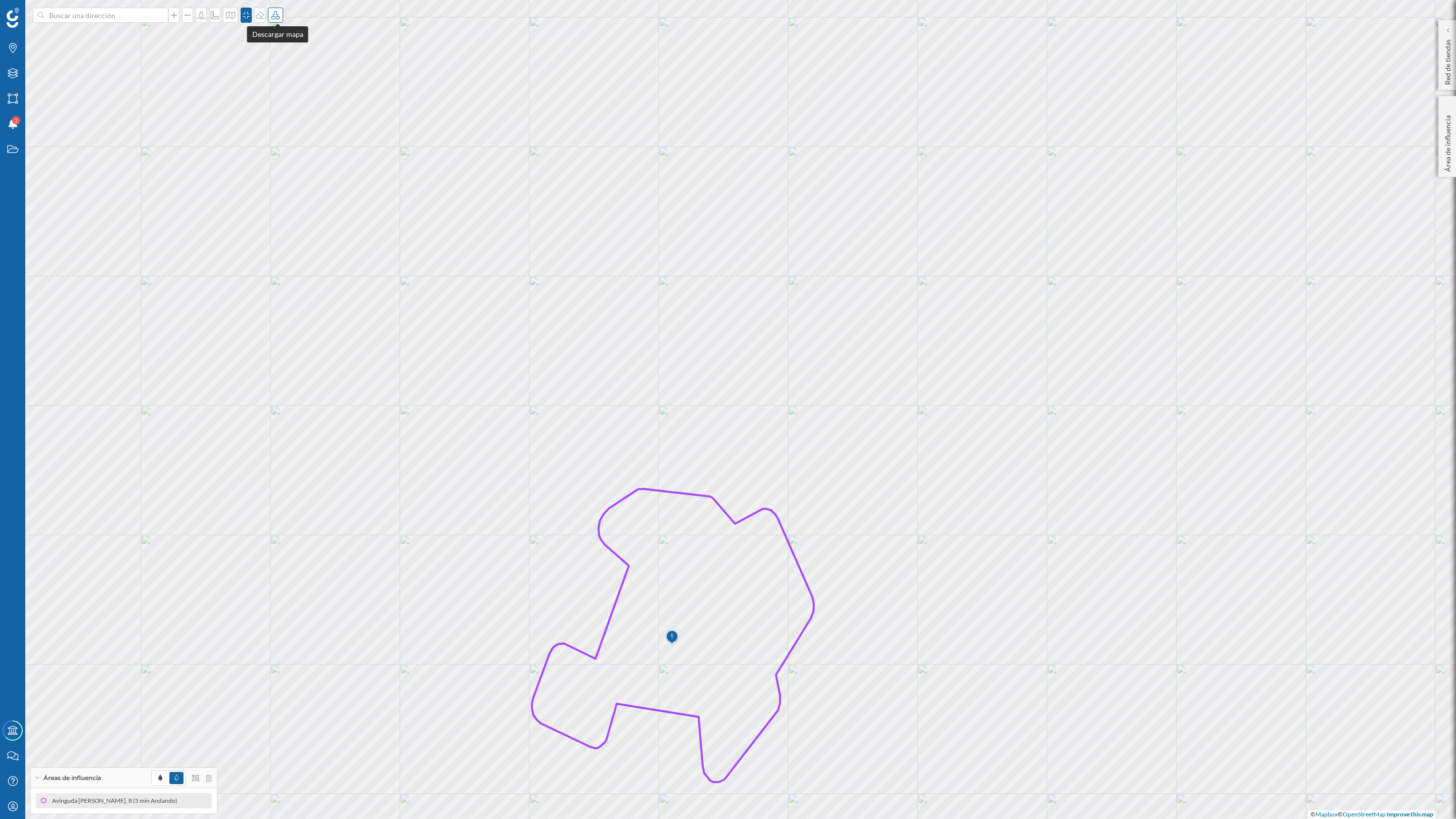
click at [275, 17] on icon at bounding box center [275, 15] width 10 height 8
click at [283, 78] on div "Descargar sin leyenda" at bounding box center [310, 74] width 72 height 11
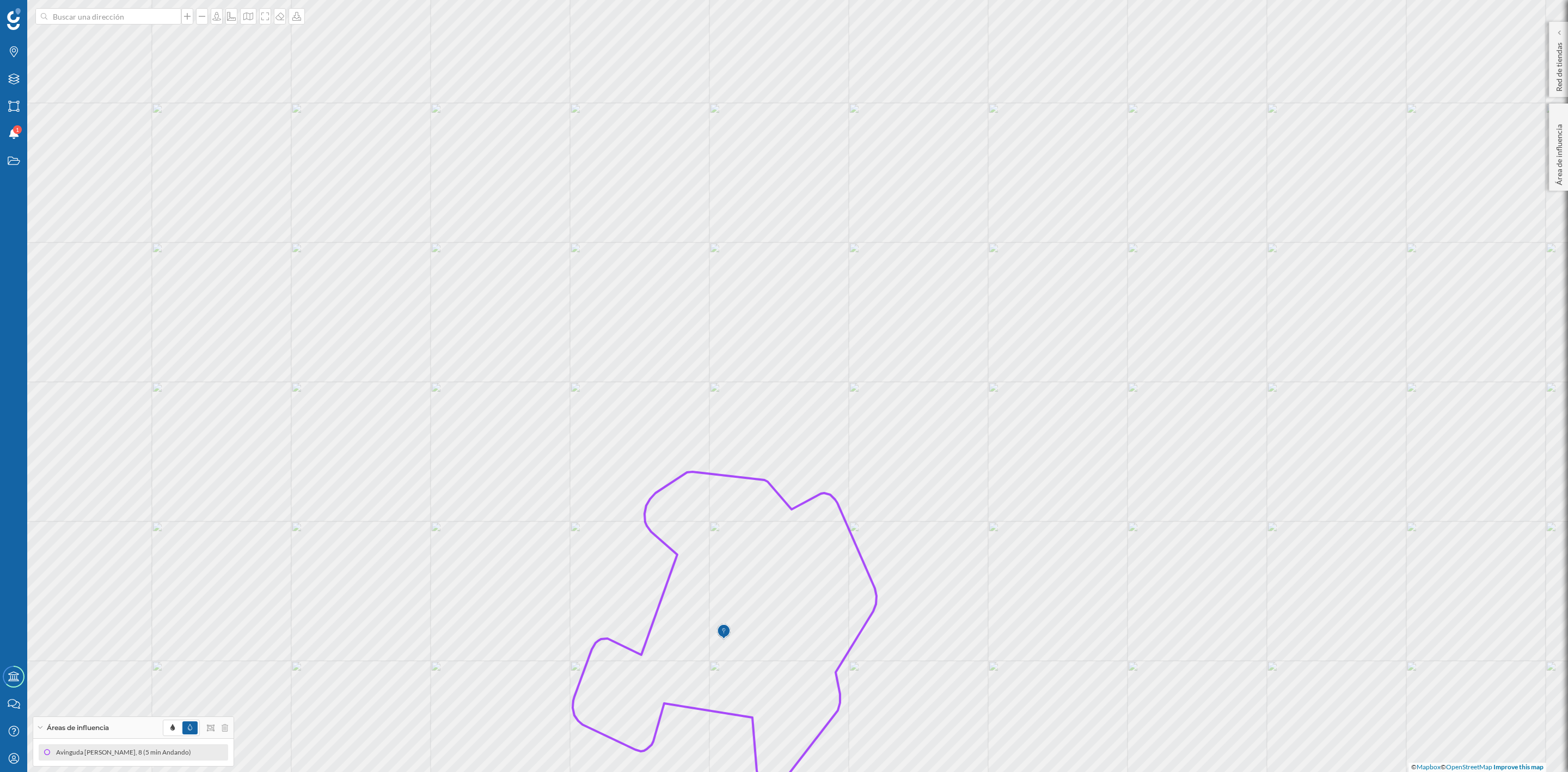
click at [774, 587] on icon at bounding box center [725, 629] width 304 height 316
click at [786, 557] on icon at bounding box center [783, 556] width 7 height 7
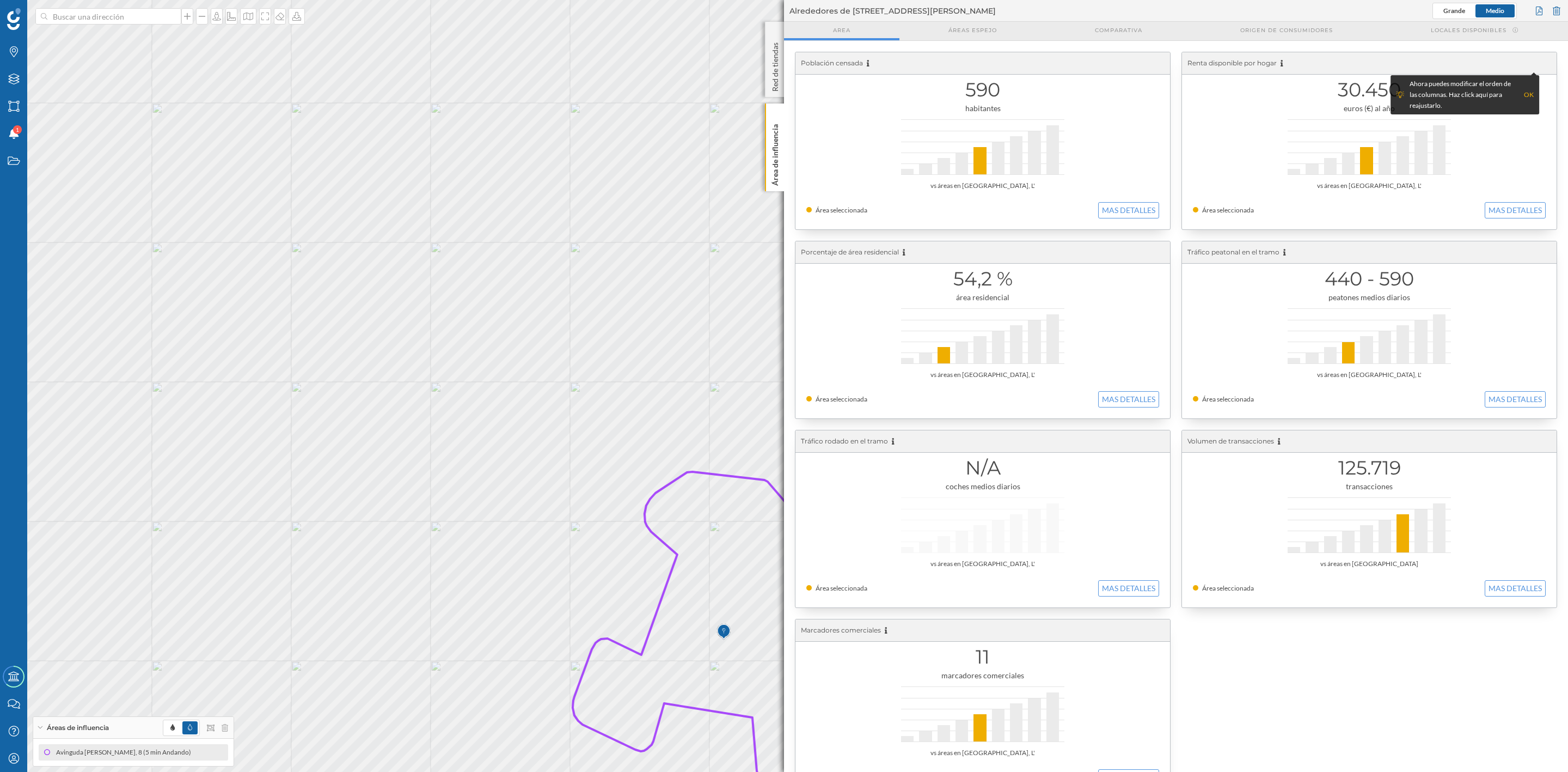
click at [1526, 95] on div "OK" at bounding box center [1529, 94] width 10 height 11
click at [773, 170] on p "Área de influencia" at bounding box center [775, 153] width 11 height 66
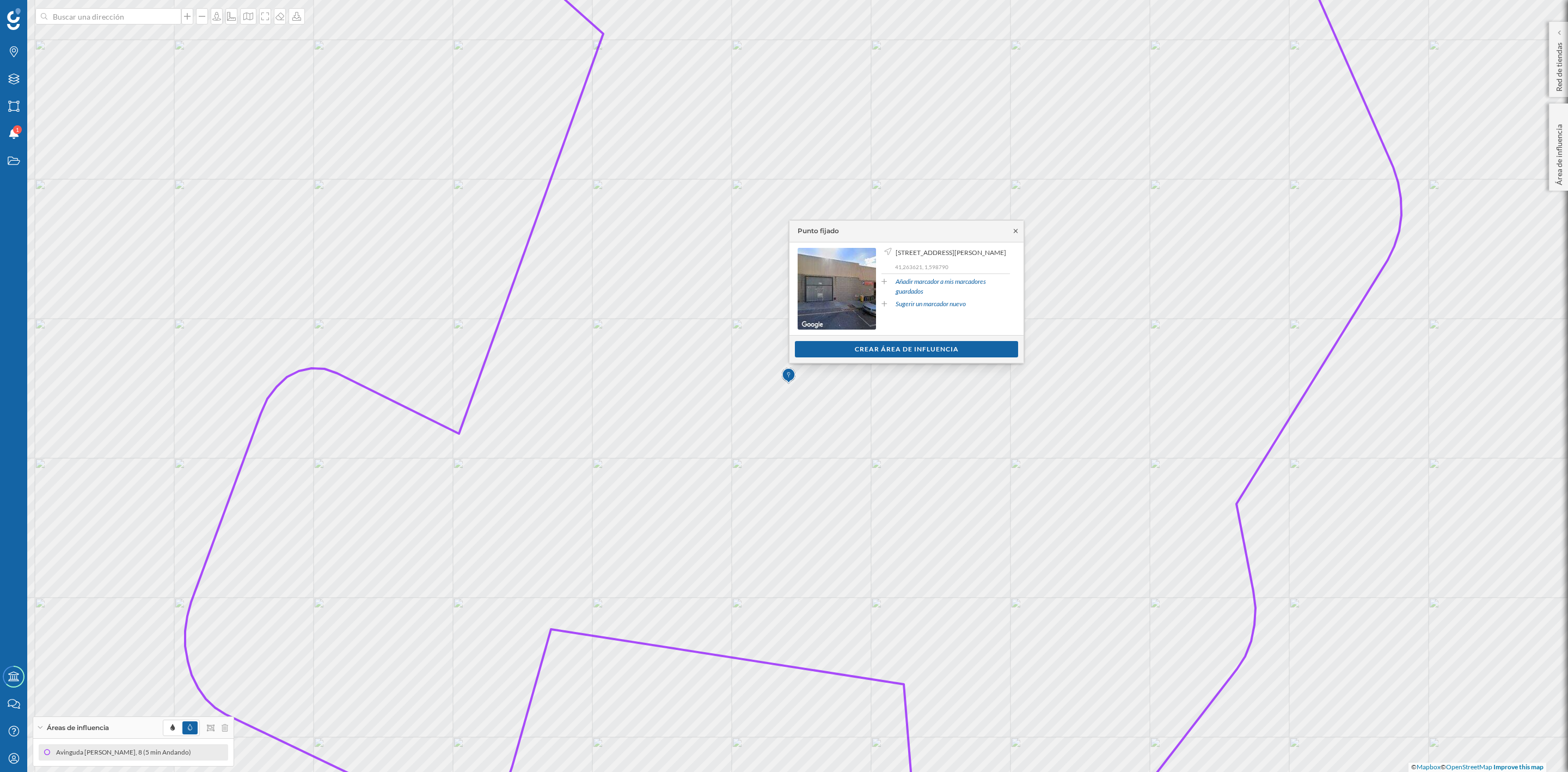
click at [1018, 231] on icon at bounding box center [1015, 231] width 8 height 6
click at [937, 345] on div "Crear área de influencia" at bounding box center [906, 348] width 223 height 16
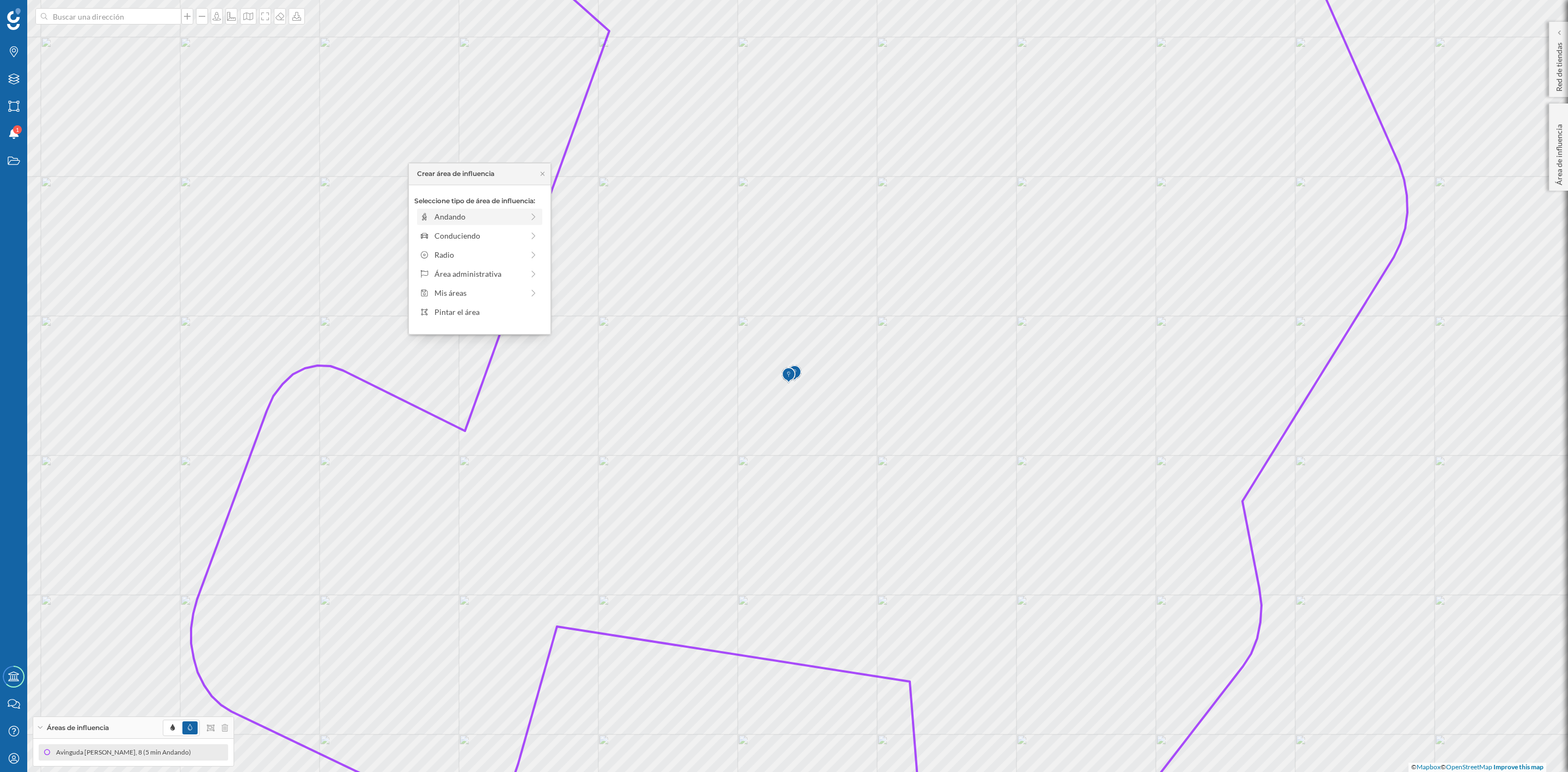
click at [485, 221] on div "Andando" at bounding box center [478, 217] width 88 height 11
click at [433, 229] on div "0 min. 3 min. 4 min. 5 min. 6 min. 7 min. 8 min. 9 min. 10 min. 11 min. 12 min.…" at bounding box center [480, 231] width 121 height 14
drag, startPoint x: 433, startPoint y: 229, endPoint x: 439, endPoint y: 231, distance: 6.3
click at [439, 231] on div at bounding box center [438, 231] width 11 height 11
click at [458, 295] on div "Crear área de influencia" at bounding box center [480, 295] width 131 height 16
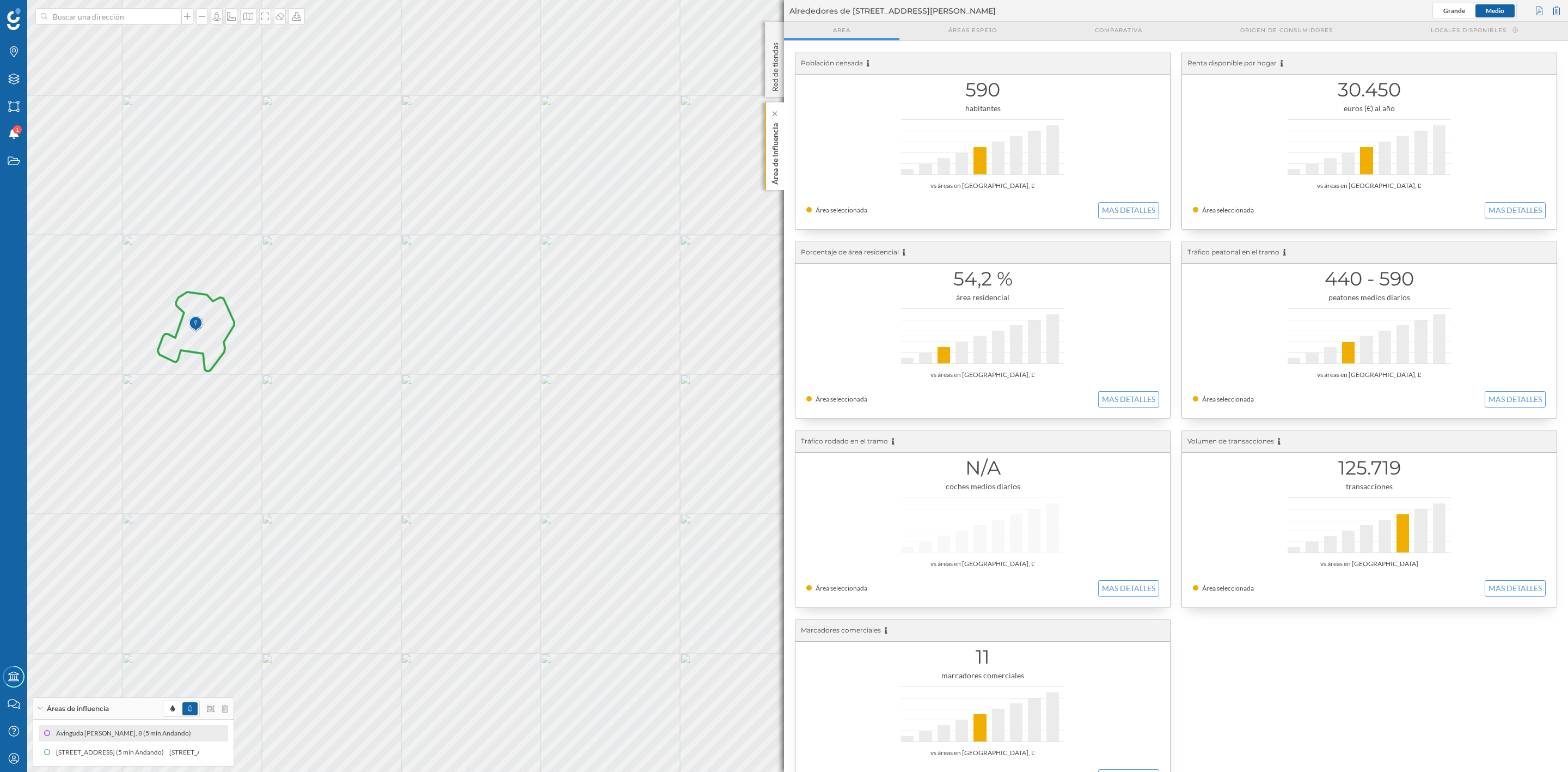
click at [773, 151] on p "Área de influencia" at bounding box center [775, 151] width 11 height 66
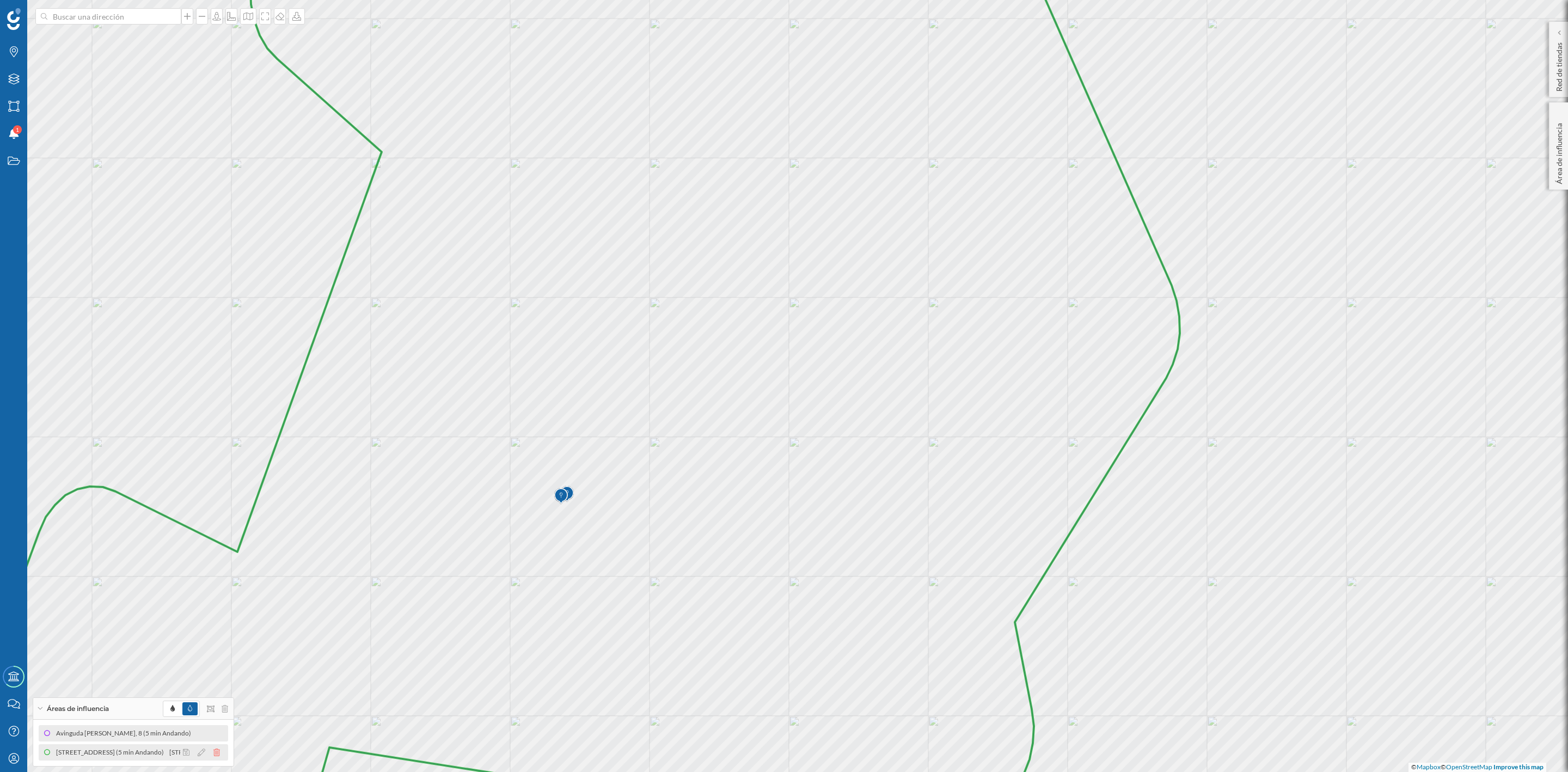
click at [214, 750] on icon at bounding box center [217, 752] width 6 height 7
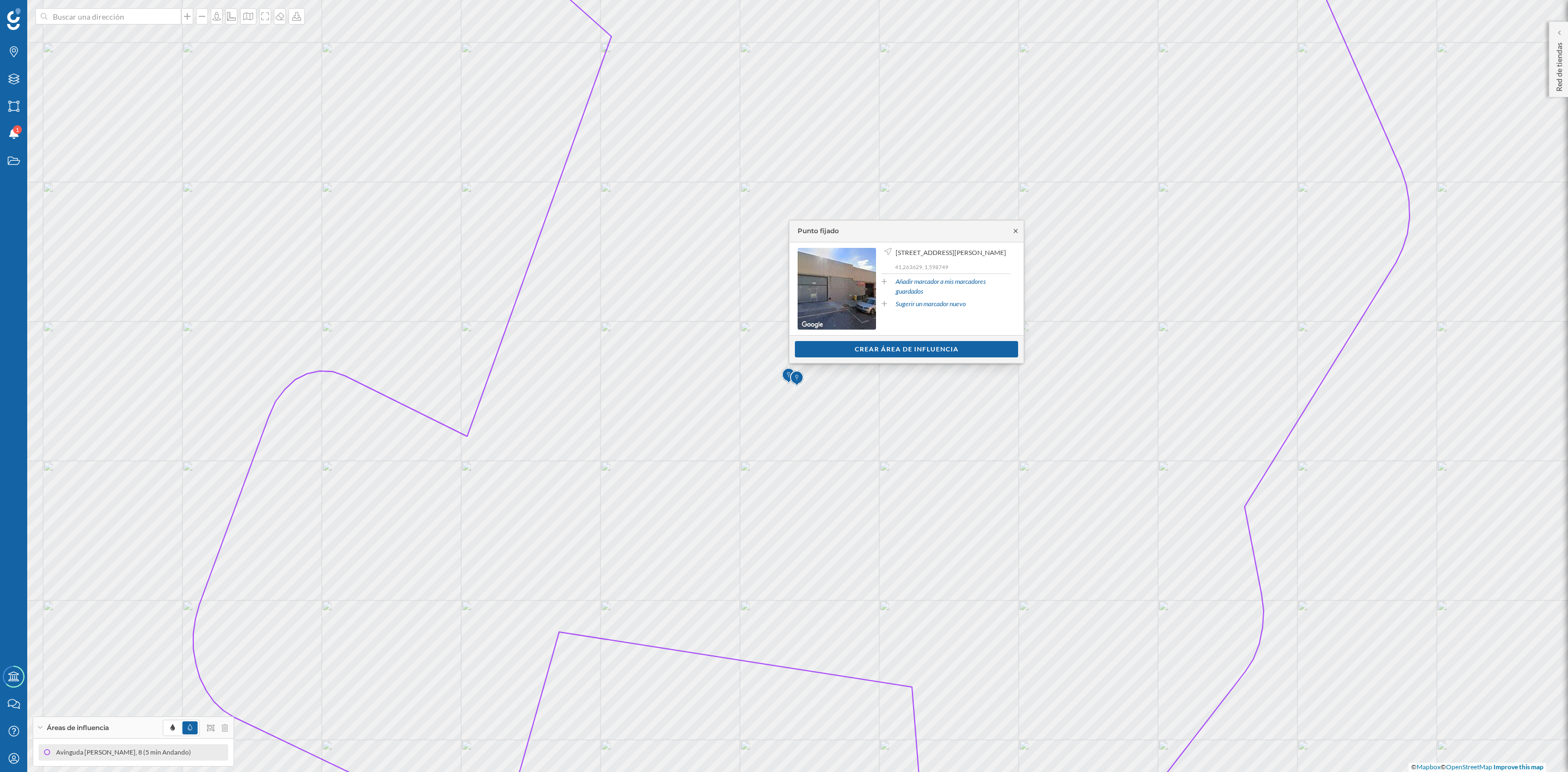
click at [1014, 231] on icon at bounding box center [1015, 231] width 8 height 6
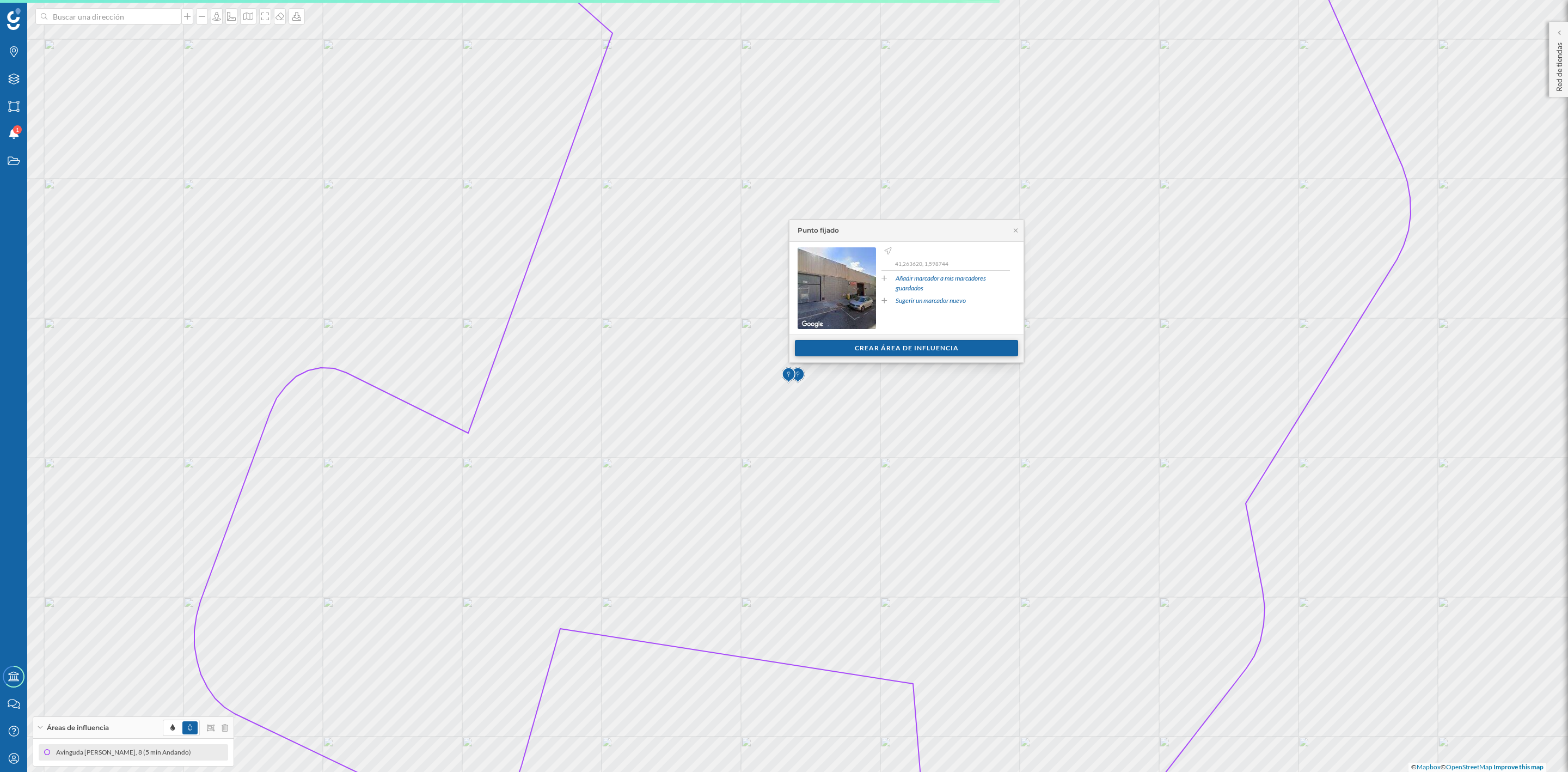
click at [928, 350] on div "Crear área de influencia" at bounding box center [906, 348] width 223 height 16
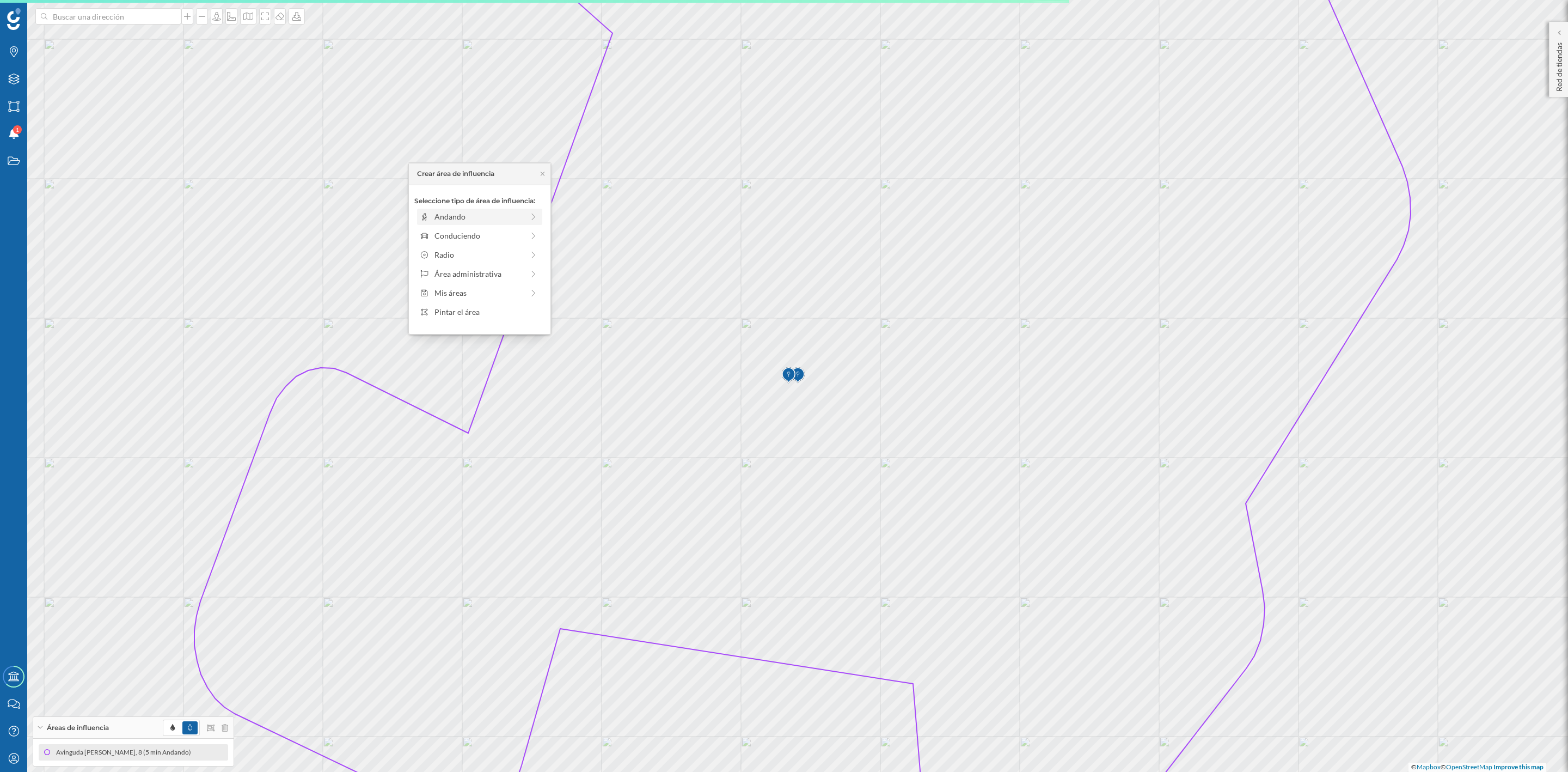
click at [482, 218] on div "Andando" at bounding box center [478, 217] width 88 height 11
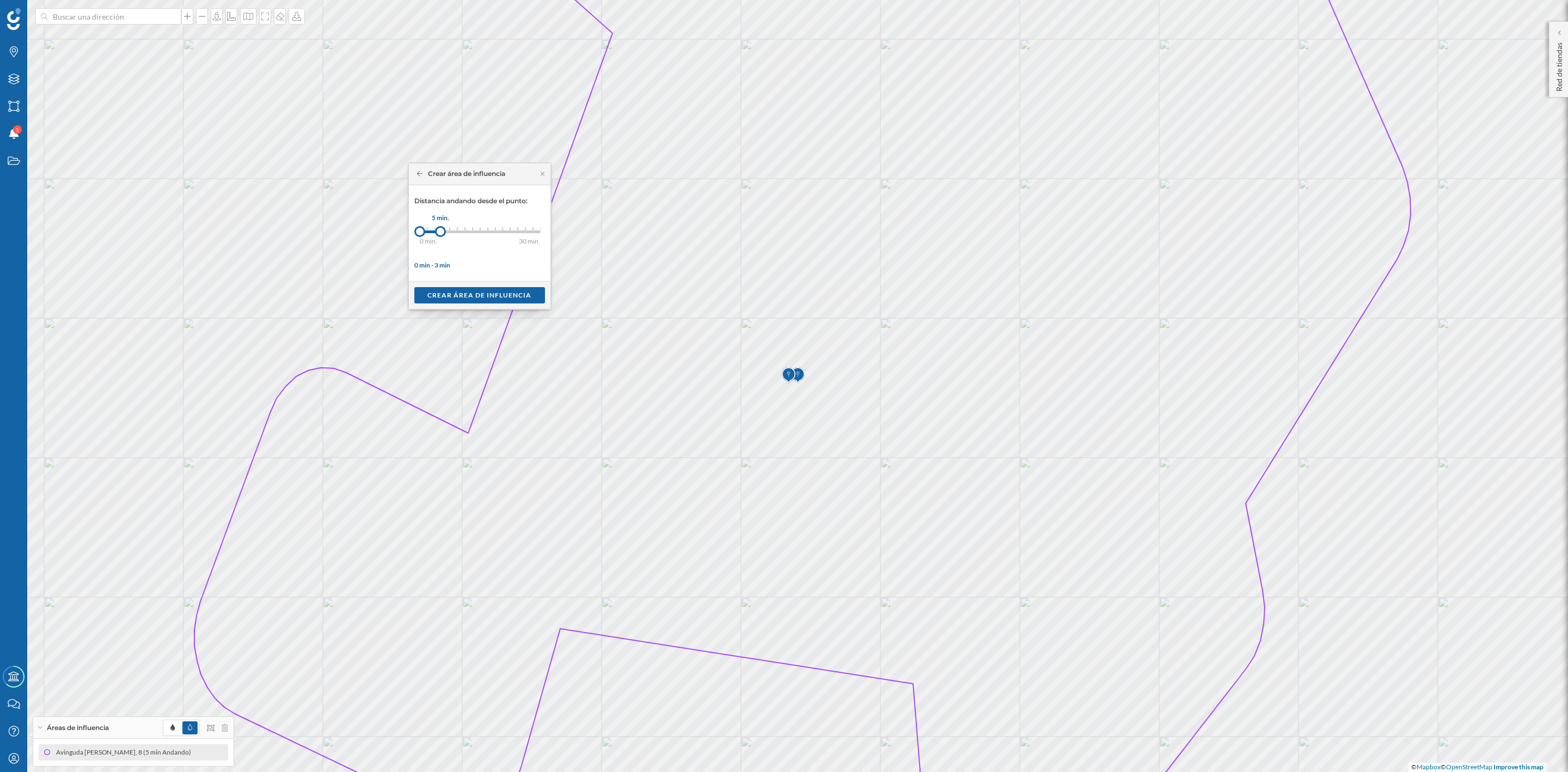
drag, startPoint x: 429, startPoint y: 232, endPoint x: 441, endPoint y: 232, distance: 12.0
click at [441, 232] on div at bounding box center [440, 231] width 11 height 11
click at [450, 298] on div "Crear área de influencia" at bounding box center [480, 295] width 131 height 16
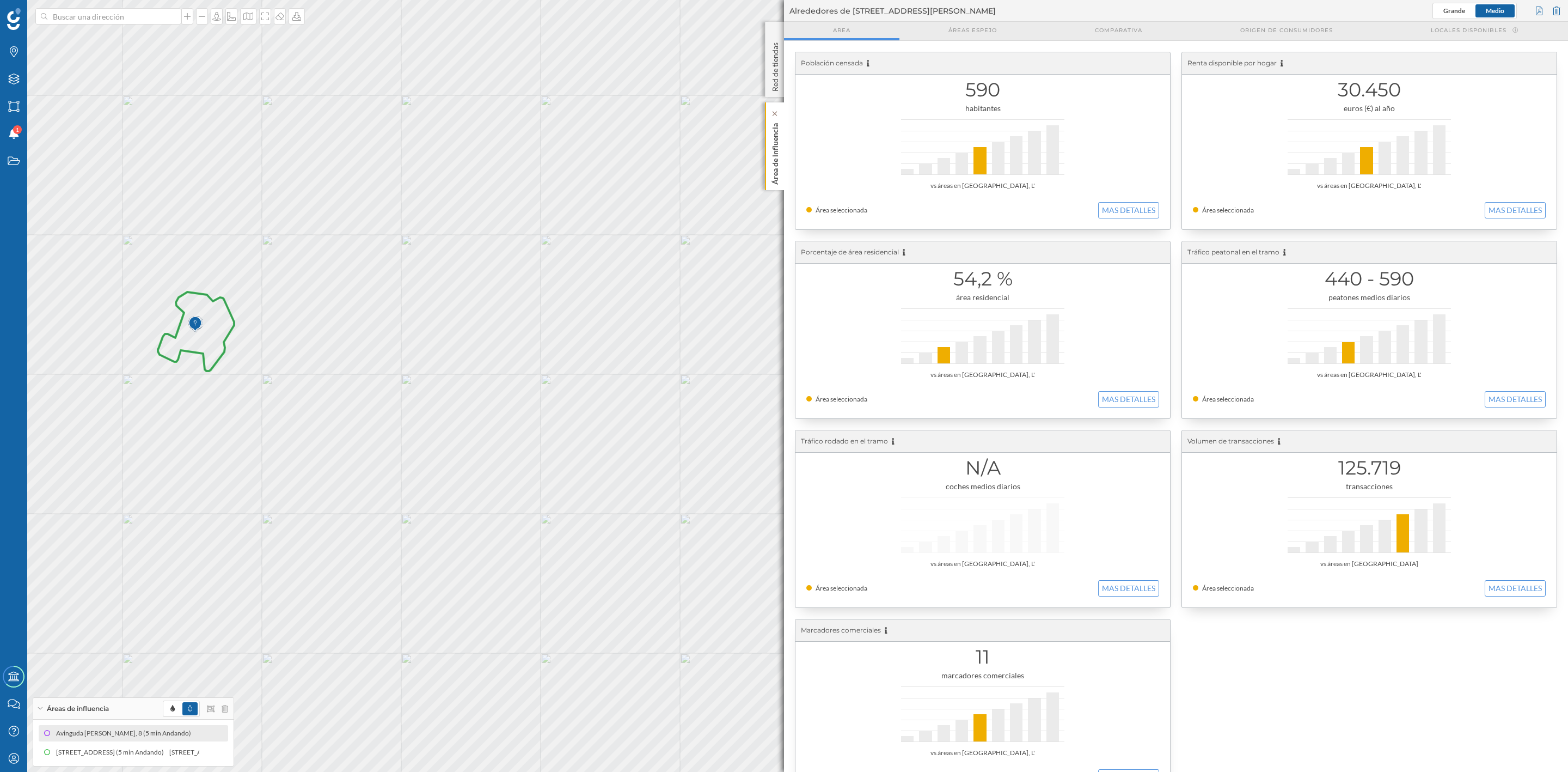
click at [773, 136] on p "Área de influencia" at bounding box center [775, 151] width 11 height 66
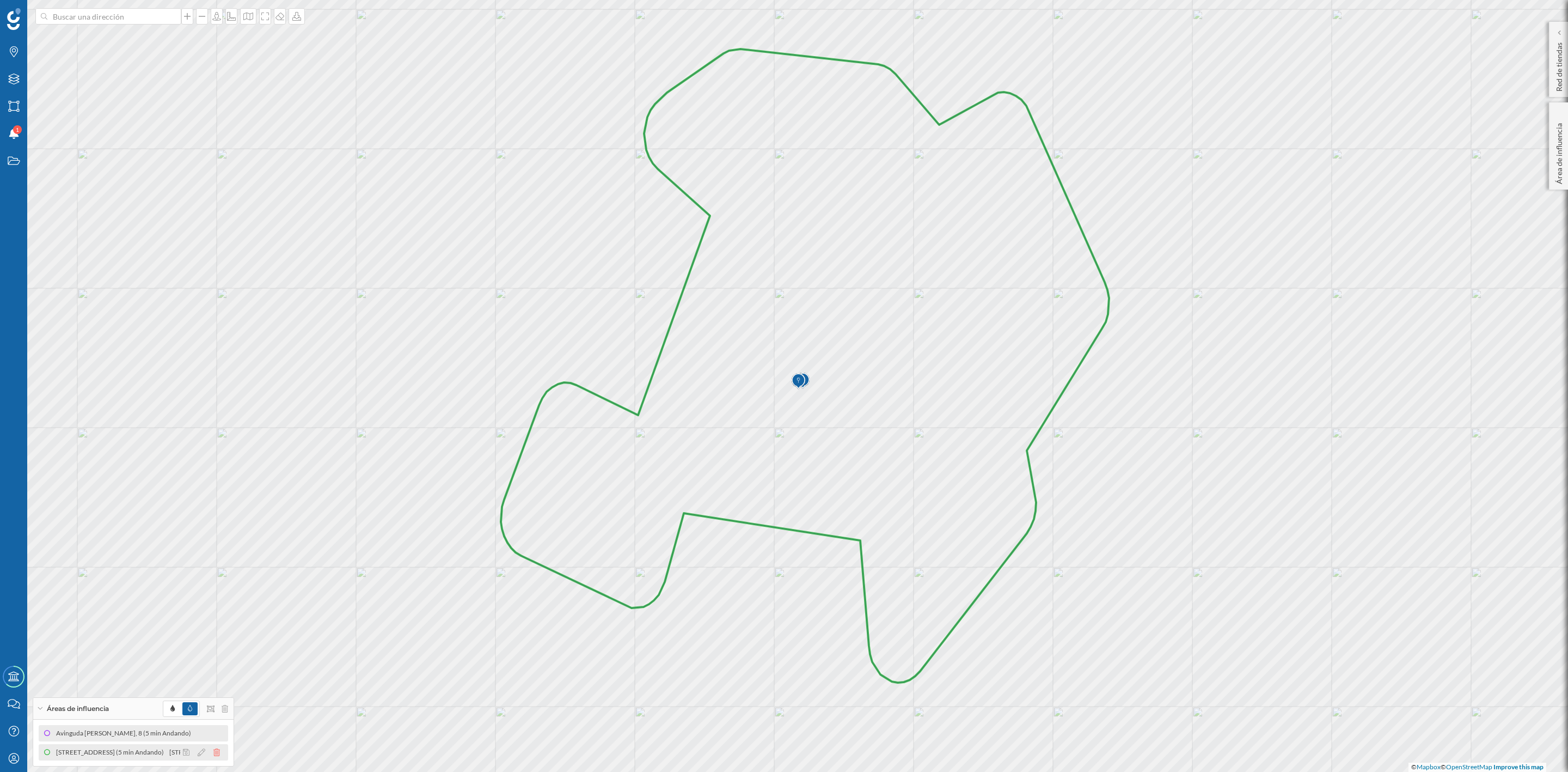
click at [218, 753] on icon at bounding box center [217, 752] width 6 height 7
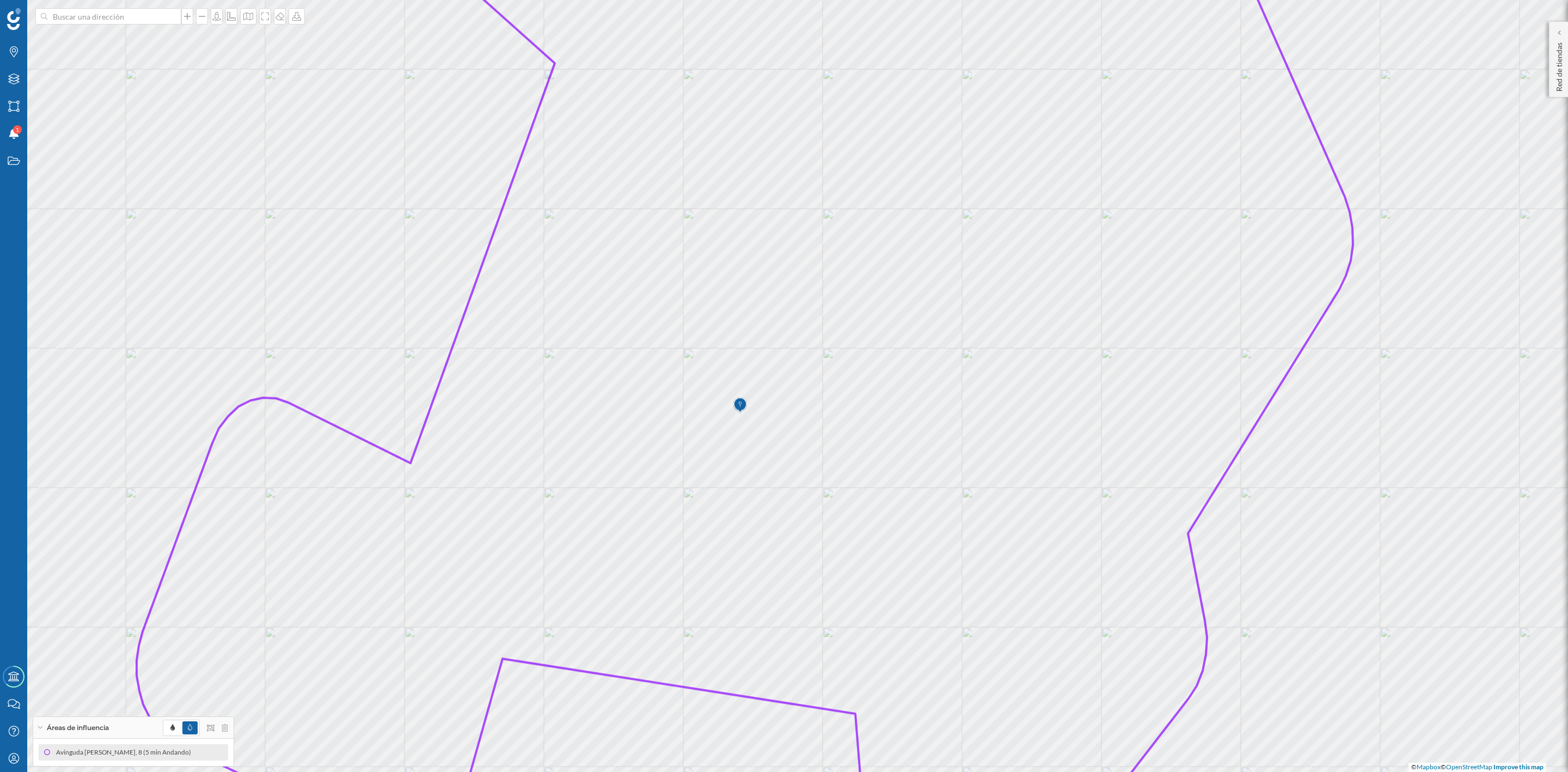
drag, startPoint x: 781, startPoint y: 424, endPoint x: 760, endPoint y: 489, distance: 68.3
click at [760, 489] on icon at bounding box center [744, 451] width 1217 height 931
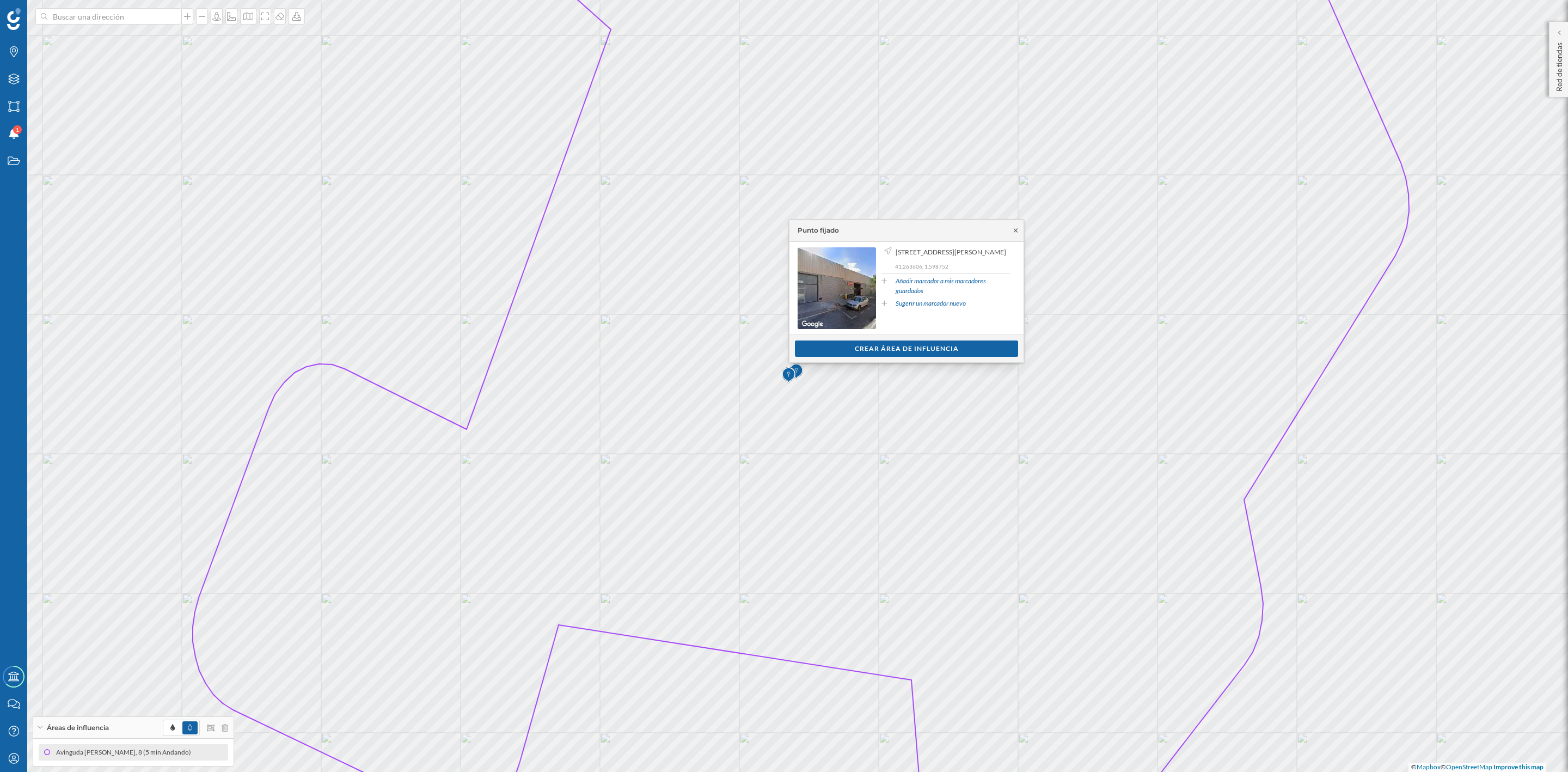
click at [1014, 231] on icon at bounding box center [1015, 231] width 8 height 6
click at [920, 350] on div "Crear área de influencia" at bounding box center [906, 348] width 223 height 16
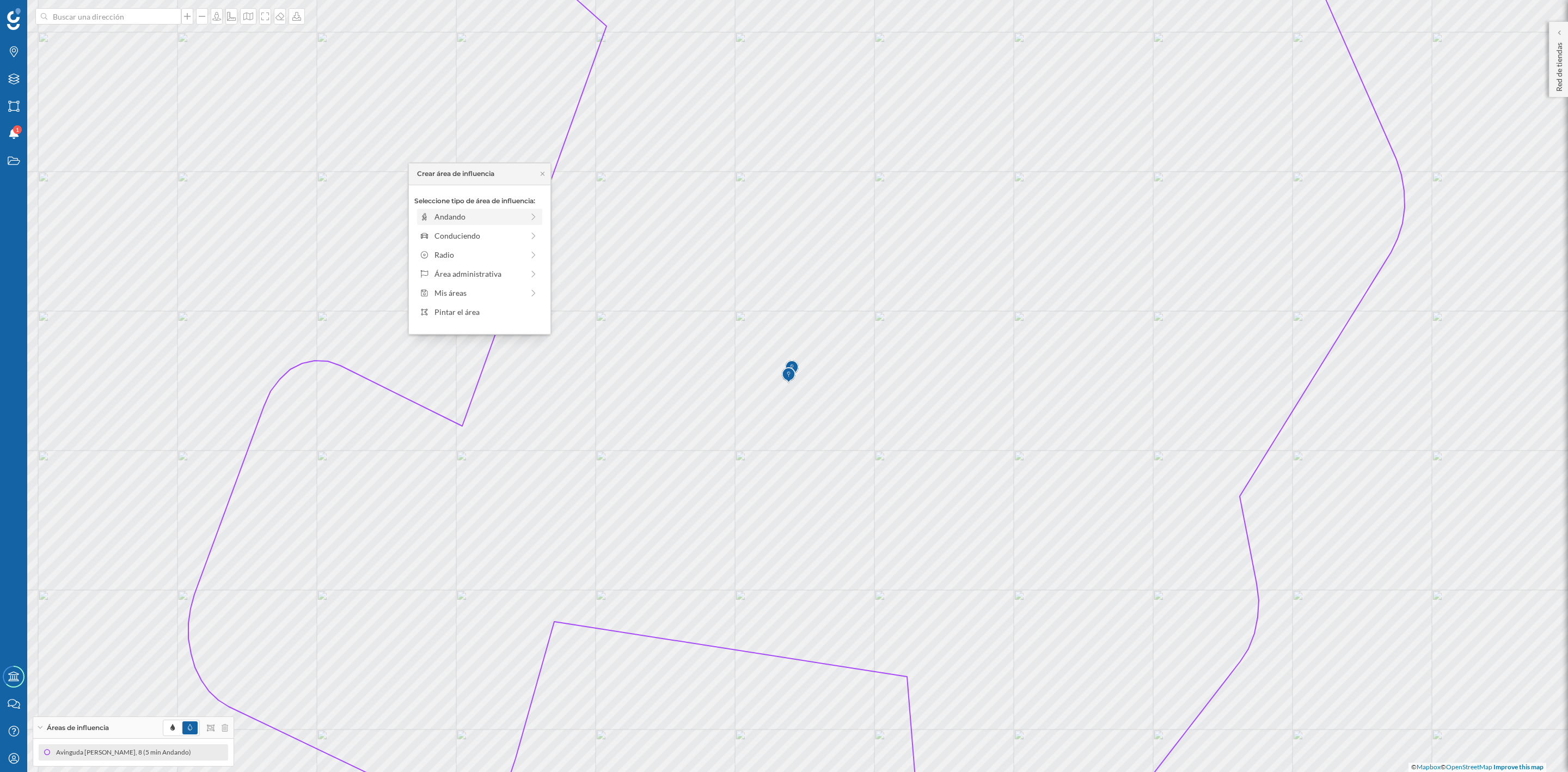
click at [442, 221] on div "Andando" at bounding box center [478, 217] width 88 height 11
drag, startPoint x: 429, startPoint y: 231, endPoint x: 440, endPoint y: 231, distance: 11.0
click at [440, 231] on div at bounding box center [439, 231] width 11 height 11
click at [484, 292] on div "Crear área de influencia" at bounding box center [480, 295] width 131 height 16
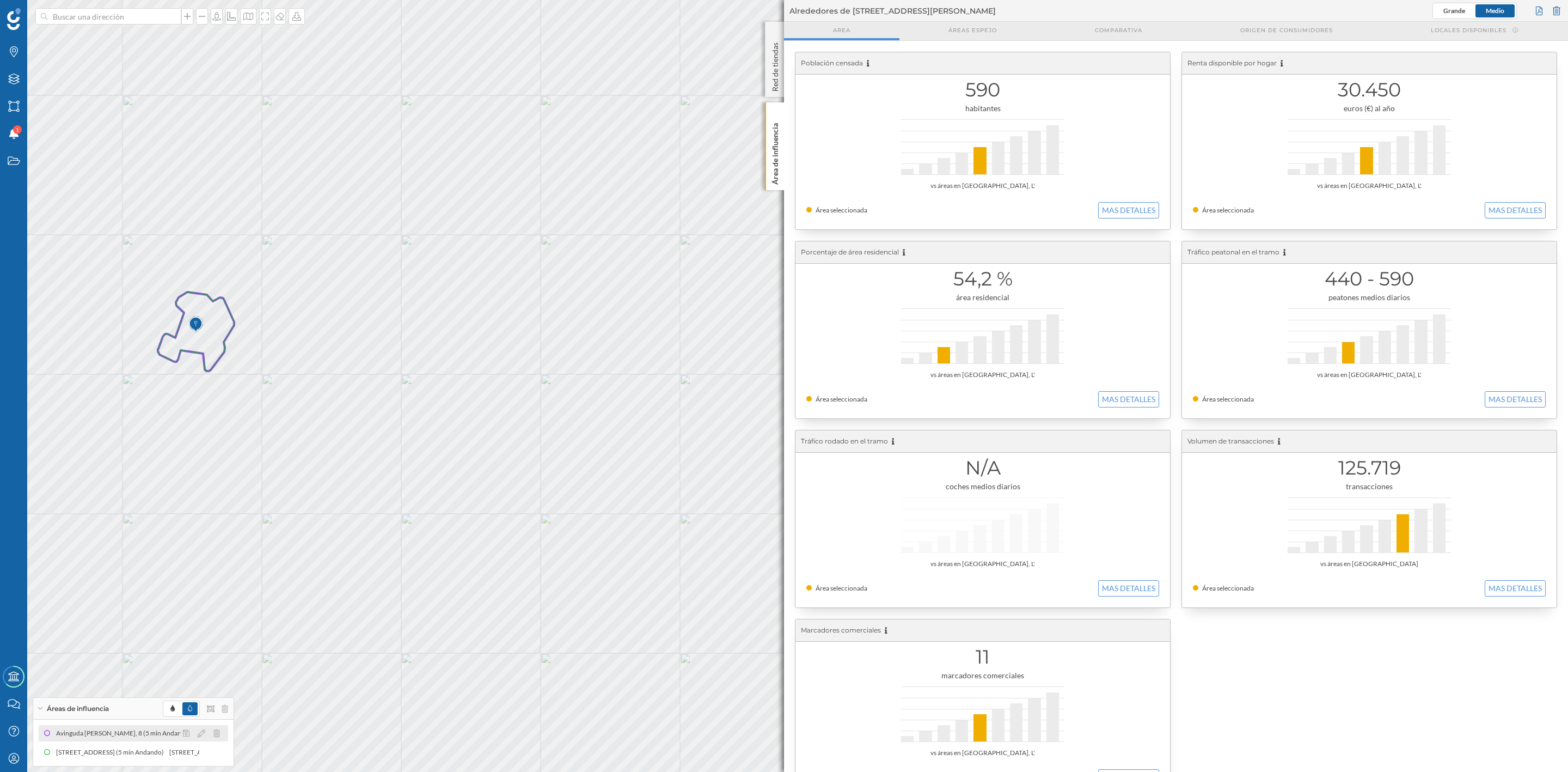
click at [153, 731] on div "Avinguda [PERSON_NAME], 8 (5 min Andando)" at bounding box center [126, 732] width 140 height 11
click at [138, 750] on div "[STREET_ADDRESS] (5 min Andando)" at bounding box center [109, 752] width 114 height 11
click at [778, 155] on p "Área de influencia" at bounding box center [775, 151] width 11 height 66
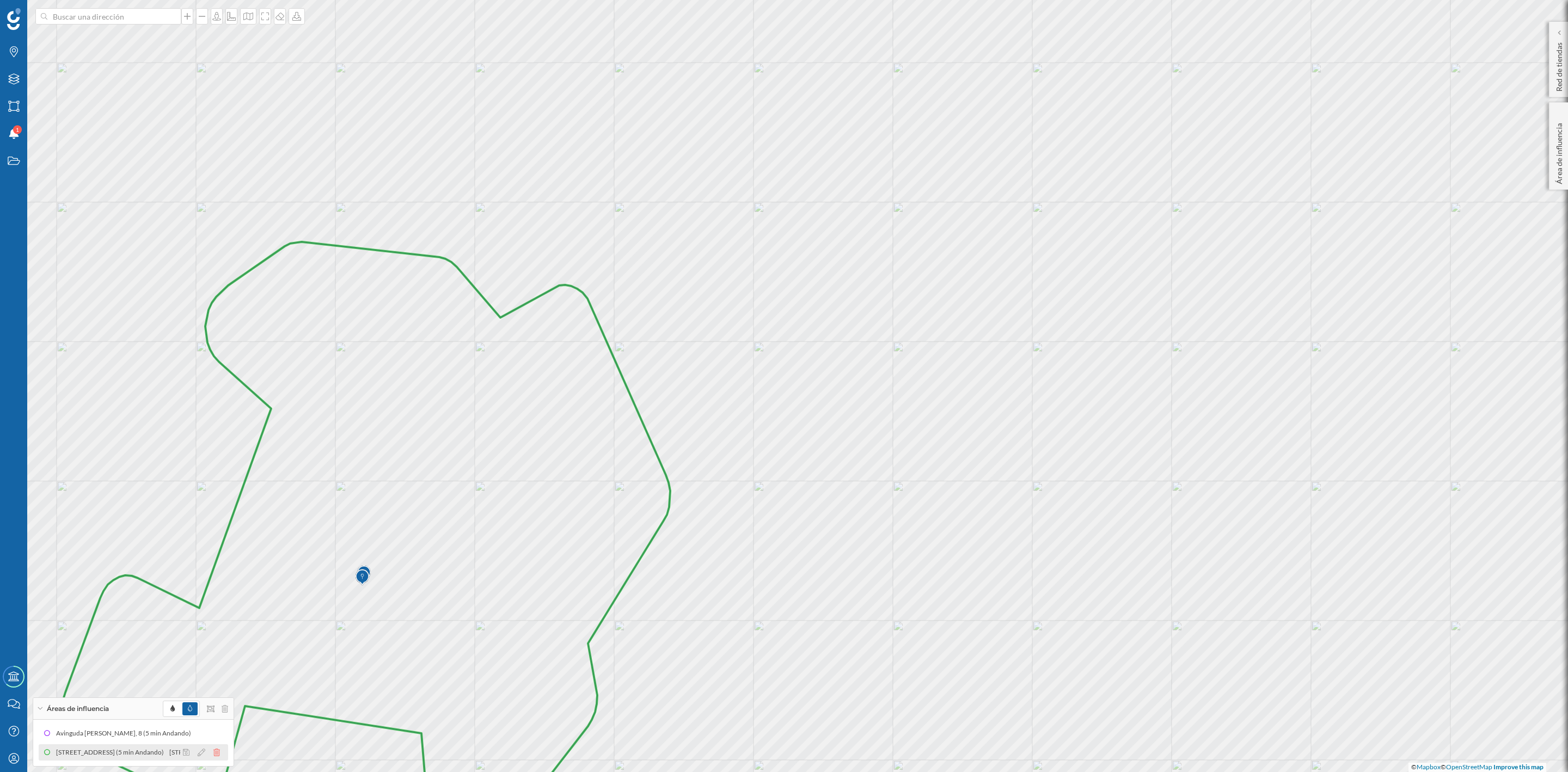
click at [214, 753] on icon at bounding box center [217, 752] width 6 height 7
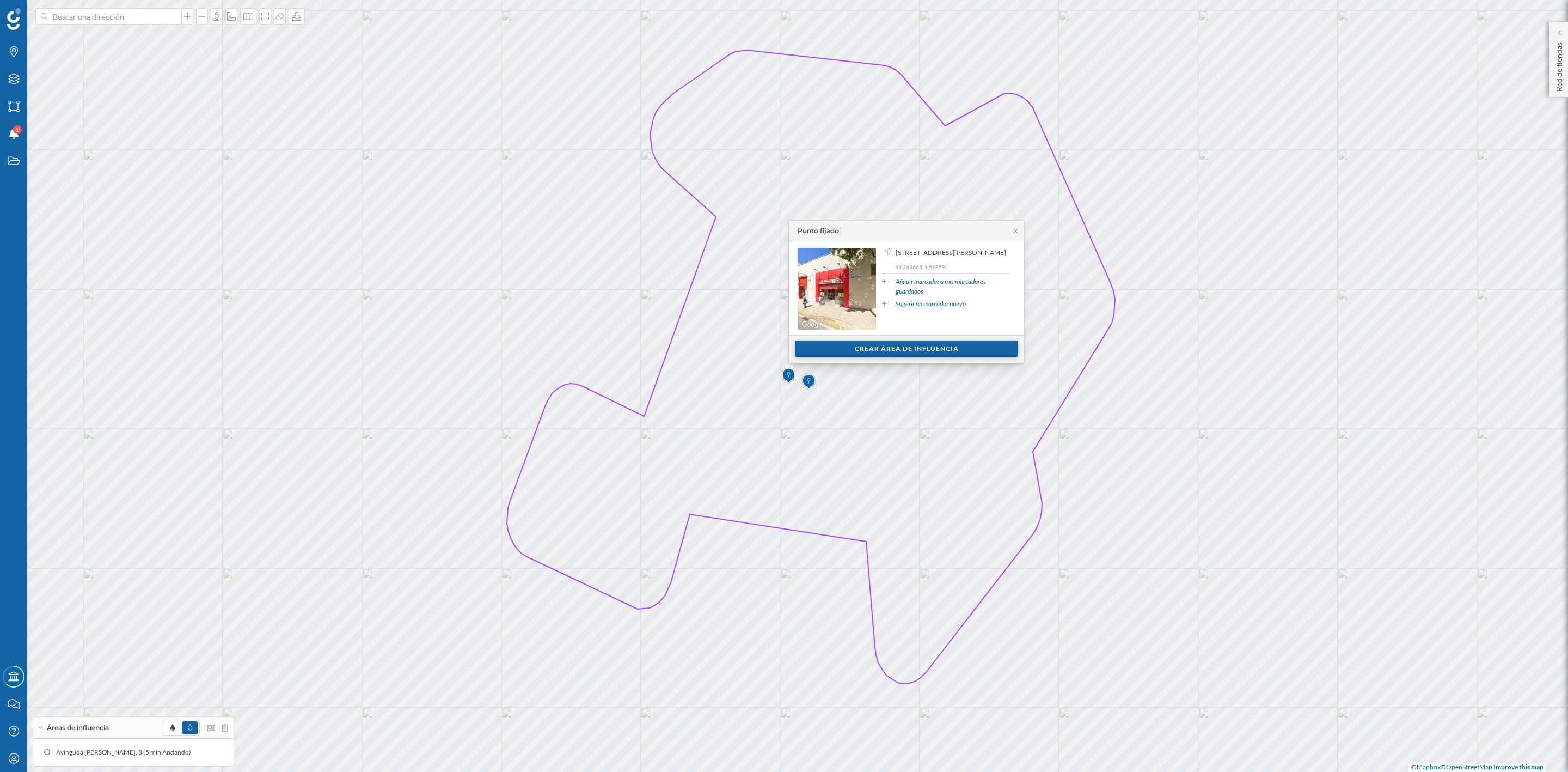
click at [920, 343] on div "Crear área de influencia" at bounding box center [906, 348] width 223 height 16
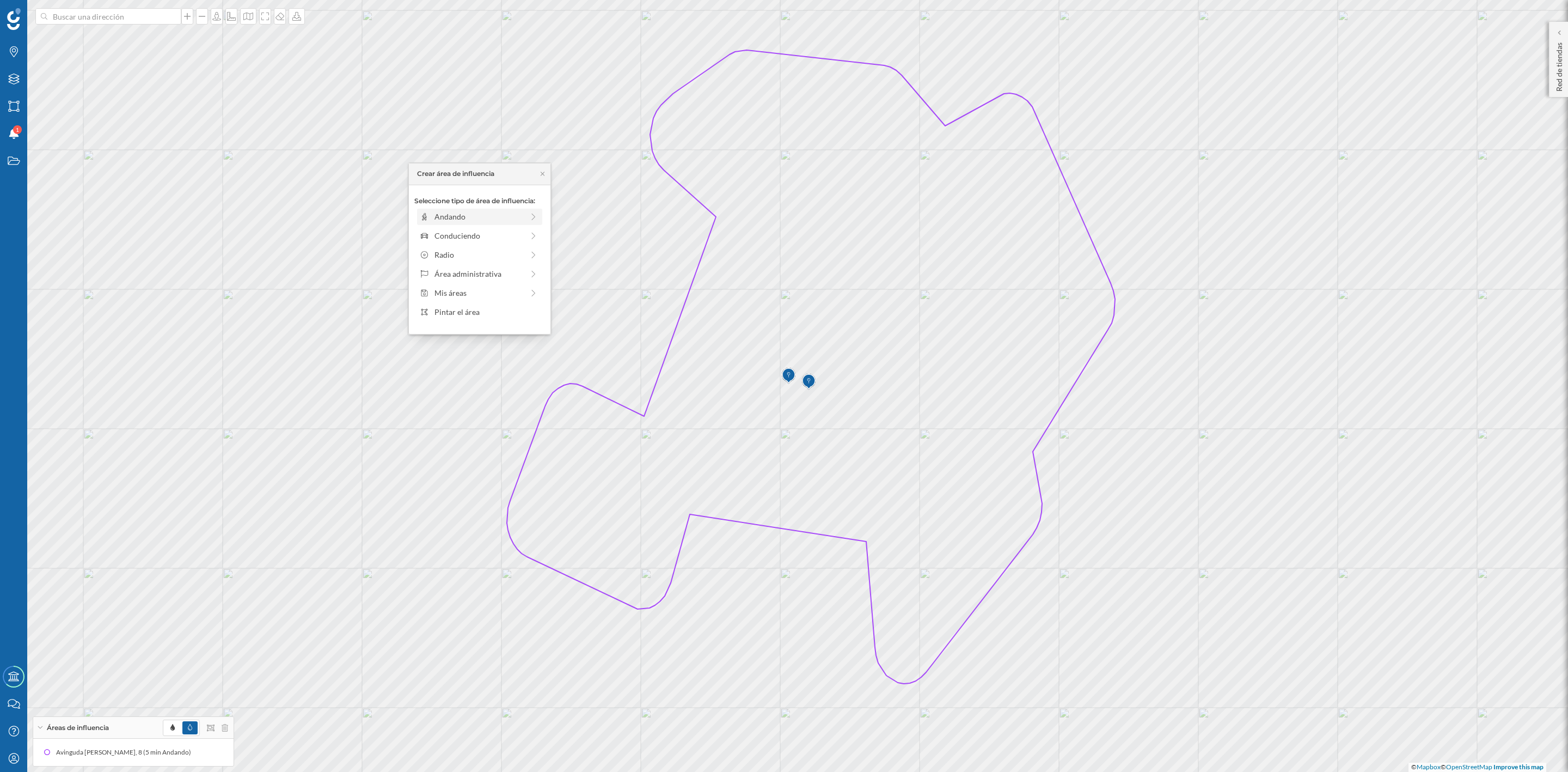
click at [443, 219] on div "Andando" at bounding box center [478, 217] width 88 height 11
drag, startPoint x: 427, startPoint y: 231, endPoint x: 440, endPoint y: 234, distance: 13.3
click at [440, 234] on div at bounding box center [439, 231] width 11 height 11
click at [461, 299] on div "Crear área de influencia" at bounding box center [480, 295] width 131 height 16
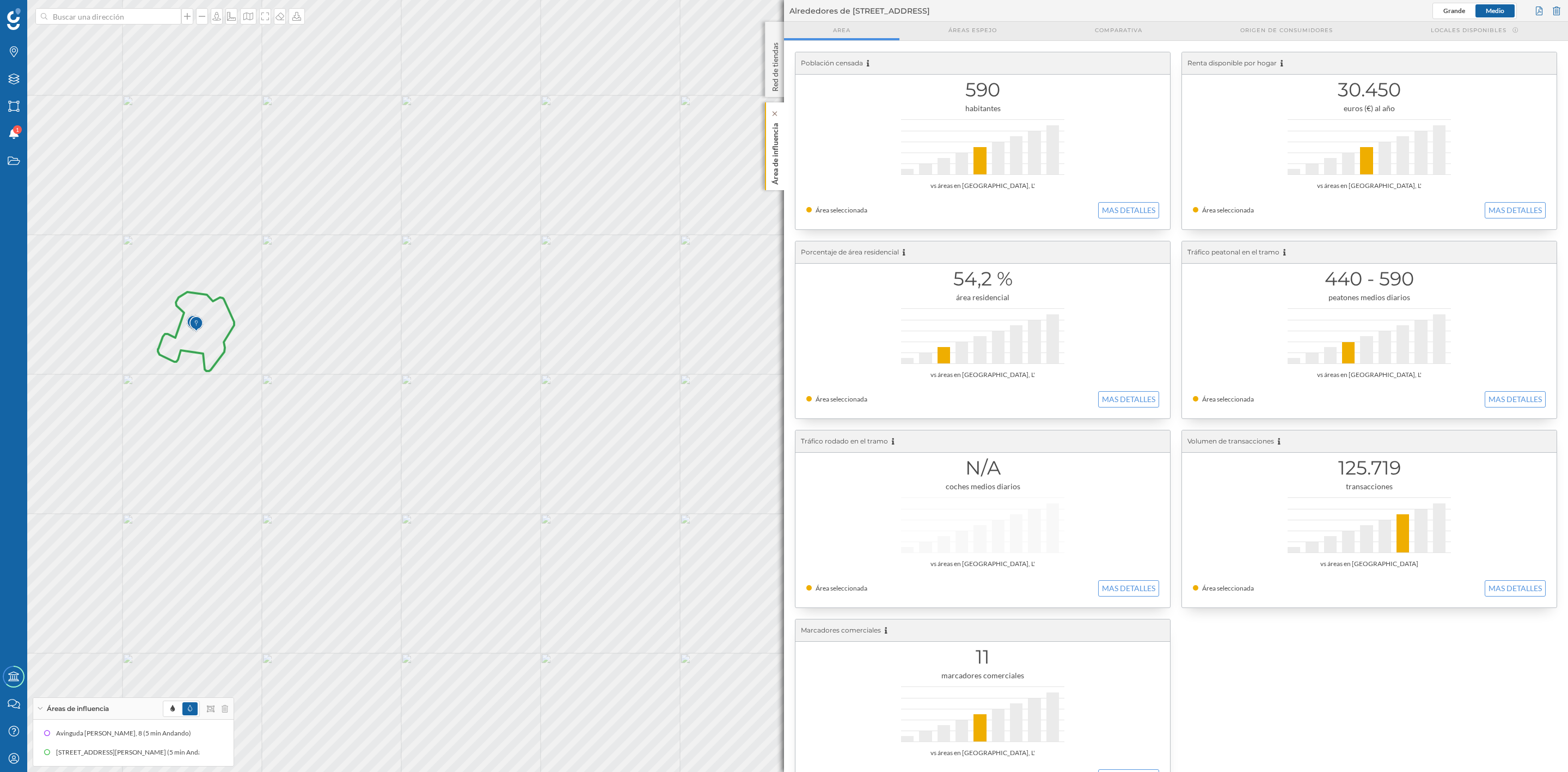
click at [772, 163] on p "Área de influencia" at bounding box center [775, 151] width 11 height 66
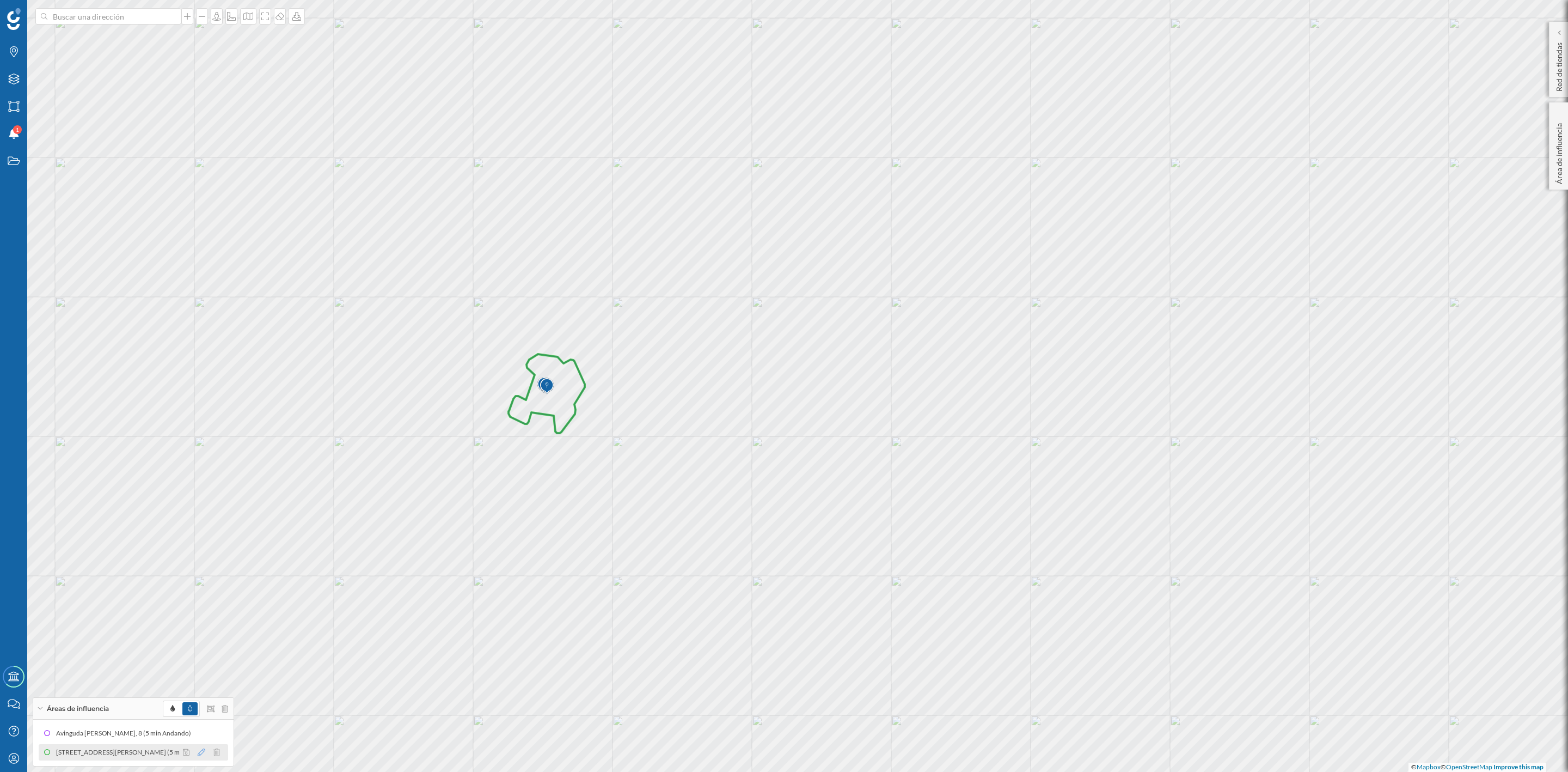
click at [198, 750] on icon at bounding box center [201, 752] width 7 height 7
click at [190, 658] on div at bounding box center [190, 658] width 11 height 11
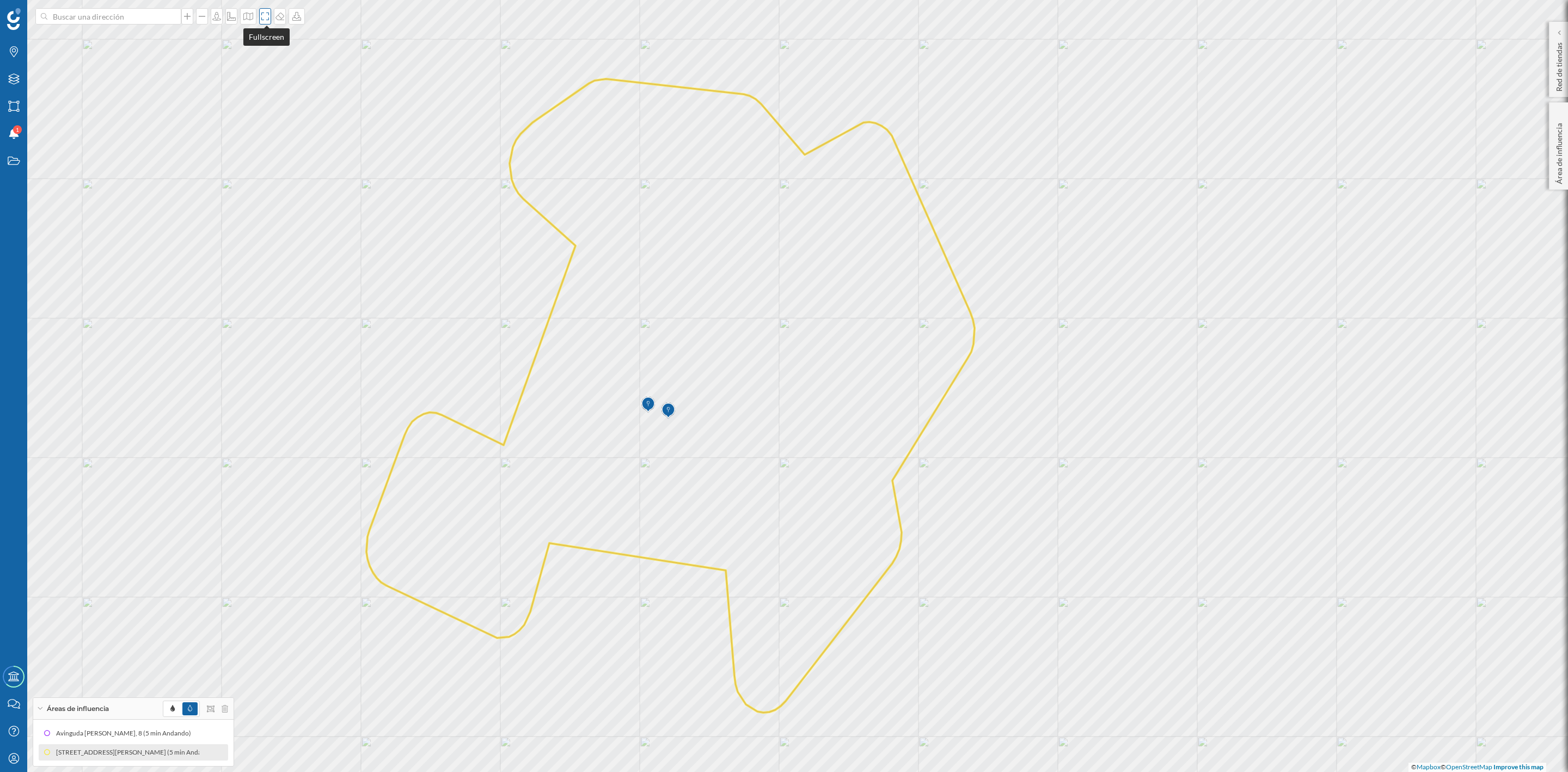
click at [264, 15] on icon at bounding box center [265, 16] width 11 height 9
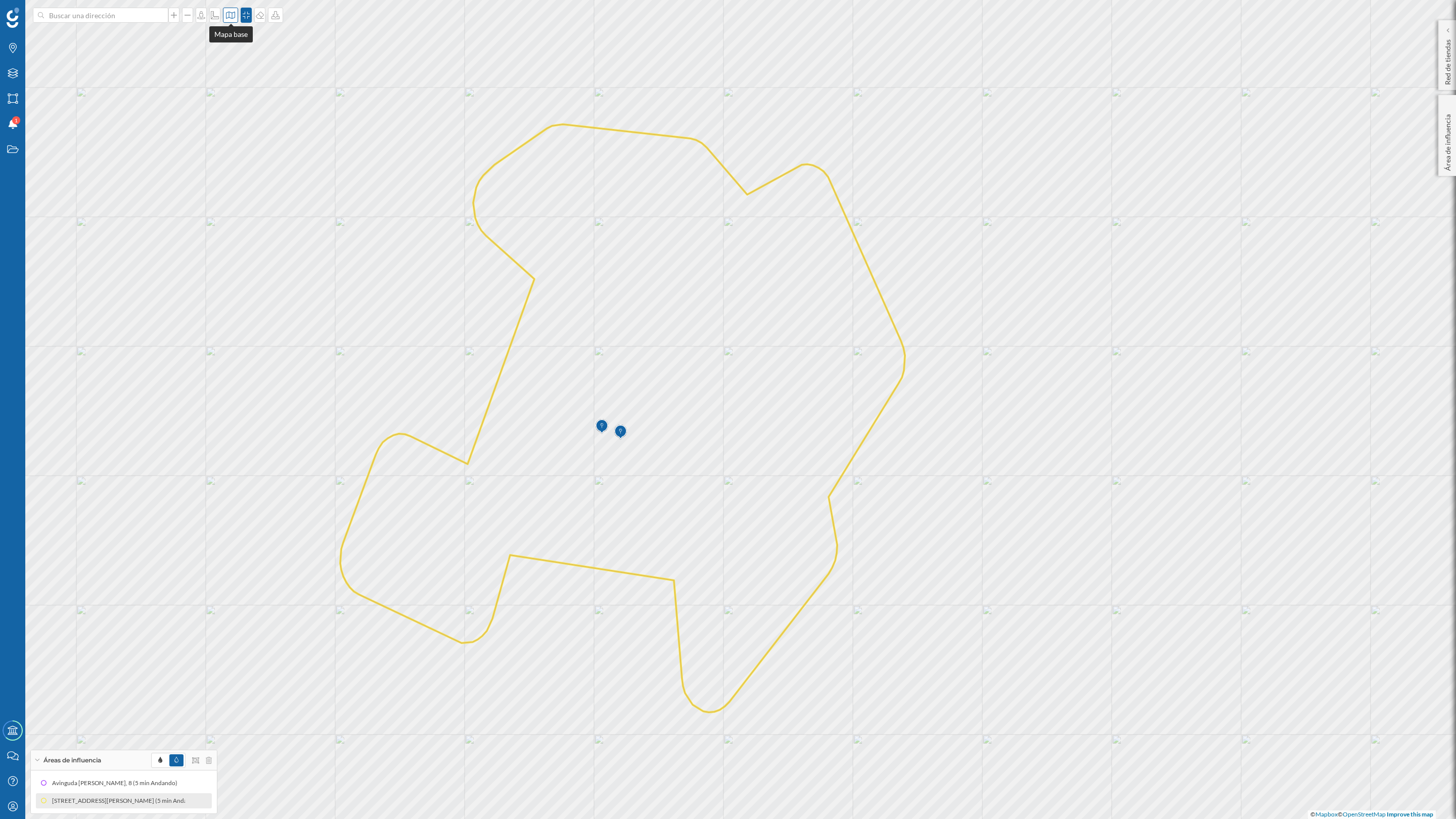
click at [228, 14] on icon at bounding box center [230, 15] width 10 height 8
click at [240, 73] on img at bounding box center [244, 66] width 30 height 35
click at [198, 716] on icon at bounding box center [201, 800] width 6 height 7
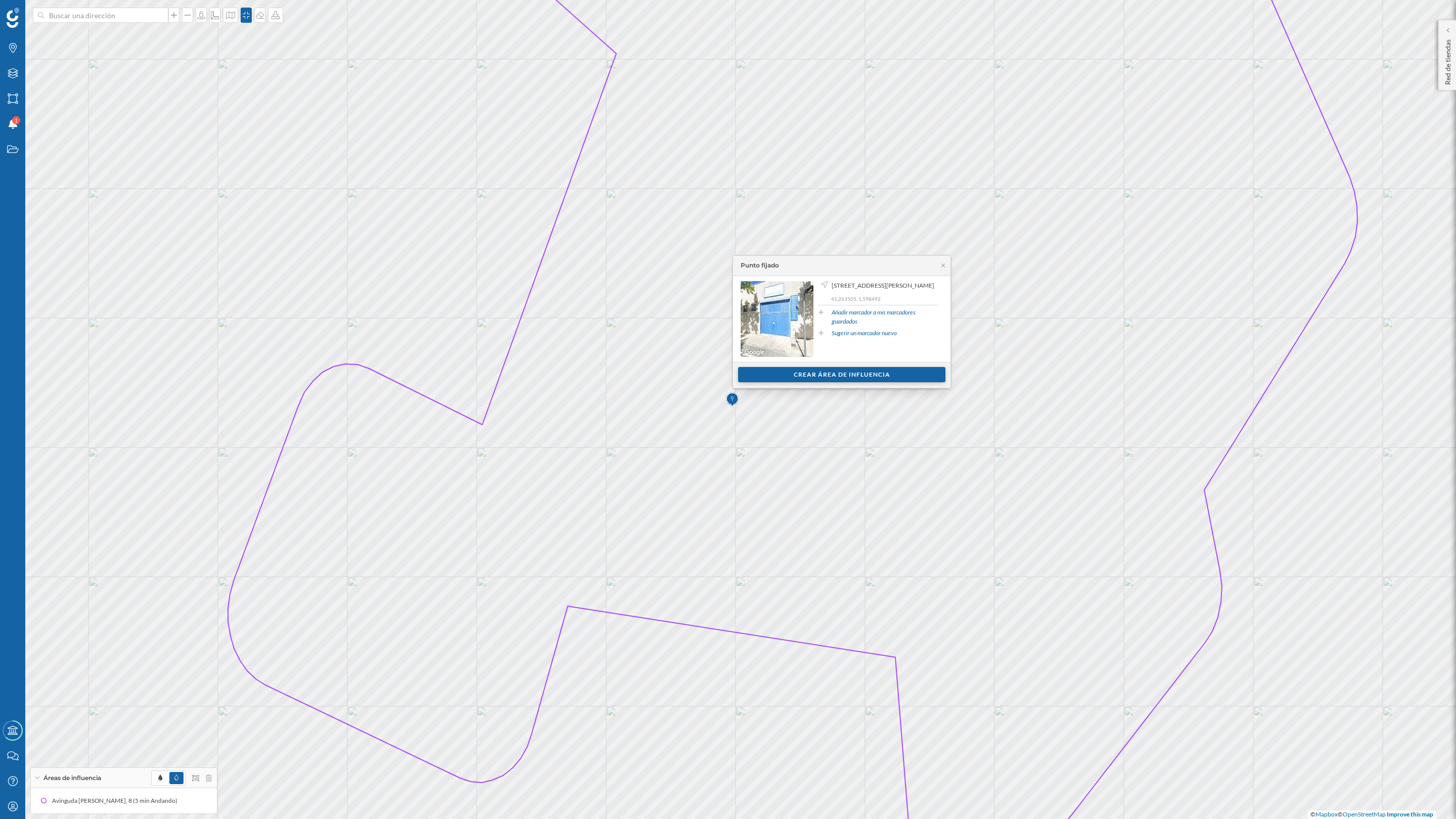
click at [864, 369] on div "Crear área de influencia" at bounding box center [841, 374] width 207 height 15
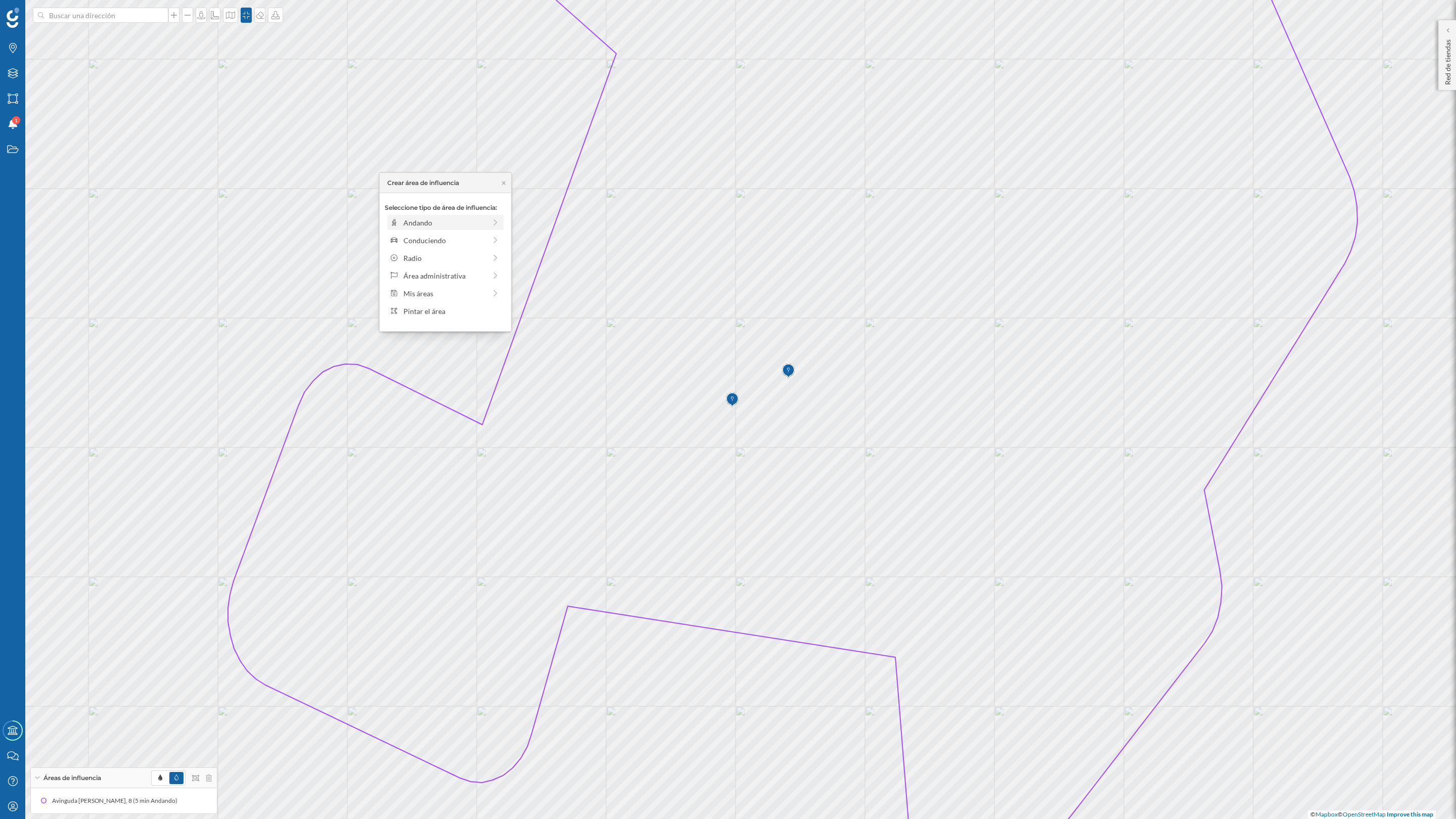
click at [405, 225] on div "Andando" at bounding box center [444, 222] width 82 height 11
drag, startPoint x: 398, startPoint y: 237, endPoint x: 409, endPoint y: 237, distance: 11.0
click at [409, 237] on div at bounding box center [408, 236] width 10 height 10
click at [433, 298] on div "Crear área de influencia" at bounding box center [445, 295] width 121 height 15
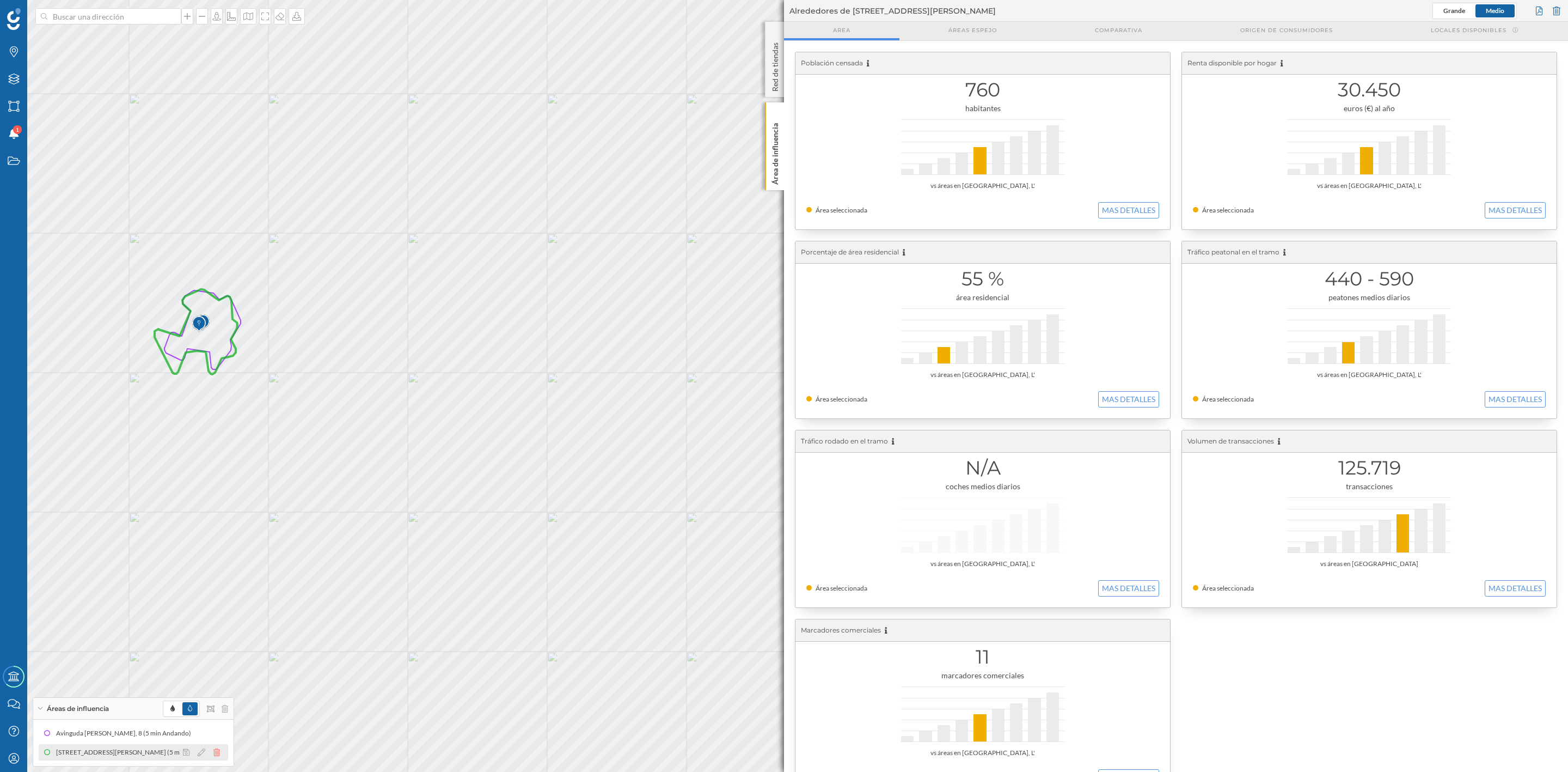
click at [213, 752] on icon at bounding box center [217, 752] width 6 height 7
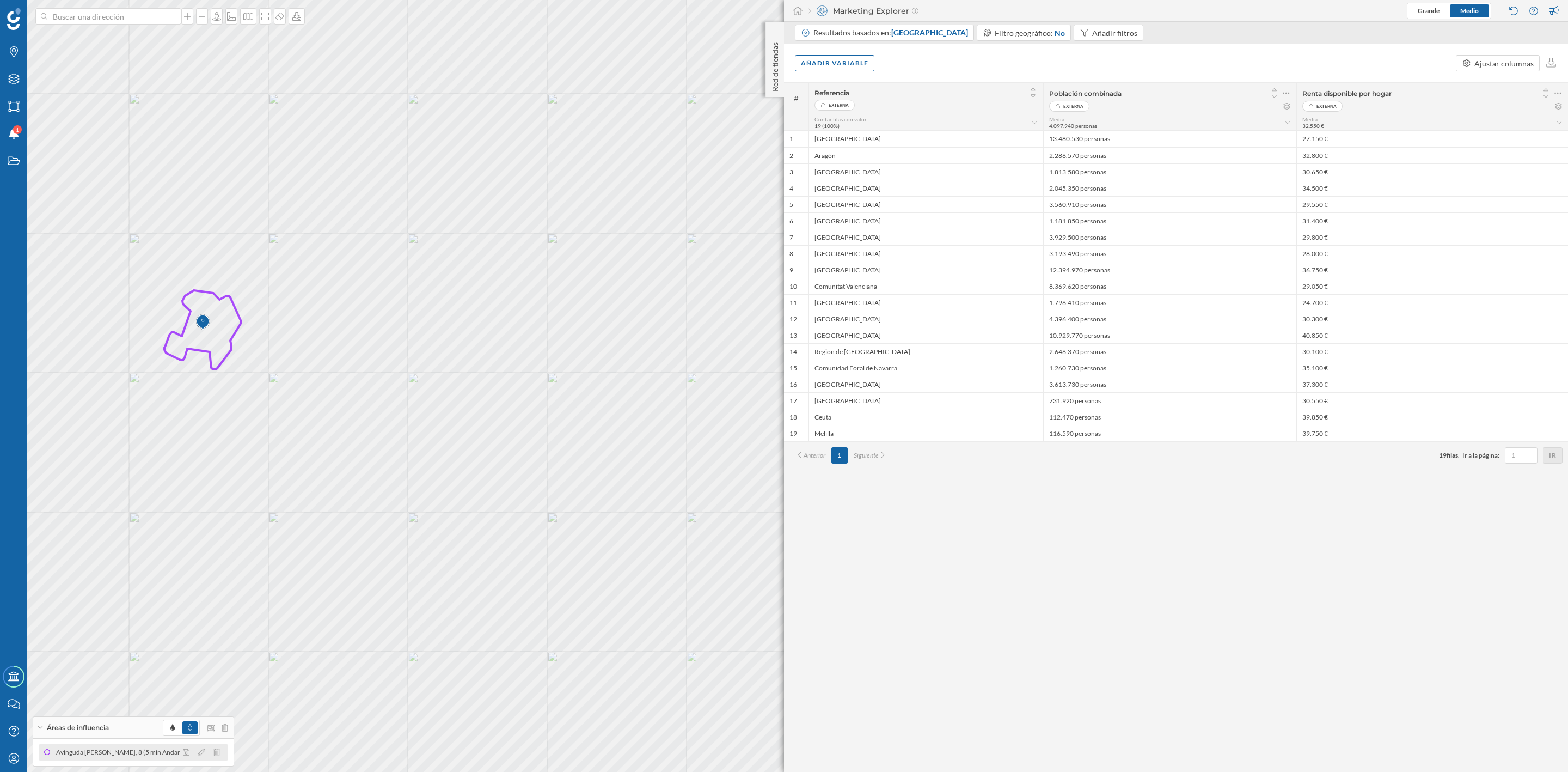
click at [112, 750] on div "Avinguda [PERSON_NAME], 8 (5 min Andando)" at bounding box center [126, 752] width 140 height 11
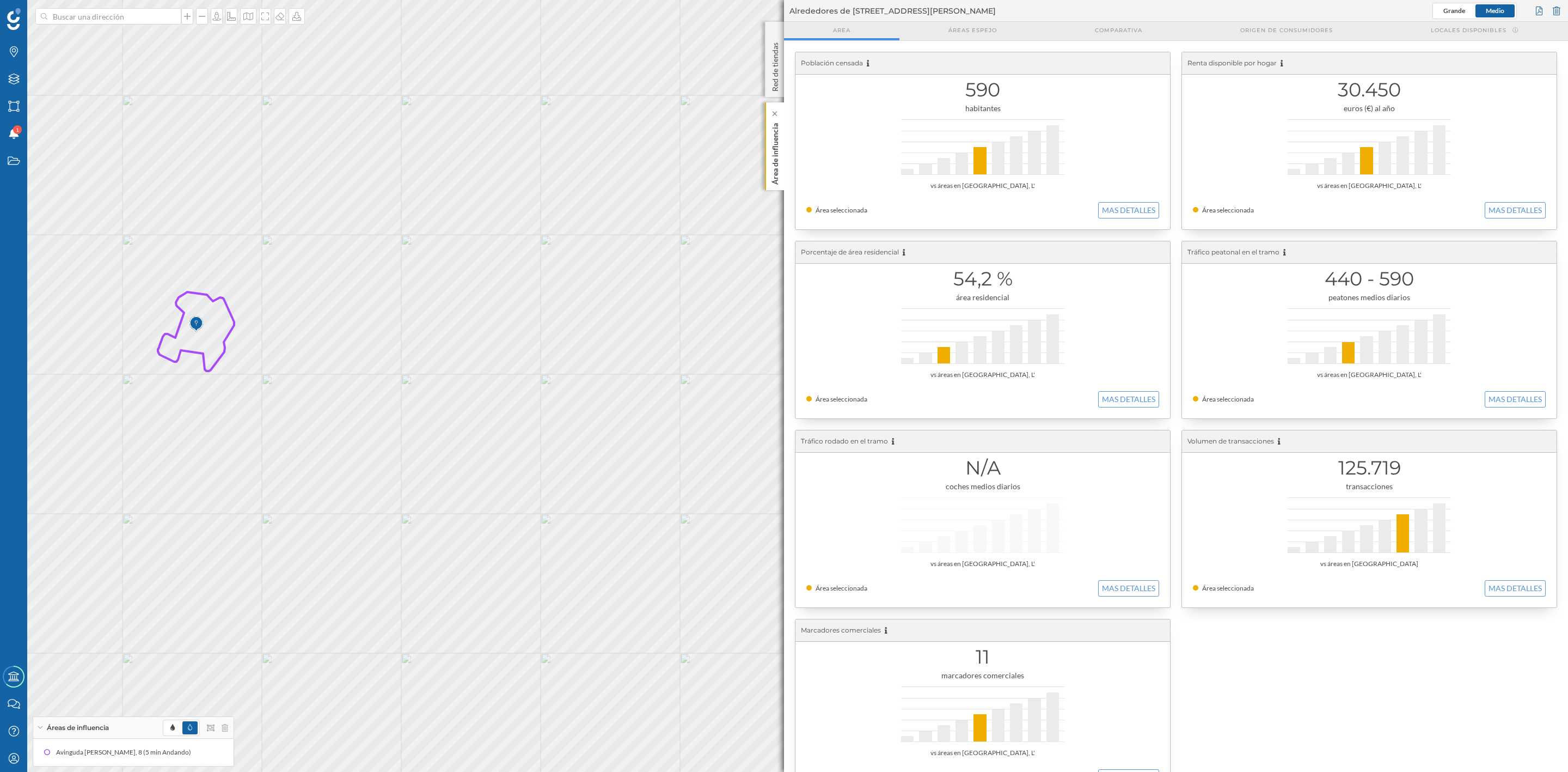
click at [765, 161] on div "Área de influencia" at bounding box center [774, 146] width 19 height 88
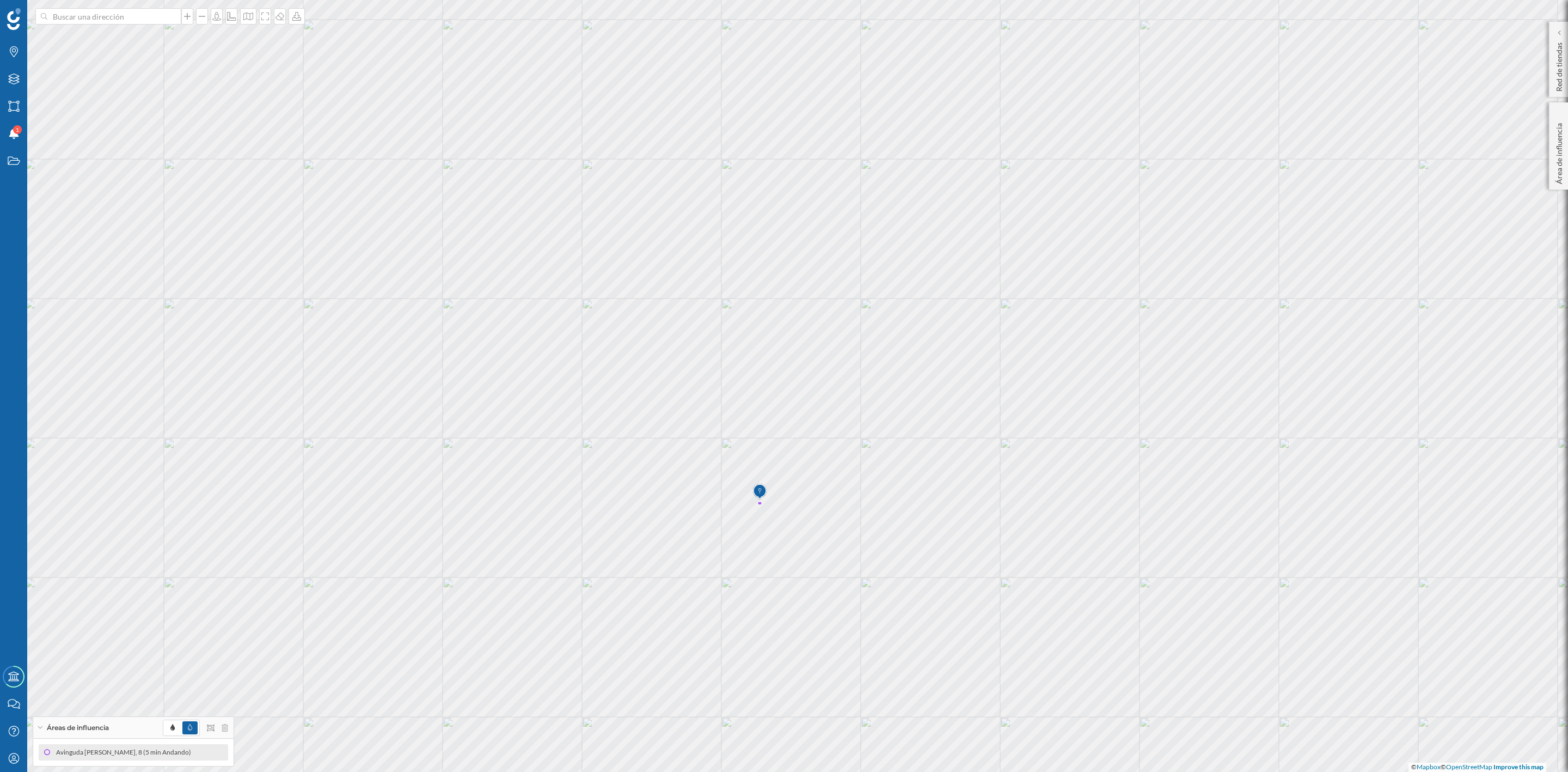
click at [87, 748] on div "Avinguda [PERSON_NAME], 8 (5 min Andando)" at bounding box center [126, 752] width 140 height 11
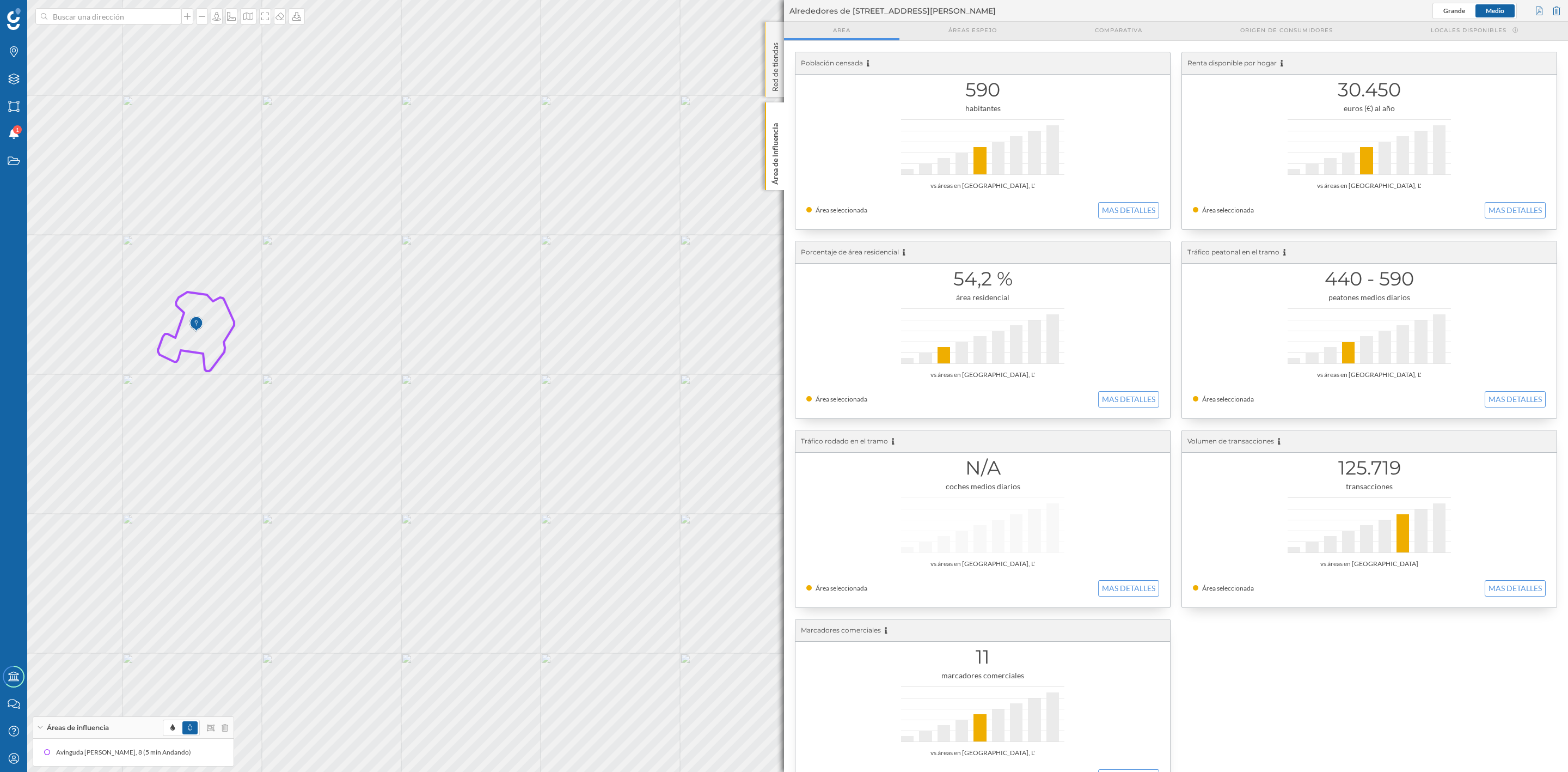
click at [769, 84] on div "Red de tiendas" at bounding box center [774, 59] width 19 height 75
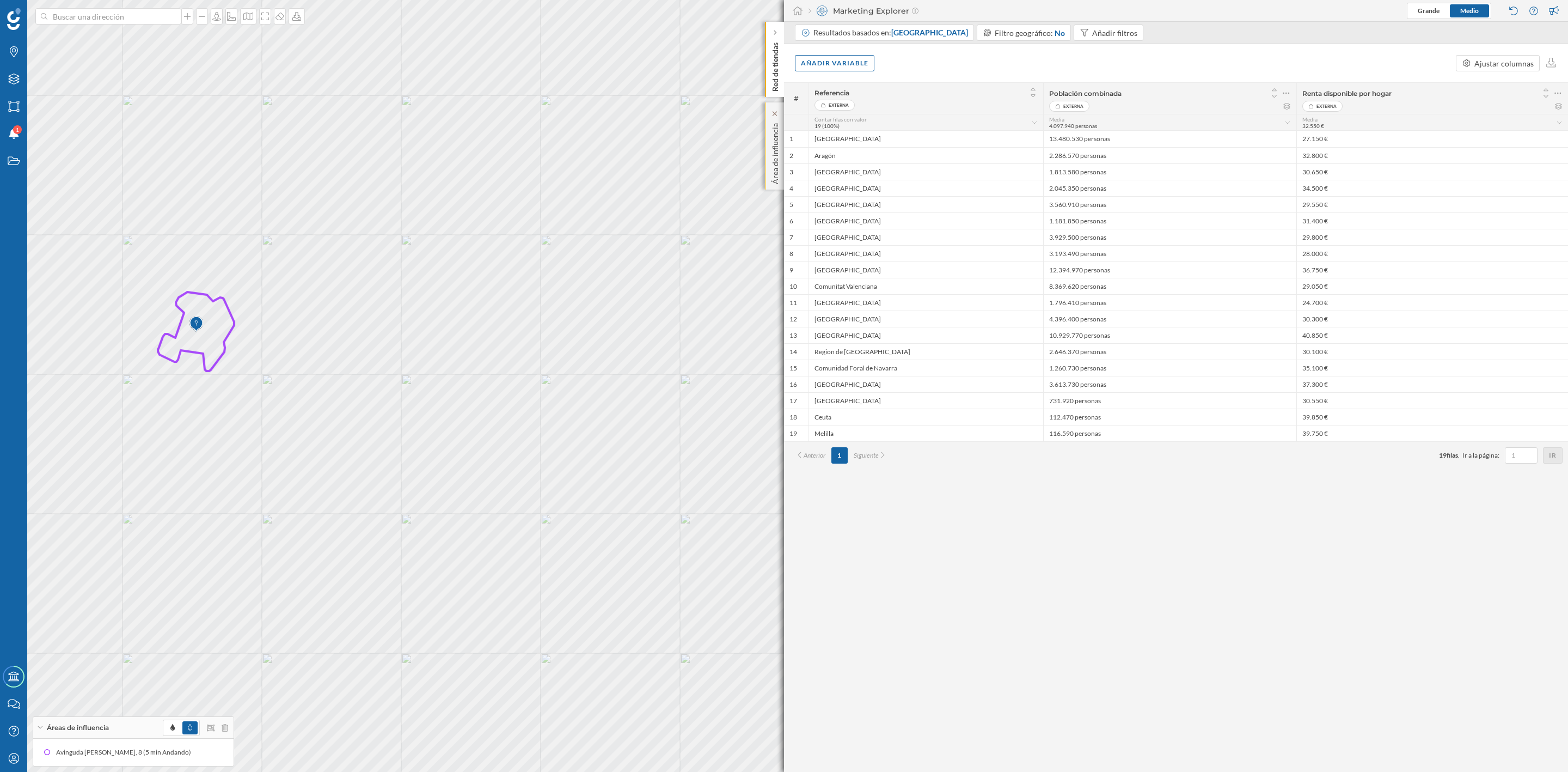
click at [767, 148] on div "Área de influencia" at bounding box center [774, 145] width 19 height 87
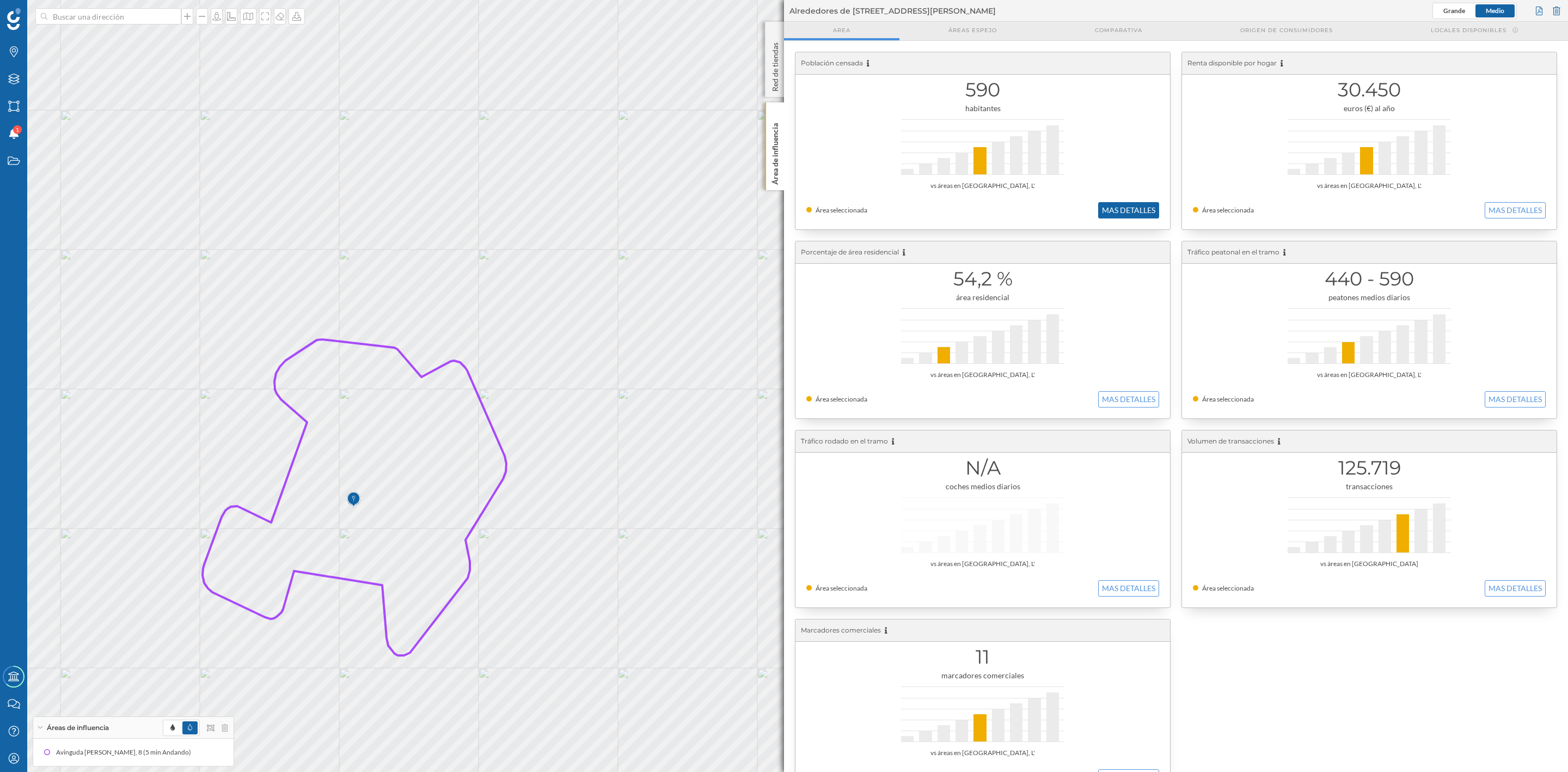
click at [1132, 206] on button "MAS DETALLES" at bounding box center [1128, 210] width 61 height 16
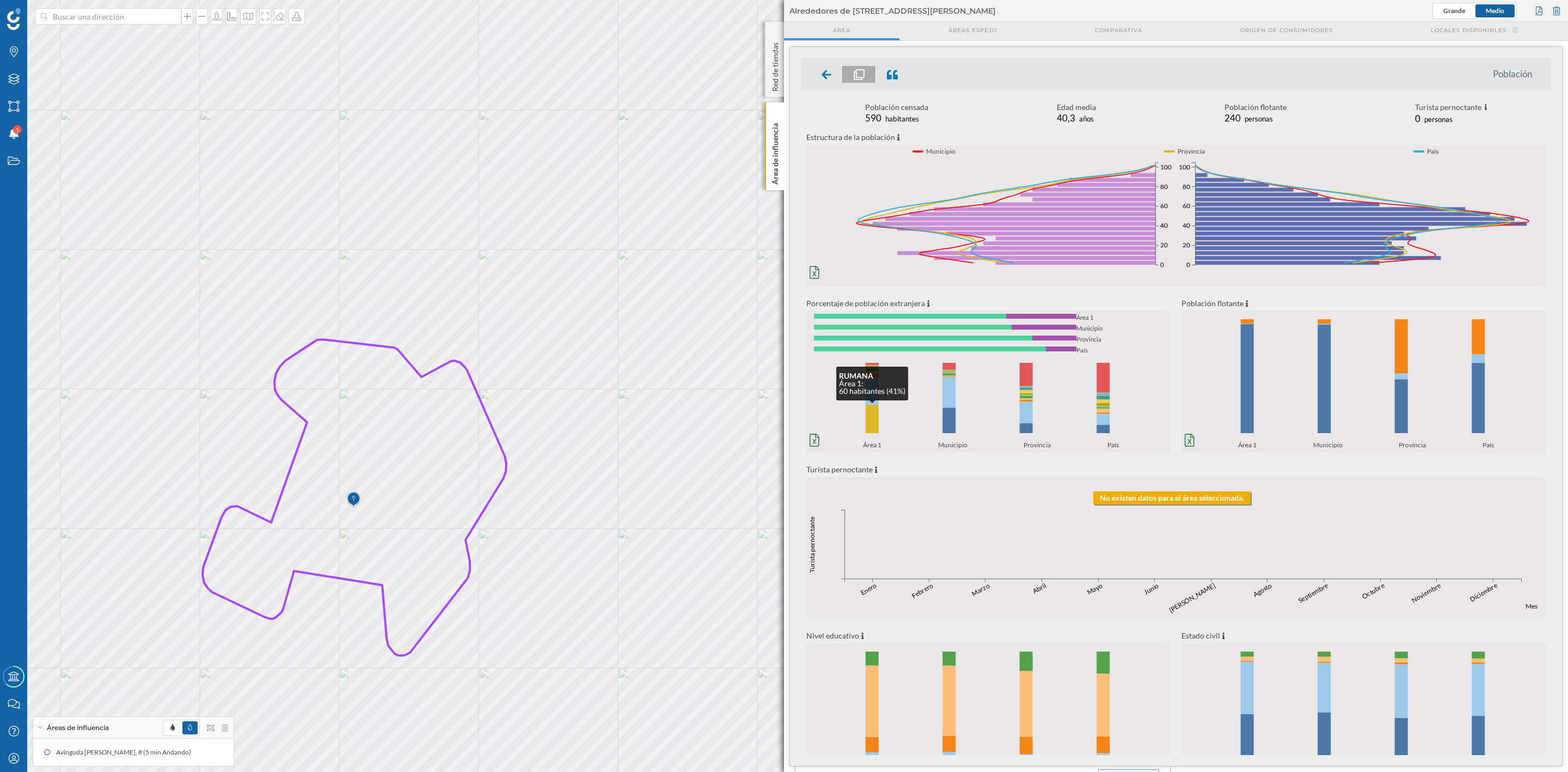
click at [877, 423] on rect at bounding box center [872, 418] width 13 height 28
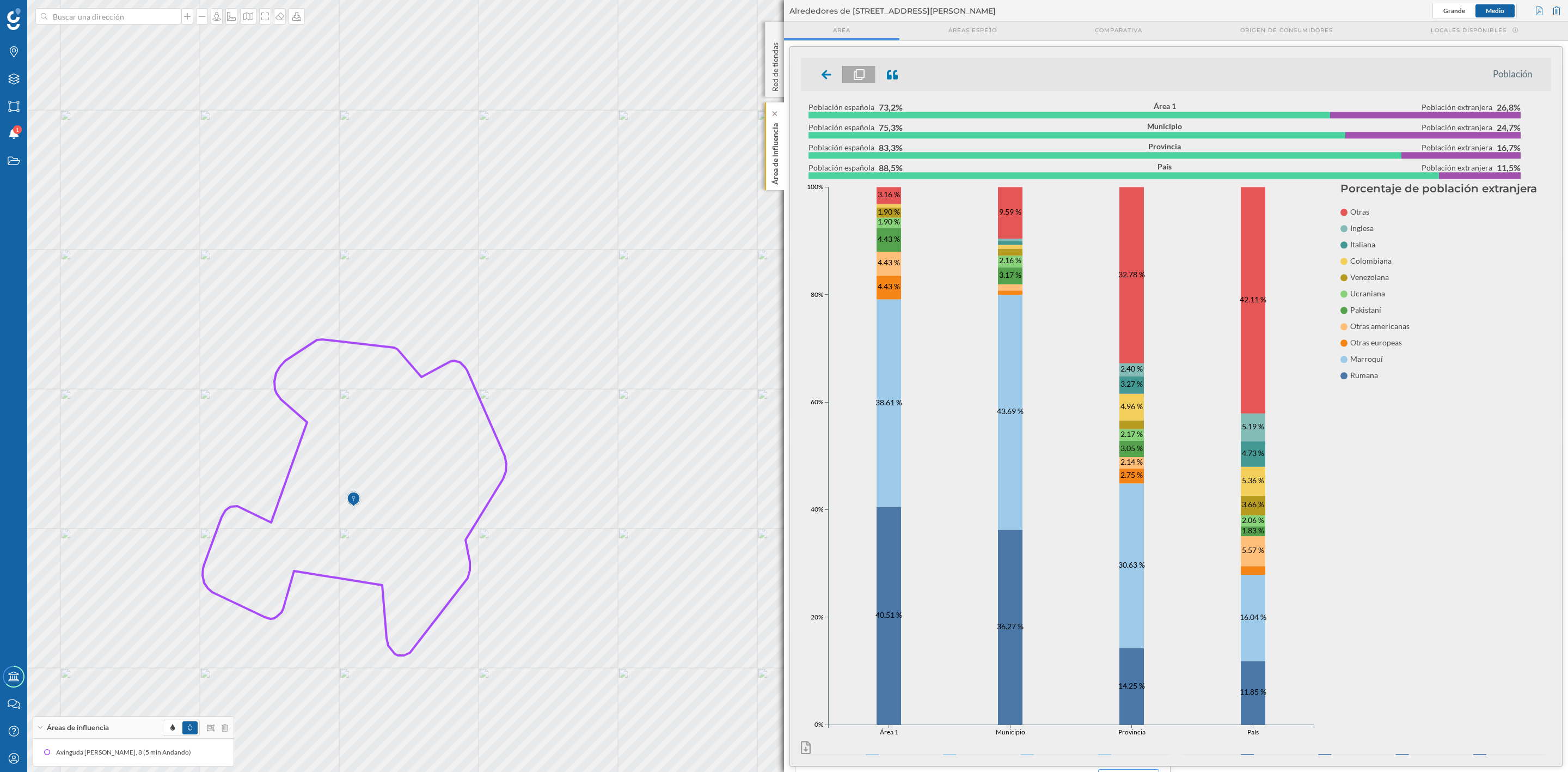
click at [779, 144] on p "Área de influencia" at bounding box center [775, 151] width 11 height 66
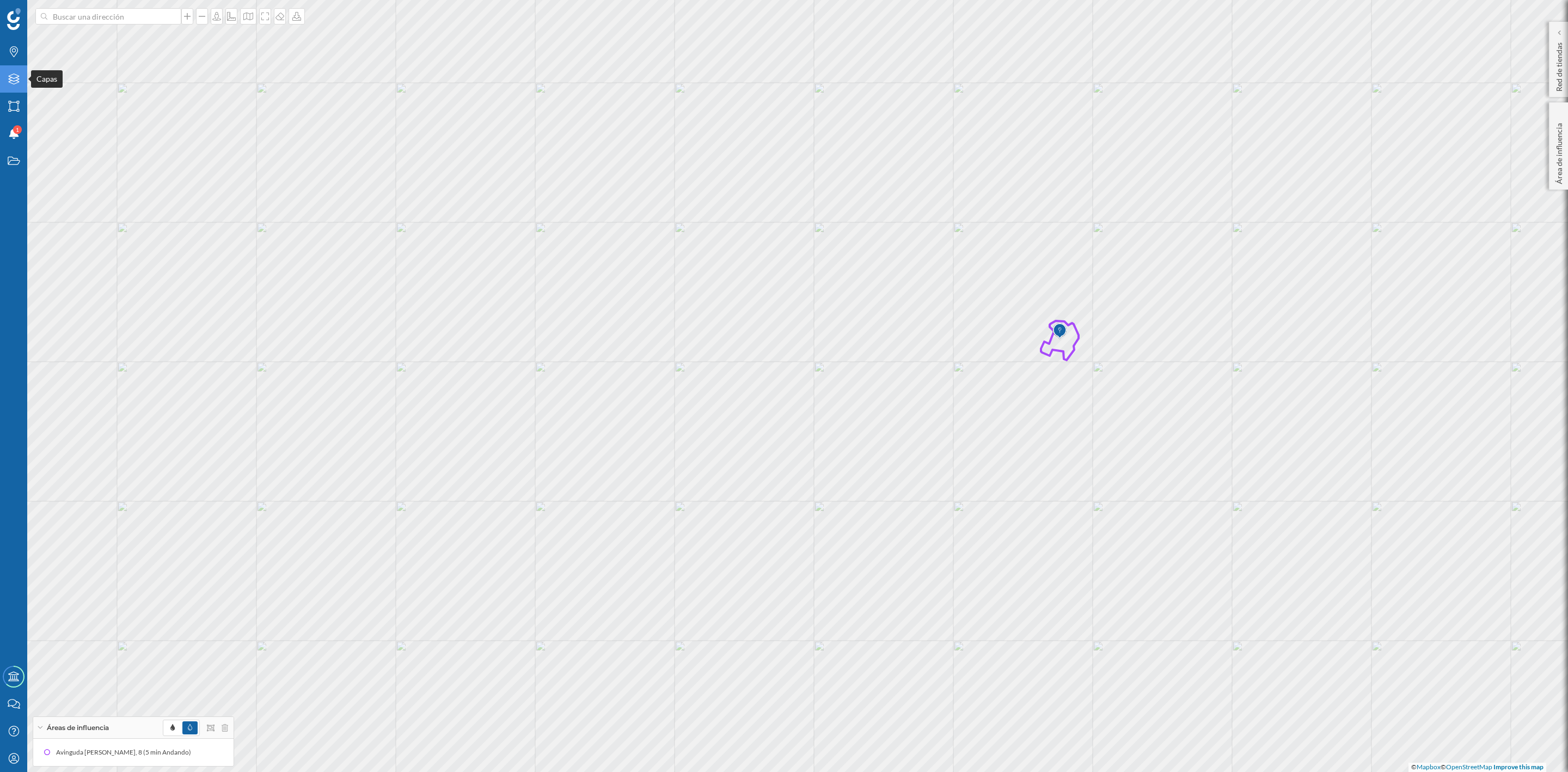
click at [6, 71] on div "Capas" at bounding box center [14, 79] width 28 height 28
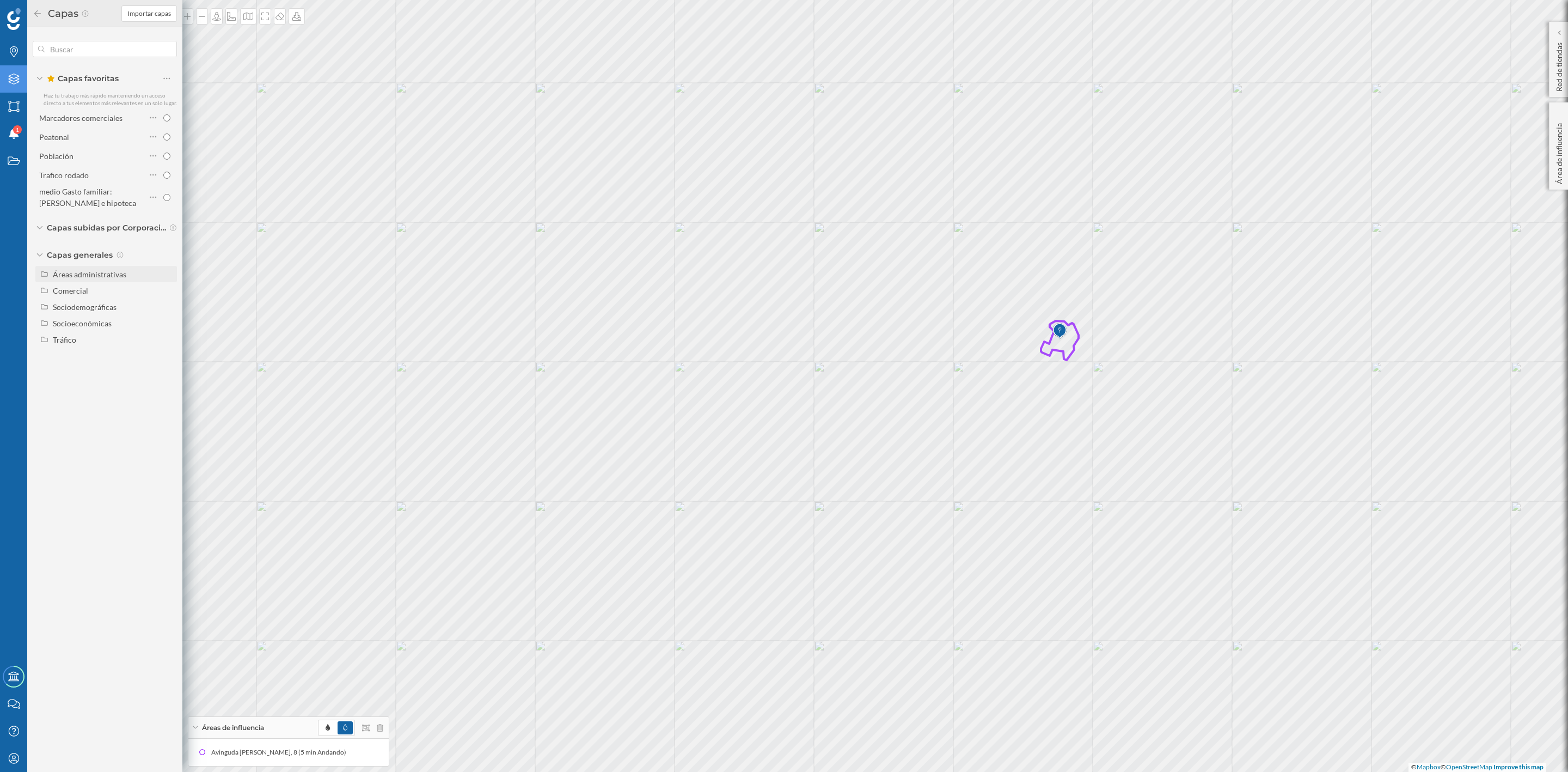
click at [95, 266] on div "Áreas administrativas" at bounding box center [106, 274] width 141 height 16
click at [171, 321] on input "Municipio" at bounding box center [170, 323] width 7 height 7
radio input "true"
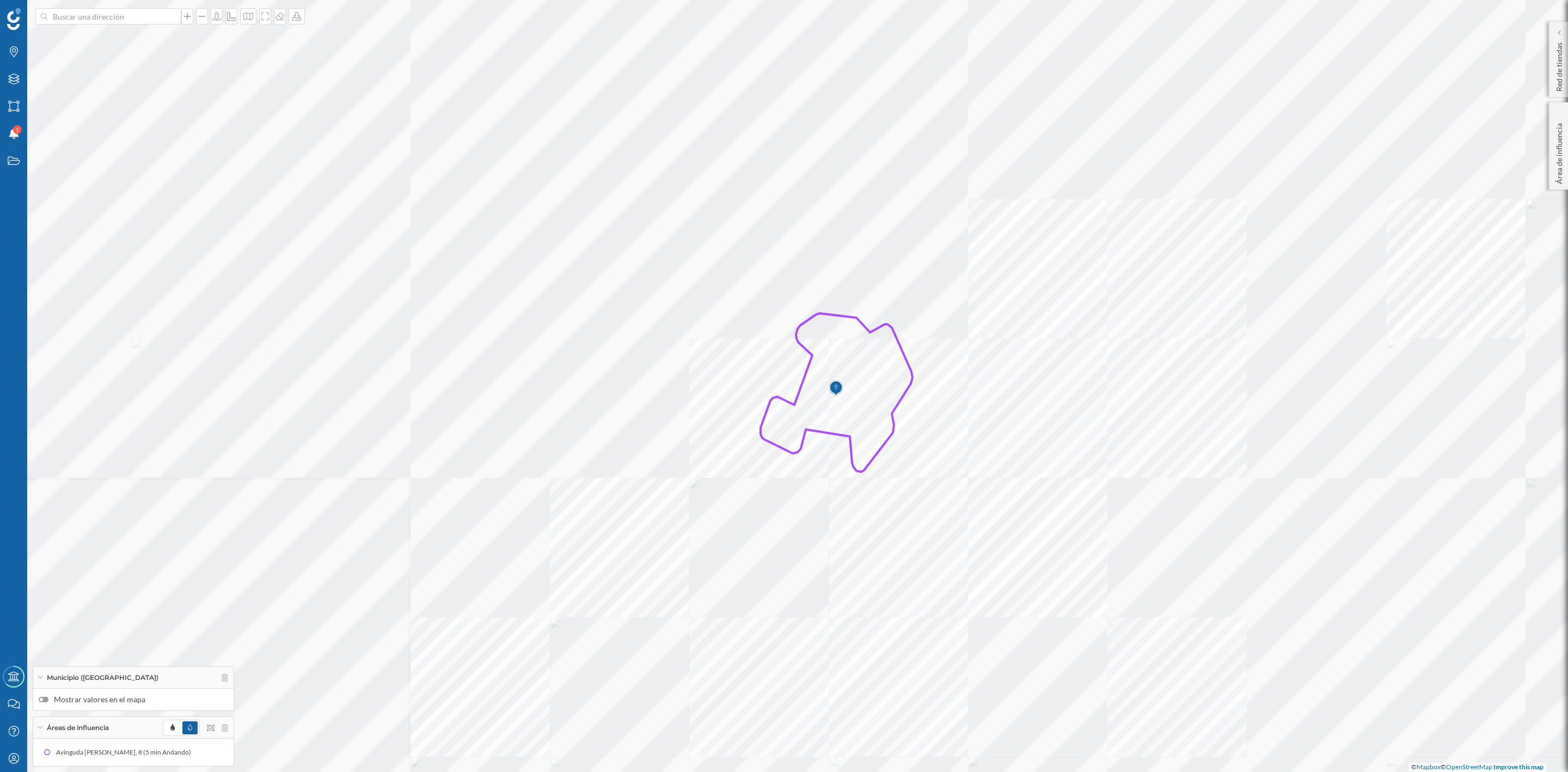
click at [631, 291] on div at bounding box center [631, 291] width 0 height 0
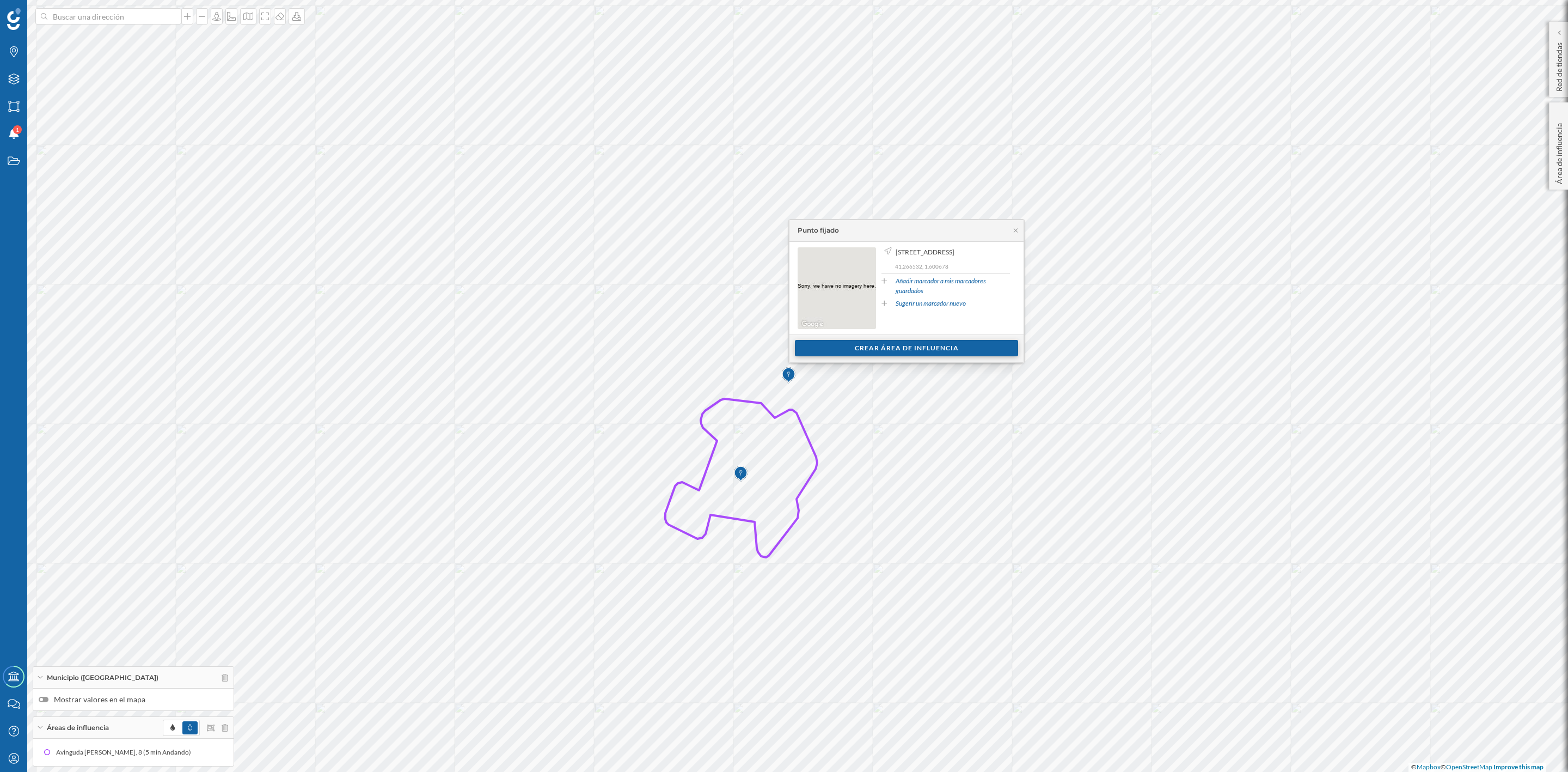
click at [966, 347] on div "Crear área de influencia" at bounding box center [906, 348] width 223 height 16
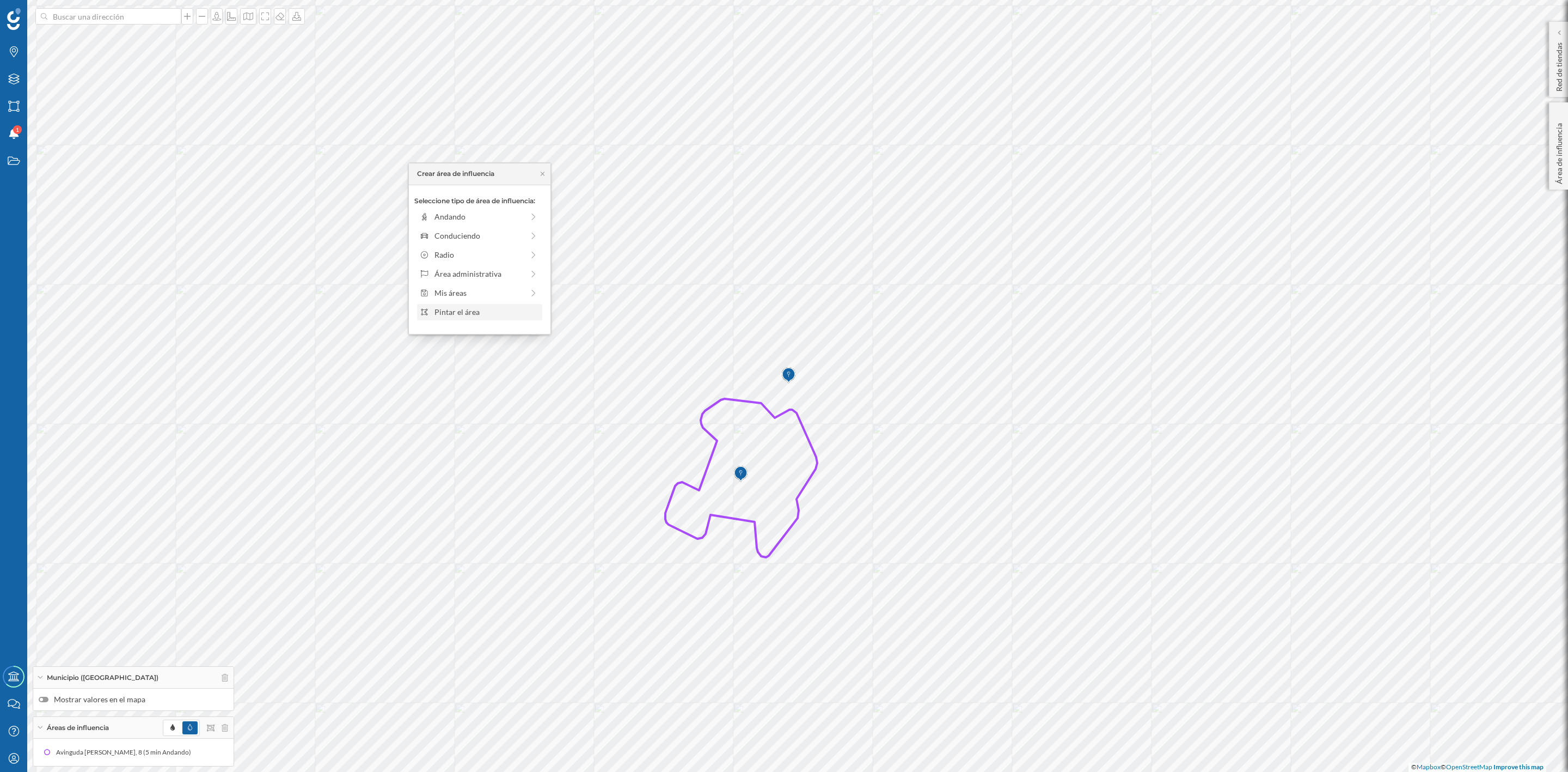
click at [466, 308] on div "Pintar el área" at bounding box center [486, 312] width 104 height 11
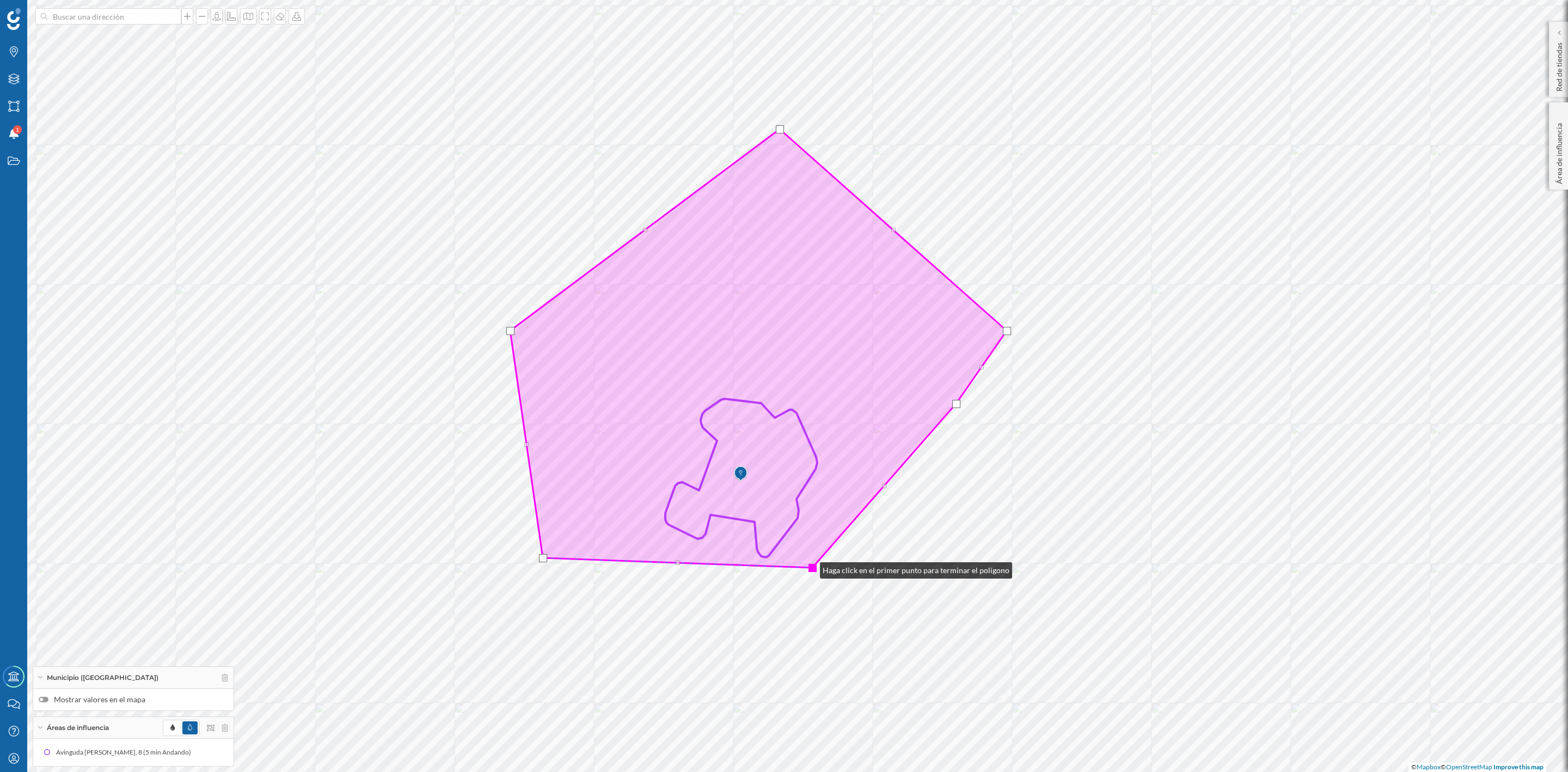
click at [809, 567] on div at bounding box center [812, 567] width 8 height 8
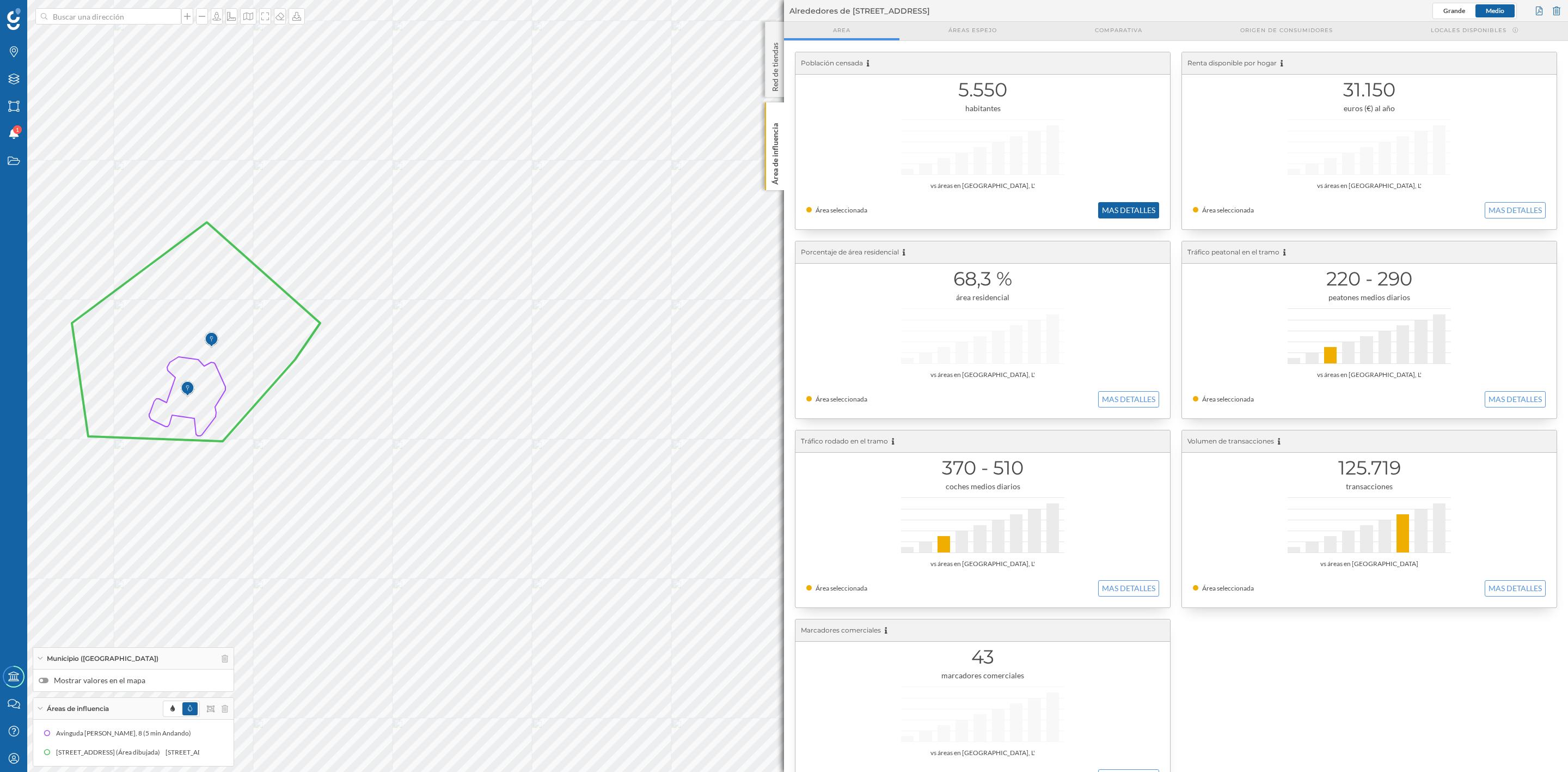
click at [1114, 214] on button "MAS DETALLES" at bounding box center [1128, 210] width 61 height 16
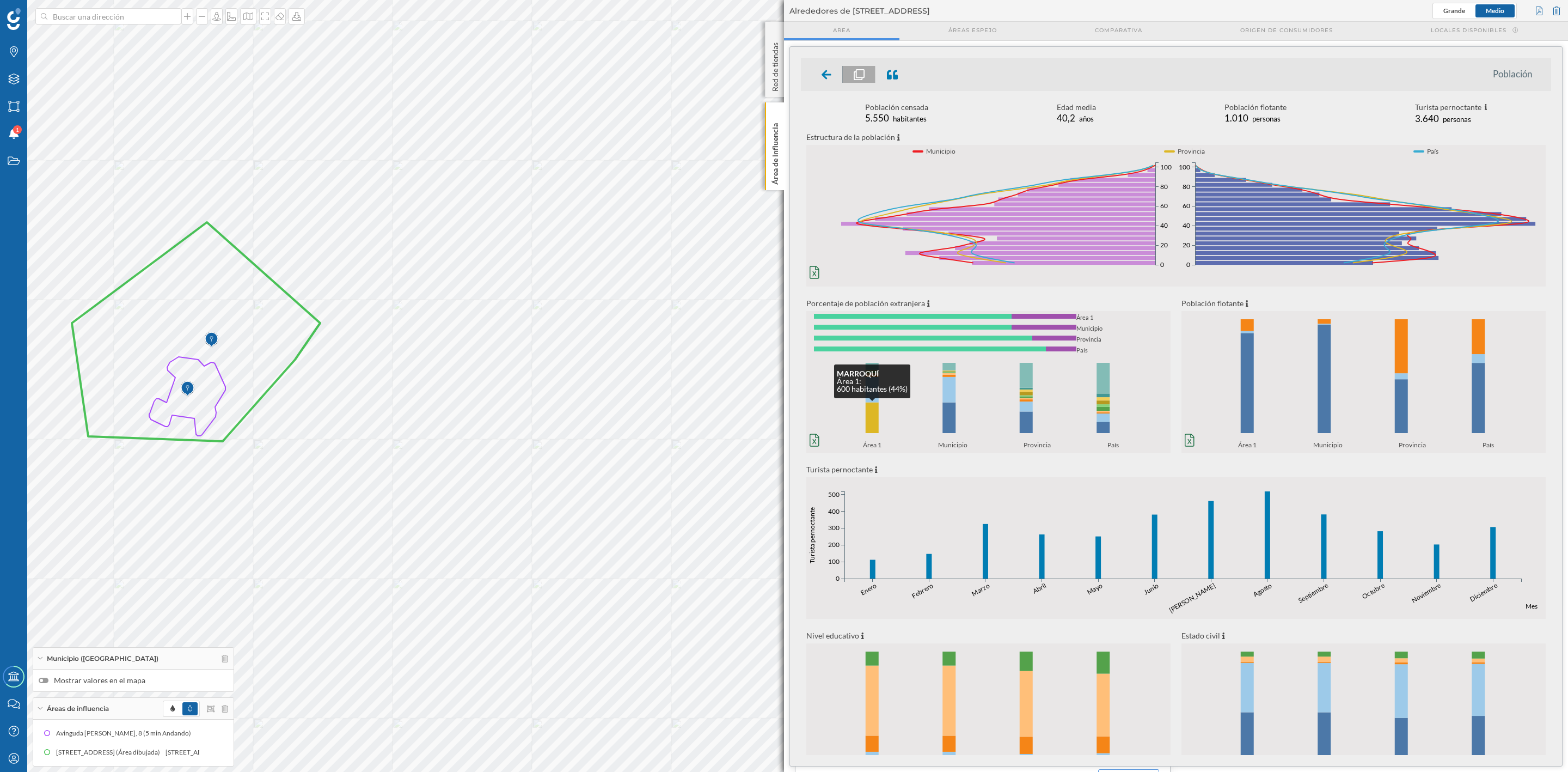
click at [868, 416] on rect at bounding box center [872, 418] width 13 height 31
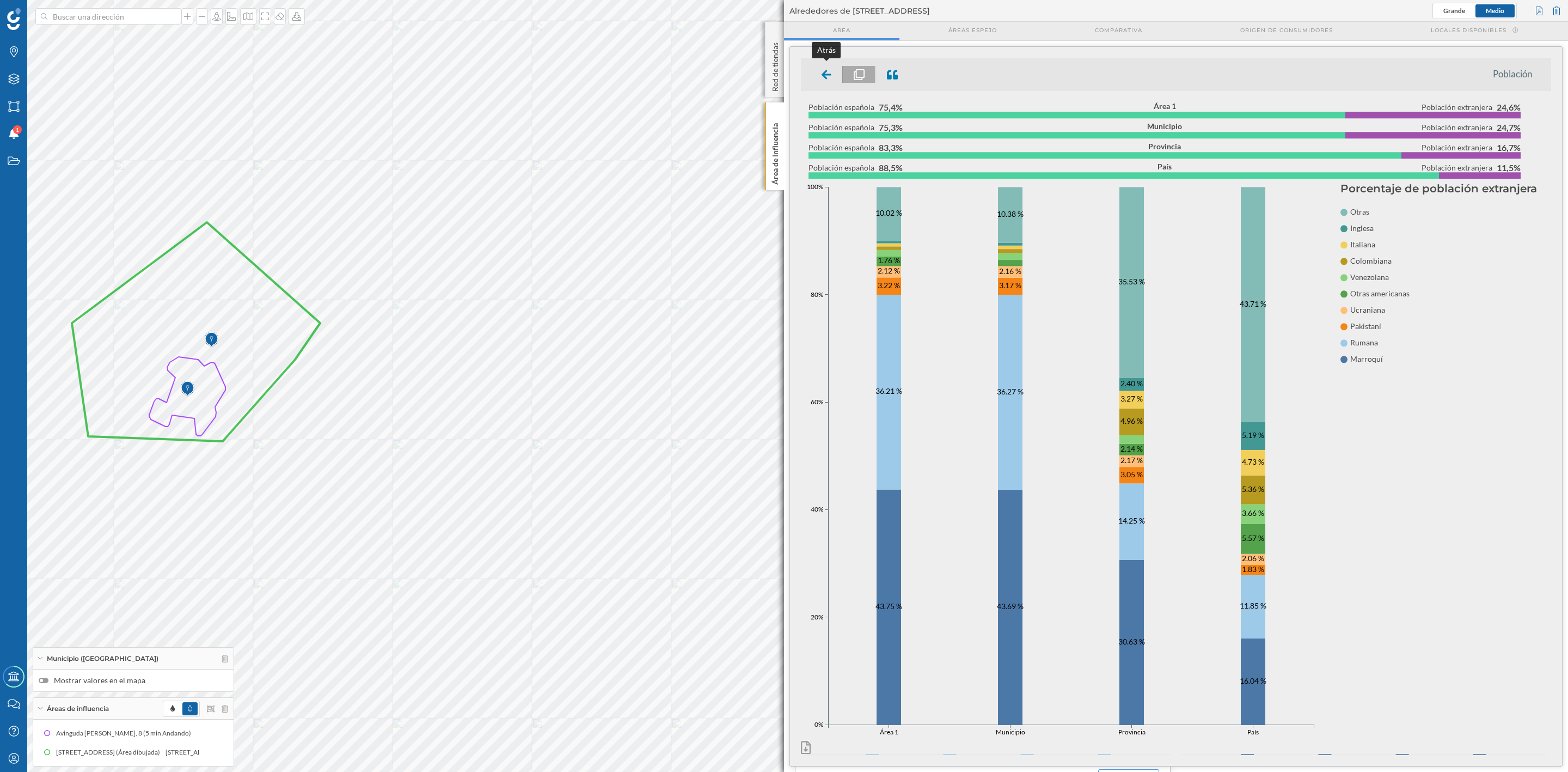
click at [823, 69] on icon at bounding box center [826, 74] width 10 height 11
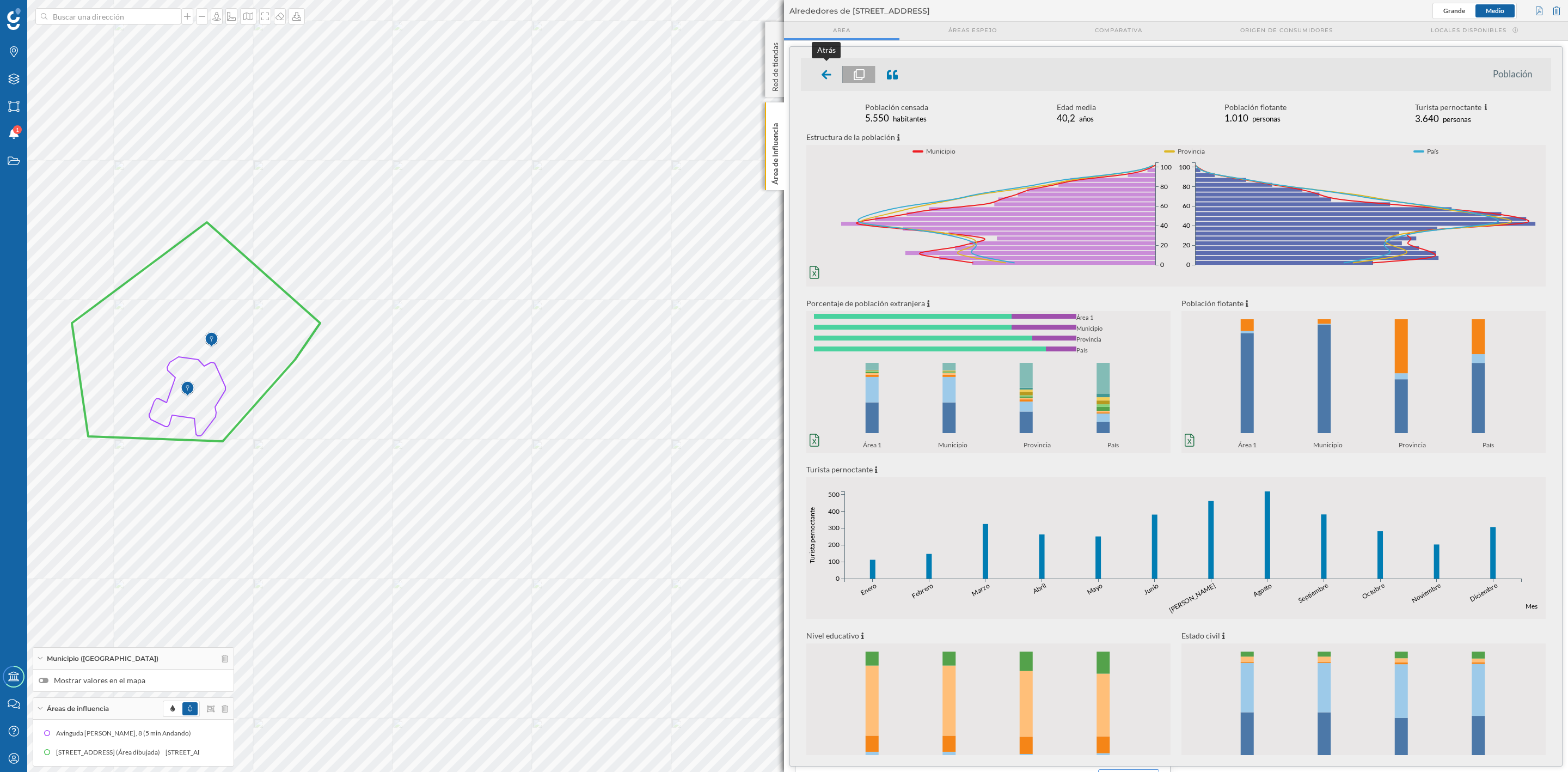
click at [829, 74] on icon at bounding box center [826, 74] width 10 height 9
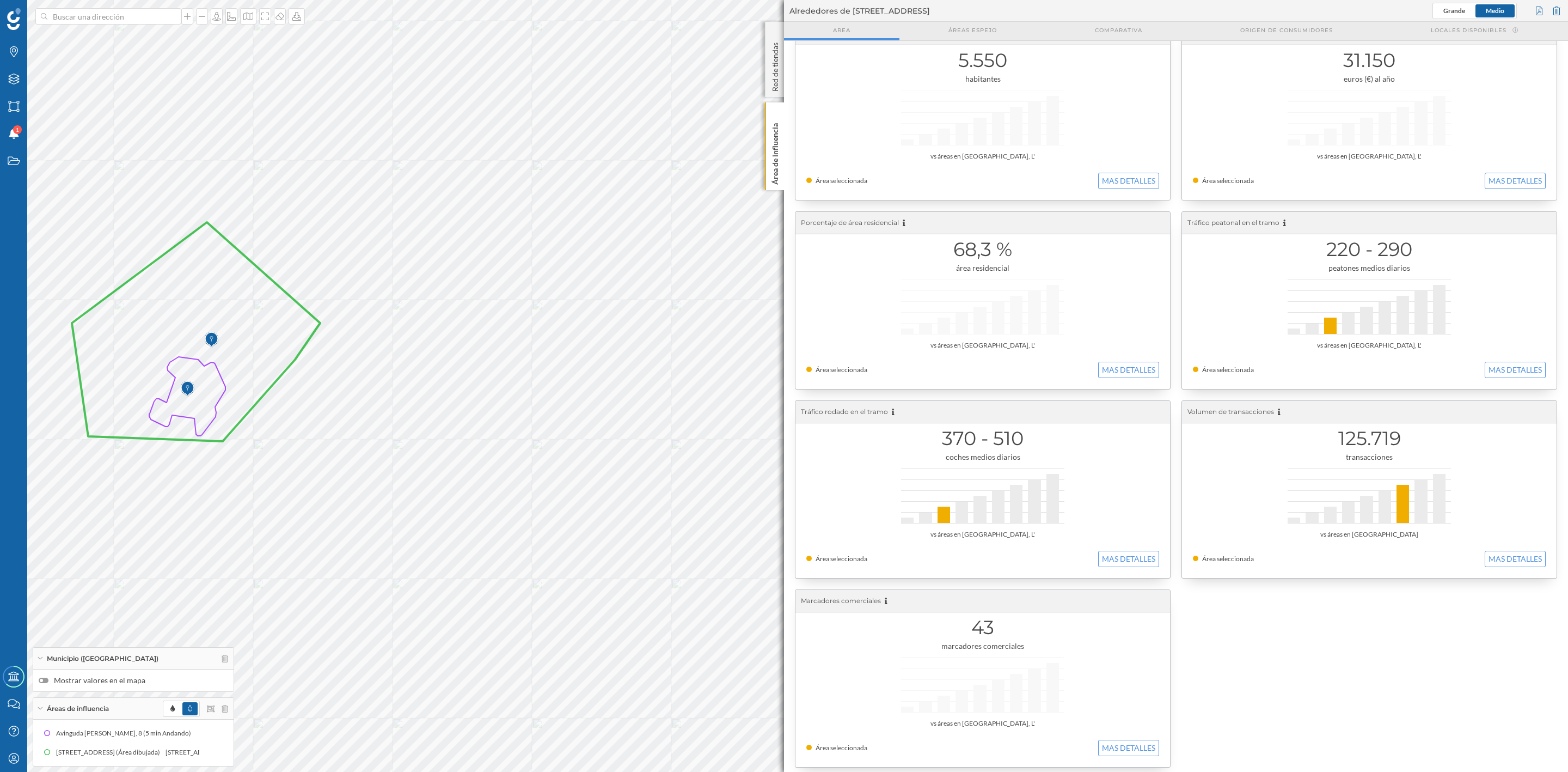
scroll to position [40, 0]
click at [774, 185] on div "Área de influencia" at bounding box center [774, 146] width 19 height 88
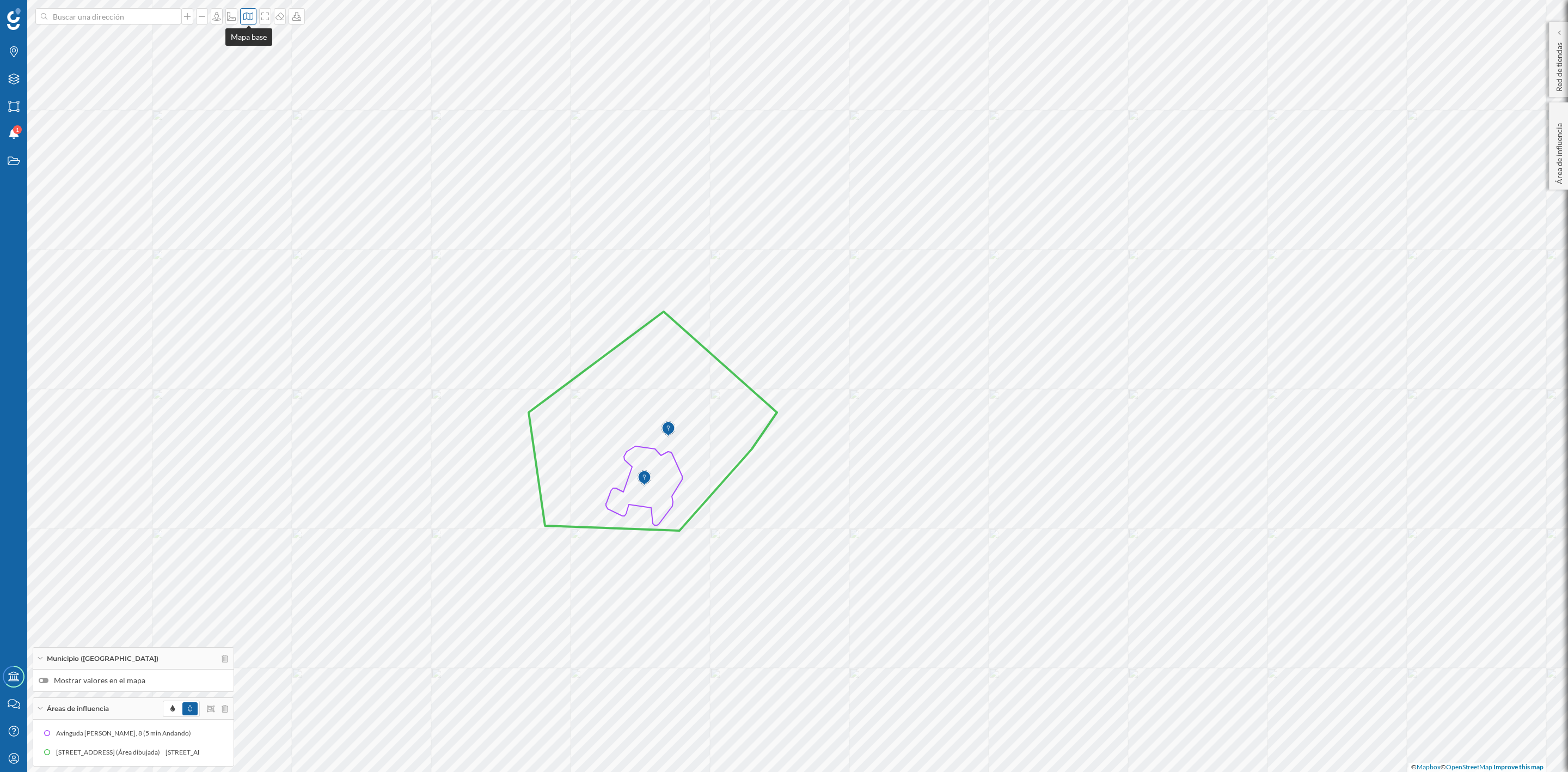
click at [246, 11] on div at bounding box center [248, 16] width 16 height 16
click at [254, 144] on img at bounding box center [263, 153] width 32 height 38
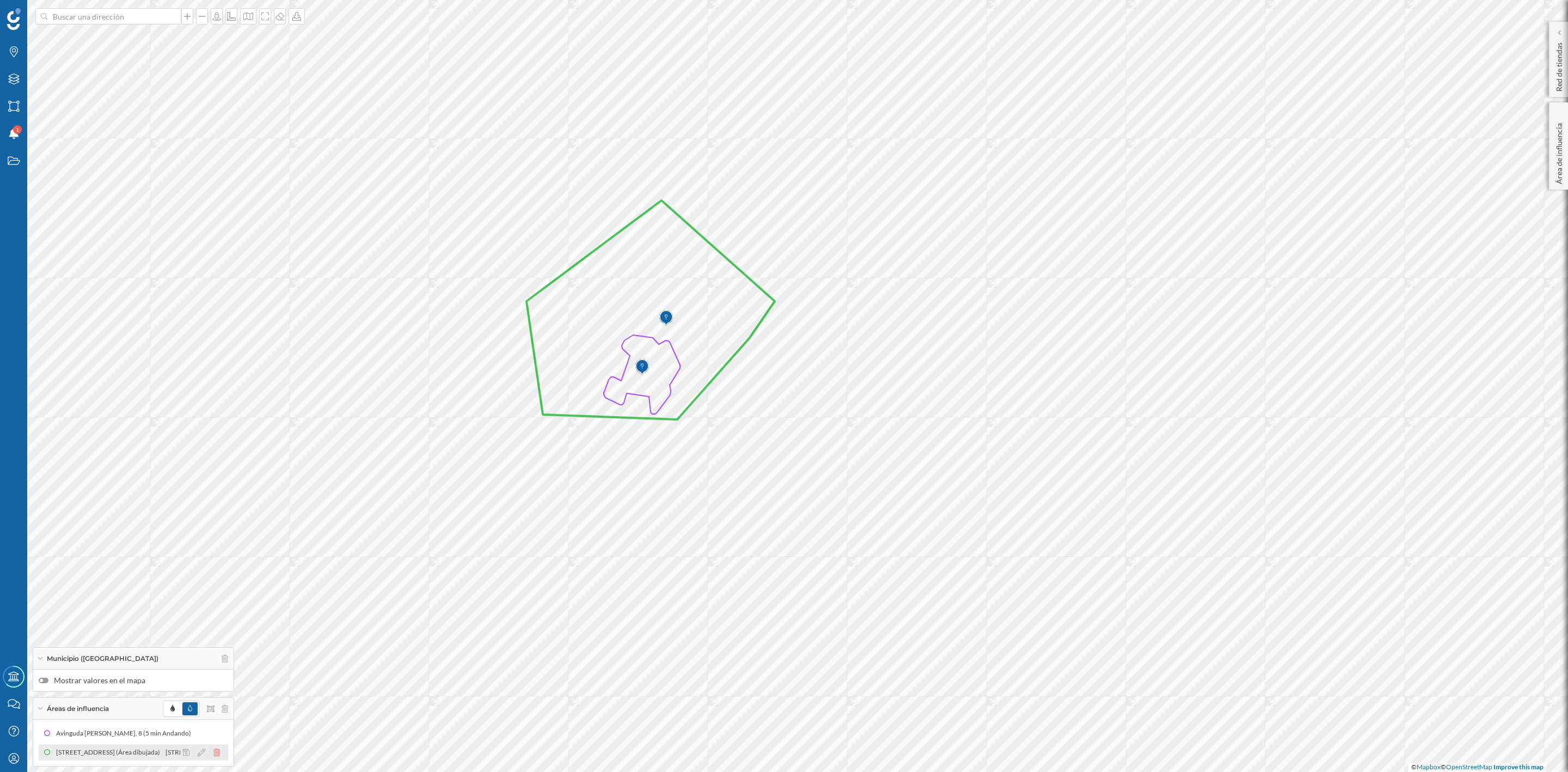
click at [216, 755] on icon at bounding box center [217, 752] width 6 height 7
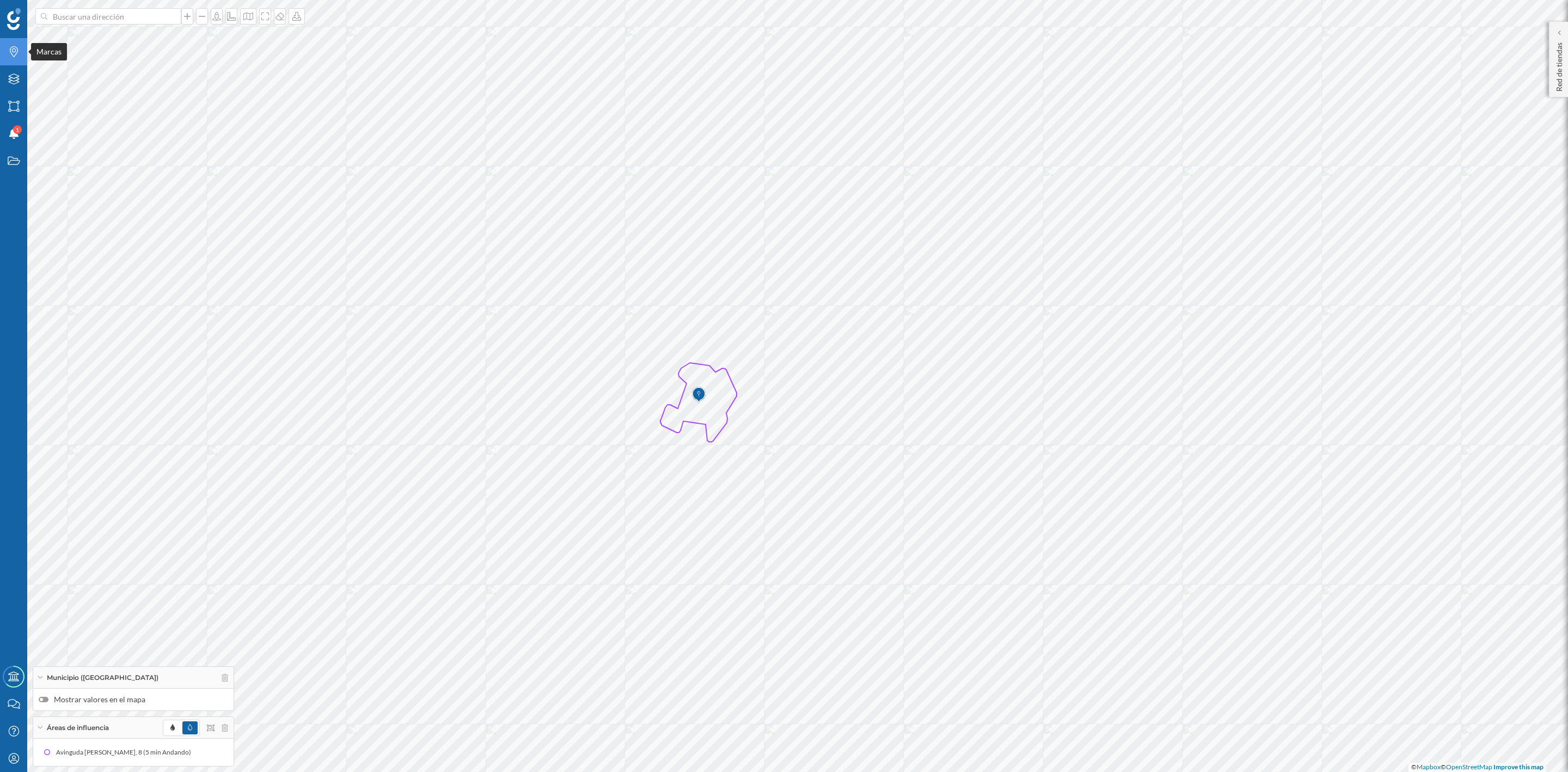
click at [17, 53] on icon "Marcas" at bounding box center [14, 51] width 14 height 11
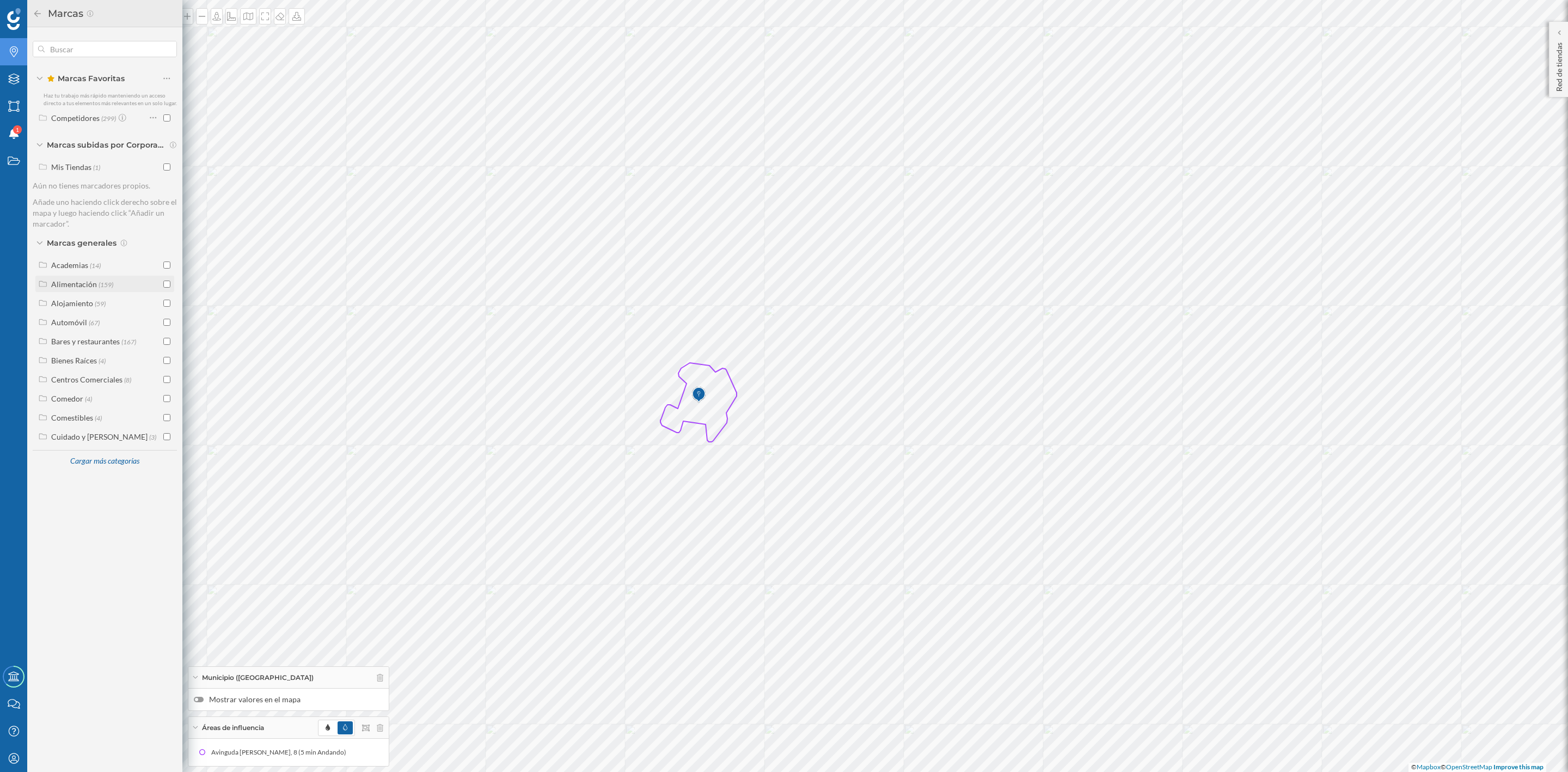
click at [169, 282] on input "checkbox" at bounding box center [166, 283] width 7 height 7
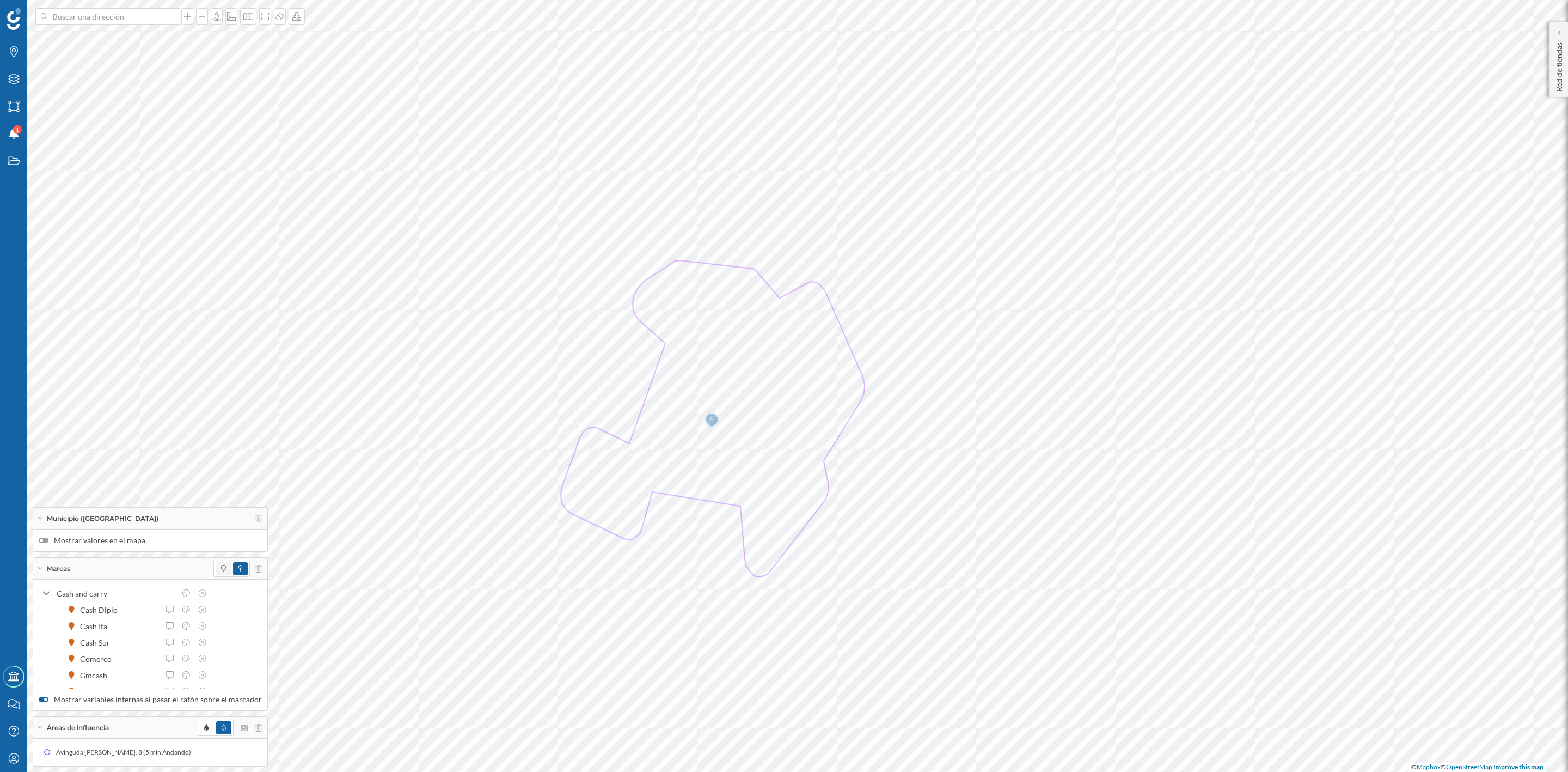
click at [216, 565] on span at bounding box center [223, 568] width 15 height 13
click at [921, 129] on icon at bounding box center [920, 130] width 8 height 6
click at [82, 757] on div "Avinguda [PERSON_NAME], 8 (5 min Andando)" at bounding box center [126, 752] width 140 height 11
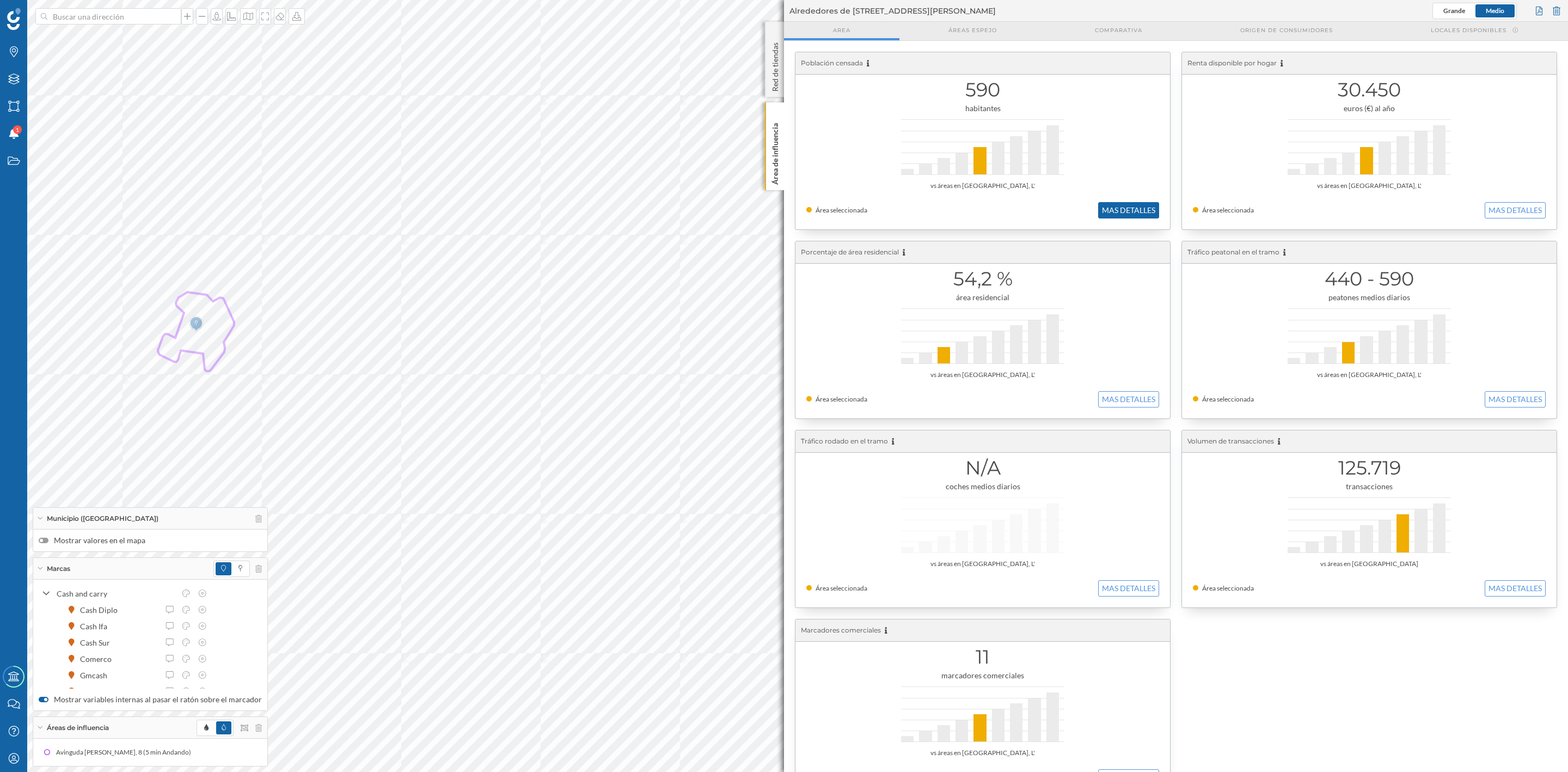
click at [1114, 206] on button "MAS DETALLES" at bounding box center [1128, 210] width 61 height 16
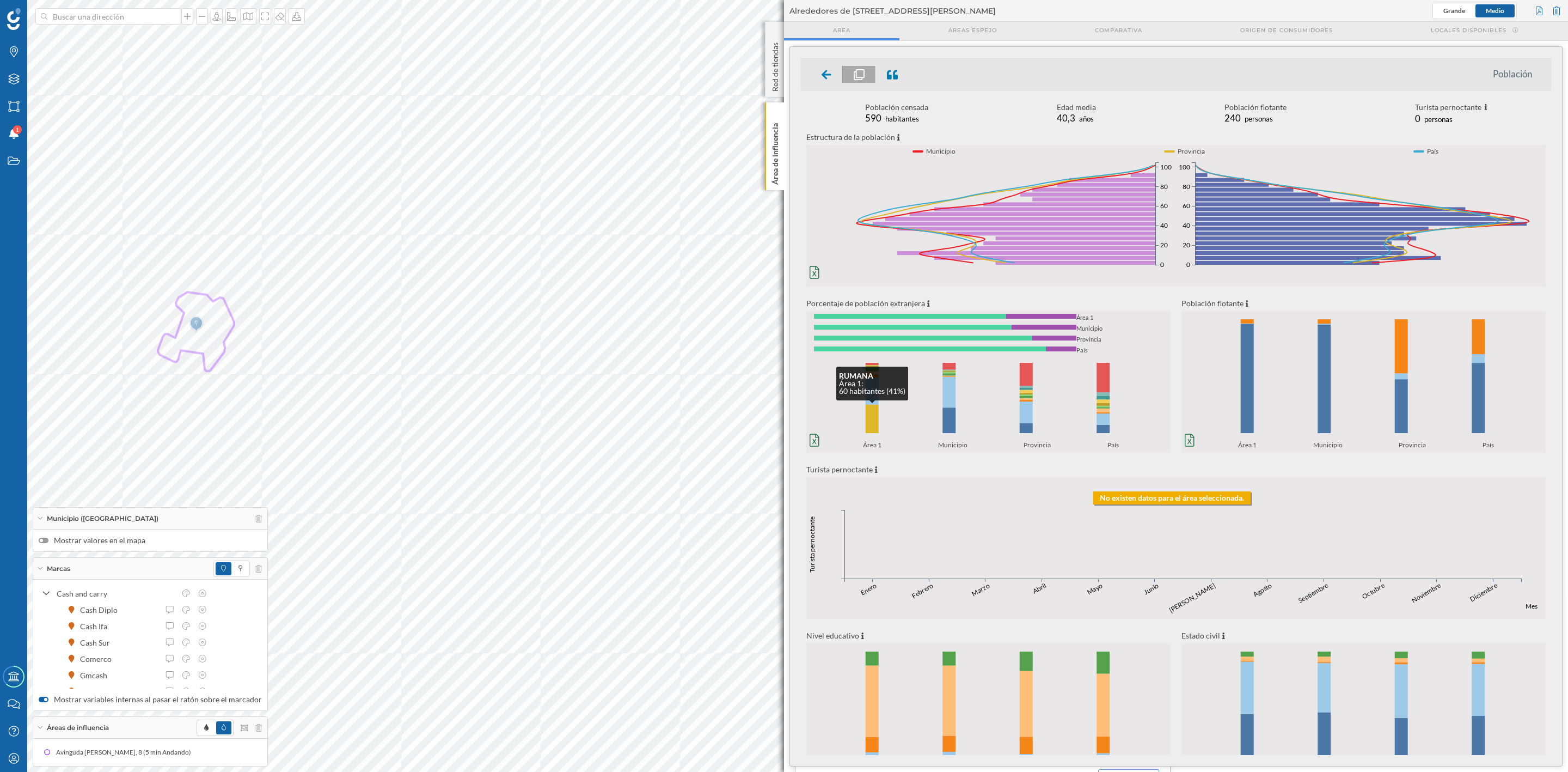
click at [871, 425] on rect at bounding box center [872, 418] width 13 height 28
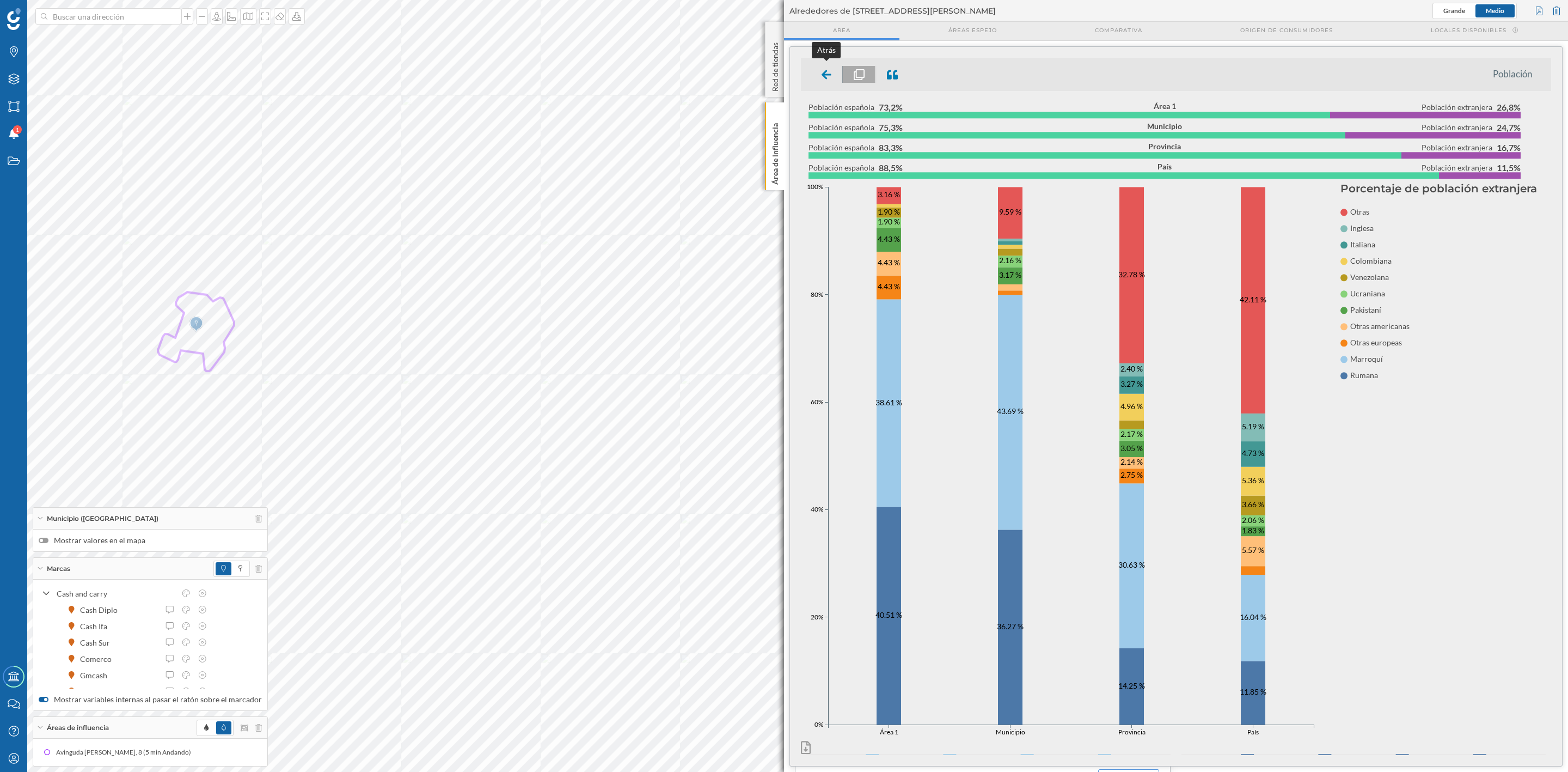
click at [827, 79] on icon at bounding box center [826, 74] width 10 height 11
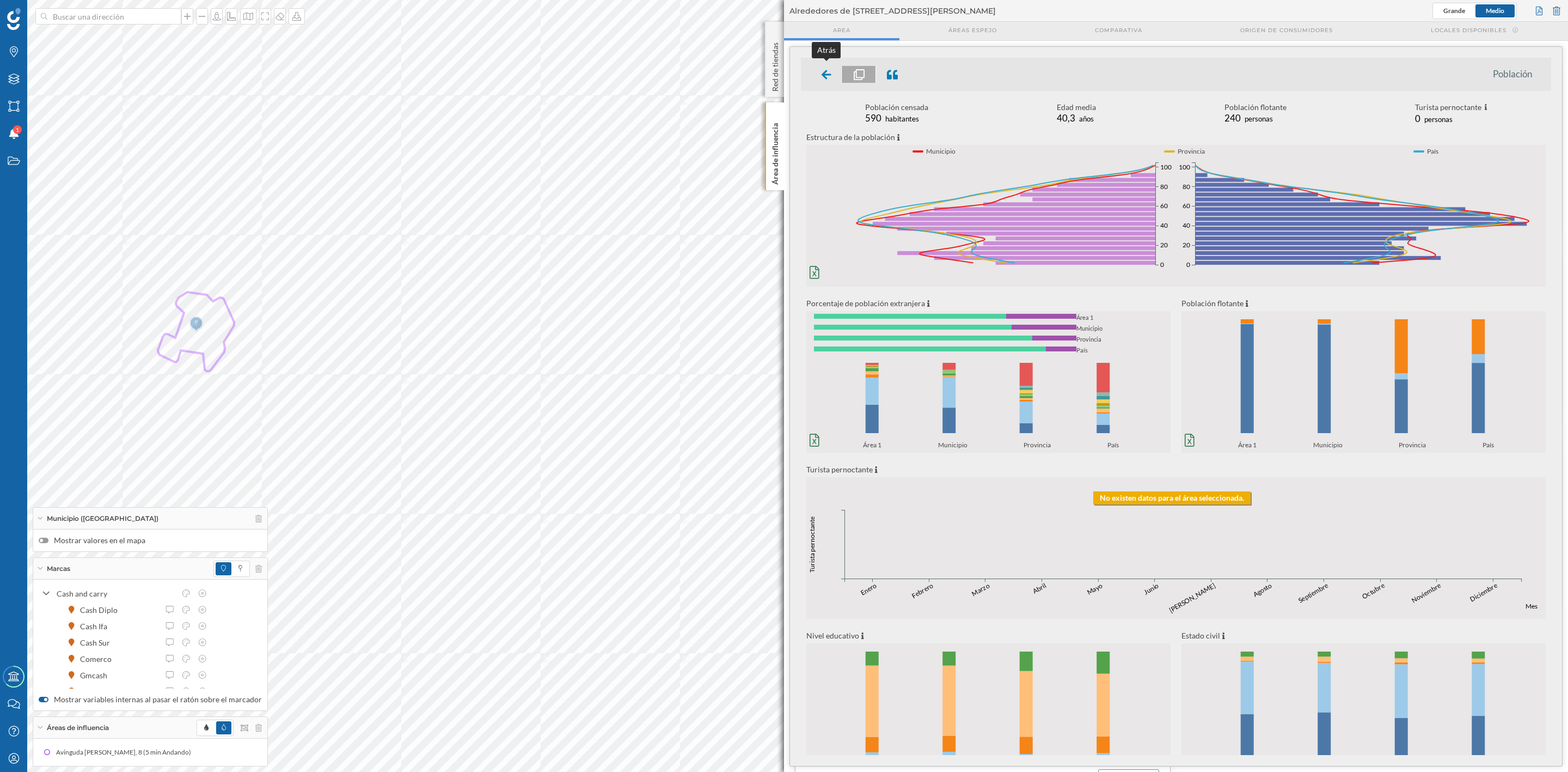
click at [829, 74] on icon at bounding box center [826, 74] width 10 height 9
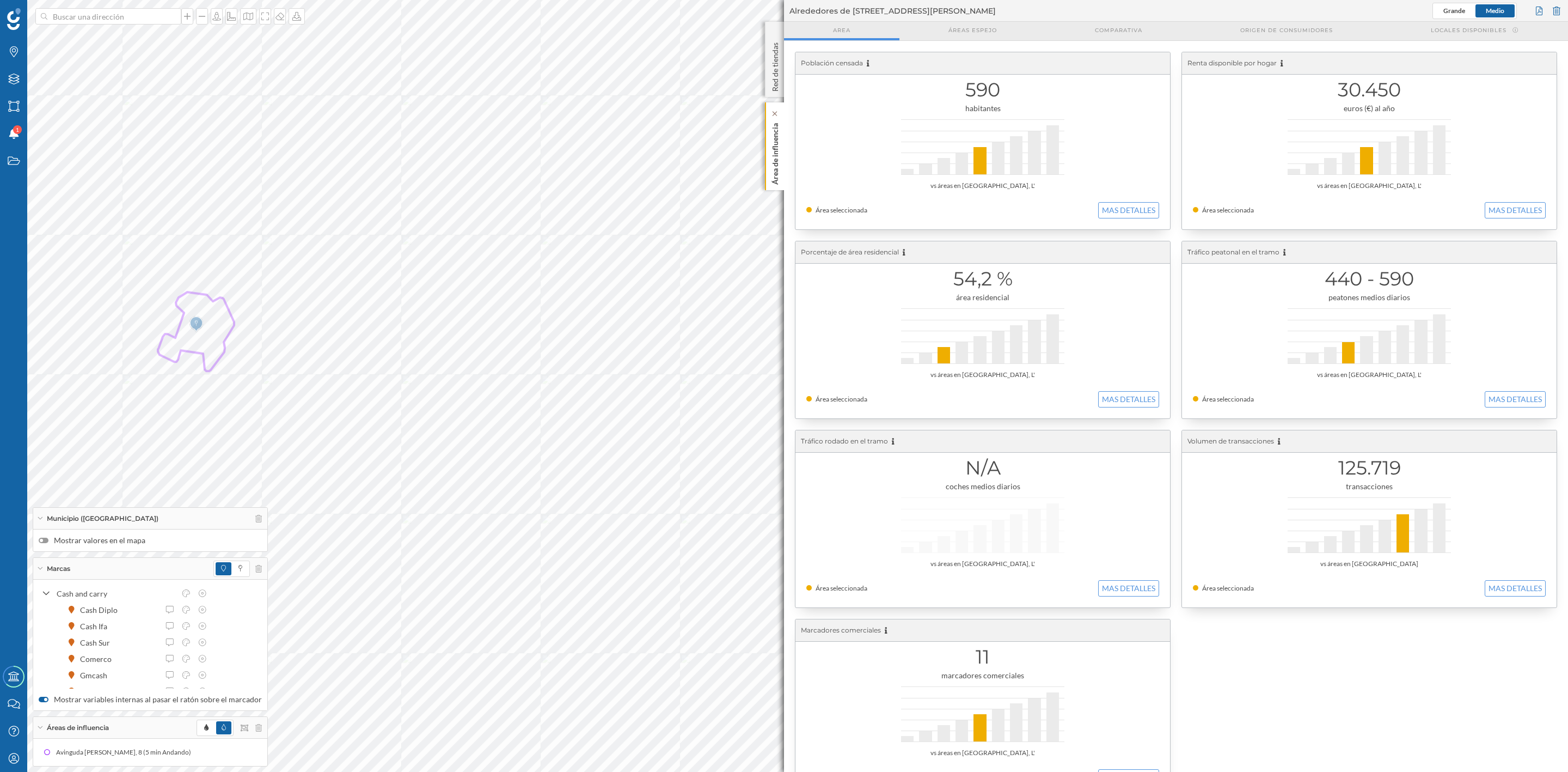
click at [779, 143] on p "Área de influencia" at bounding box center [775, 151] width 11 height 66
